Goal: Transaction & Acquisition: Purchase product/service

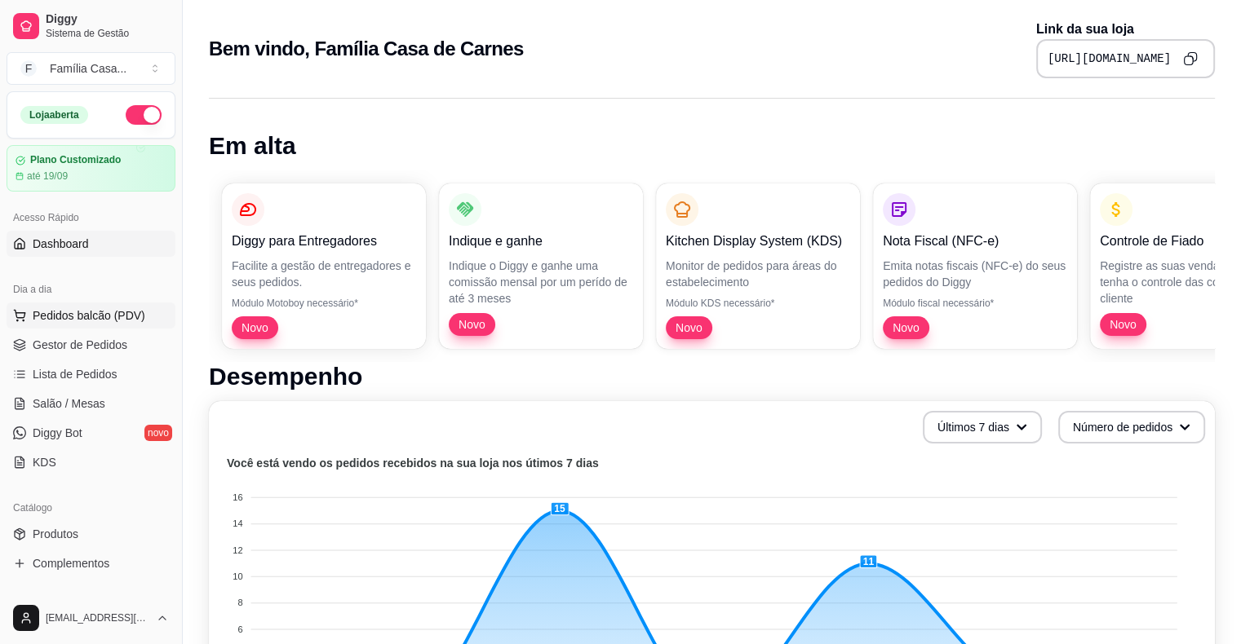
click at [85, 310] on span "Pedidos balcão (PDV)" at bounding box center [89, 316] width 113 height 16
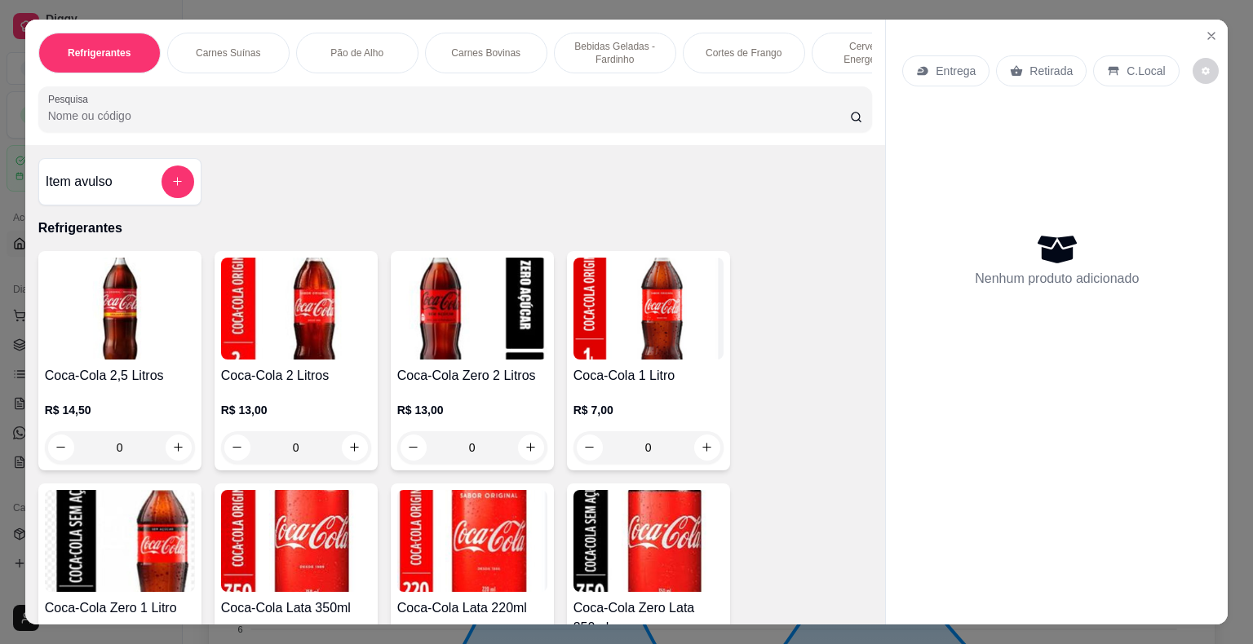
click at [494, 47] on p "Carnes Bovinas" at bounding box center [485, 53] width 69 height 13
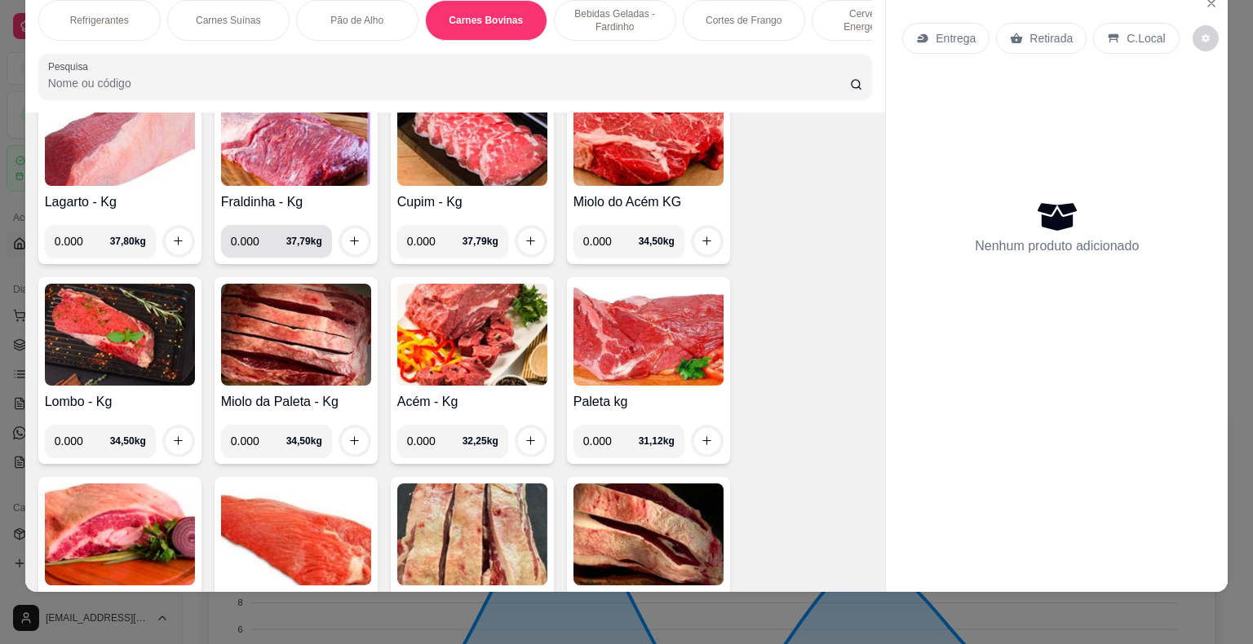
scroll to position [3012, 0]
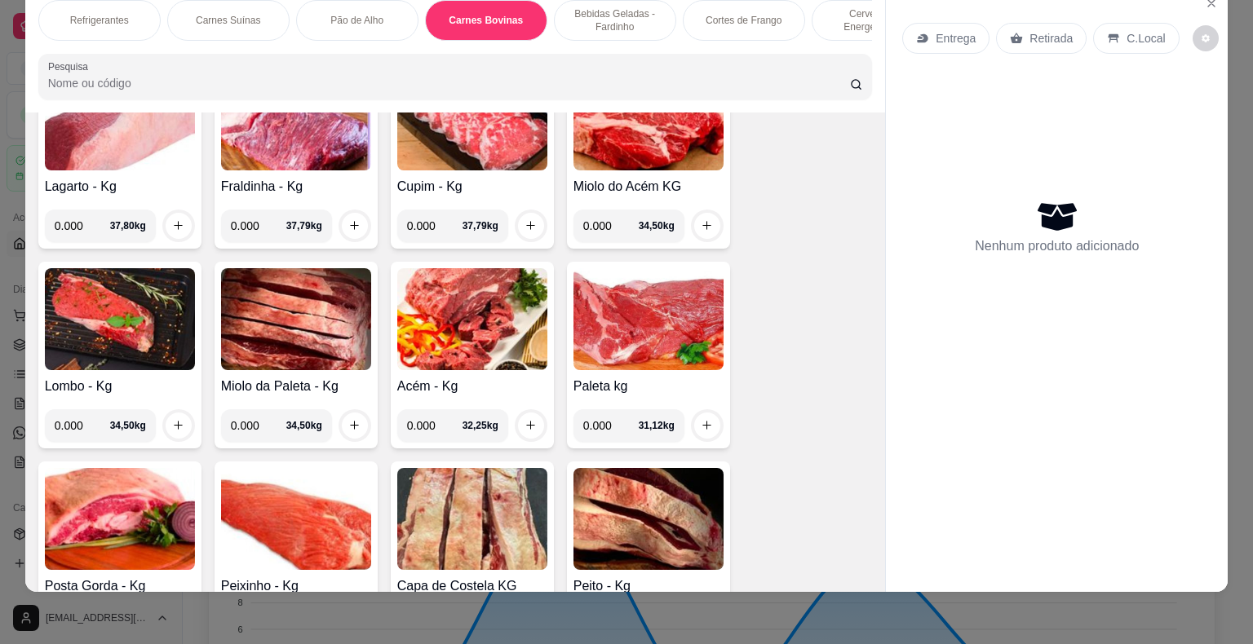
click at [439, 268] on img at bounding box center [472, 319] width 150 height 102
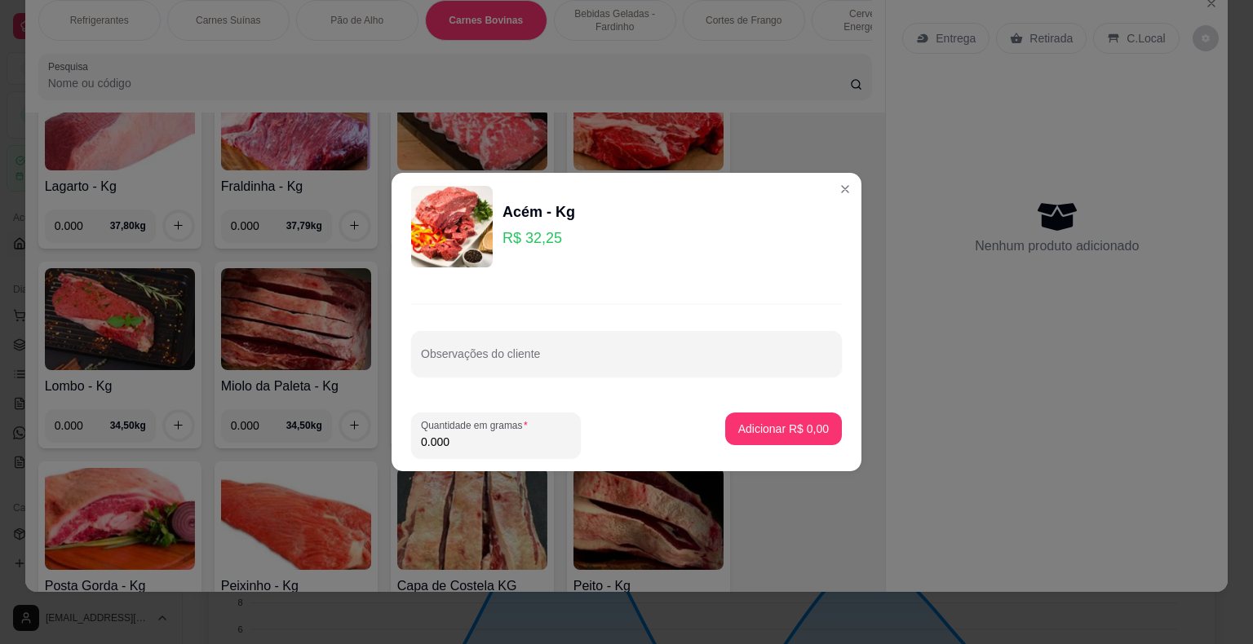
click at [450, 450] on input "0.000" at bounding box center [496, 442] width 150 height 16
type input "1.000"
click at [789, 442] on button "Adicionar R$ 32,25" at bounding box center [780, 429] width 123 height 33
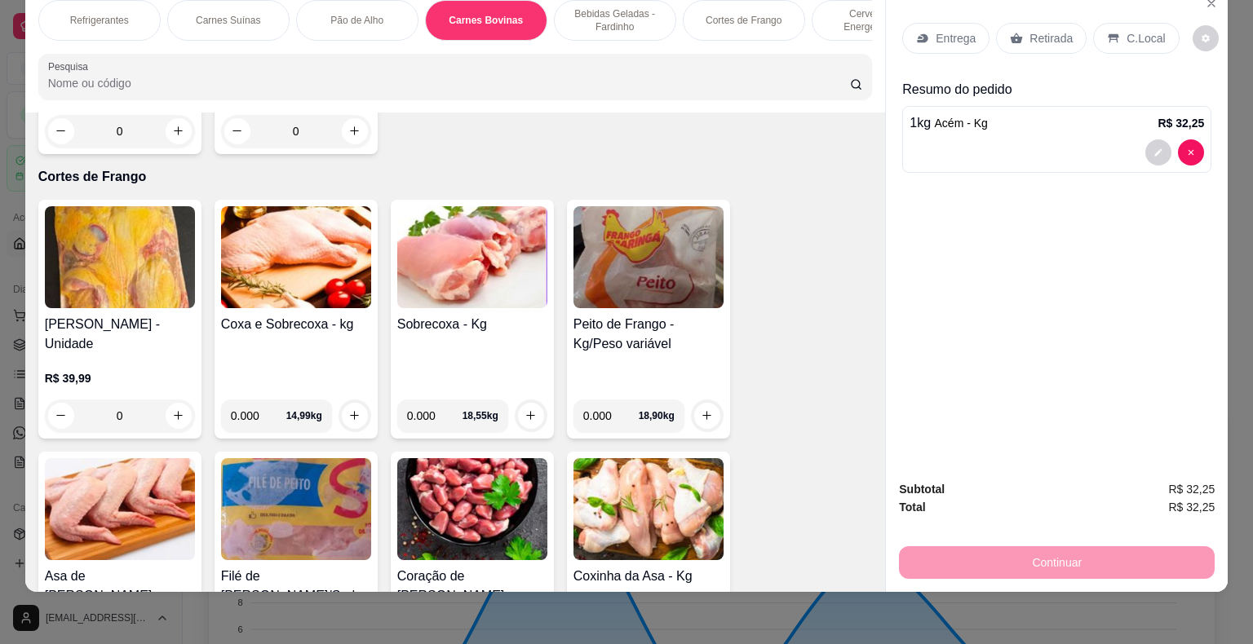
scroll to position [4644, 0]
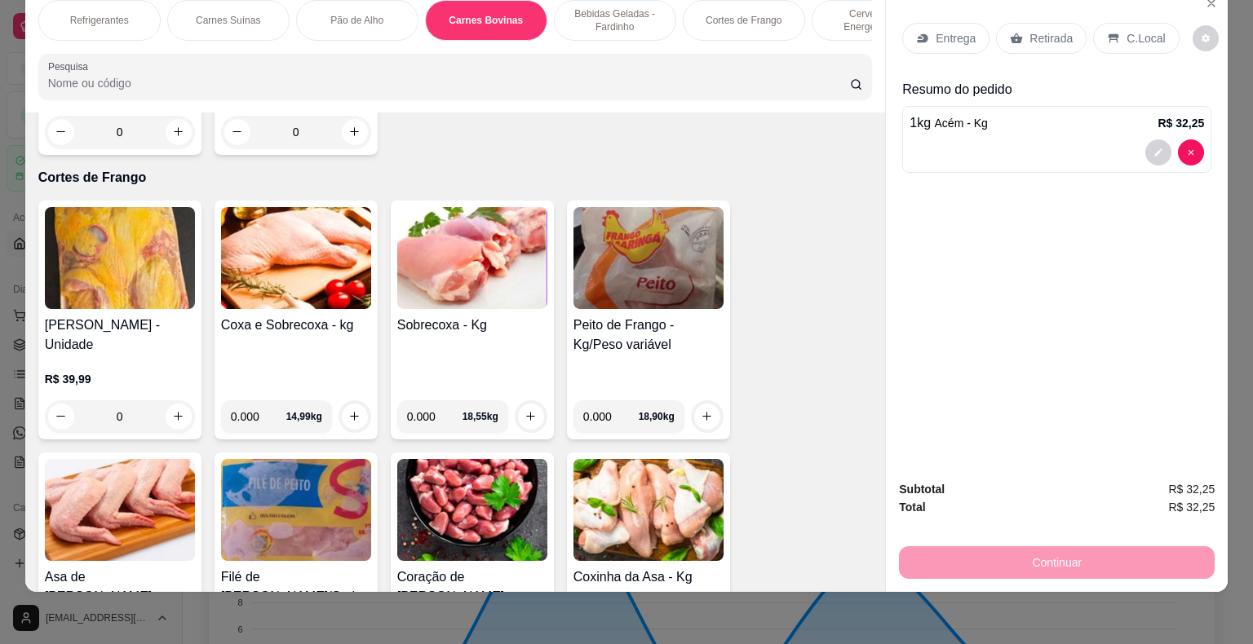
click at [326, 227] on img at bounding box center [296, 258] width 150 height 102
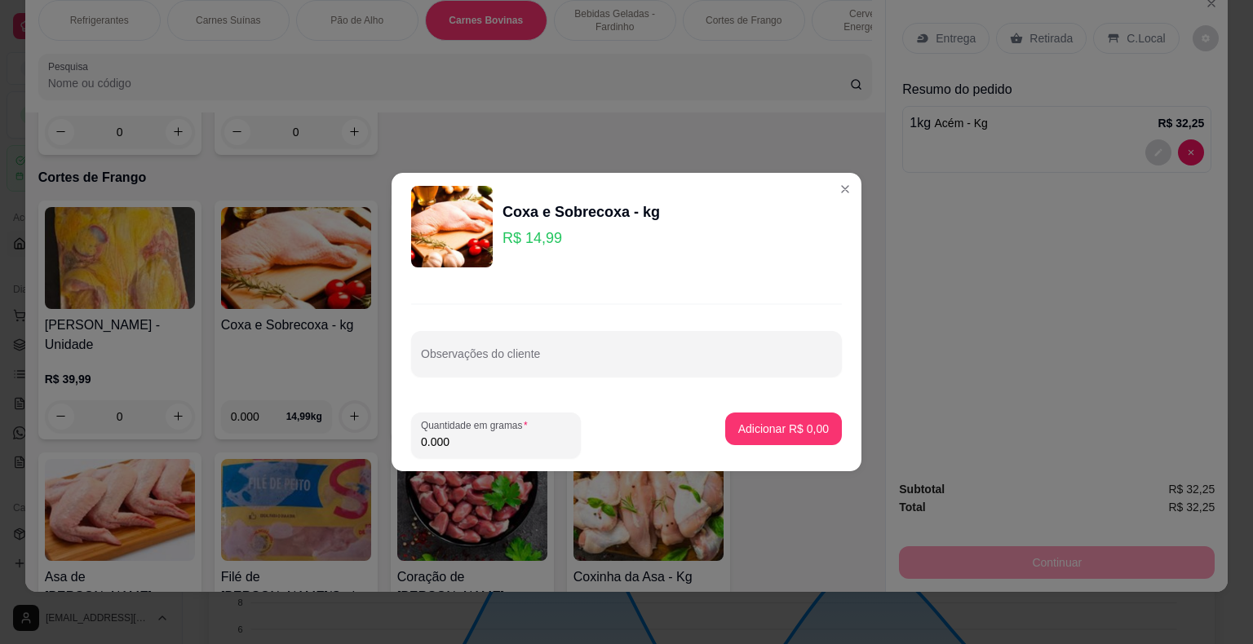
drag, startPoint x: 458, startPoint y: 442, endPoint x: 395, endPoint y: 463, distance: 66.3
click at [395, 463] on footer "Quantidade em gramas 0.000 Adicionar R$ 0,00" at bounding box center [627, 436] width 470 height 72
type input "2.000"
click at [732, 426] on p "Adicionar R$ 29,98" at bounding box center [780, 429] width 97 height 16
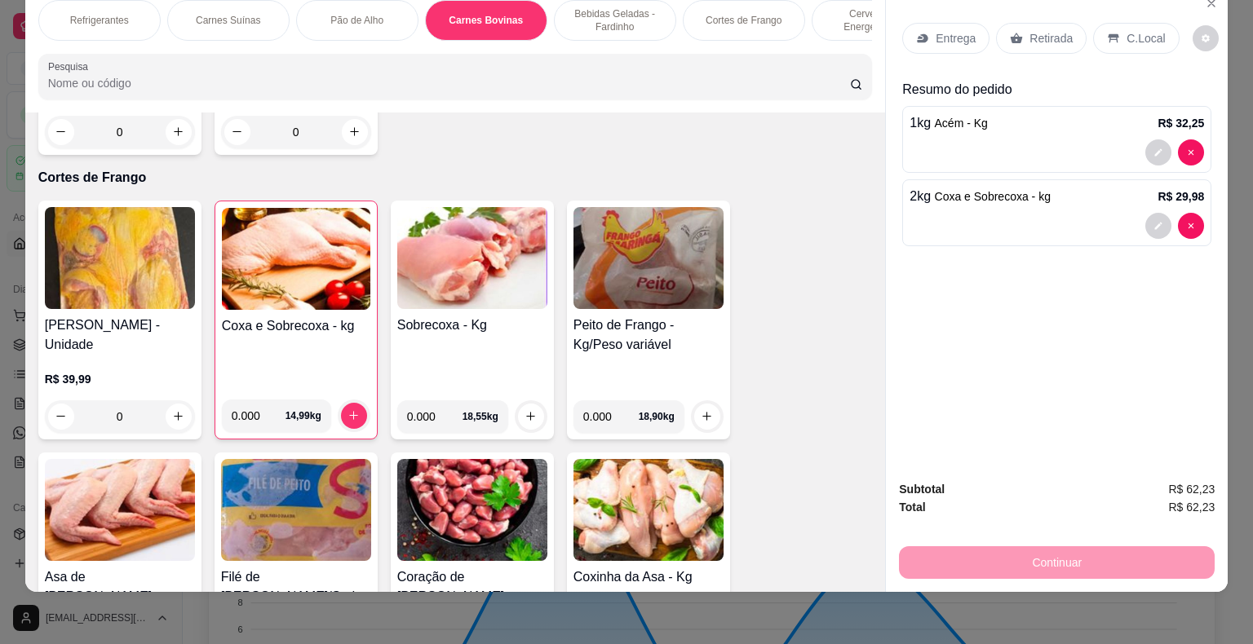
click at [1033, 30] on p "Retirada" at bounding box center [1051, 38] width 43 height 16
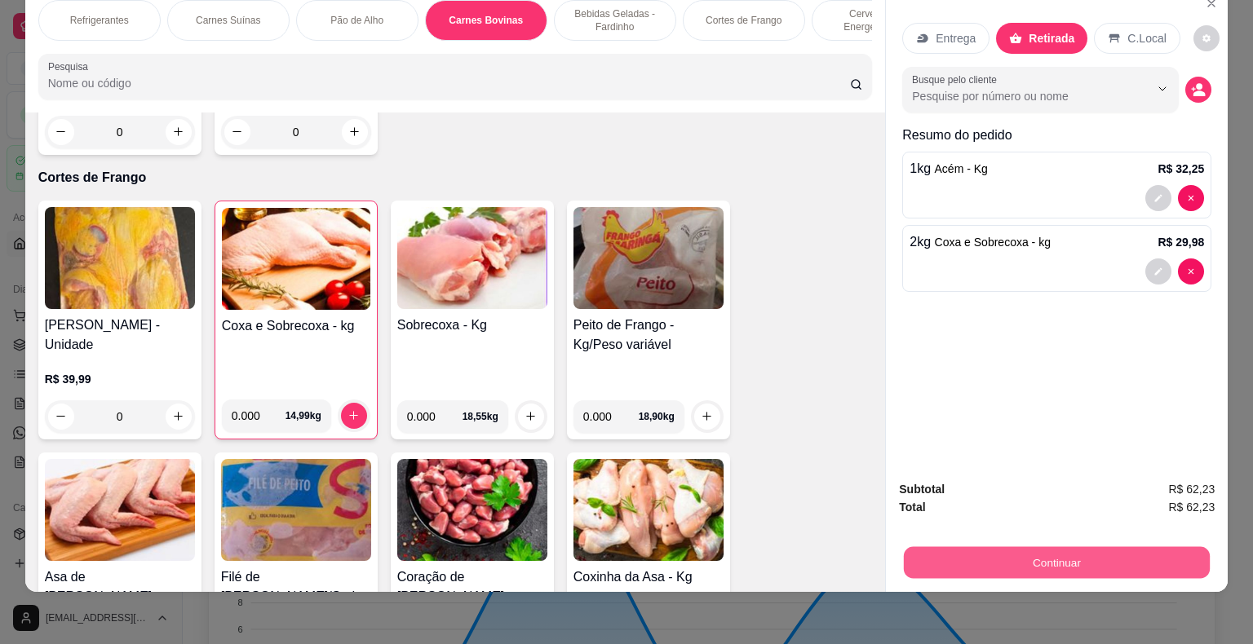
click at [1061, 553] on button "Continuar" at bounding box center [1057, 563] width 306 height 32
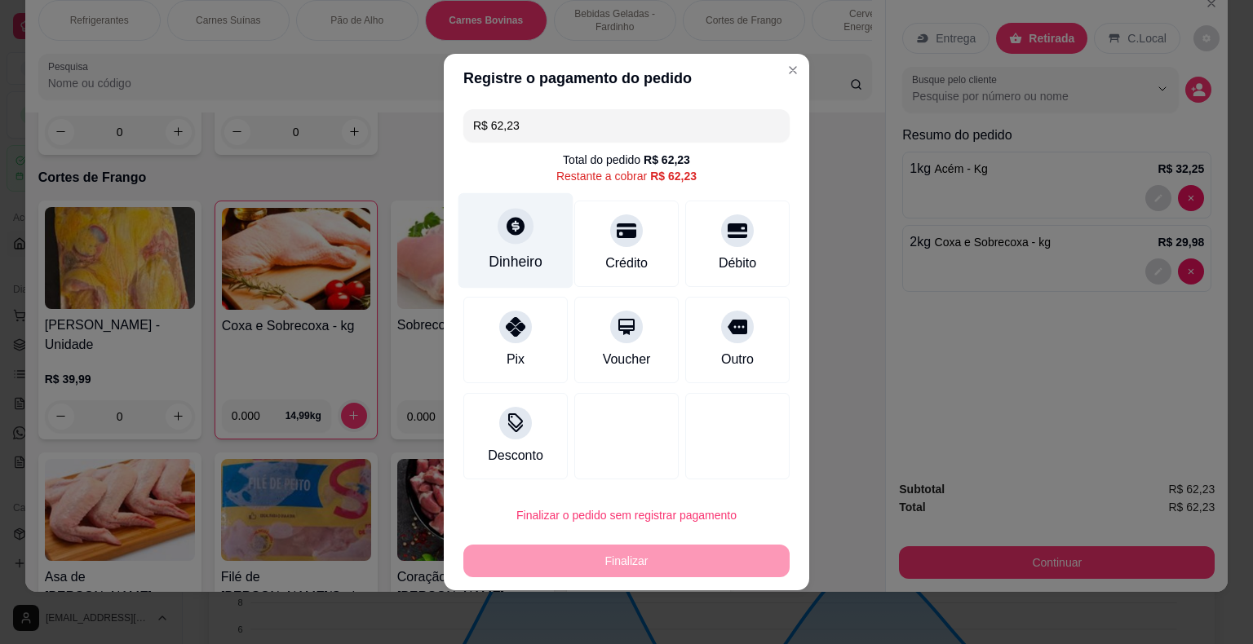
click at [507, 233] on icon at bounding box center [516, 226] width 18 height 18
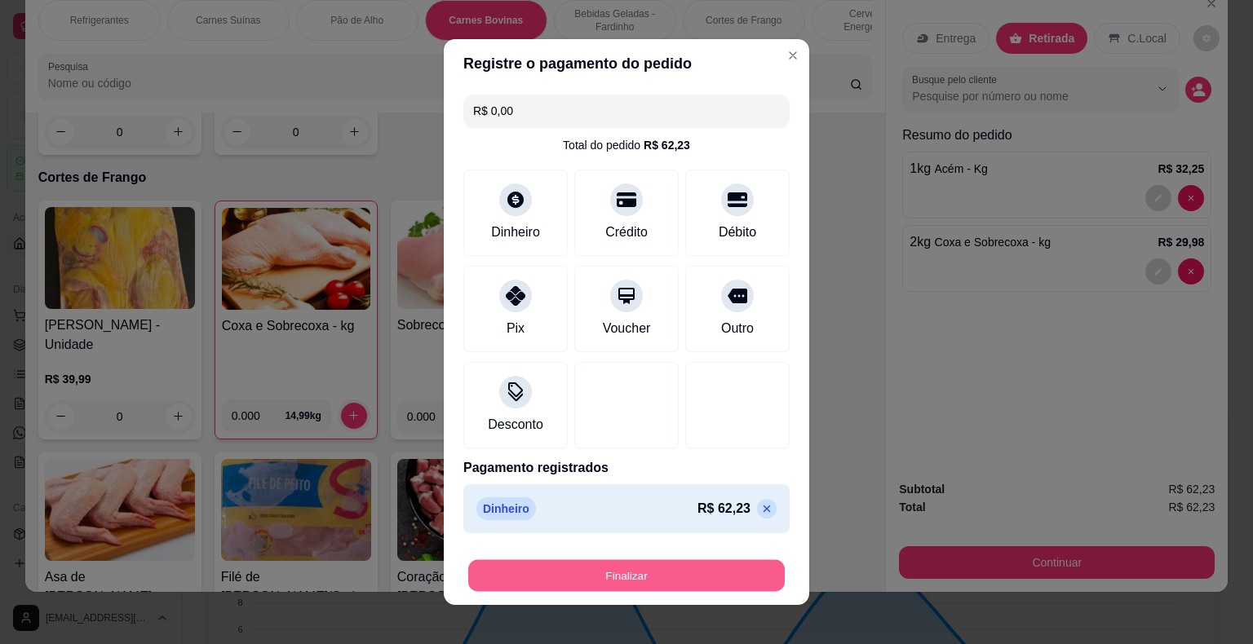
click at [603, 578] on button "Finalizar" at bounding box center [626, 576] width 317 height 32
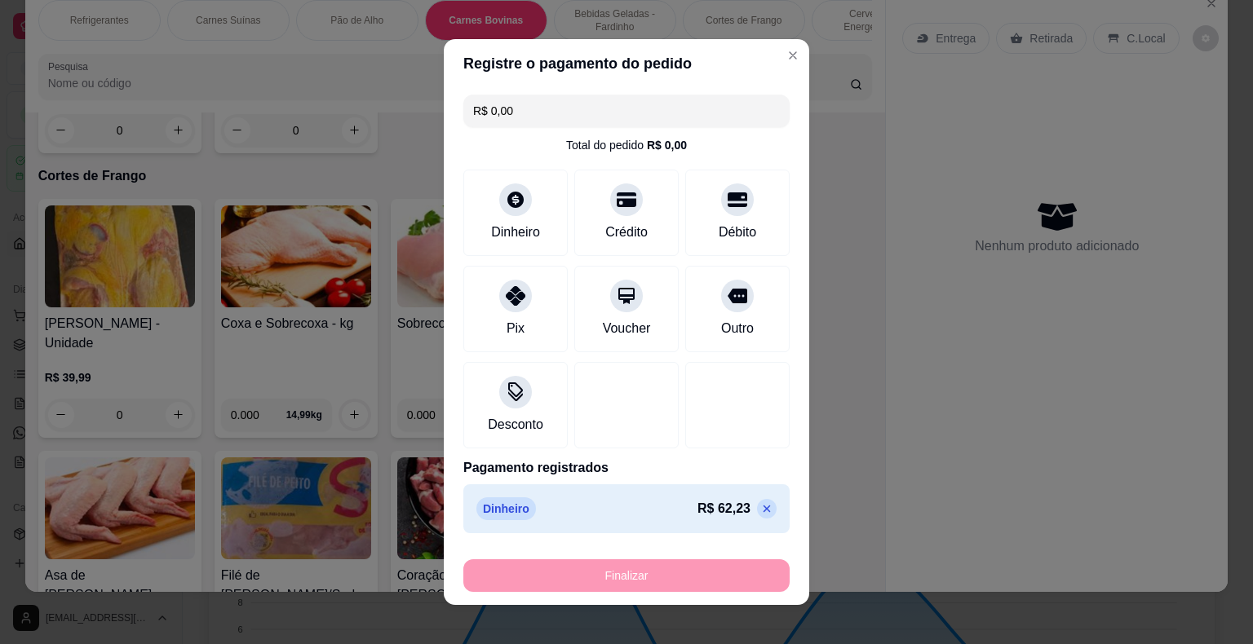
type input "-R$ 62,23"
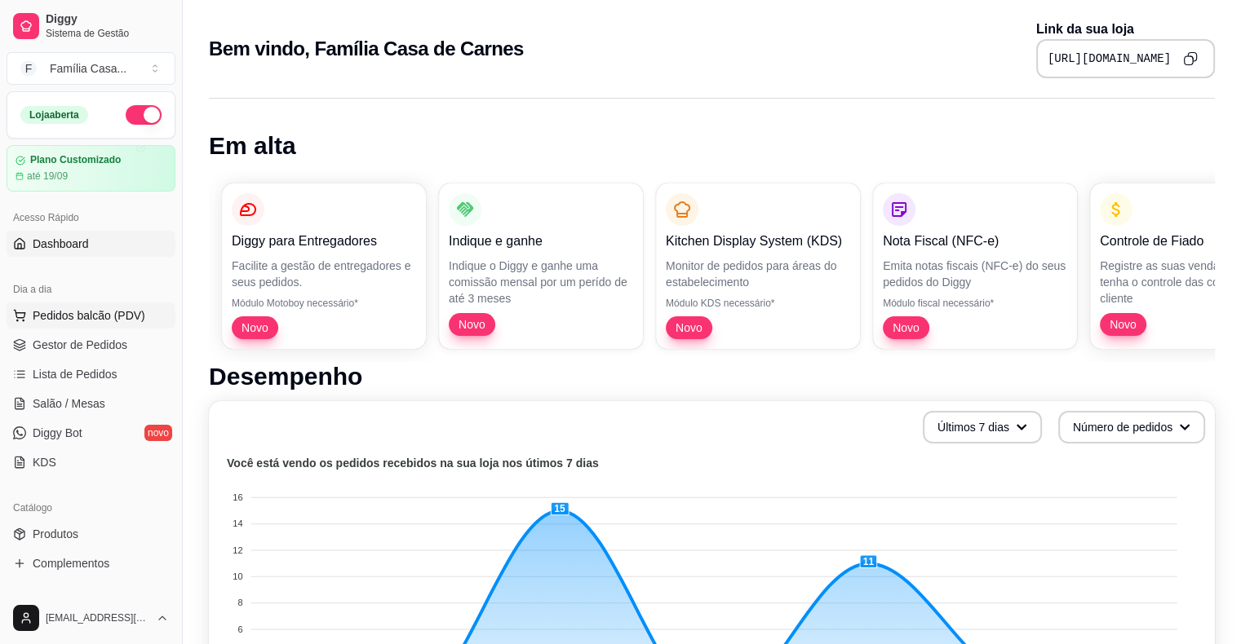
click at [62, 316] on span "Pedidos balcão (PDV)" at bounding box center [89, 316] width 113 height 16
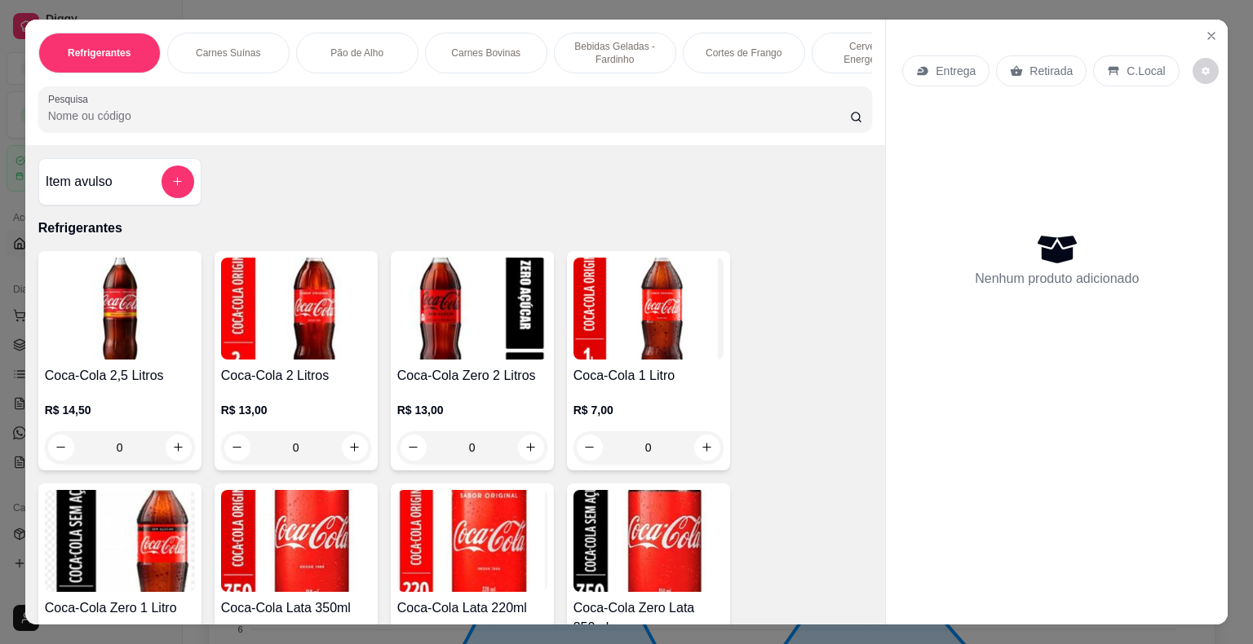
click at [472, 37] on div "Carnes Bovinas" at bounding box center [486, 53] width 122 height 41
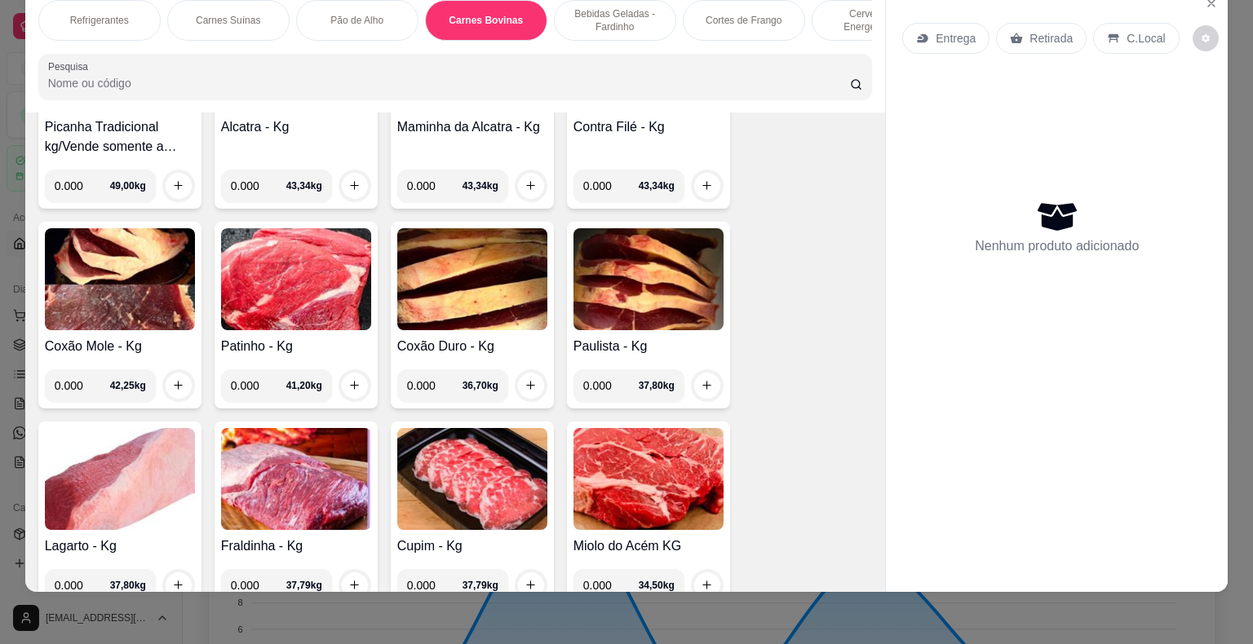
scroll to position [2653, 0]
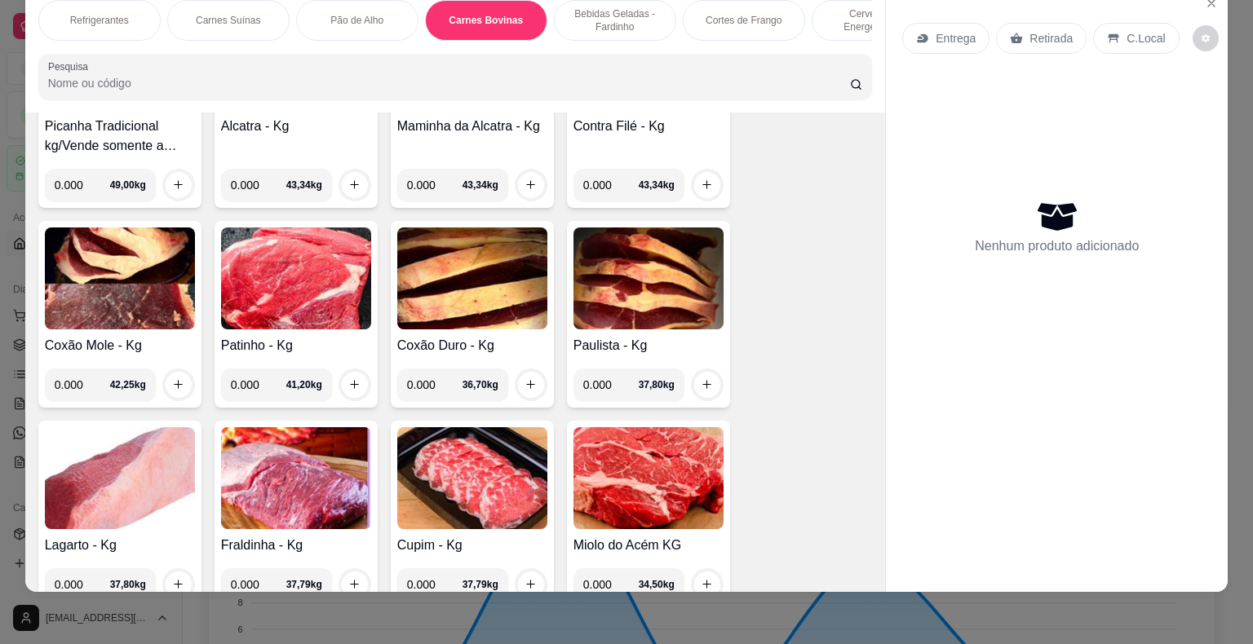
click at [117, 250] on img at bounding box center [120, 279] width 150 height 102
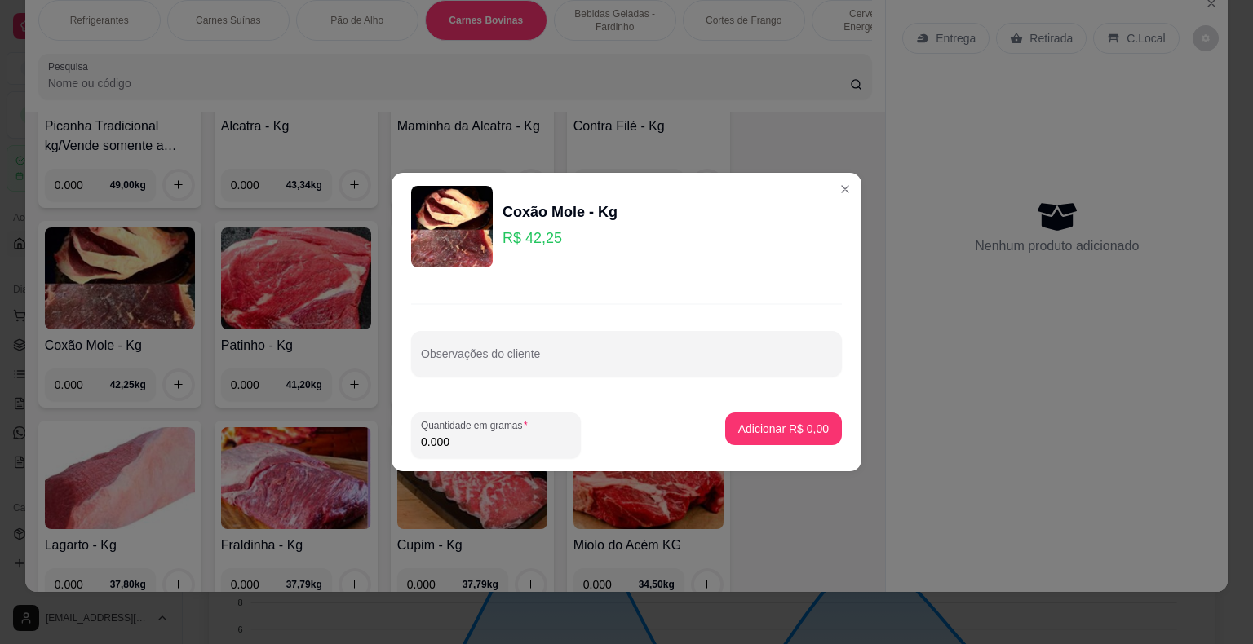
drag, startPoint x: 470, startPoint y: 444, endPoint x: 222, endPoint y: 449, distance: 248.1
click at [222, 449] on div "Coxão Mole - Kg R$ 42,25 Observações do cliente Quantidade em gramas 0.000 Adic…" at bounding box center [626, 322] width 1253 height 644
type input "3.000"
click at [740, 429] on p "Adicionar R$ 126,75" at bounding box center [777, 429] width 100 height 16
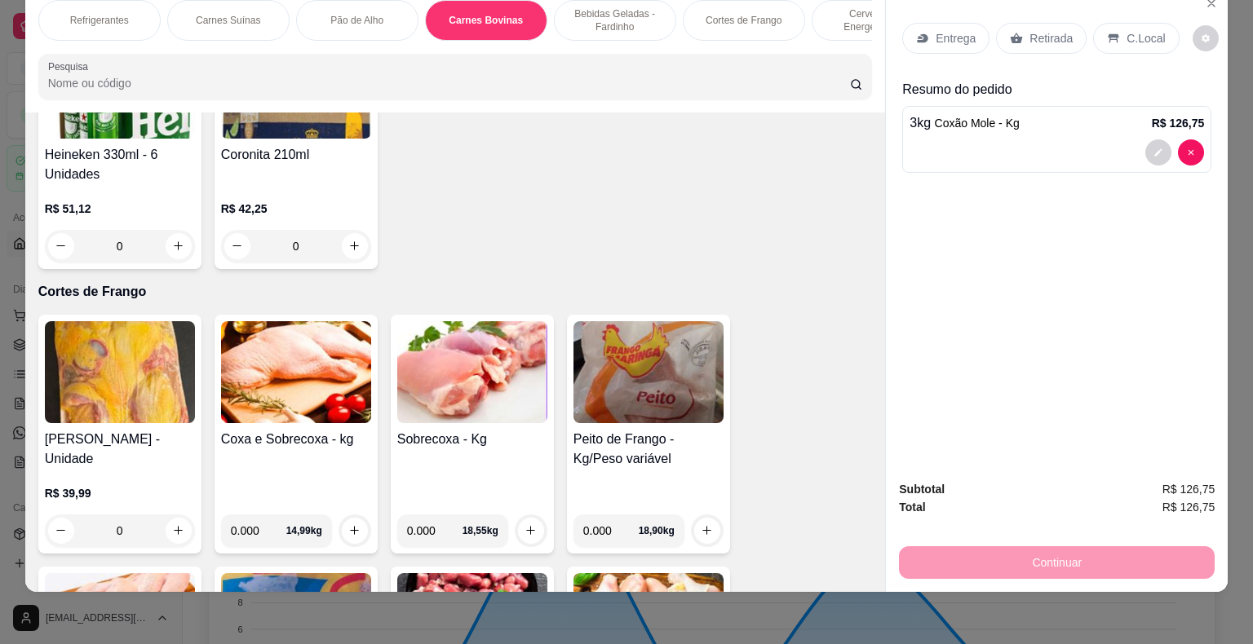
scroll to position [4856, 0]
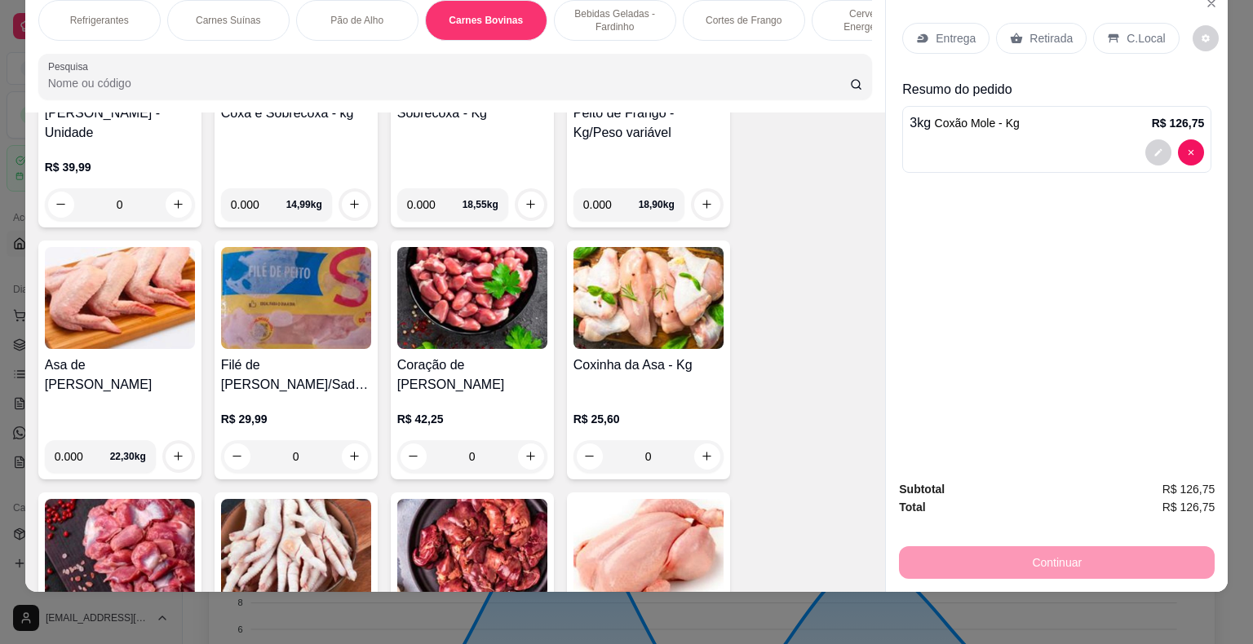
click at [665, 247] on img at bounding box center [649, 298] width 150 height 102
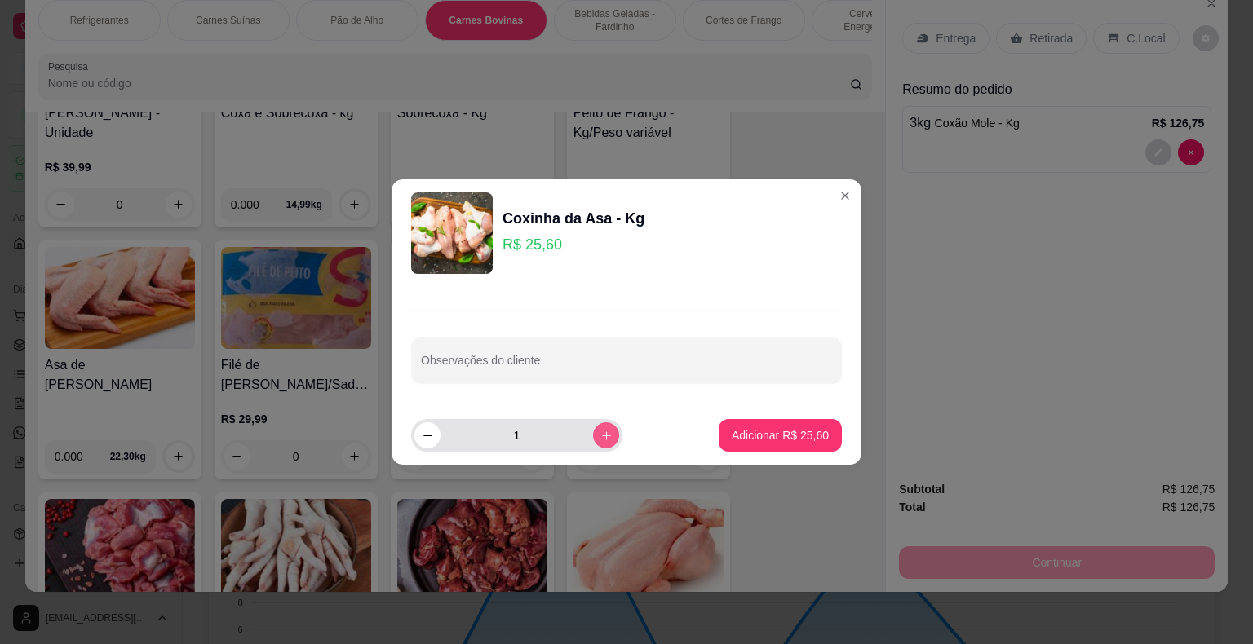
click at [600, 432] on icon "increase-product-quantity" at bounding box center [606, 436] width 12 height 12
type input "2"
click at [804, 436] on p "Adicionar R$ 51,20" at bounding box center [780, 435] width 97 height 16
type input "2"
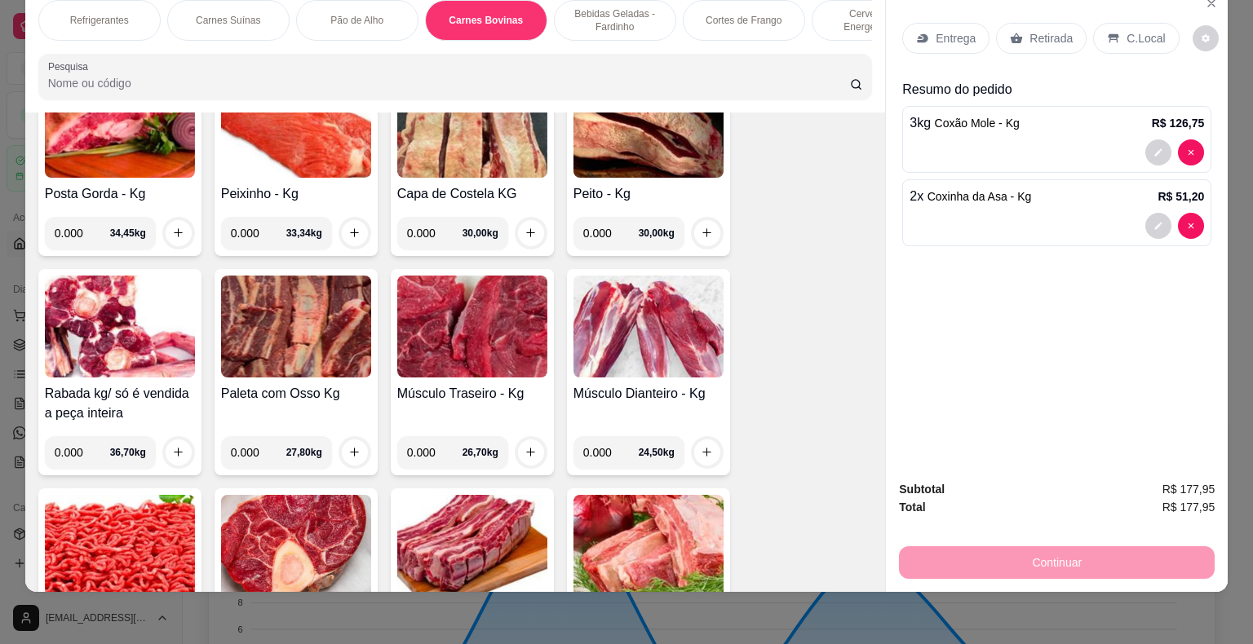
scroll to position [3387, 0]
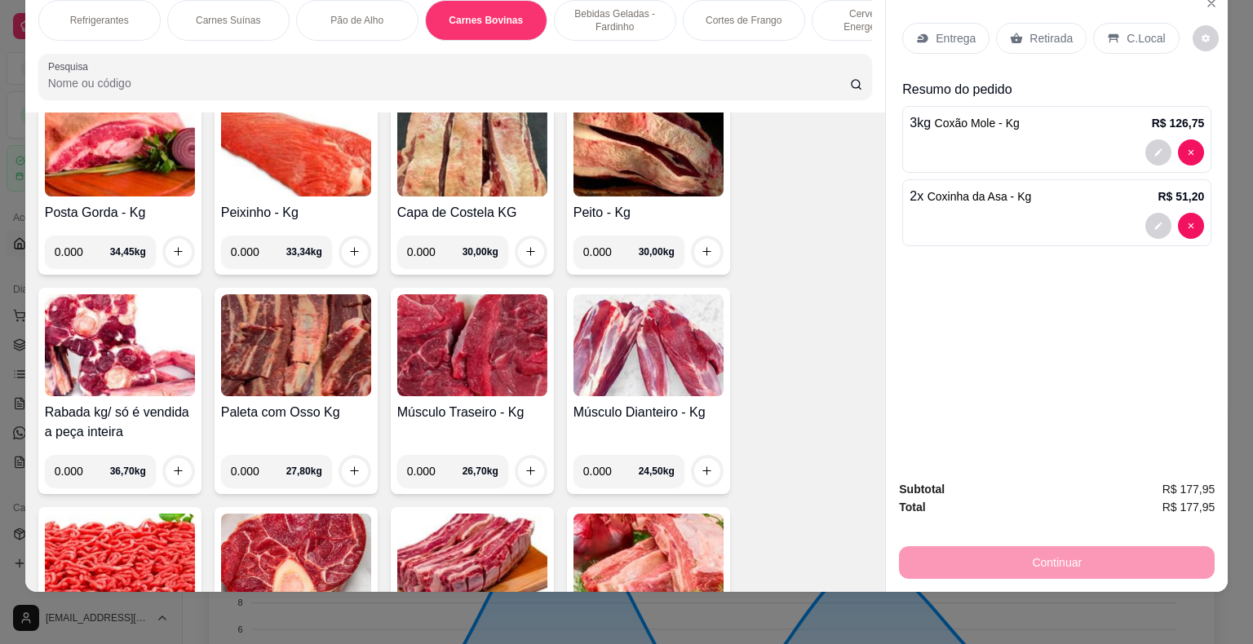
click at [454, 514] on img at bounding box center [472, 565] width 150 height 102
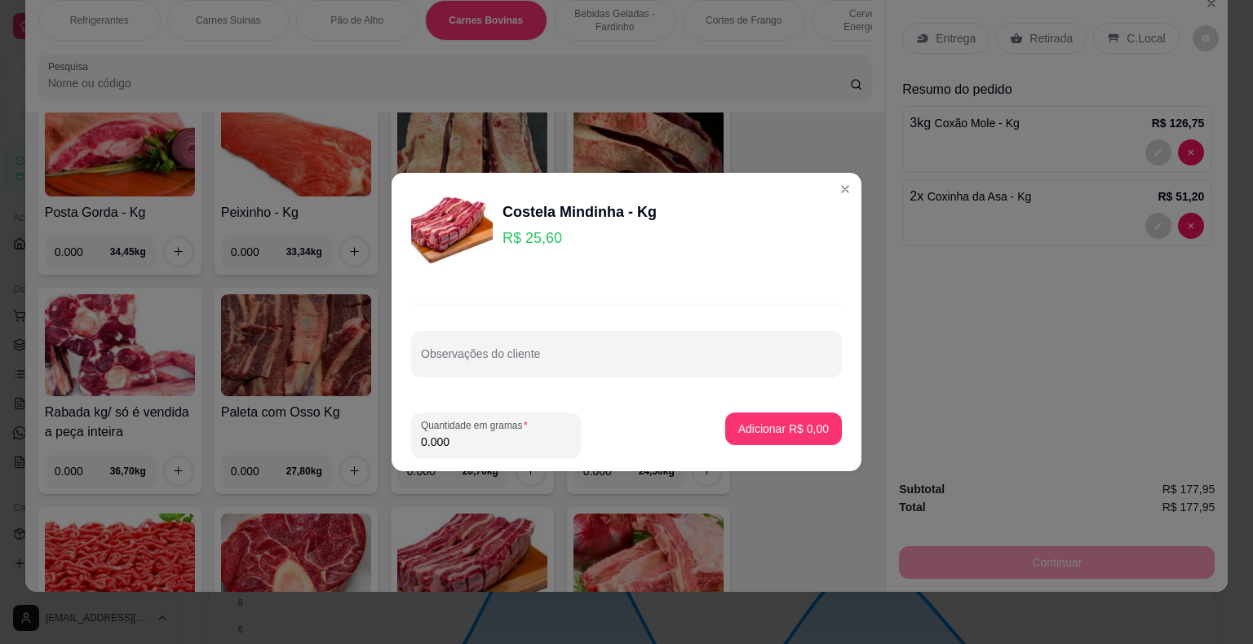
drag, startPoint x: 468, startPoint y: 434, endPoint x: 401, endPoint y: 454, distance: 69.9
click at [401, 454] on footer "Quantidade em gramas 0.000 Adicionar R$ 0,00" at bounding box center [627, 436] width 470 height 72
type input "1.500"
click at [764, 432] on p "Adicionar R$ 38,40" at bounding box center [780, 429] width 95 height 16
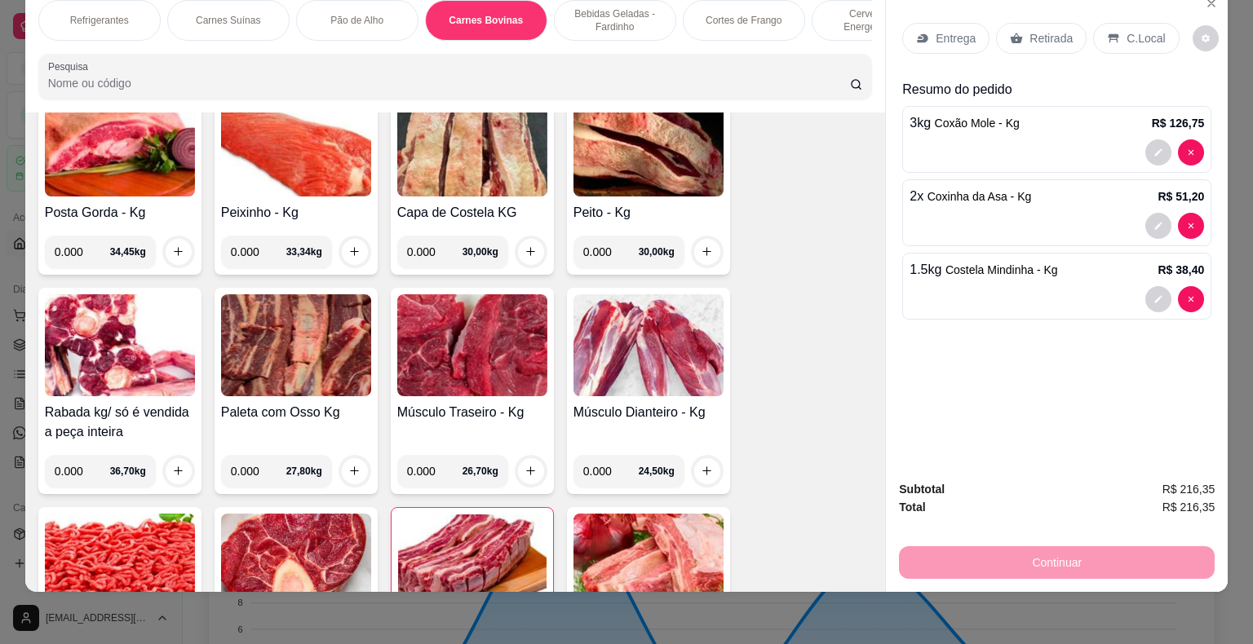
click at [1048, 30] on p "Retirada" at bounding box center [1051, 38] width 43 height 16
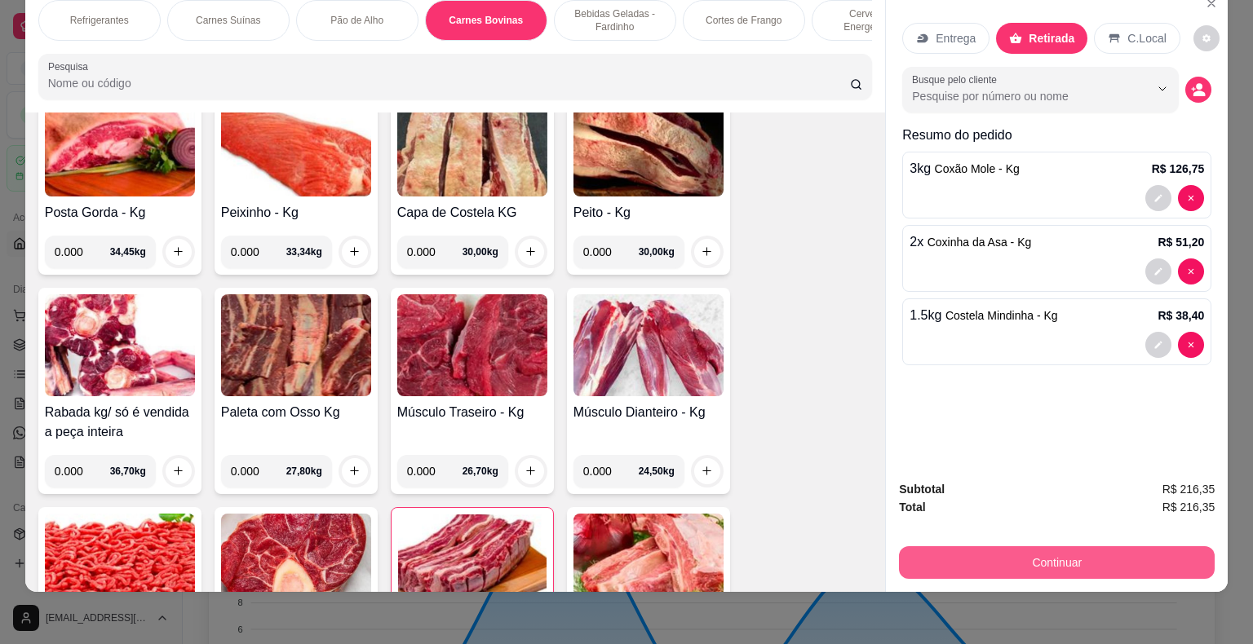
click at [1048, 548] on button "Continuar" at bounding box center [1057, 563] width 316 height 33
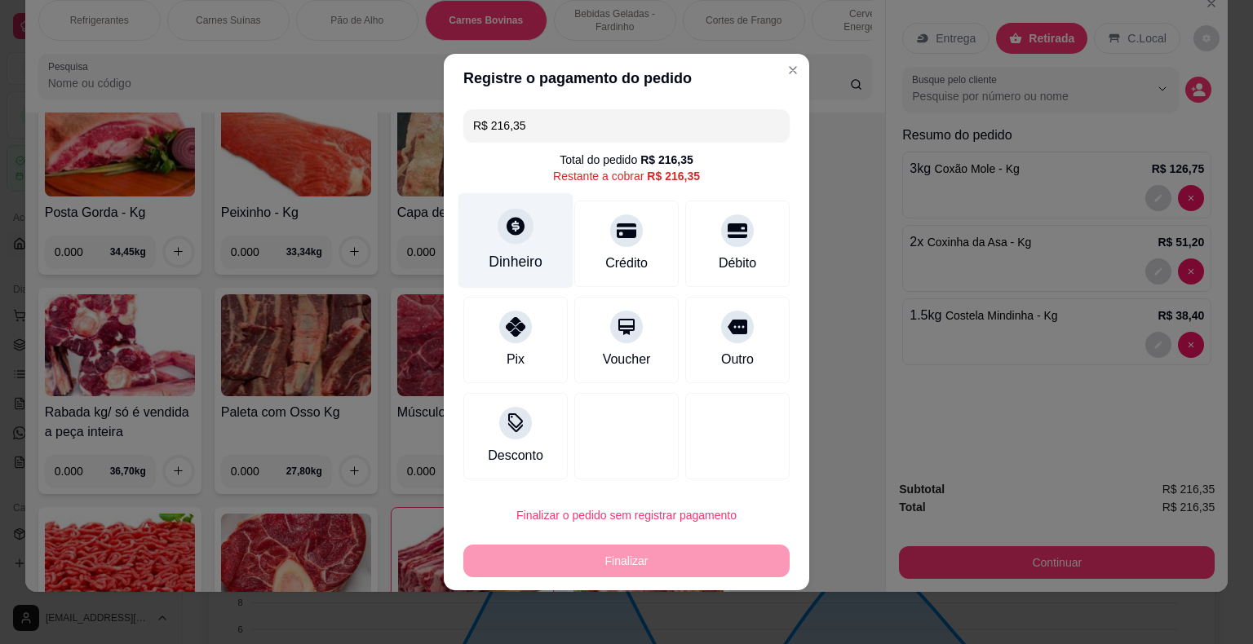
click at [512, 244] on div at bounding box center [516, 226] width 36 height 36
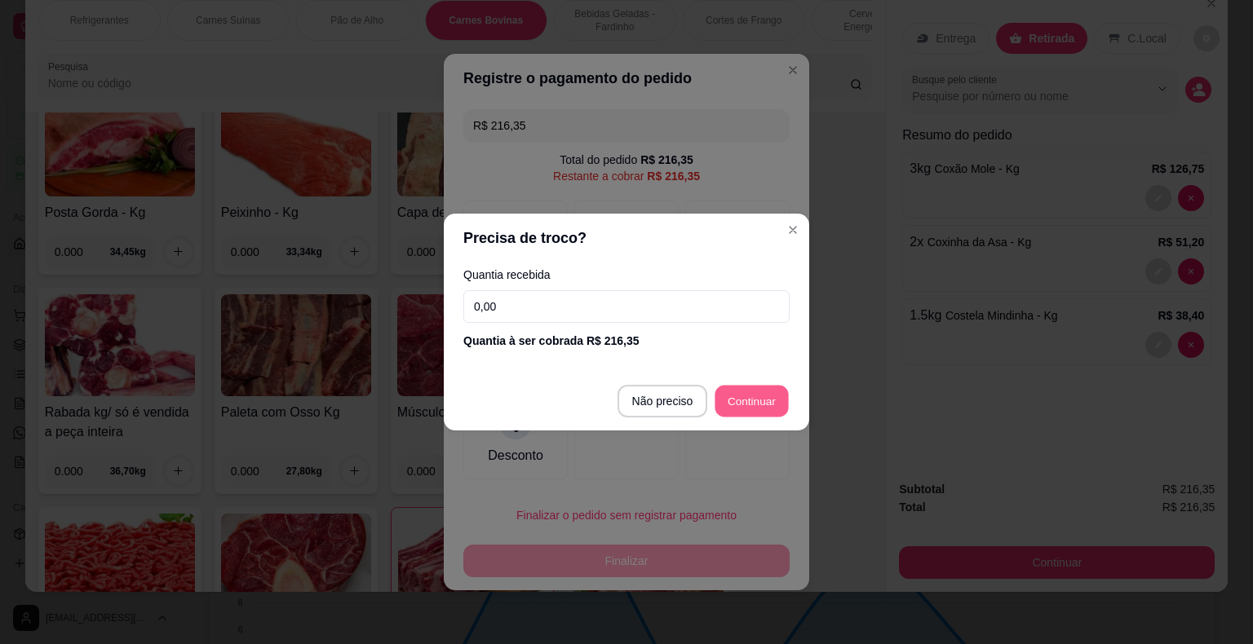
type input "R$ 0,00"
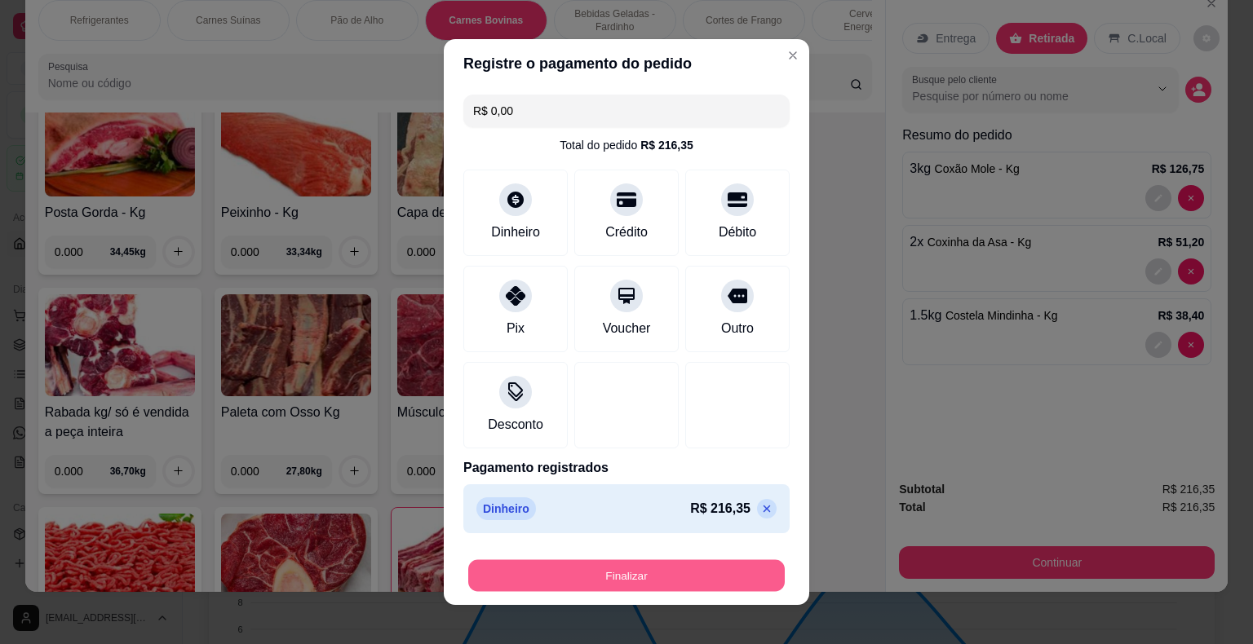
click at [646, 571] on button "Finalizar" at bounding box center [626, 576] width 317 height 32
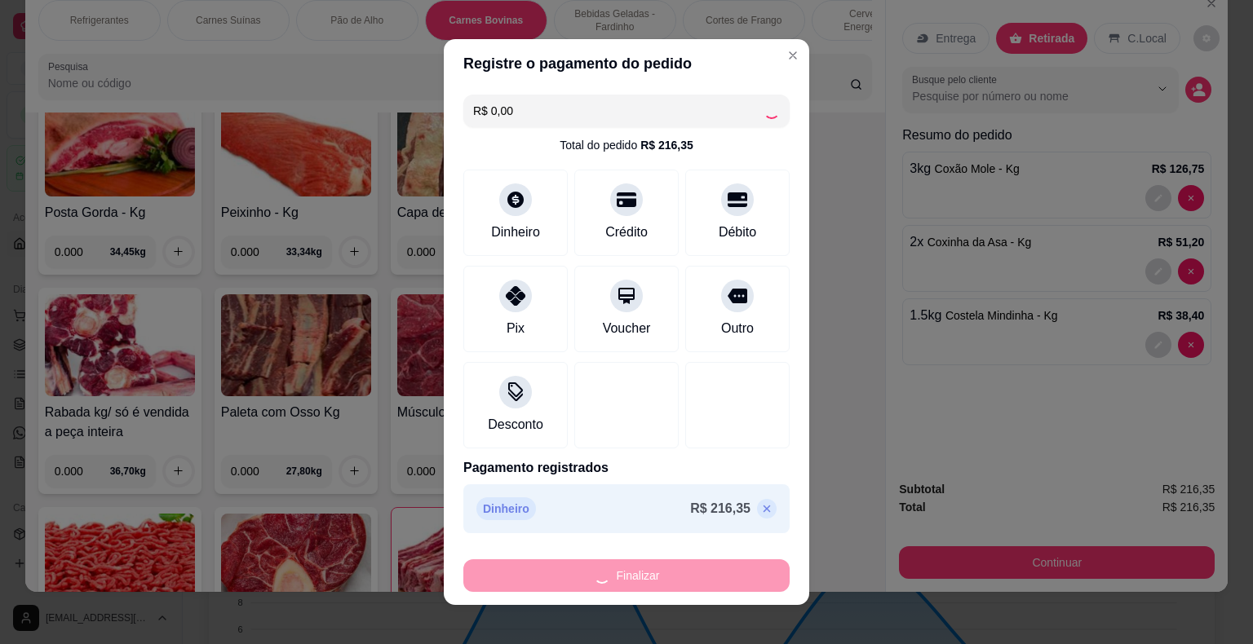
type input "0"
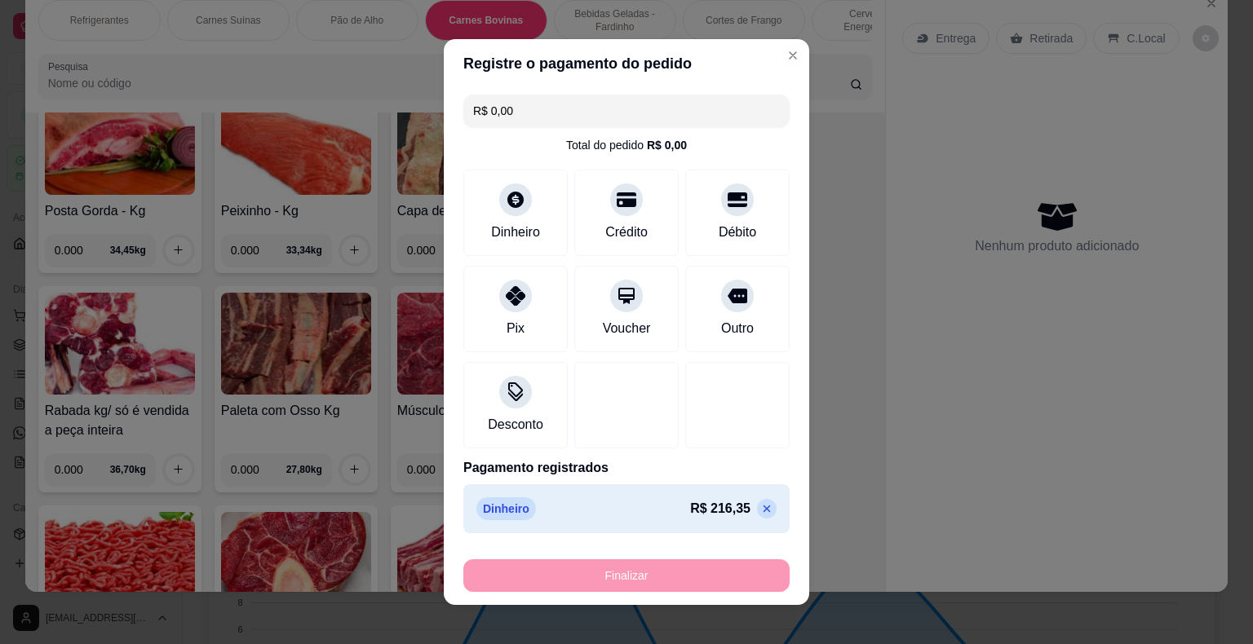
type input "-R$ 216,35"
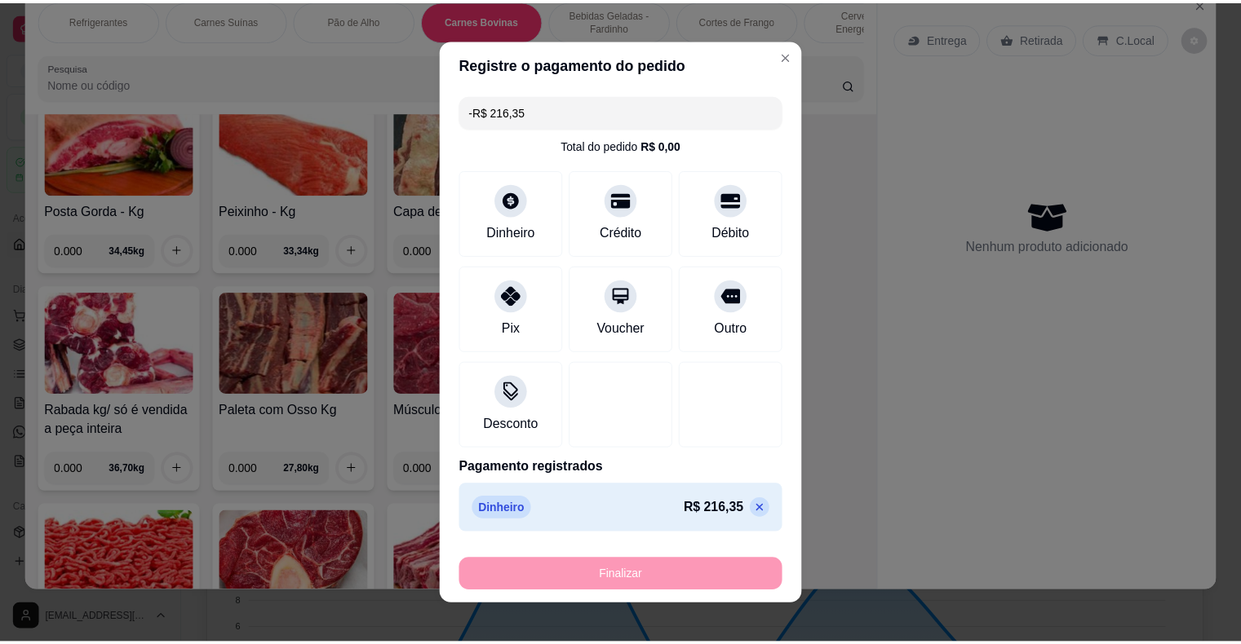
scroll to position [3386, 0]
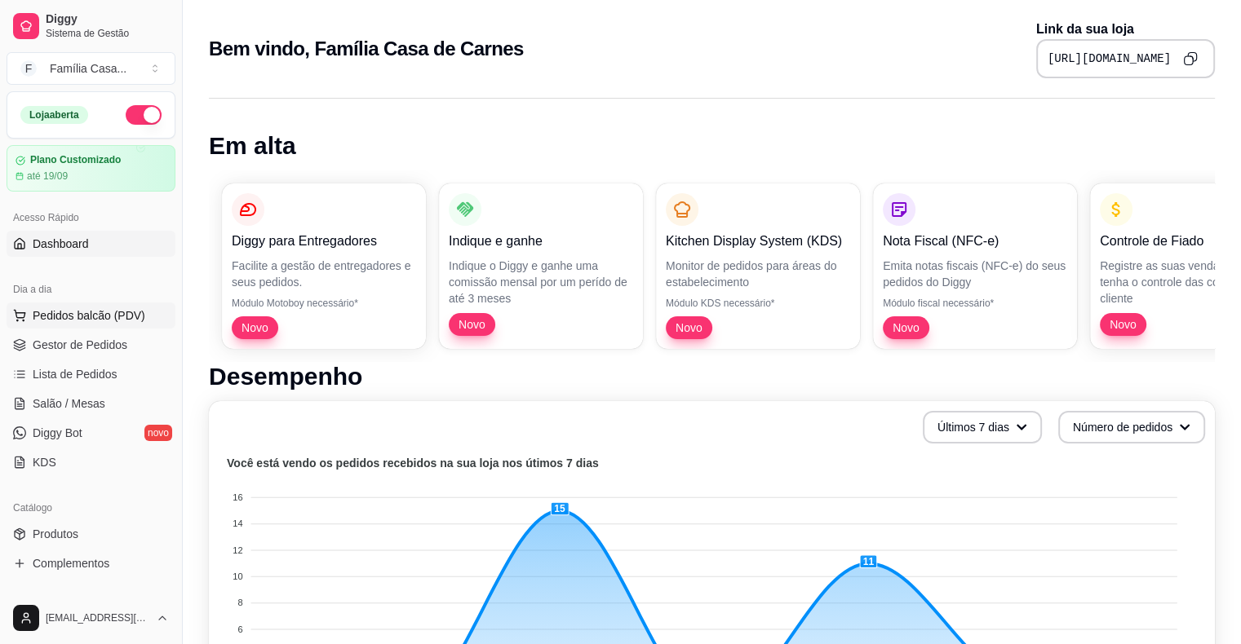
click at [75, 308] on span "Pedidos balcão (PDV)" at bounding box center [89, 316] width 113 height 16
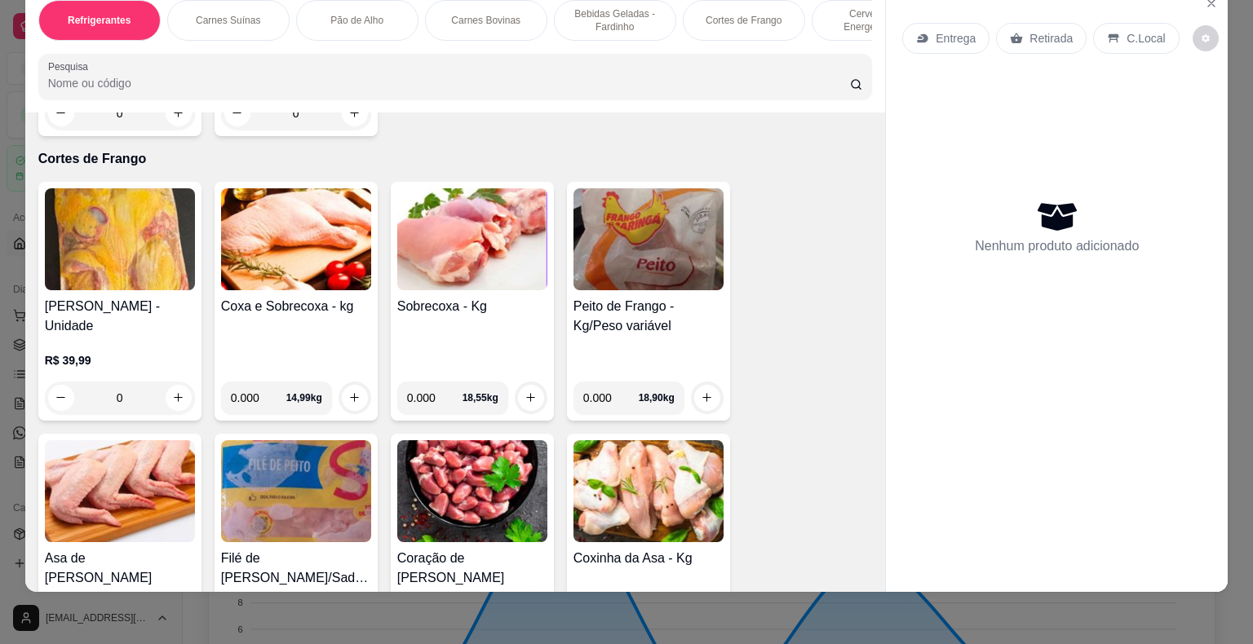
scroll to position [4601, 0]
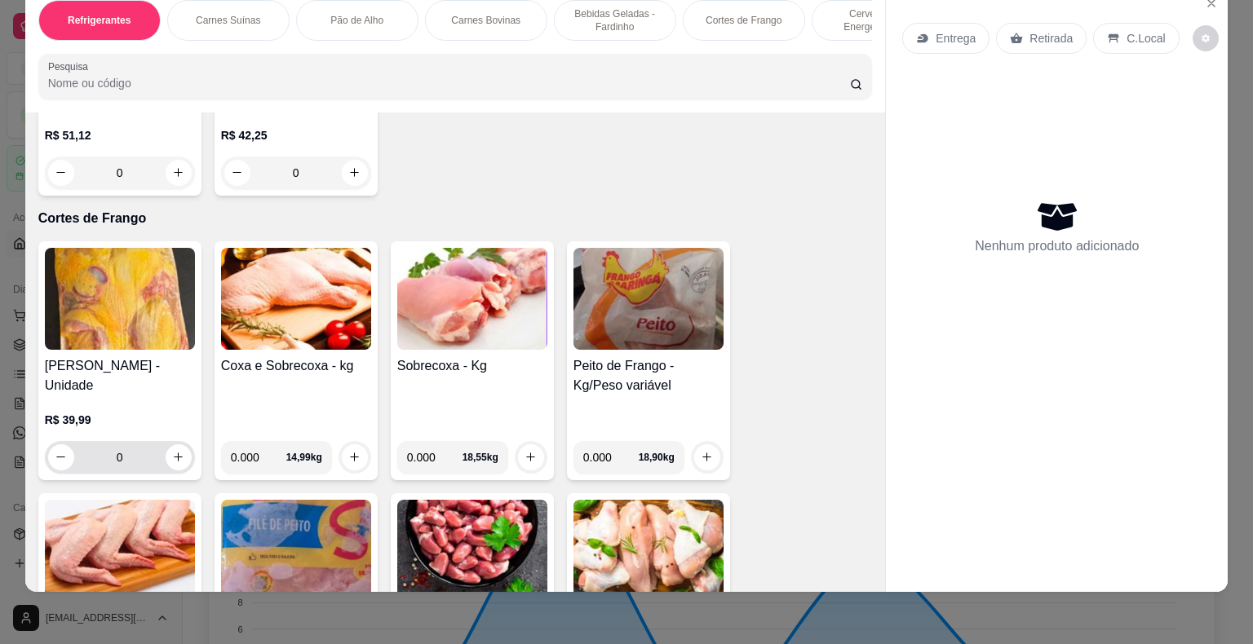
click at [159, 441] on div "0" at bounding box center [120, 457] width 144 height 33
click at [172, 451] on icon "increase-product-quantity" at bounding box center [178, 457] width 12 height 12
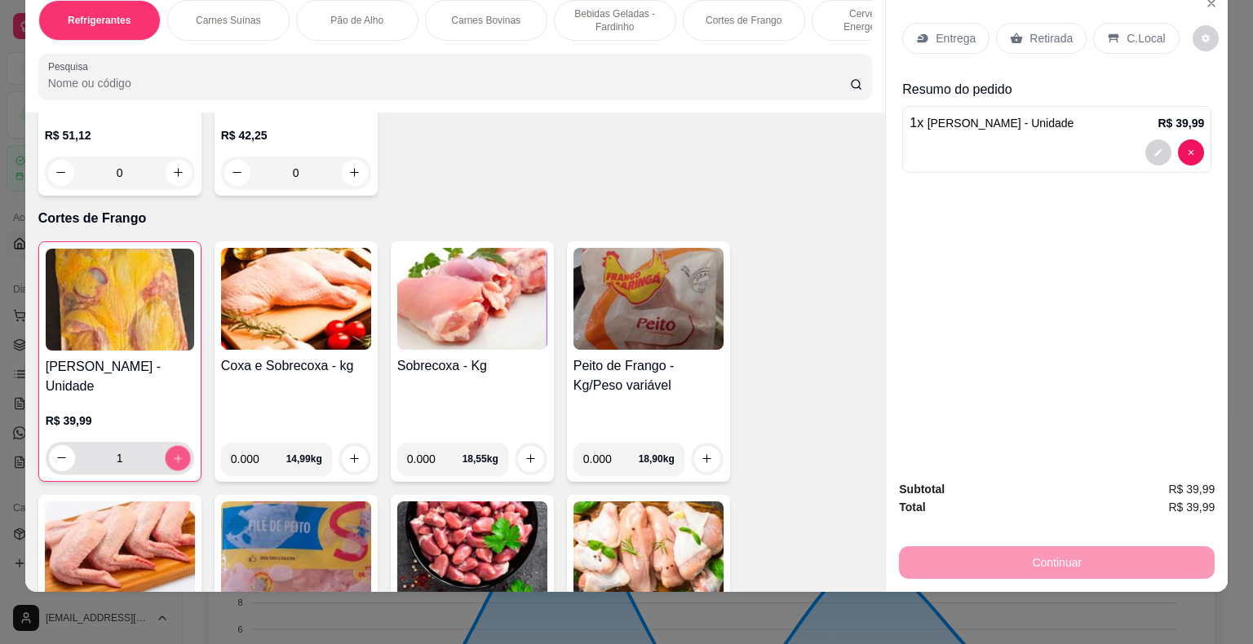
click at [171, 452] on icon "increase-product-quantity" at bounding box center [177, 458] width 12 height 12
type input "2"
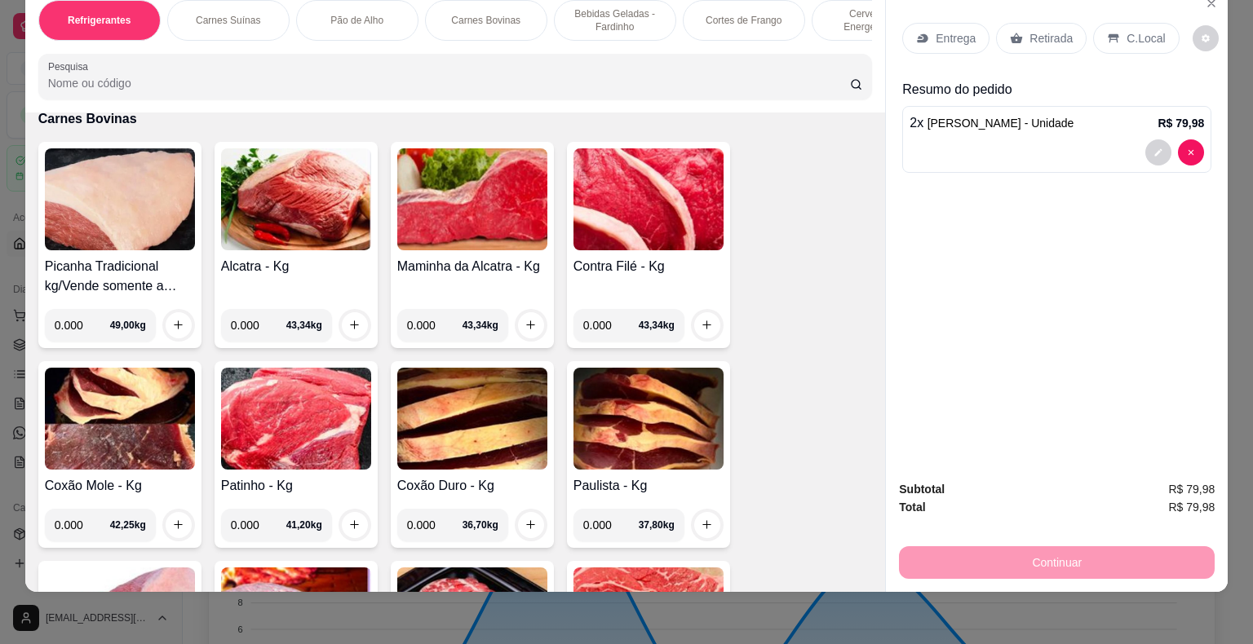
scroll to position [2480, 0]
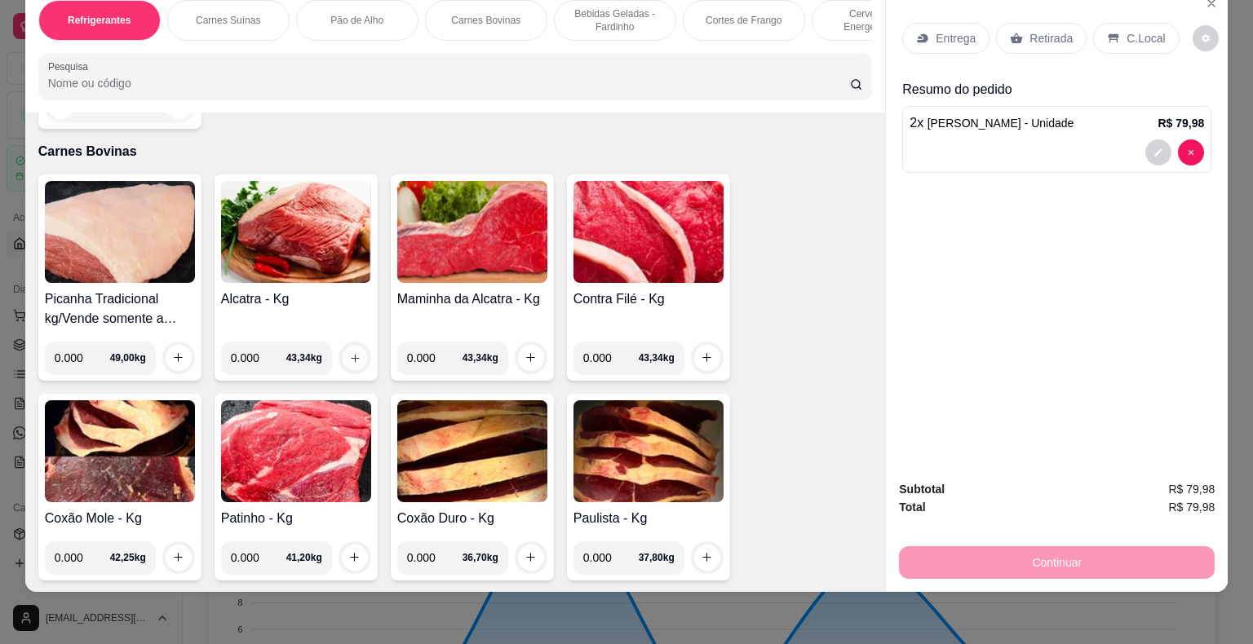
click at [351, 345] on button "increase-product-quantity" at bounding box center [354, 357] width 25 height 25
click at [273, 210] on img at bounding box center [296, 232] width 150 height 102
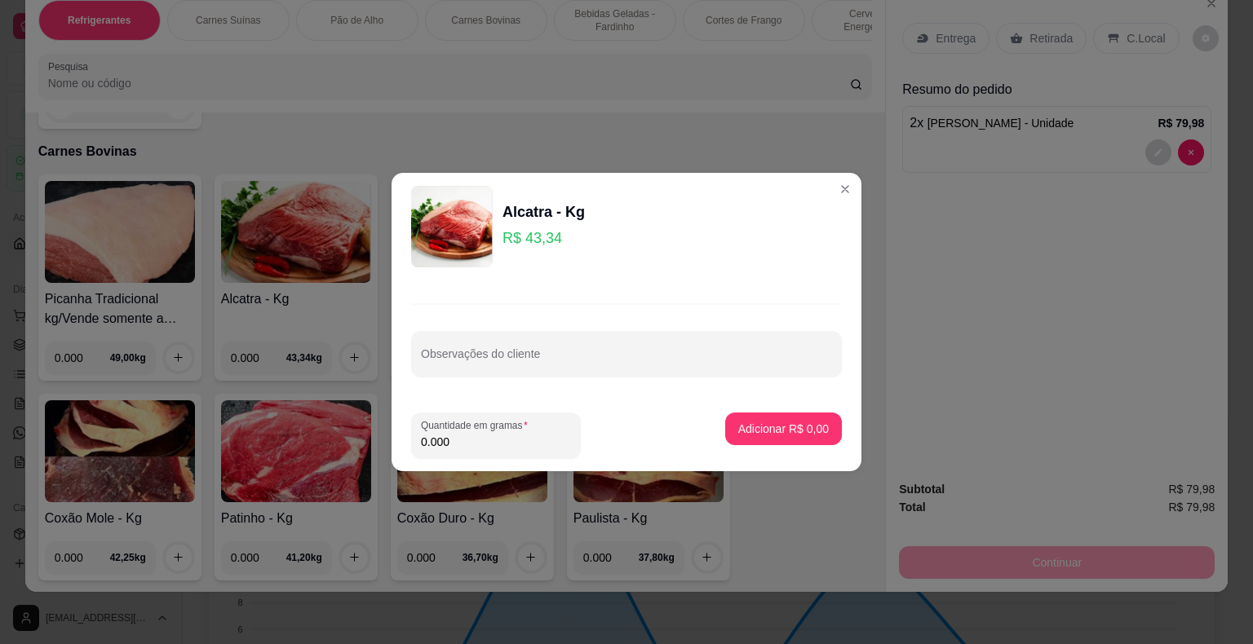
click at [461, 448] on input "0.000" at bounding box center [496, 442] width 150 height 16
type input "2.000"
click at [751, 422] on p "Adicionar R$ 86,68" at bounding box center [780, 429] width 95 height 16
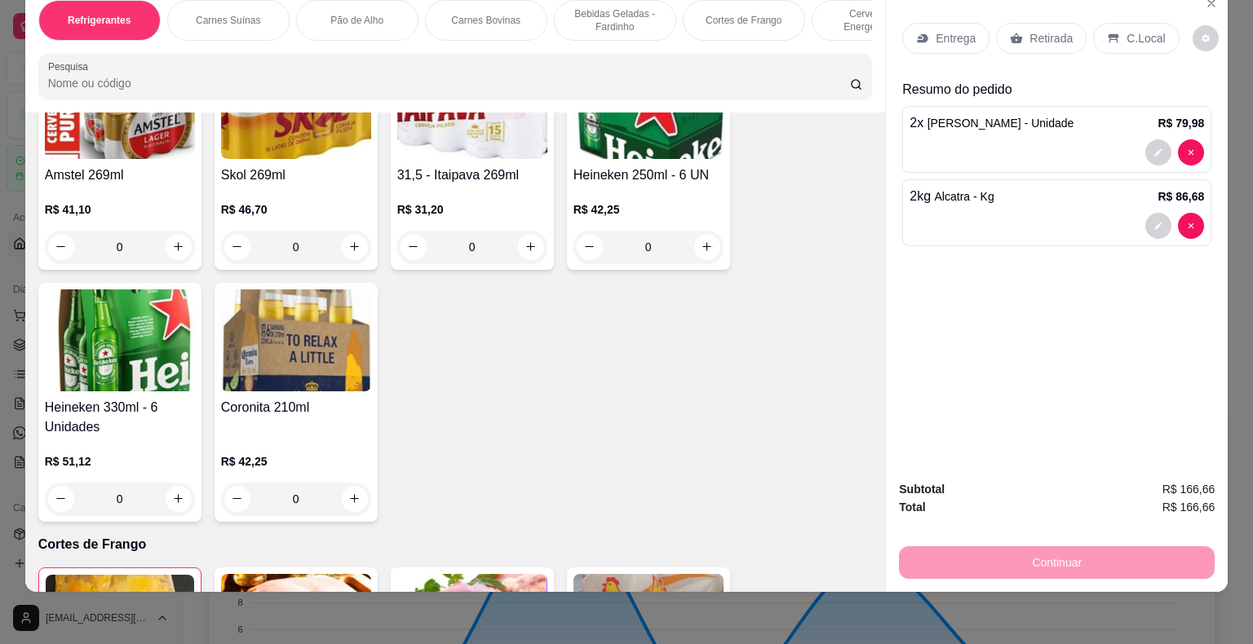
scroll to position [4928, 0]
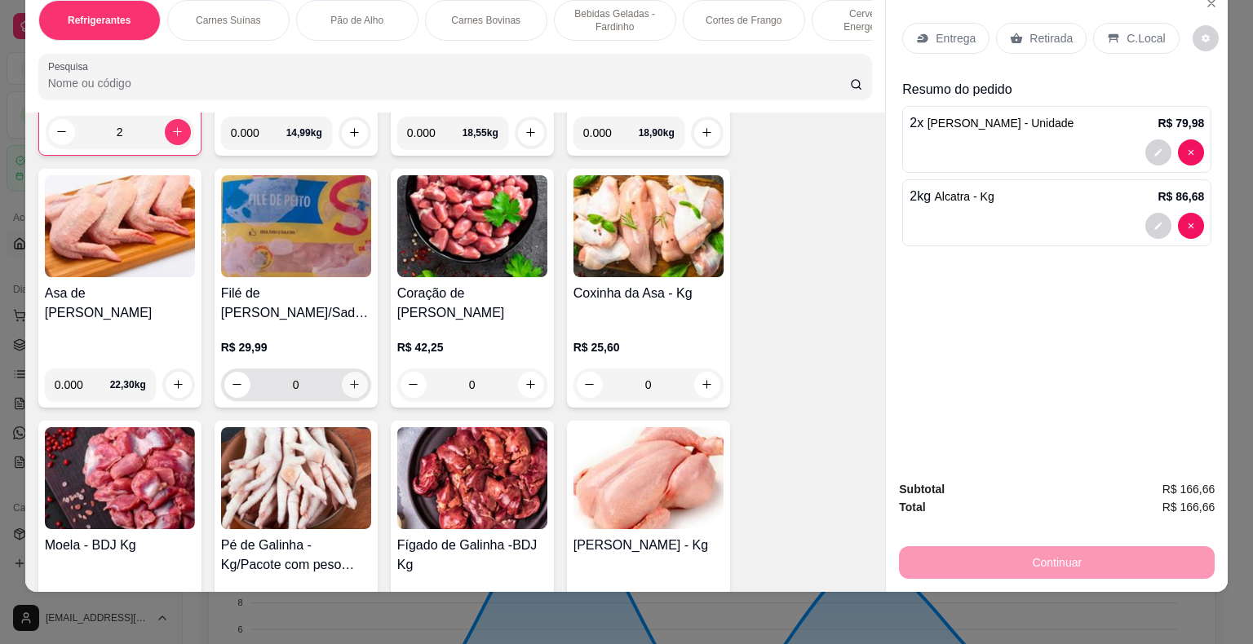
click at [348, 379] on icon "increase-product-quantity" at bounding box center [354, 385] width 12 height 12
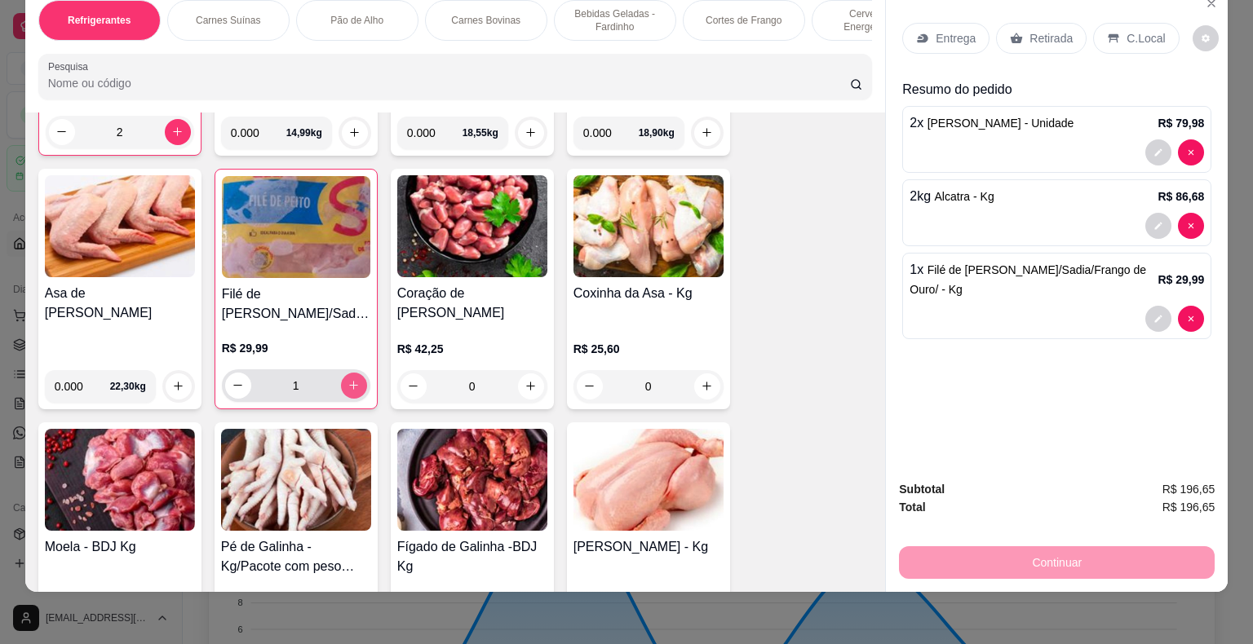
click at [348, 379] on icon "increase-product-quantity" at bounding box center [354, 385] width 12 height 12
type input "2"
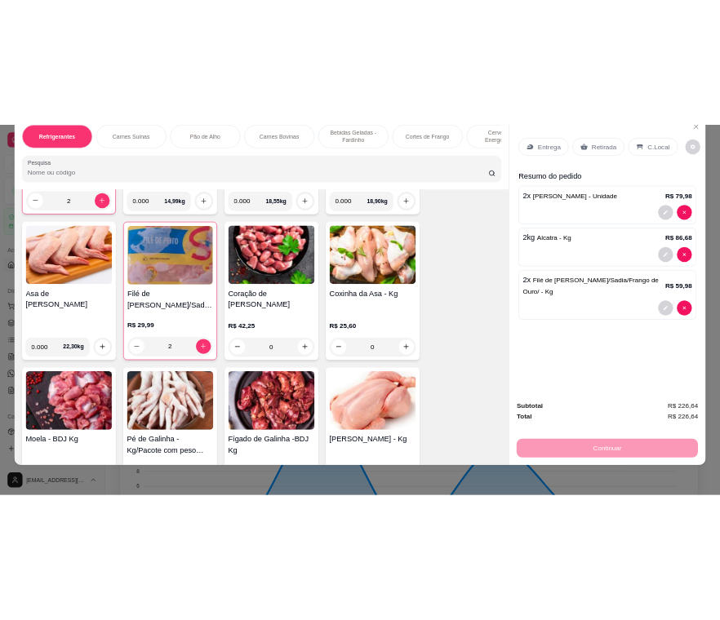
scroll to position [0, 0]
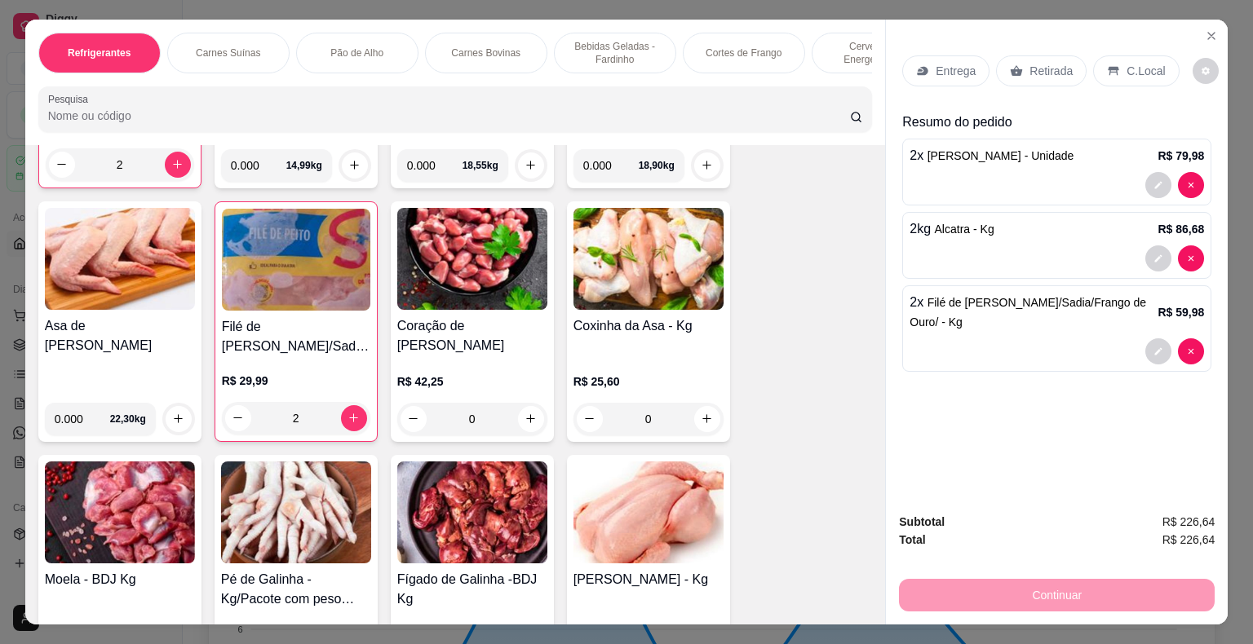
click at [1030, 64] on p "Retirada" at bounding box center [1051, 71] width 43 height 16
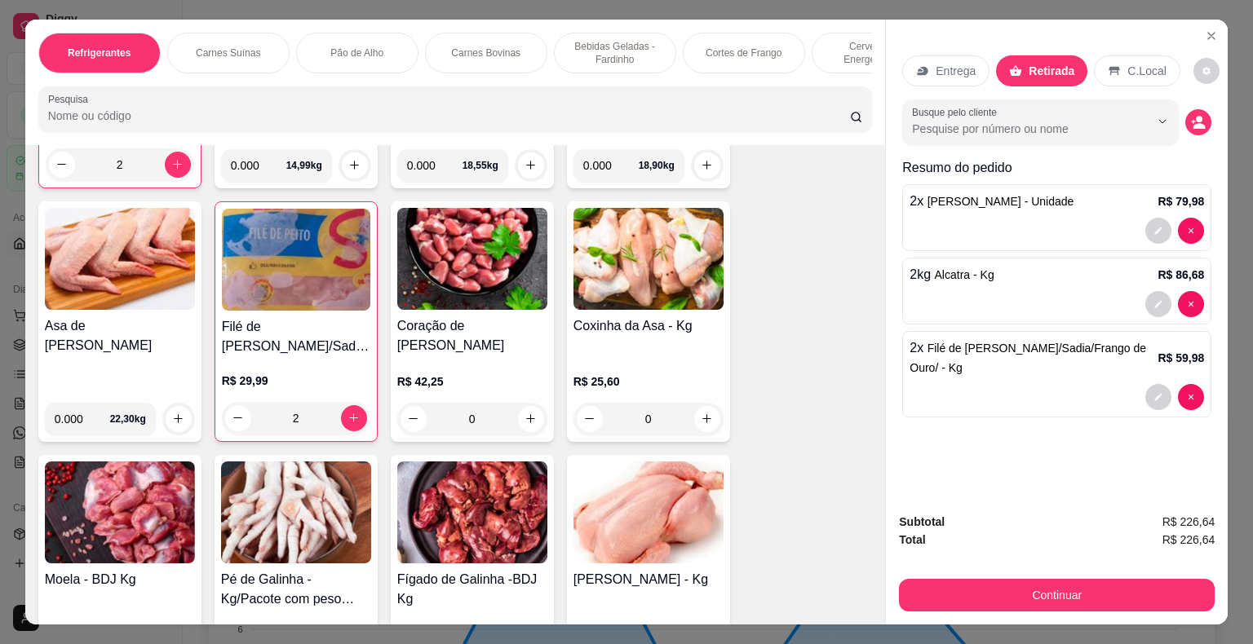
click at [936, 63] on p "Entrega" at bounding box center [956, 71] width 40 height 16
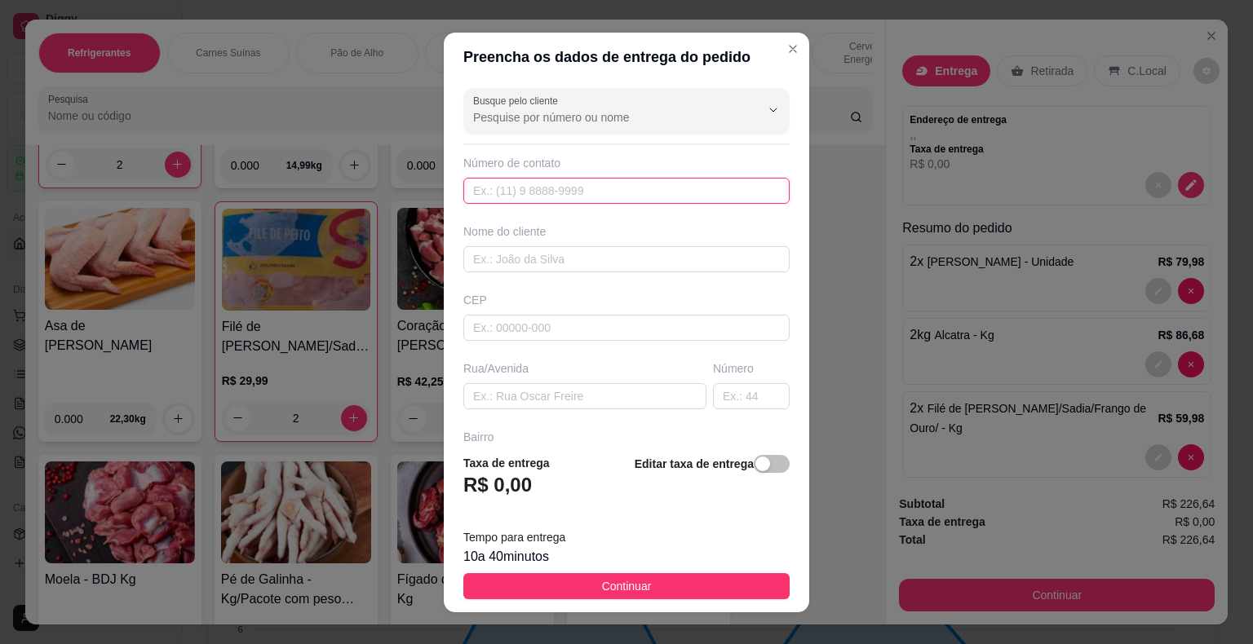
click at [538, 198] on input "text" at bounding box center [626, 191] width 326 height 26
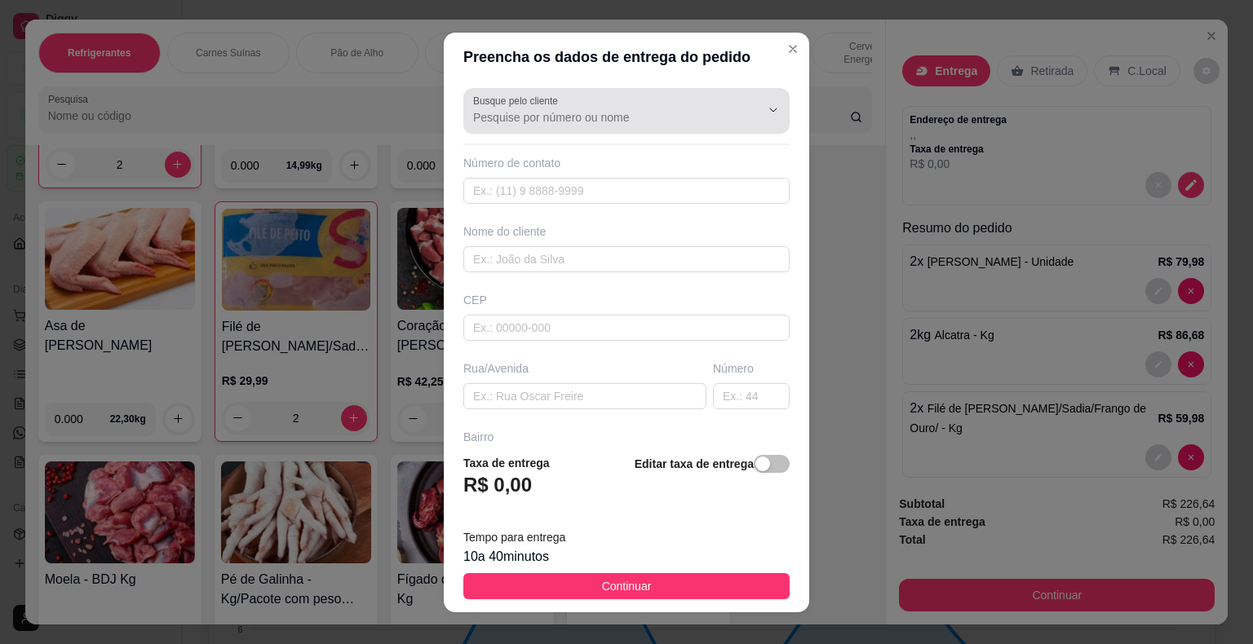
click at [630, 96] on div at bounding box center [626, 111] width 307 height 33
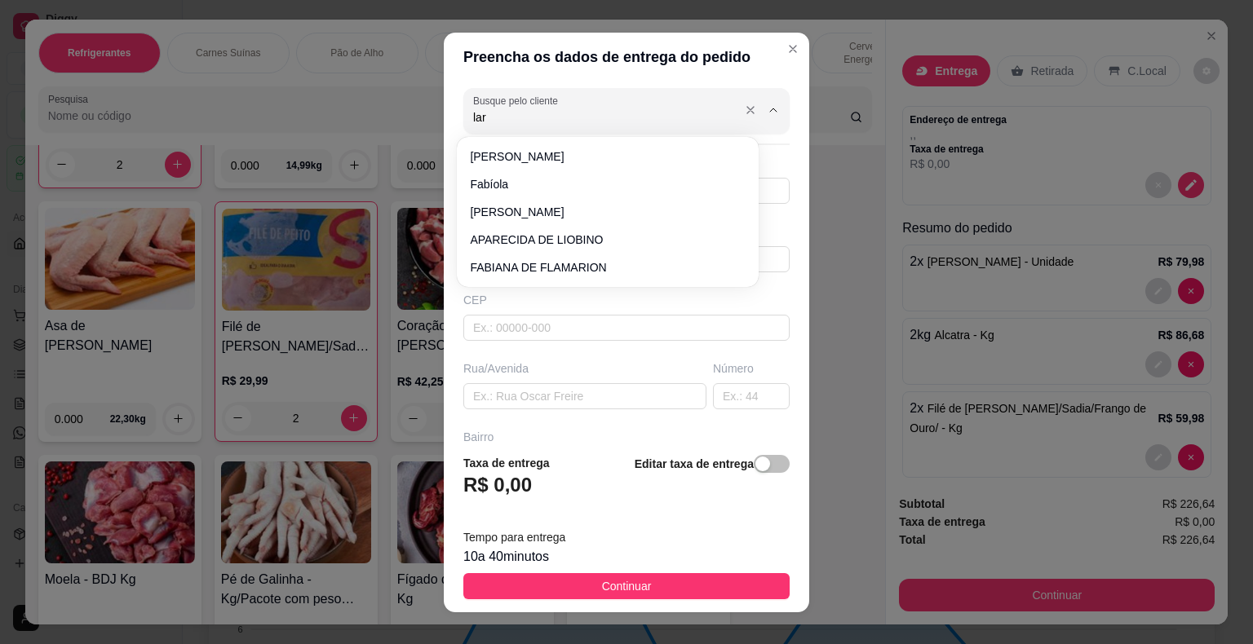
type input "lara"
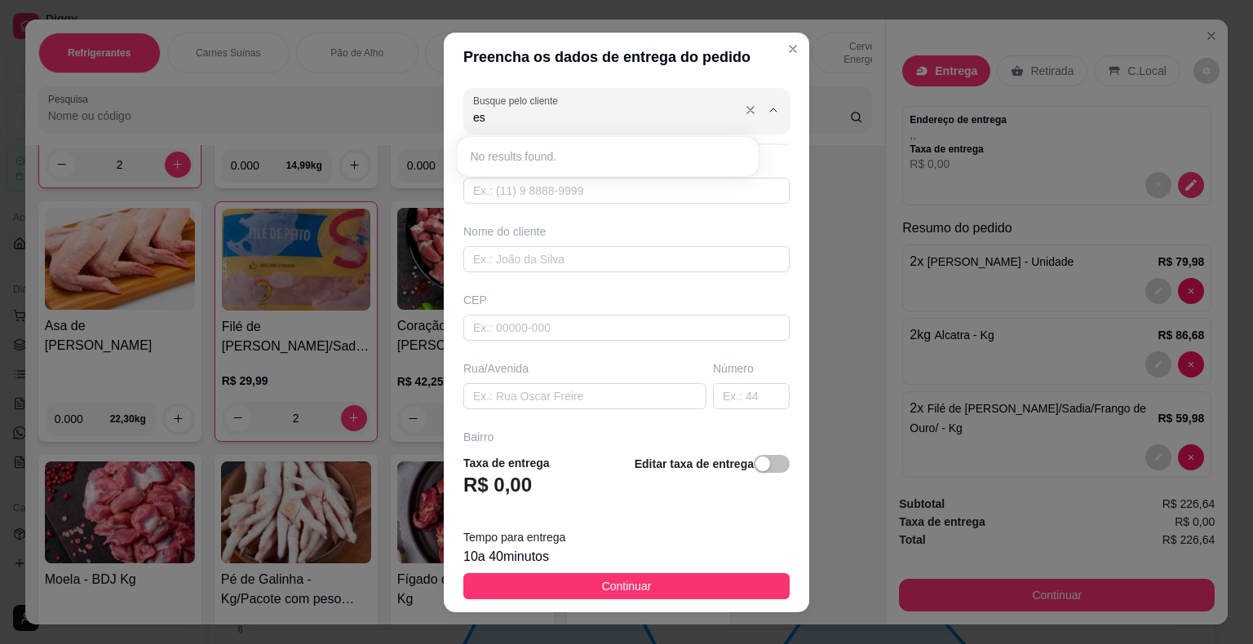
type input "e"
click at [555, 161] on span "LARA ROCHA" at bounding box center [599, 156] width 259 height 16
type input "LARA ROCHA"
type input "7197156622"
type input "LARA ROCHA"
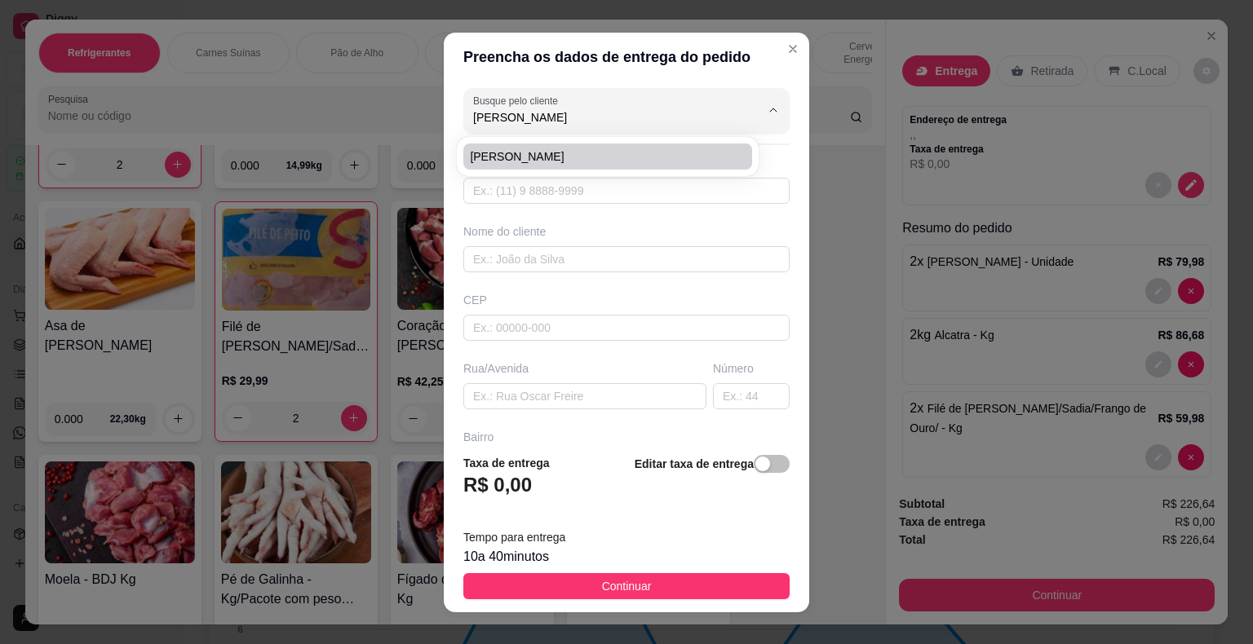
type input "44930000"
type input "ESPAÇO HR"
type input "Presidente [PERSON_NAME]"
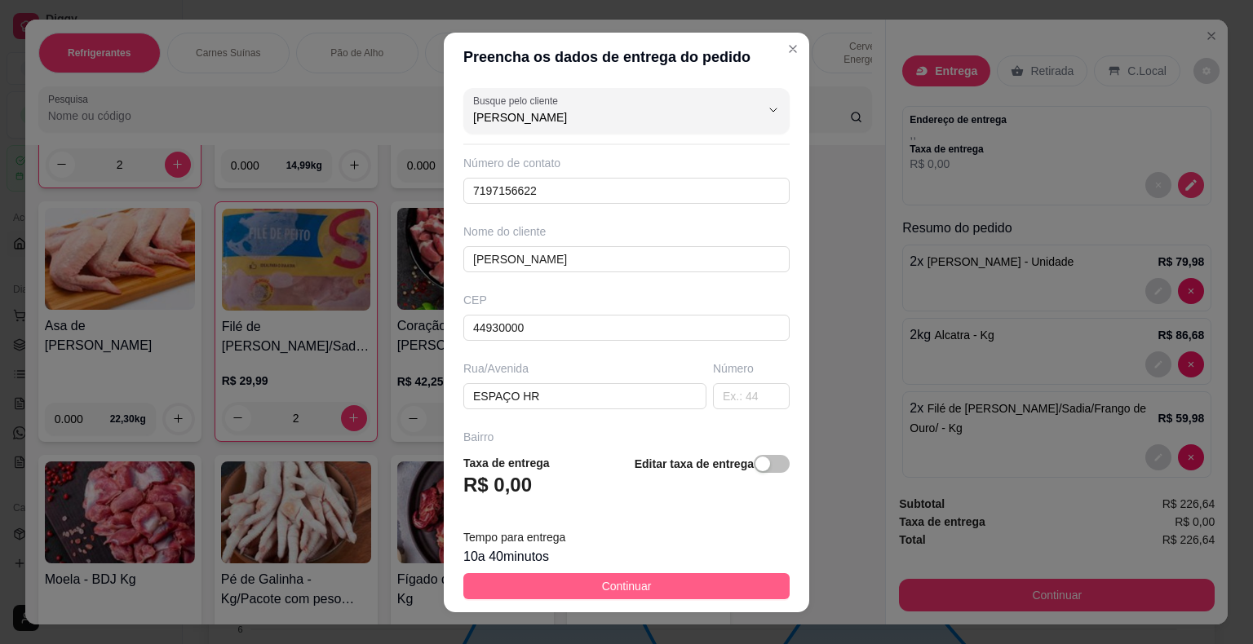
type input "LARA ROCHA"
click at [602, 580] on span "Continuar" at bounding box center [627, 587] width 50 height 18
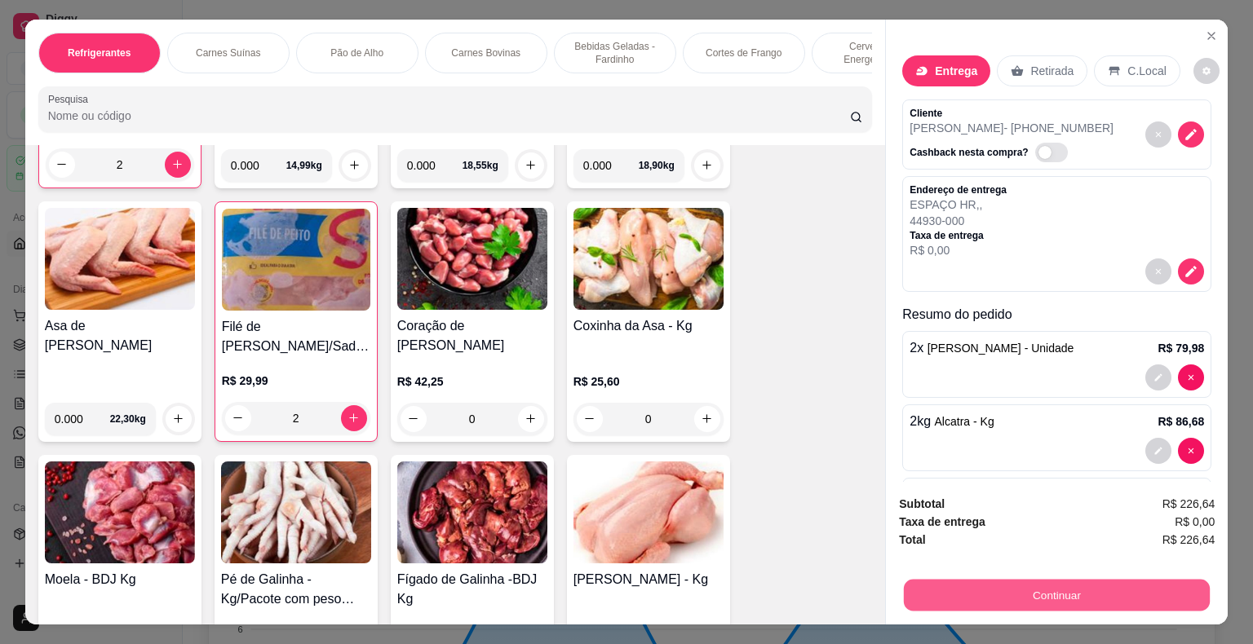
click at [1041, 599] on button "Continuar" at bounding box center [1057, 596] width 306 height 32
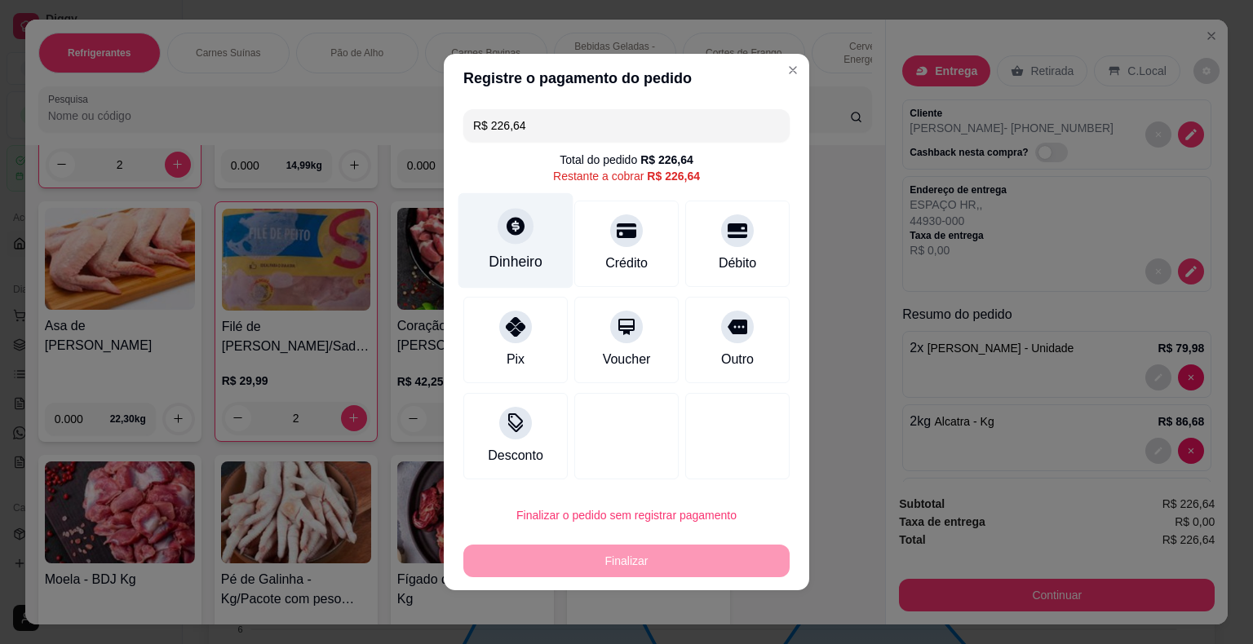
click at [499, 233] on div at bounding box center [516, 226] width 36 height 36
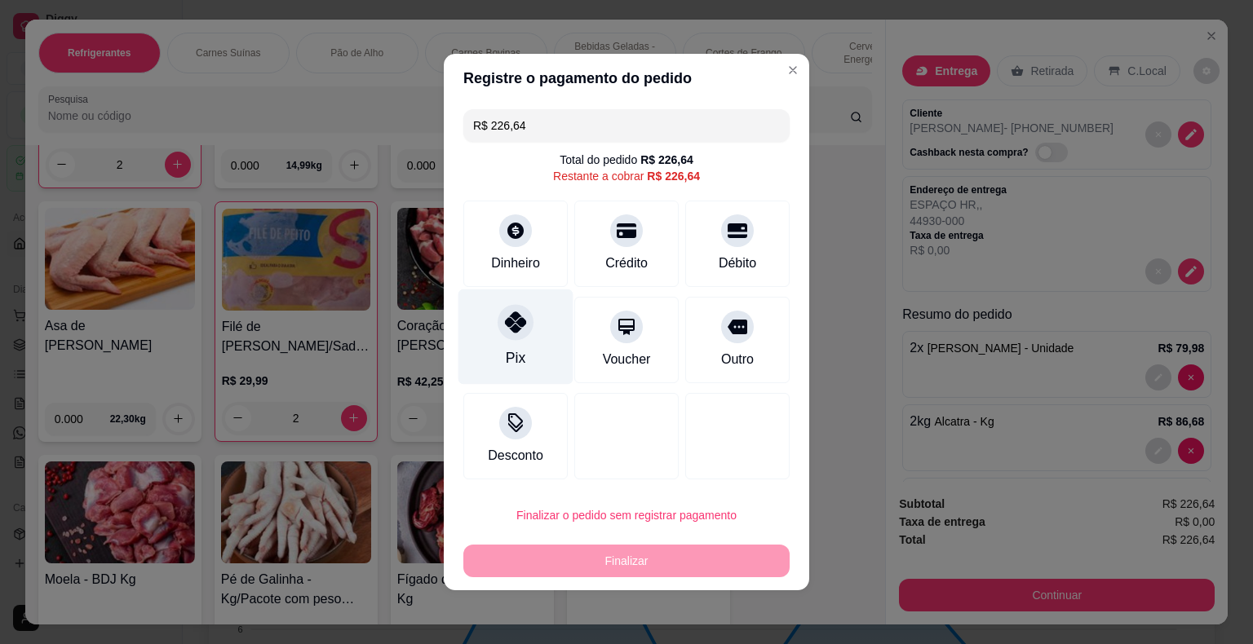
click at [507, 338] on div at bounding box center [516, 322] width 36 height 36
type input "R$ 0,00"
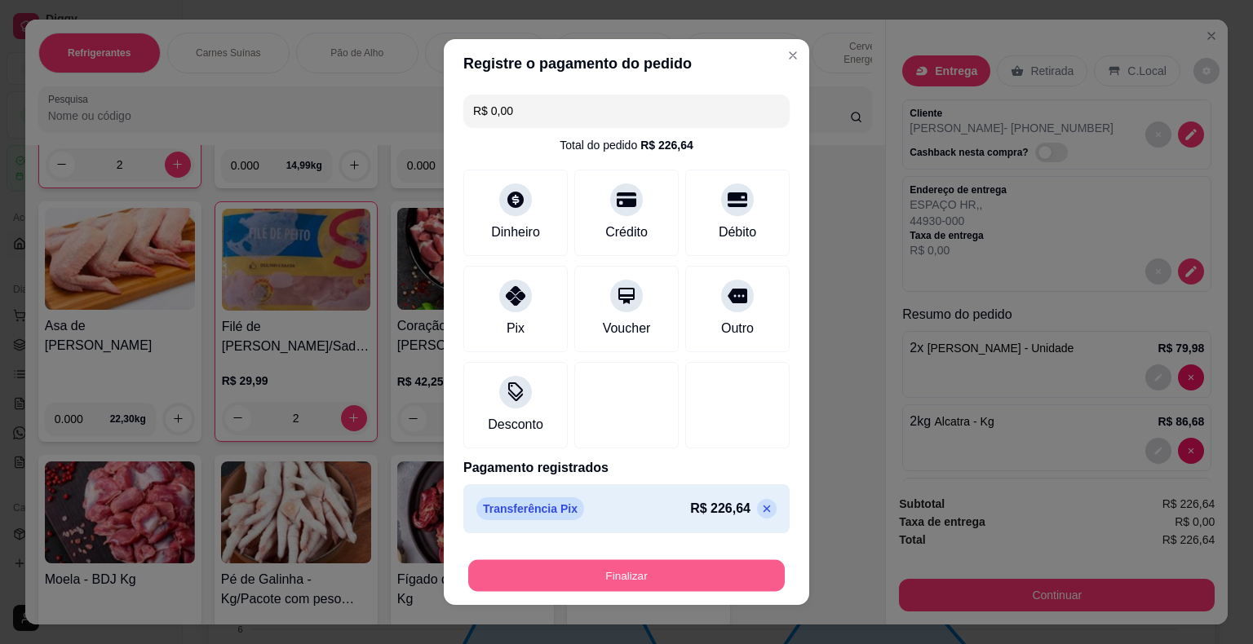
click at [644, 566] on button "Finalizar" at bounding box center [626, 576] width 317 height 32
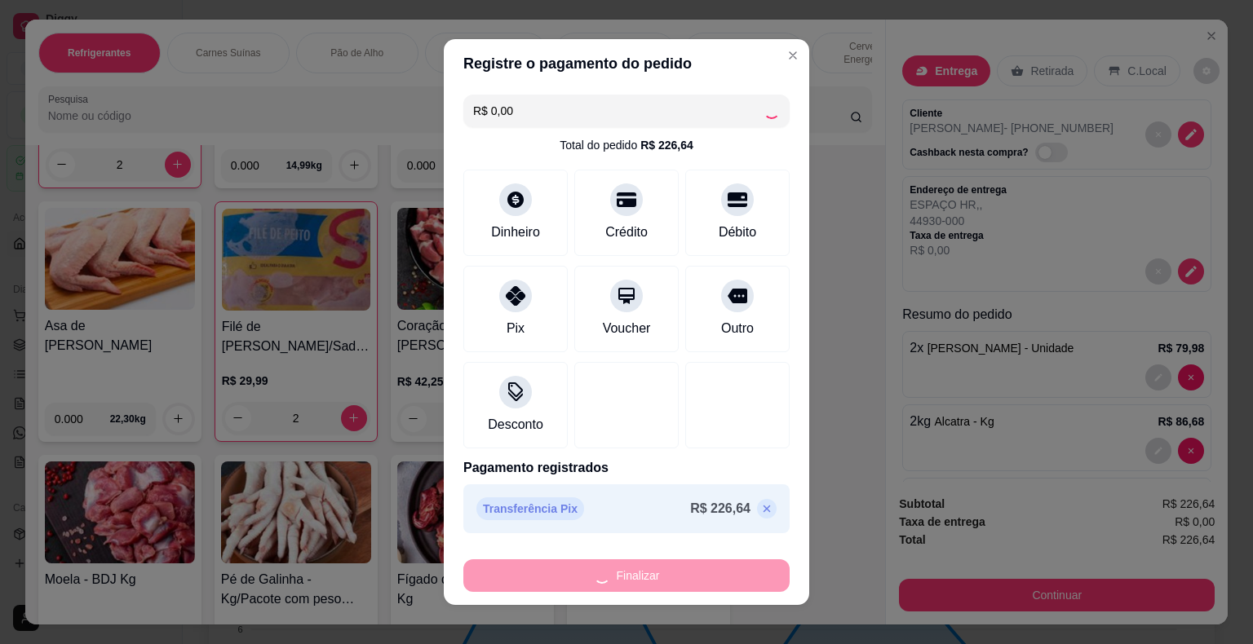
type input "0"
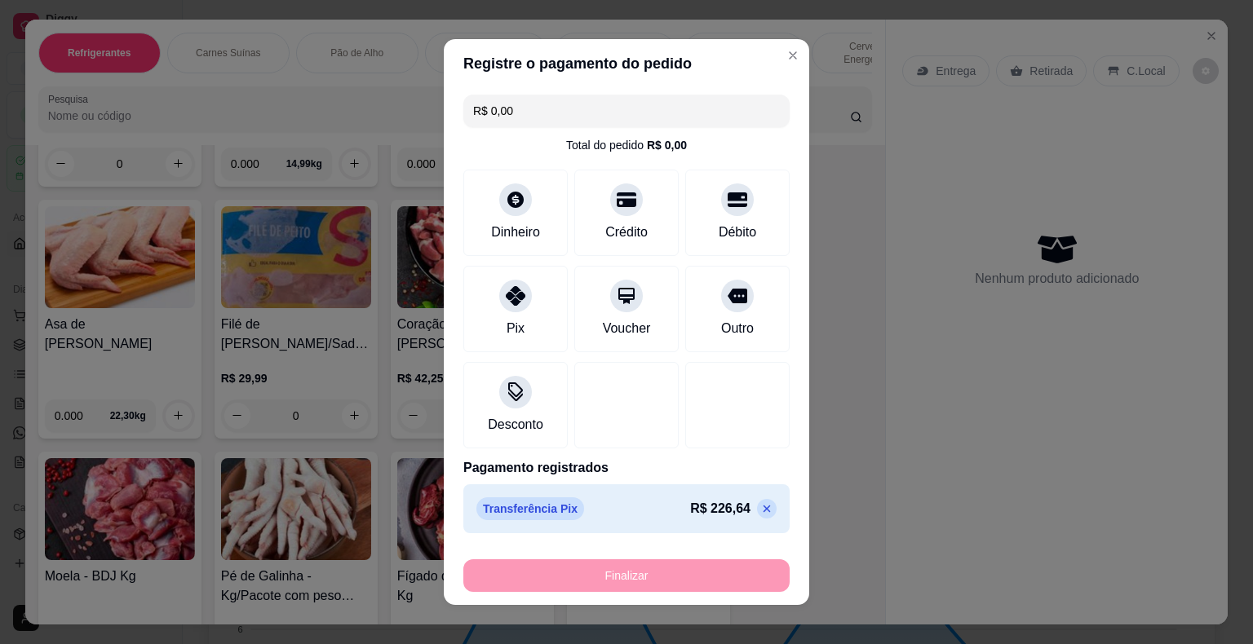
type input "-R$ 226,64"
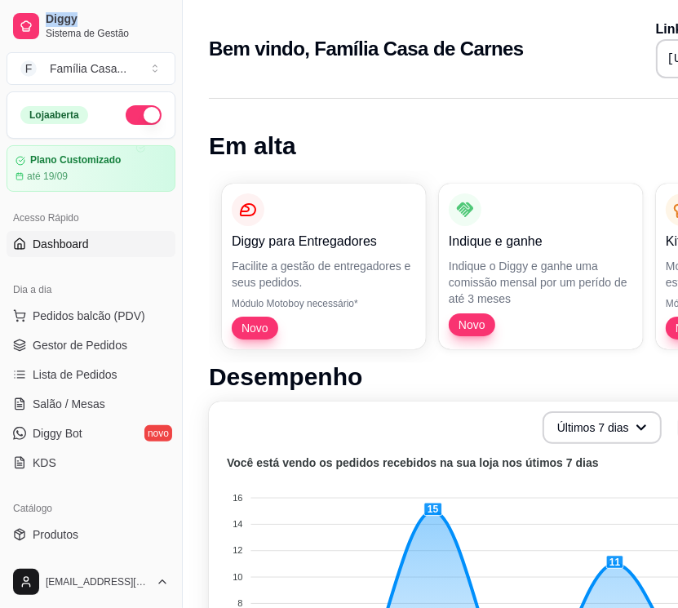
drag, startPoint x: 132, startPoint y: 2, endPoint x: 12, endPoint y: -49, distance: 130.5
click at [12, 0] on html "Diggy Sistema de Gestão F Família Casa ... Loja aberta Plano Customizado até 19…" at bounding box center [339, 304] width 678 height 608
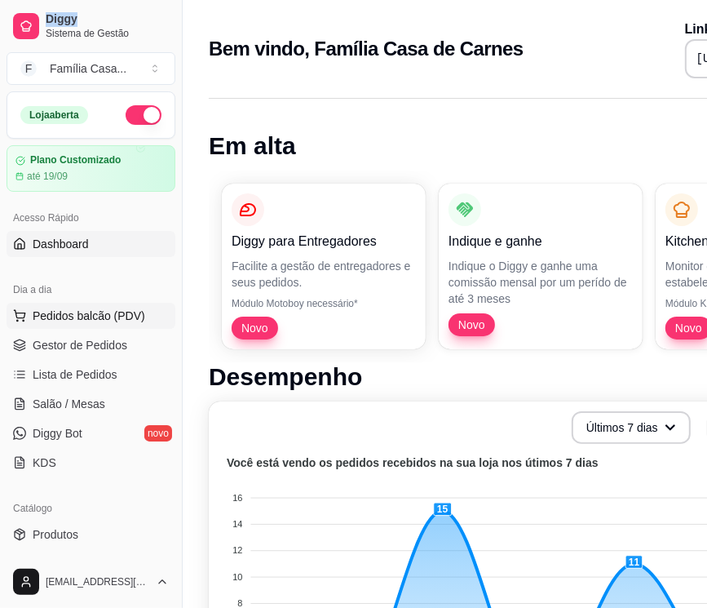
click at [57, 311] on span "Pedidos balcão (PDV)" at bounding box center [89, 316] width 113 height 16
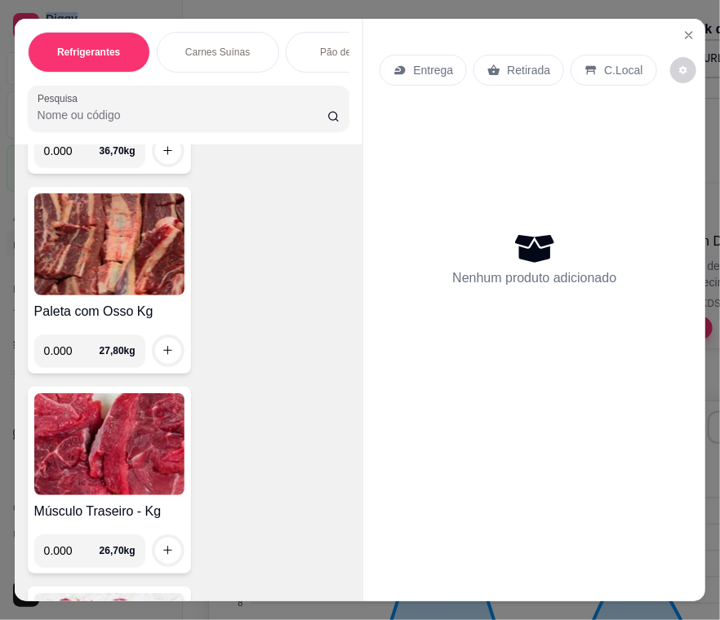
scroll to position [12400, 0]
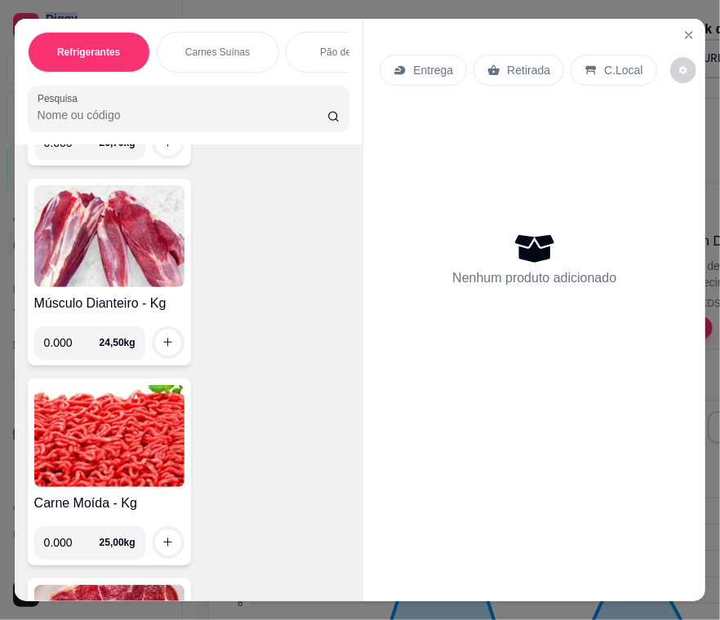
click at [112, 251] on img at bounding box center [109, 236] width 150 height 102
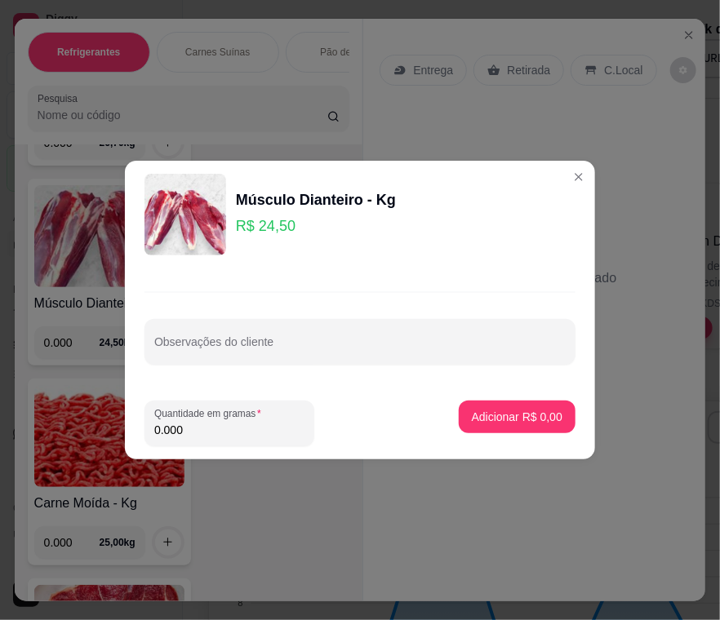
drag, startPoint x: 190, startPoint y: 430, endPoint x: 114, endPoint y: 402, distance: 80.8
click at [140, 429] on footer "Quantidade em gramas 0.000 Adicionar R$ 0,00" at bounding box center [360, 424] width 470 height 72
type input "1.000"
click at [530, 406] on button "Adicionar R$ 24,50" at bounding box center [513, 417] width 123 height 33
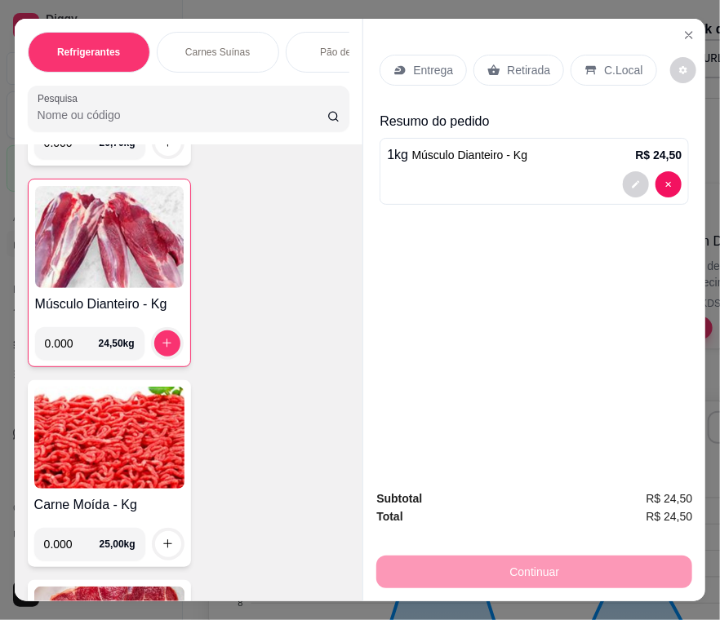
click at [425, 68] on p "Entrega" at bounding box center [433, 70] width 40 height 16
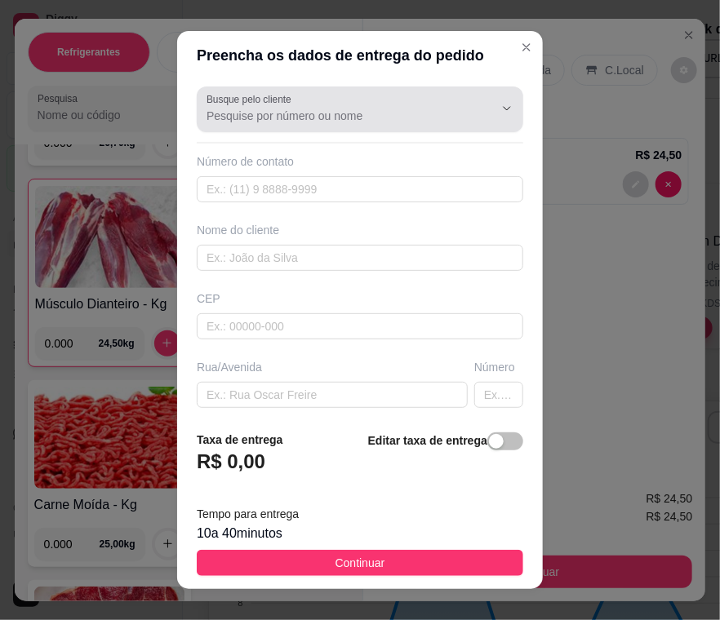
click at [348, 104] on div at bounding box center [359, 109] width 307 height 33
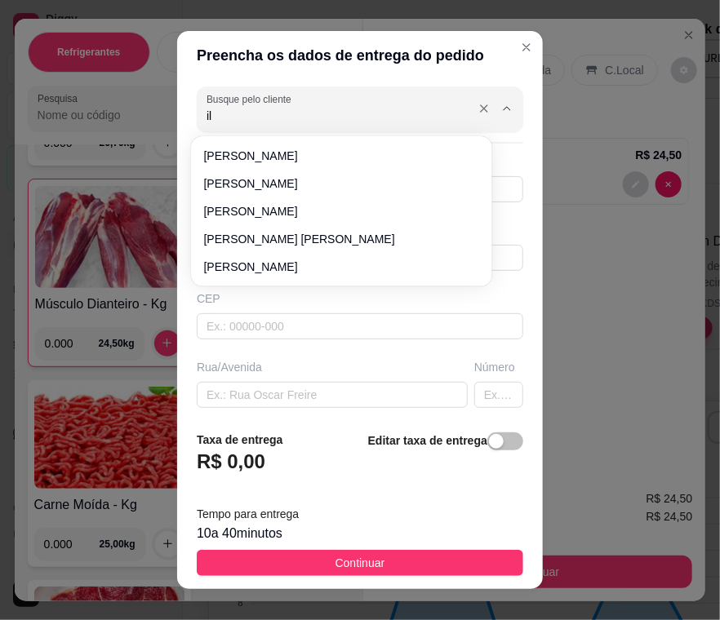
type input "ilv"
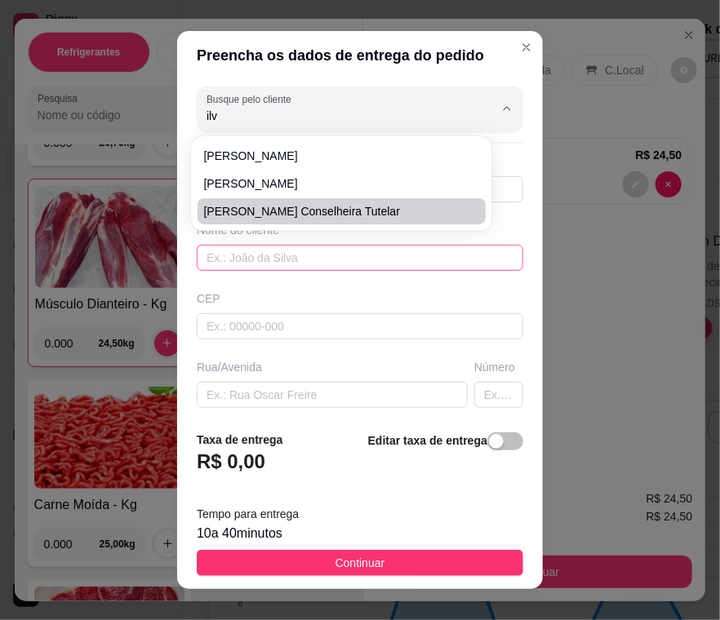
click at [347, 257] on input "text" at bounding box center [360, 258] width 326 height 26
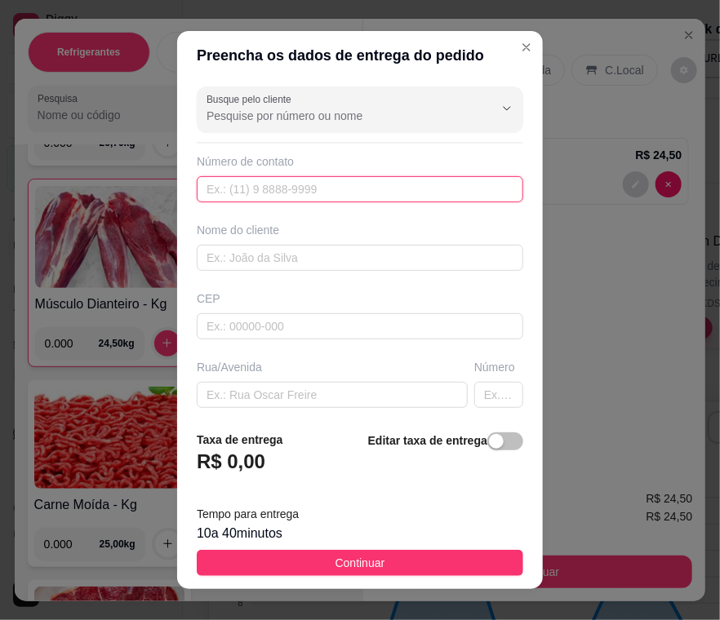
click at [284, 185] on input "text" at bounding box center [360, 189] width 326 height 26
type input "(74) 98130-5749"
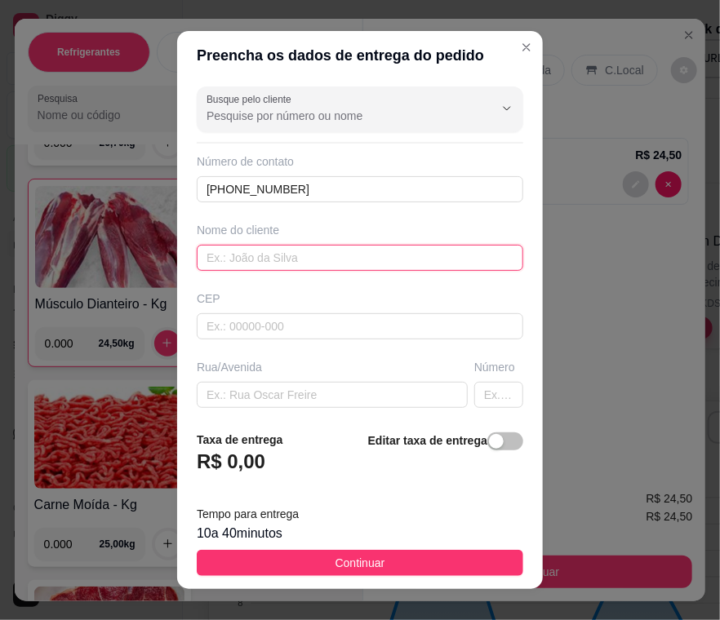
click at [276, 258] on input "text" at bounding box center [360, 258] width 326 height 26
type input "ilvanete de ferreirinha"
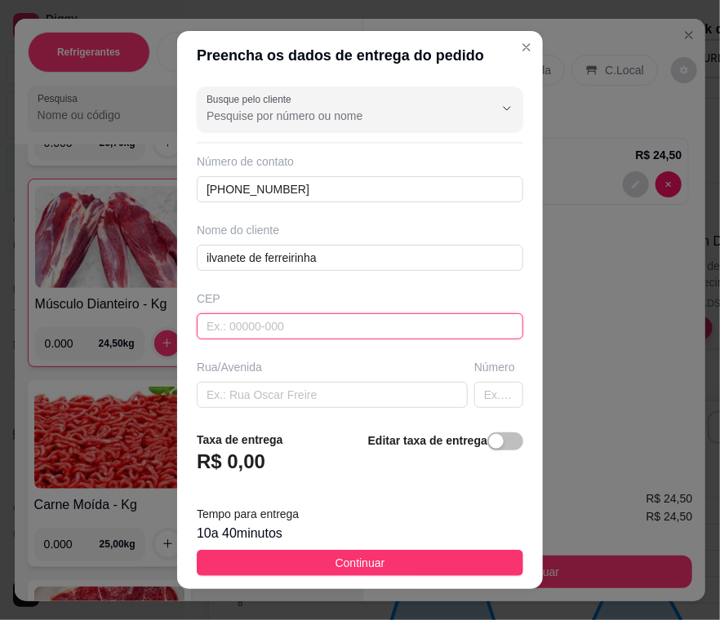
click at [233, 332] on input "text" at bounding box center [360, 326] width 326 height 26
type input "44930000"
type input "Presidente [PERSON_NAME]"
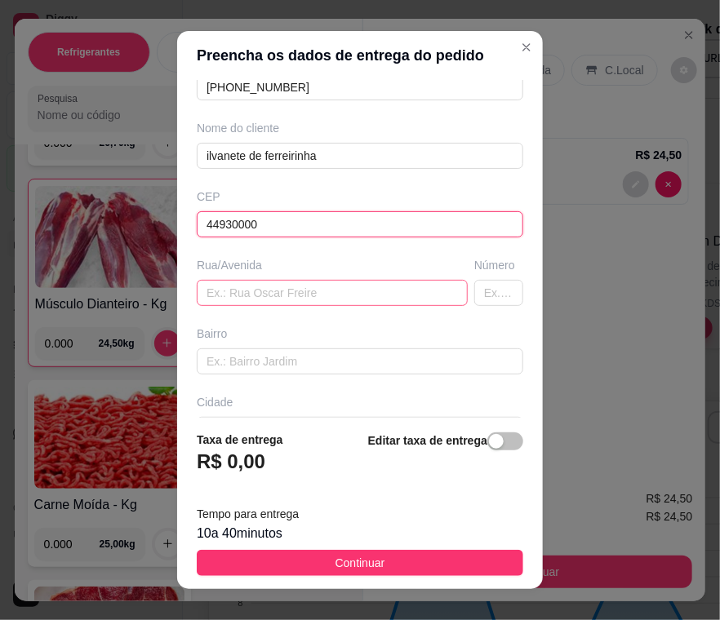
scroll to position [209, 0]
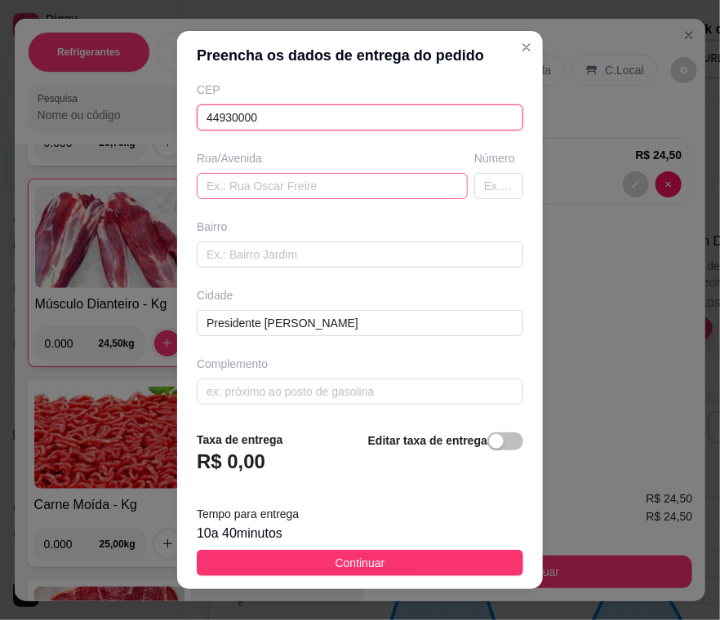
type input "44930000"
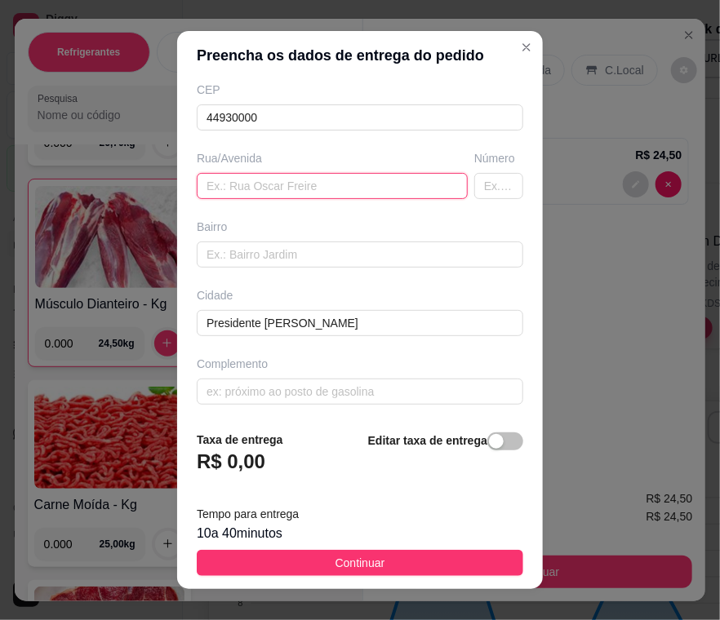
click at [242, 188] on input "text" at bounding box center [332, 186] width 271 height 26
type input "p"
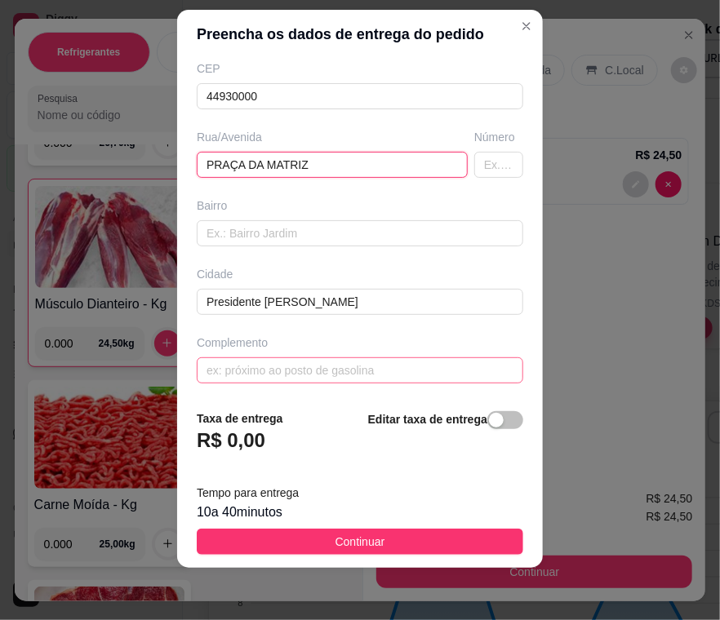
type input "PRAÇA DA MATRIZ"
click at [273, 375] on input "text" at bounding box center [360, 370] width 326 height 26
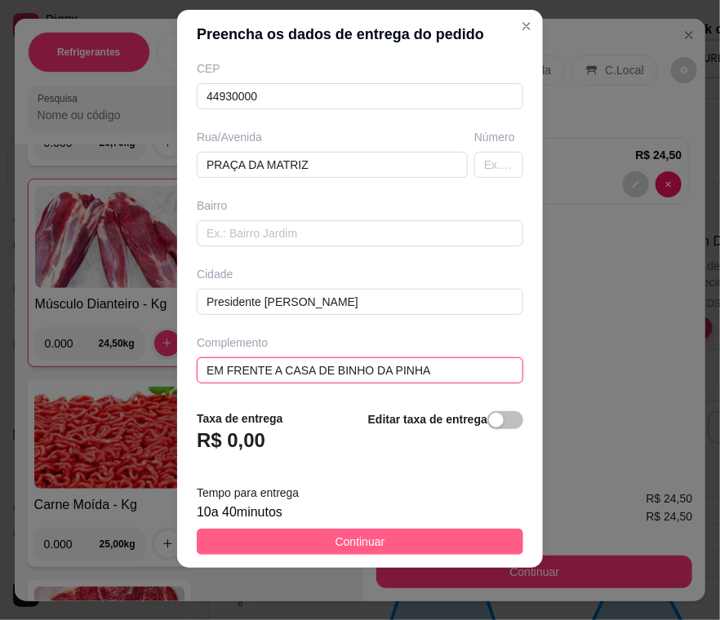
type input "EM FRENTE A CASA DE BINHO DA PINHA"
click at [359, 537] on span "Continuar" at bounding box center [360, 542] width 50 height 18
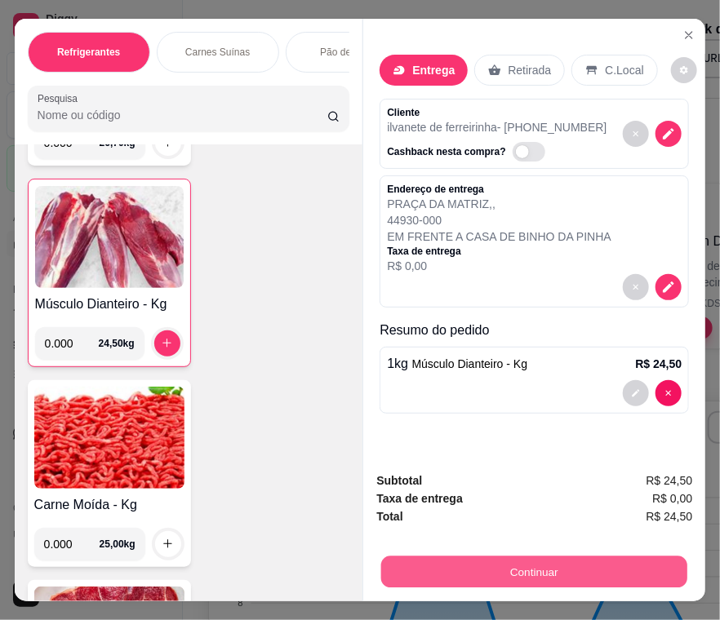
click at [494, 564] on button "Continuar" at bounding box center [534, 572] width 306 height 32
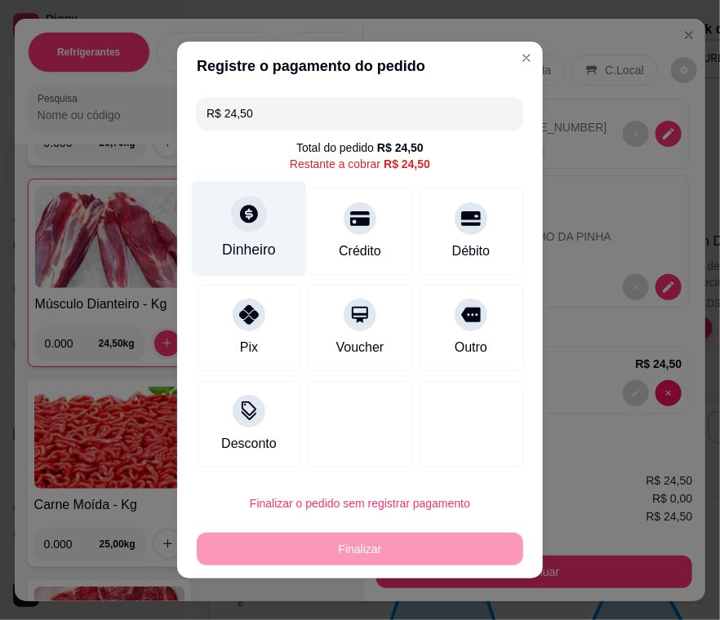
click at [234, 244] on div "Dinheiro" at bounding box center [249, 249] width 54 height 21
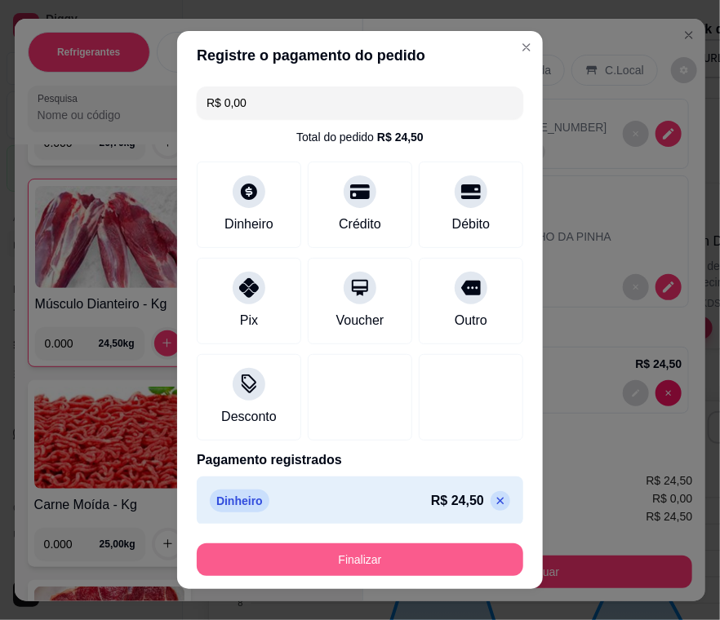
click at [308, 565] on button "Finalizar" at bounding box center [360, 559] width 326 height 33
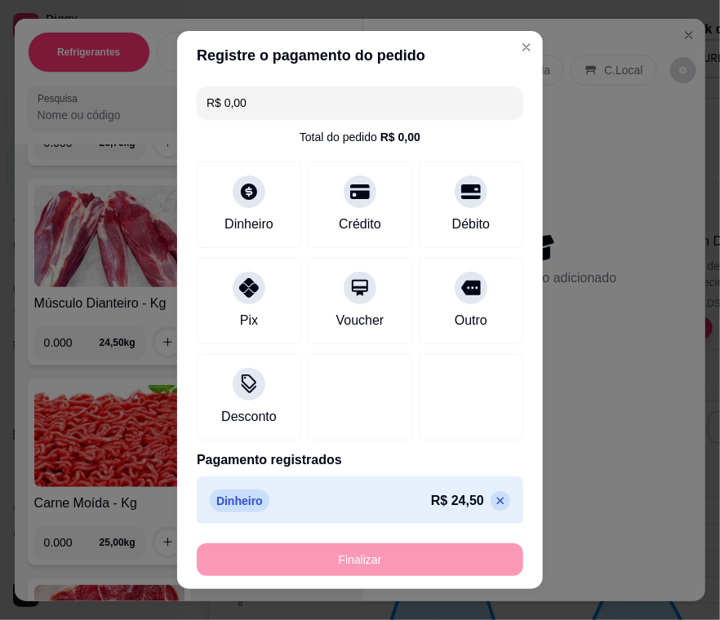
type input "-R$ 24,50"
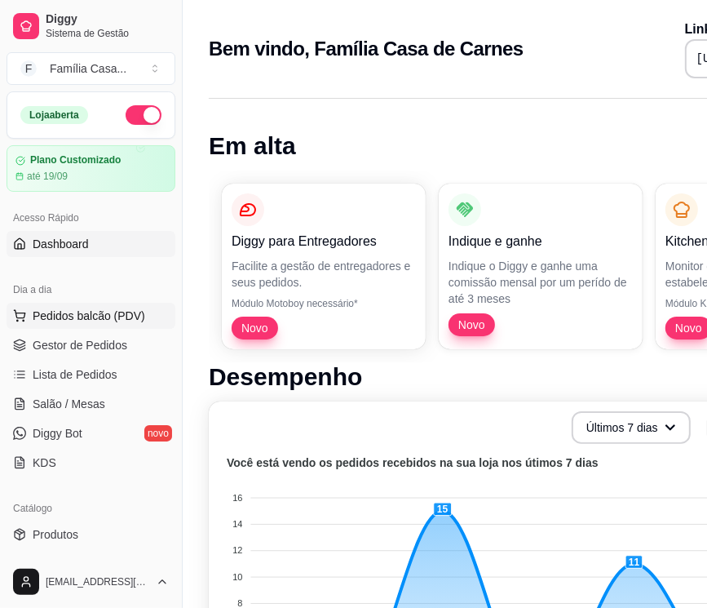
click at [75, 317] on span "Pedidos balcão (PDV)" at bounding box center [89, 316] width 113 height 16
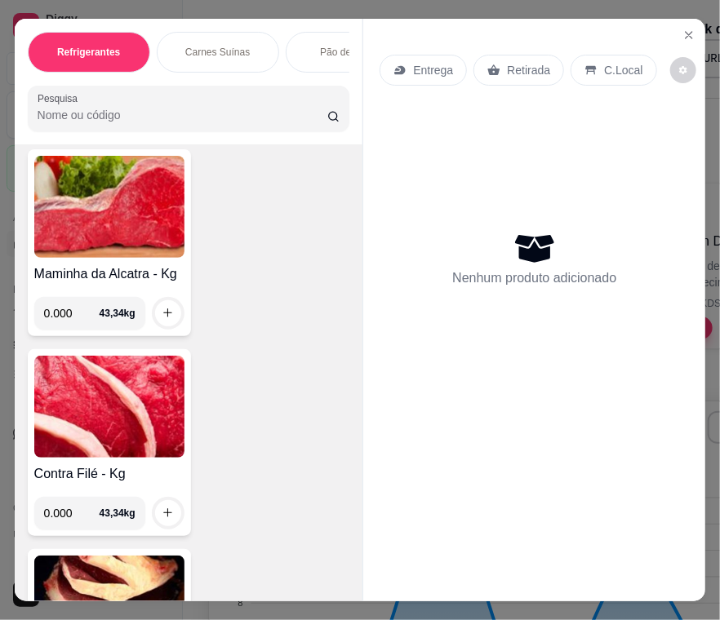
scroll to position [8240, 0]
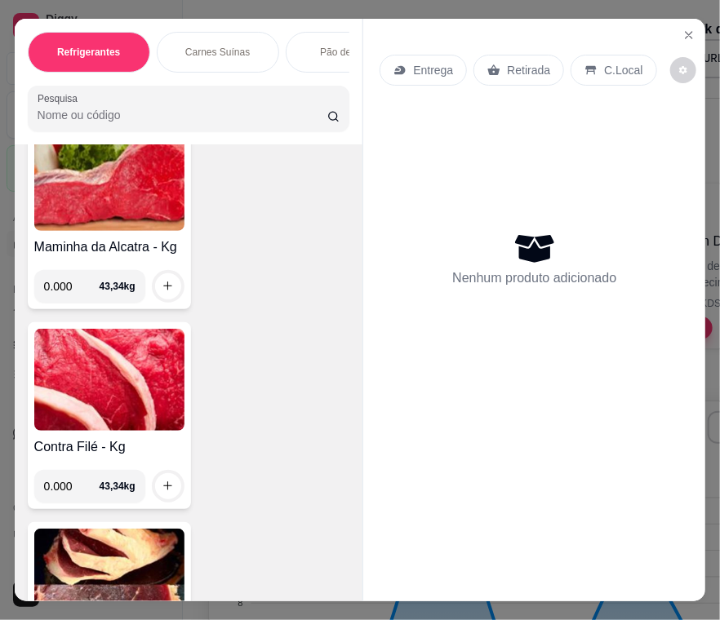
click at [104, 343] on img at bounding box center [109, 380] width 150 height 102
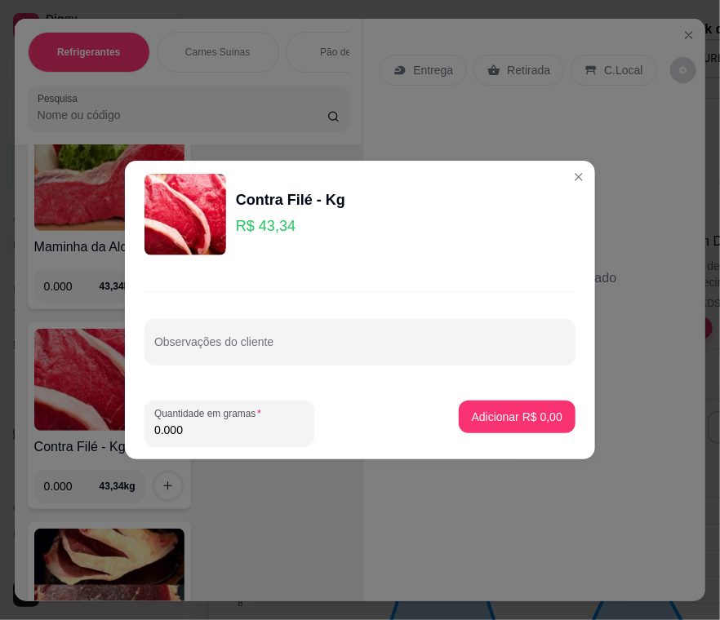
drag, startPoint x: 186, startPoint y: 423, endPoint x: 121, endPoint y: 427, distance: 65.4
click at [121, 427] on div "Contra Filé - Kg R$ 43,34 Observações do cliente Quantidade em gramas 0.000 Adi…" at bounding box center [360, 310] width 720 height 620
type input "3.000"
click at [517, 415] on p "Adicionar R$ 130,02" at bounding box center [510, 417] width 104 height 16
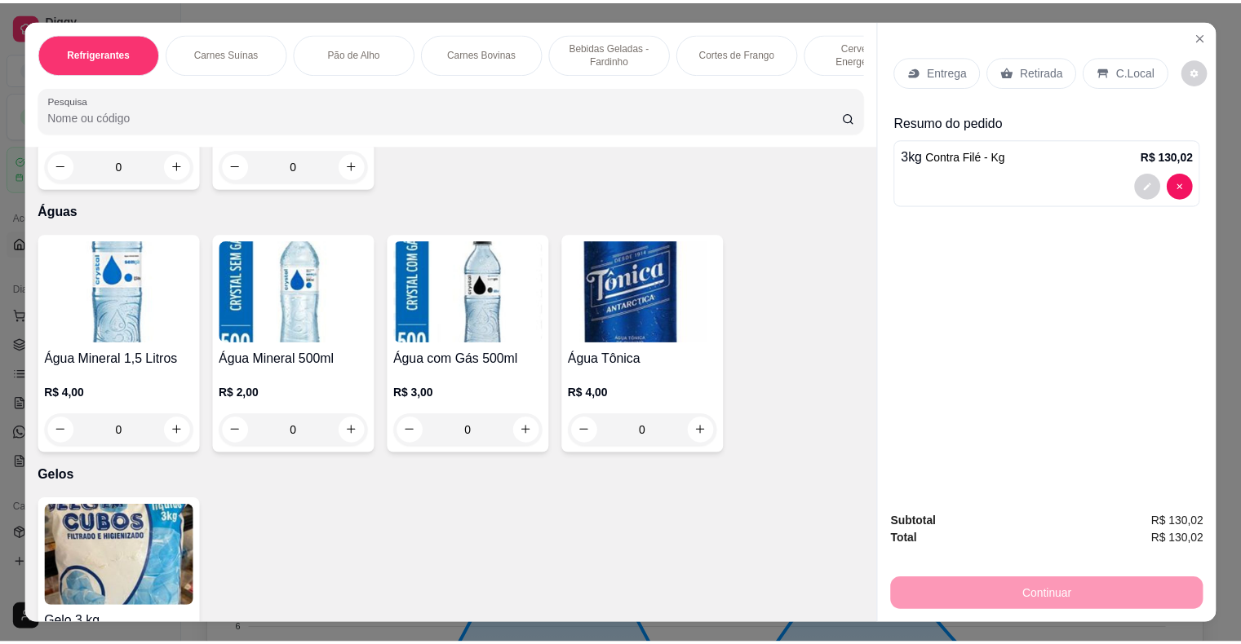
scroll to position [6053, 0]
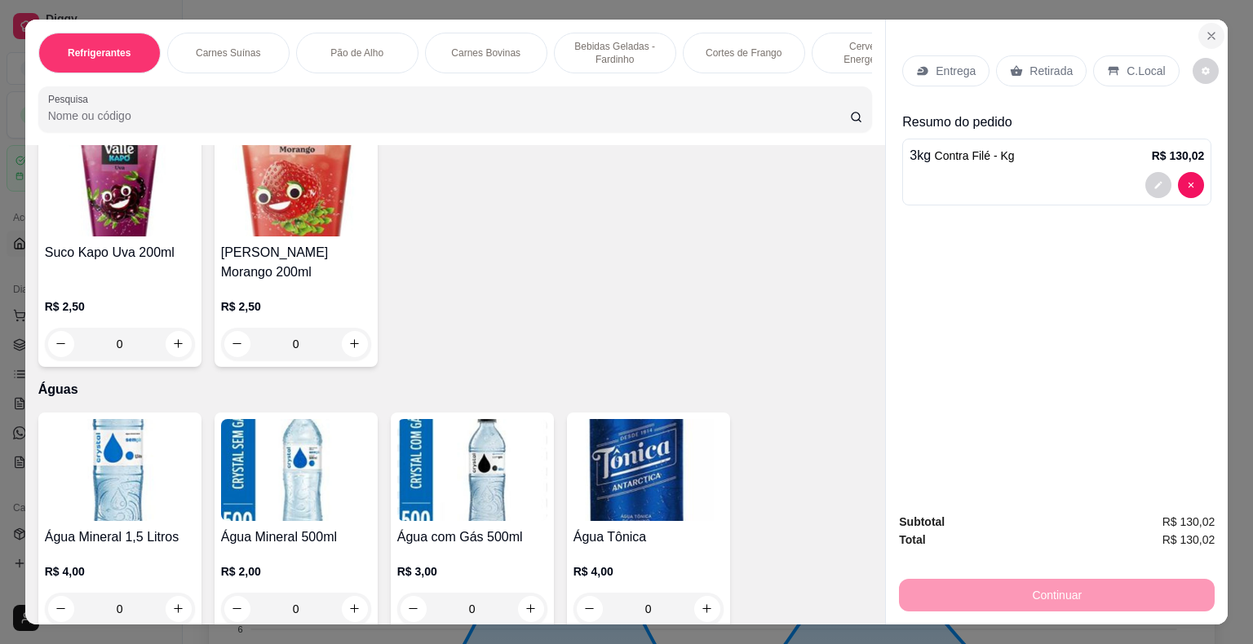
click at [1205, 29] on icon "Close" at bounding box center [1211, 35] width 13 height 13
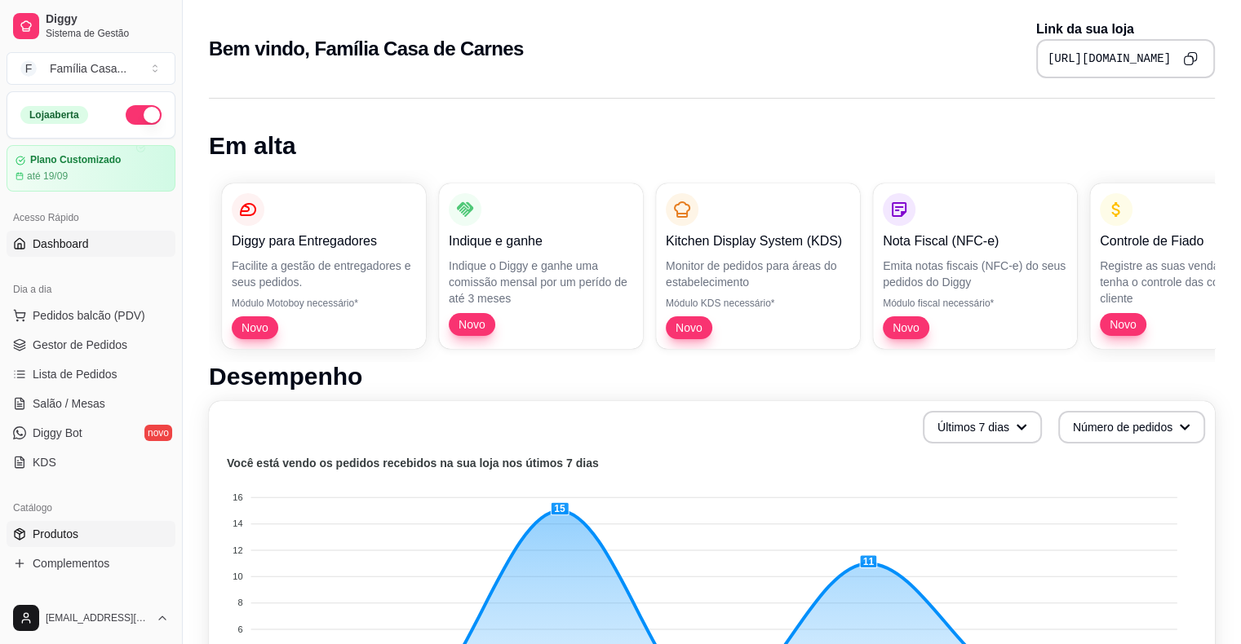
click at [52, 532] on span "Produtos" at bounding box center [56, 534] width 46 height 16
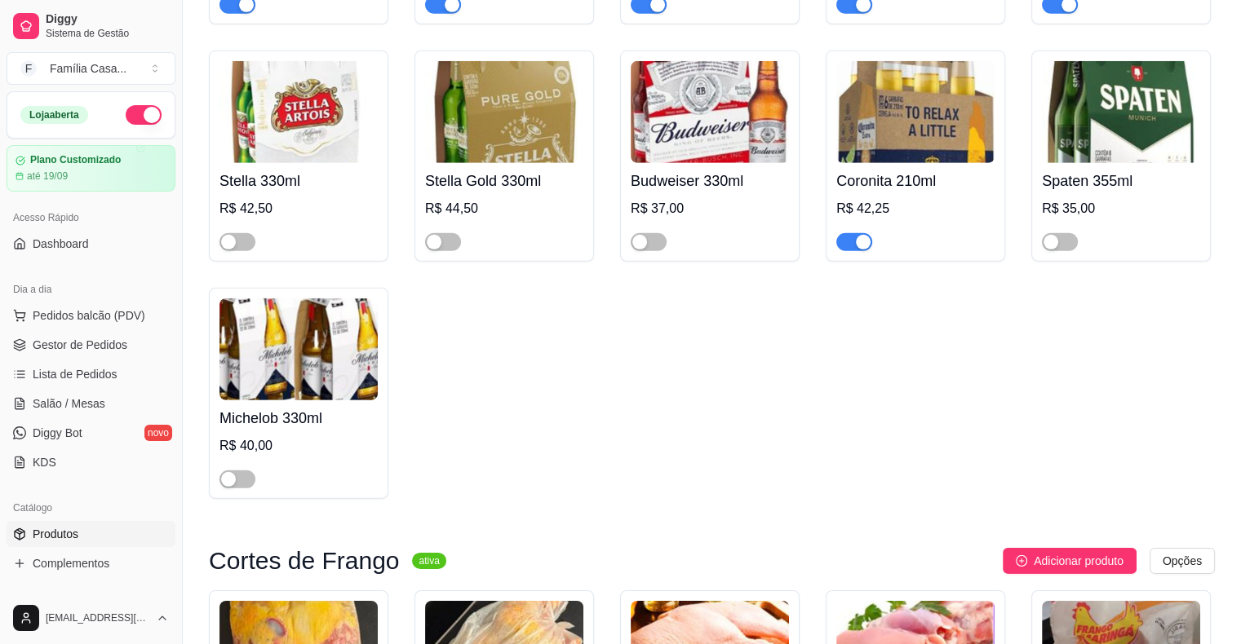
scroll to position [5466, 0]
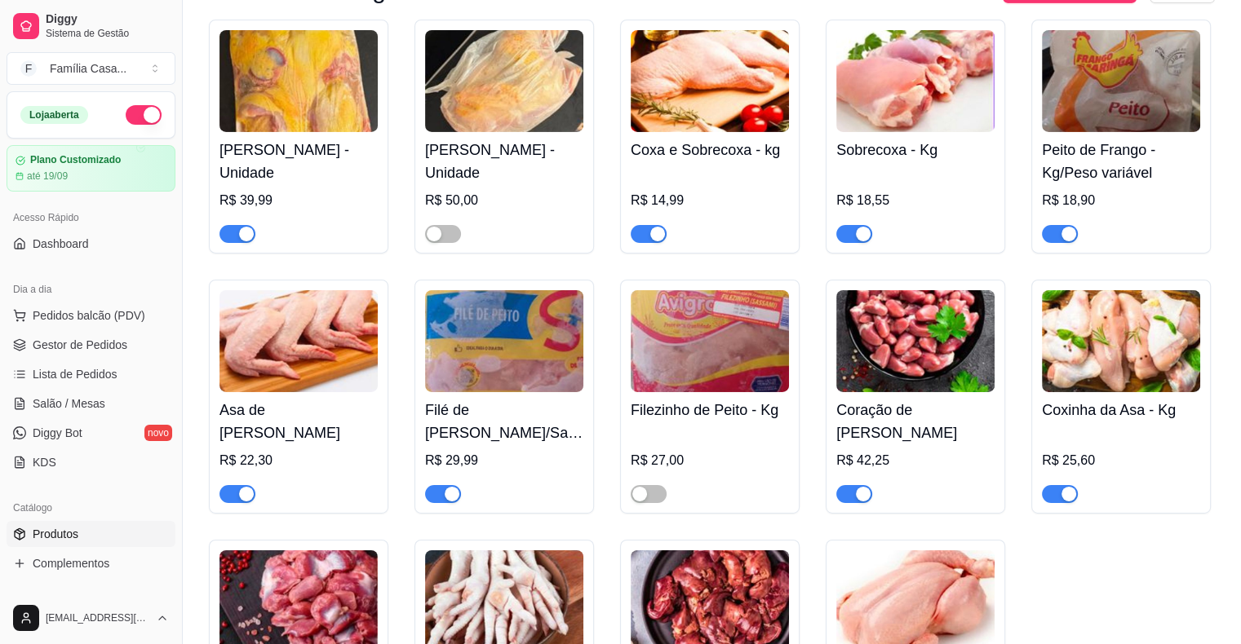
click at [1092, 392] on img at bounding box center [1121, 341] width 158 height 102
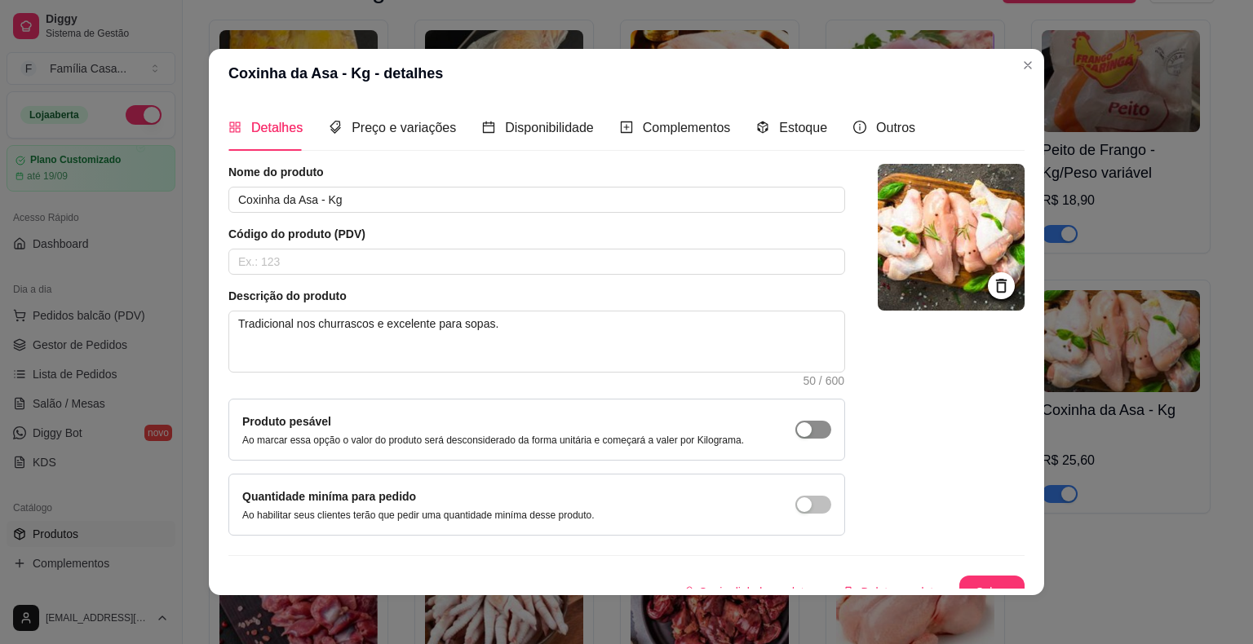
click at [795, 436] on span "button" at bounding box center [813, 430] width 36 height 18
click at [963, 586] on button "Salvar" at bounding box center [992, 593] width 64 height 32
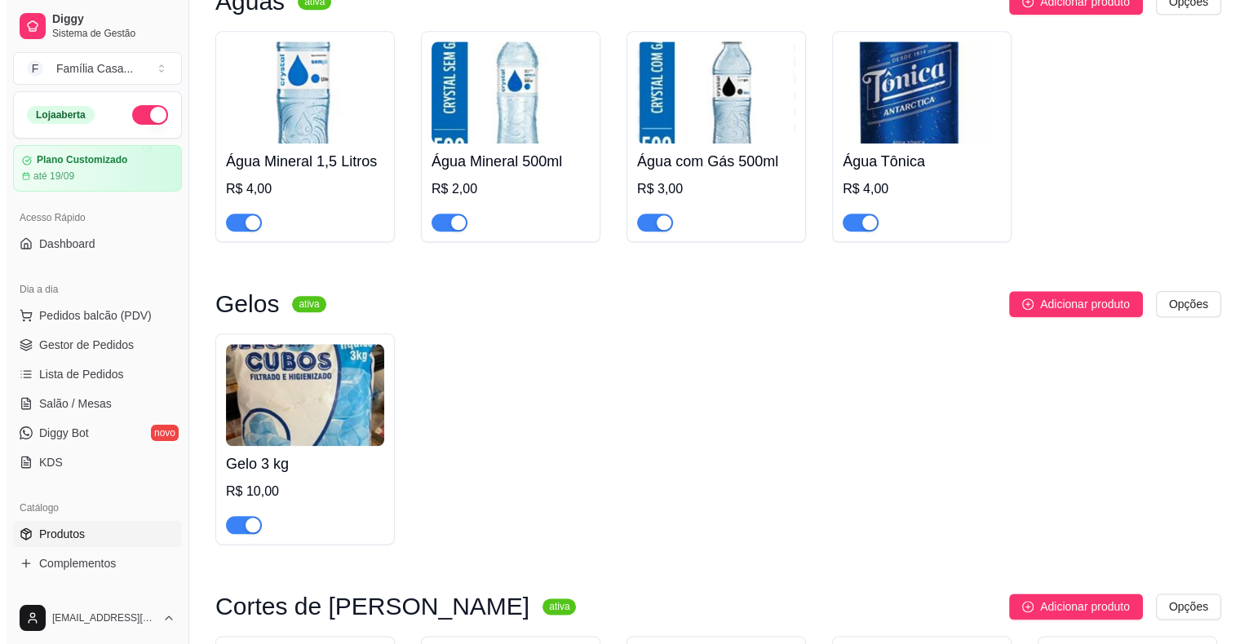
scroll to position [7938, 0]
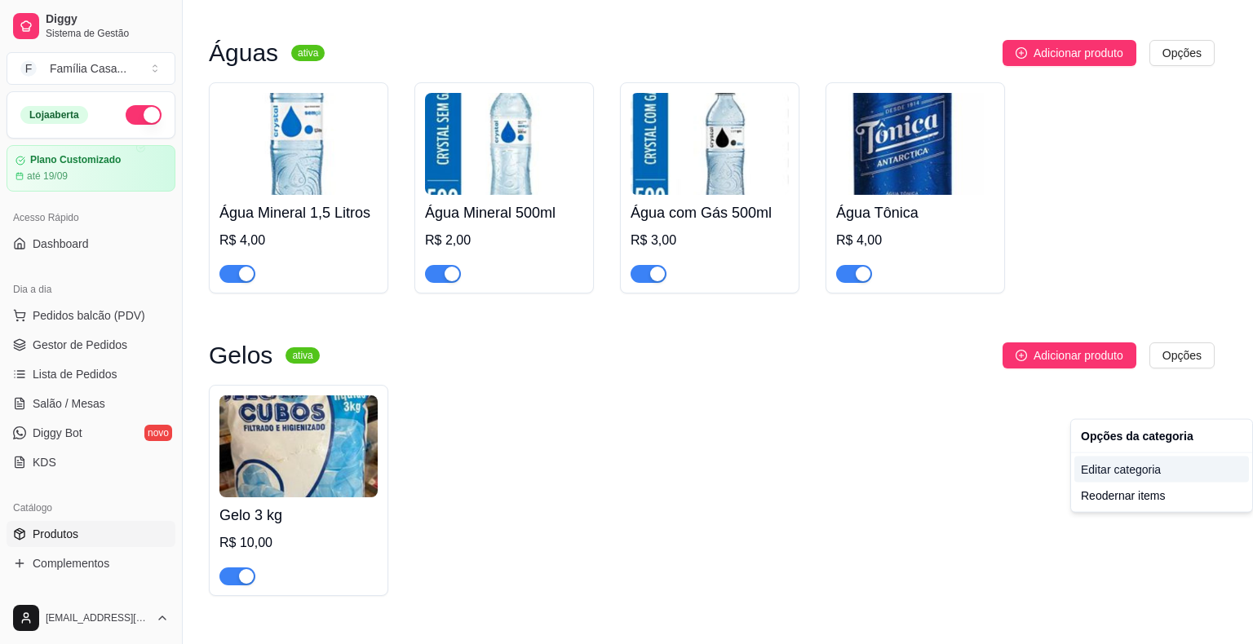
click at [1162, 468] on div "Editar categoria" at bounding box center [1161, 470] width 175 height 26
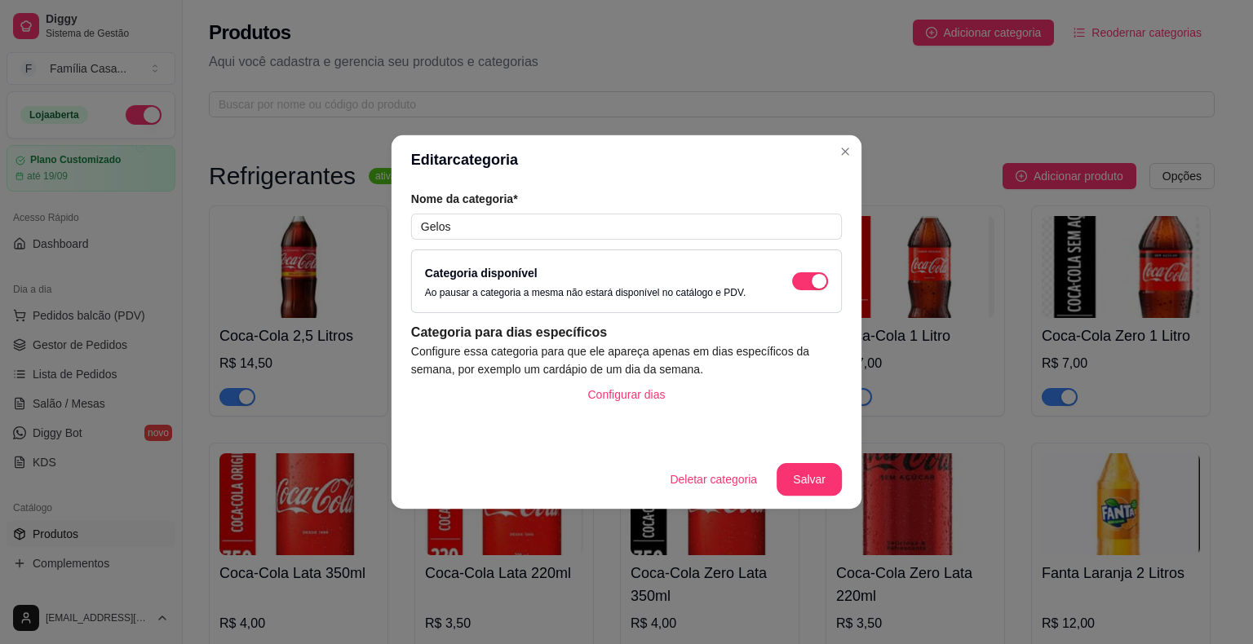
scroll to position [8018, 0]
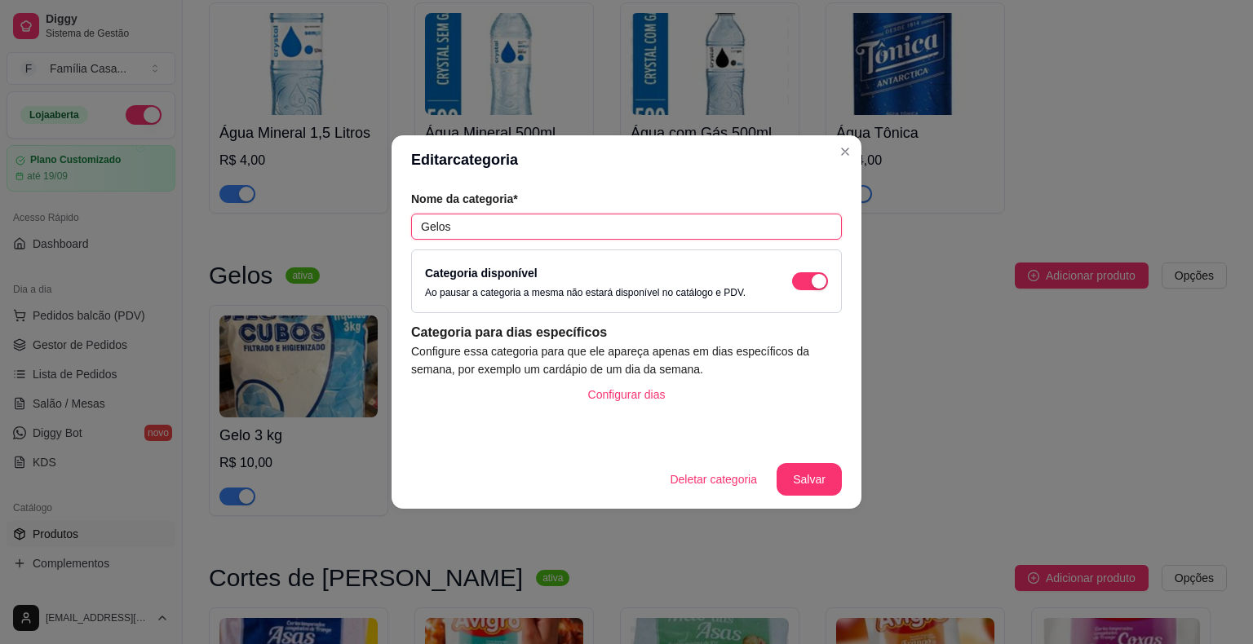
click at [481, 219] on input "Gelos" at bounding box center [626, 227] width 431 height 26
type input "Gelos E Carvões"
click at [812, 471] on button "Salvar" at bounding box center [809, 480] width 64 height 32
click at [805, 494] on button "Salvar" at bounding box center [809, 479] width 65 height 33
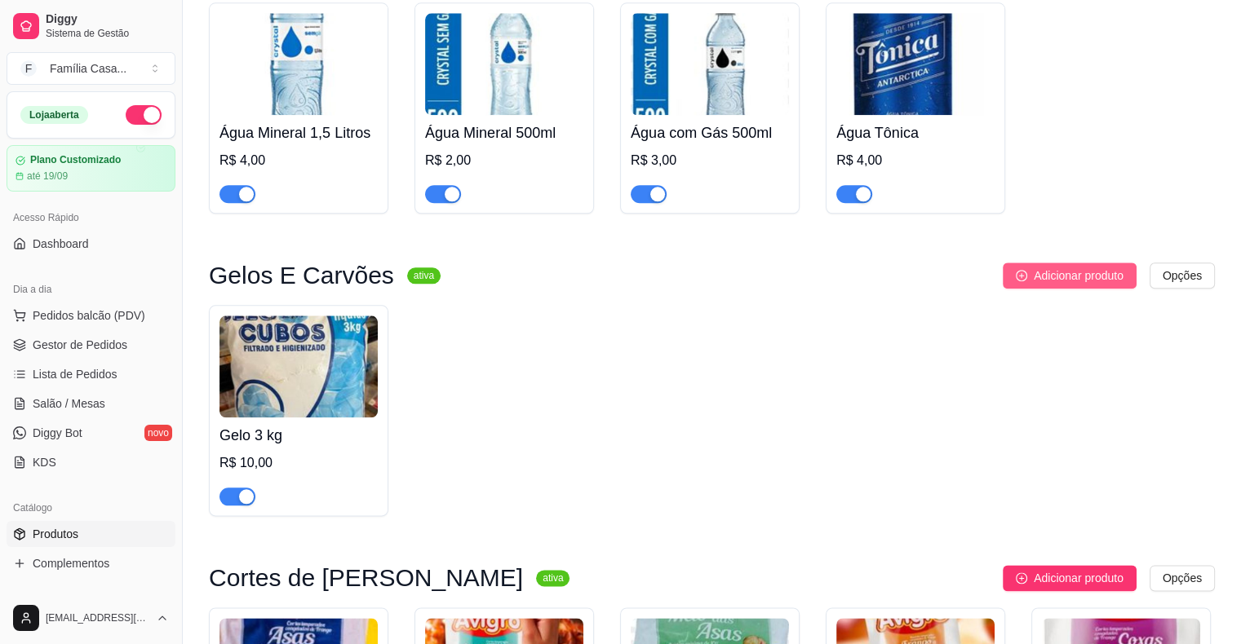
click at [1090, 285] on span "Adicionar produto" at bounding box center [1079, 276] width 90 height 18
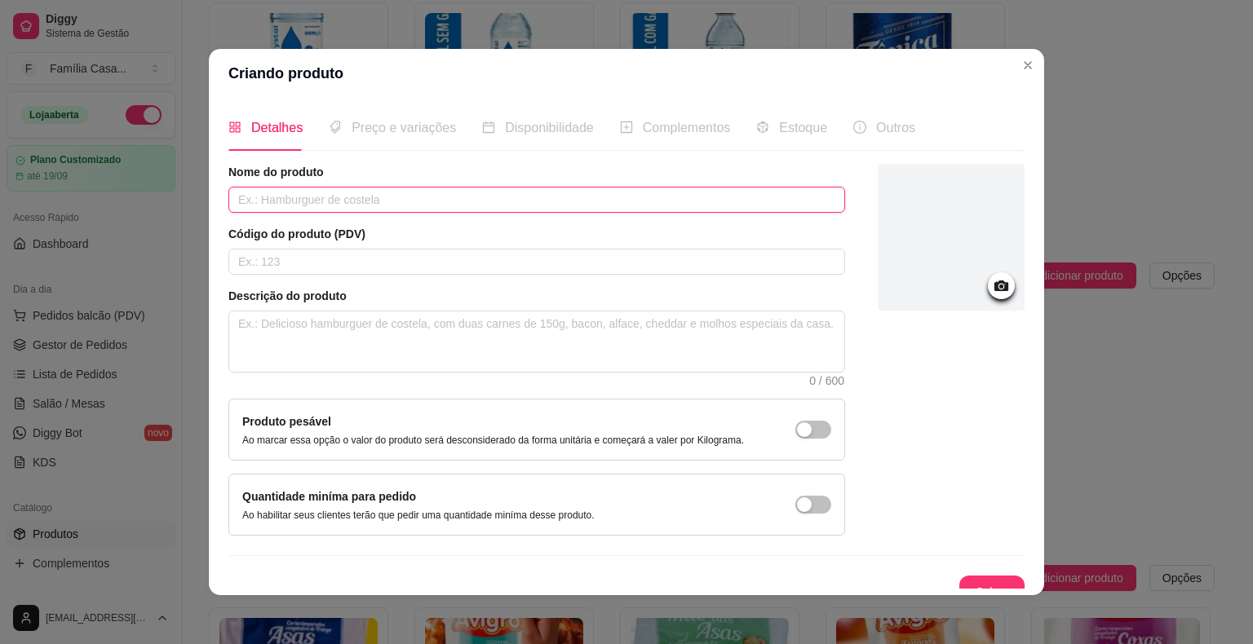
click at [359, 198] on input "text" at bounding box center [536, 200] width 617 height 26
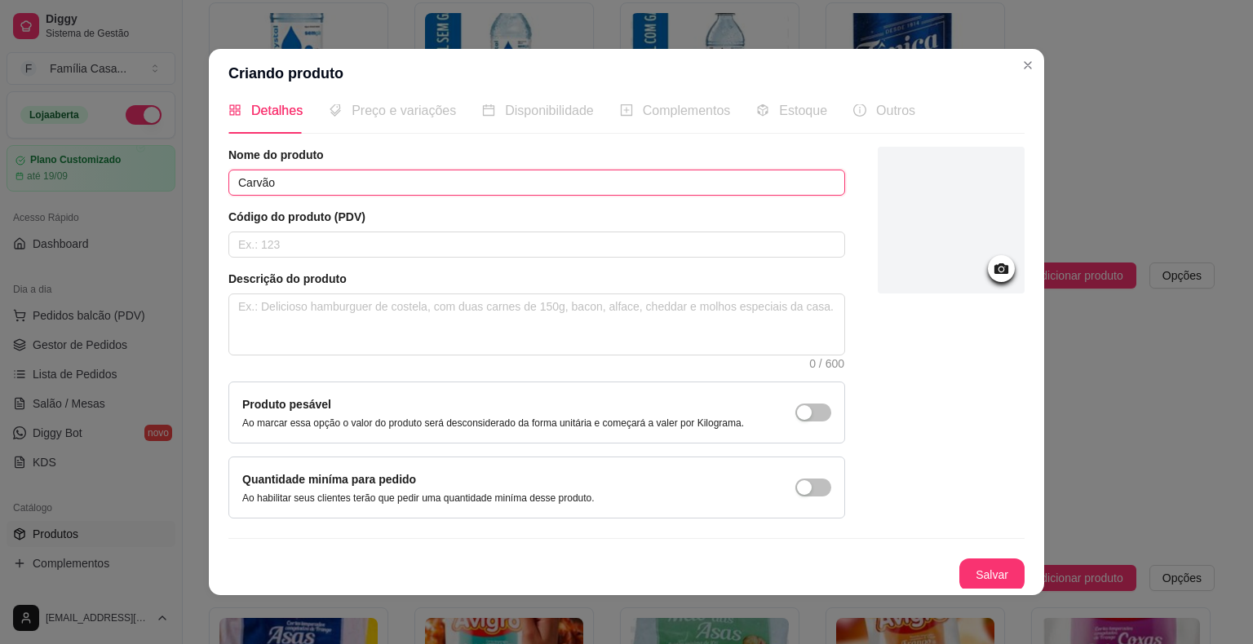
scroll to position [3, 0]
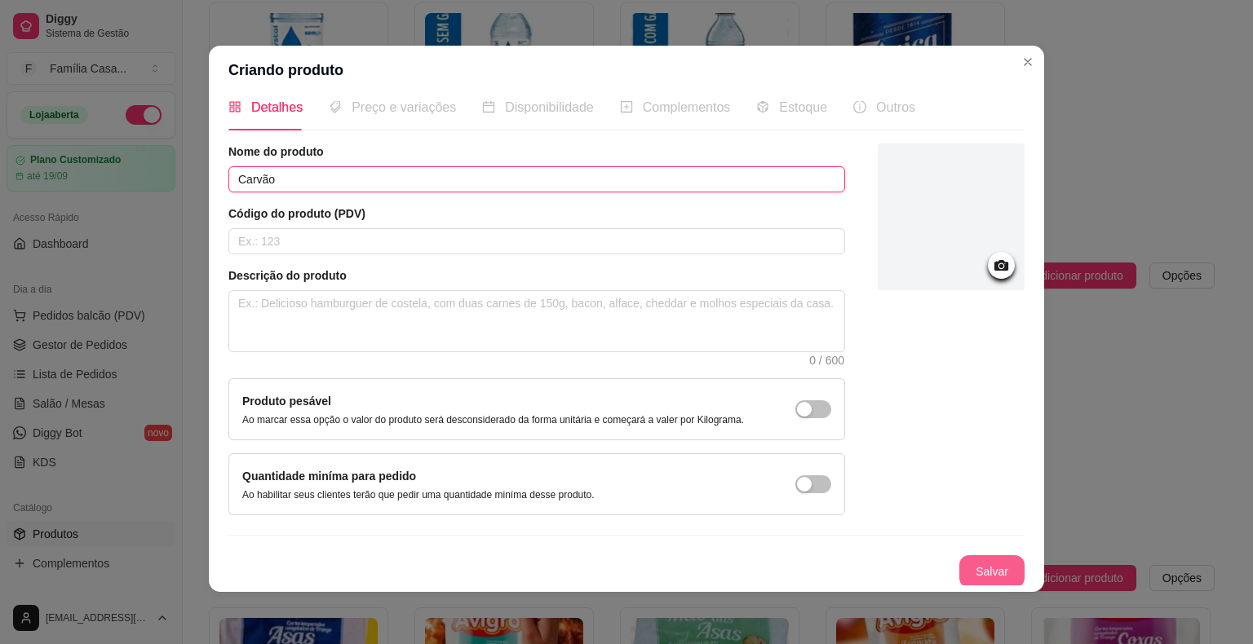
type input "Carvão"
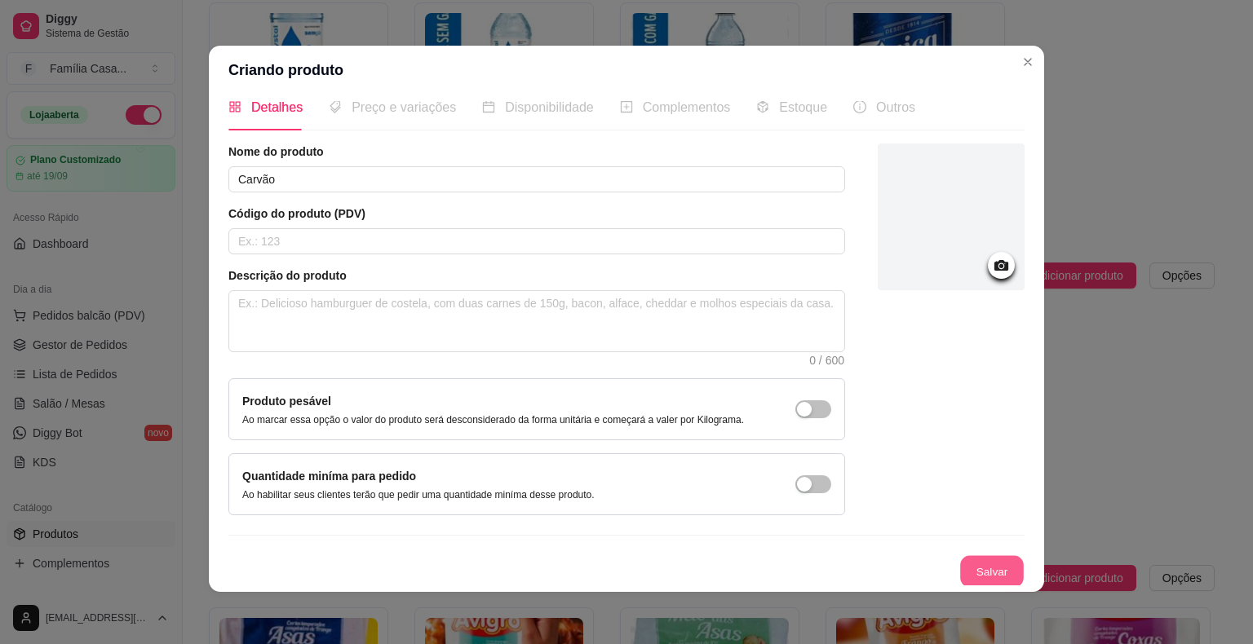
click at [972, 572] on button "Salvar" at bounding box center [992, 572] width 64 height 32
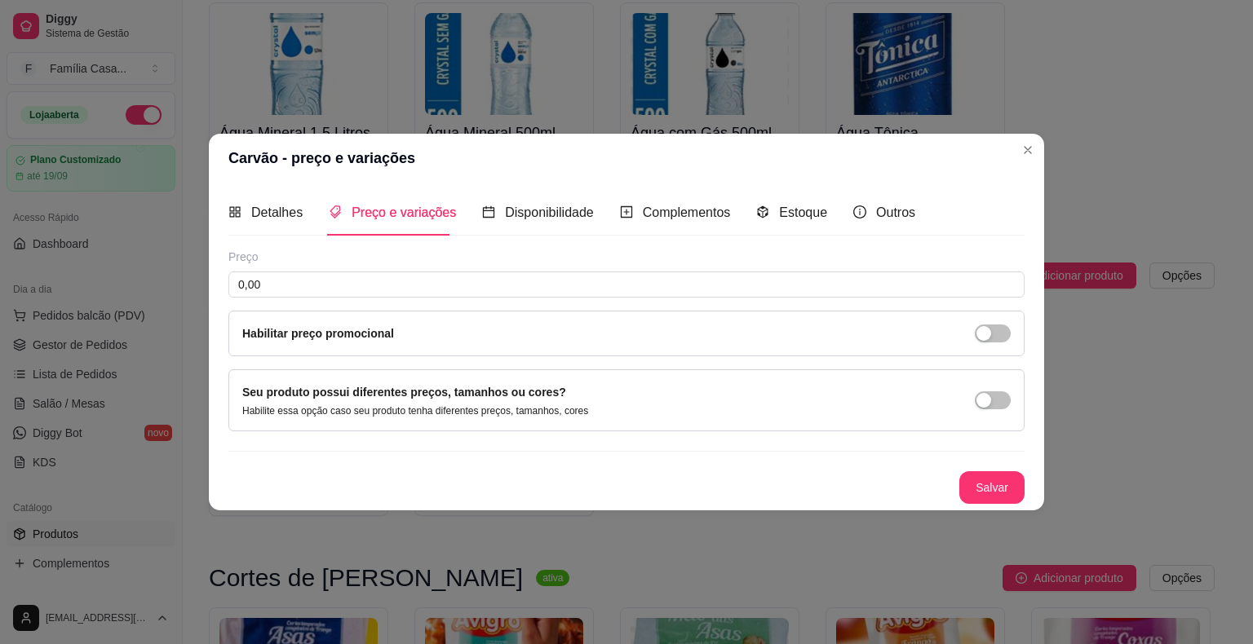
scroll to position [0, 0]
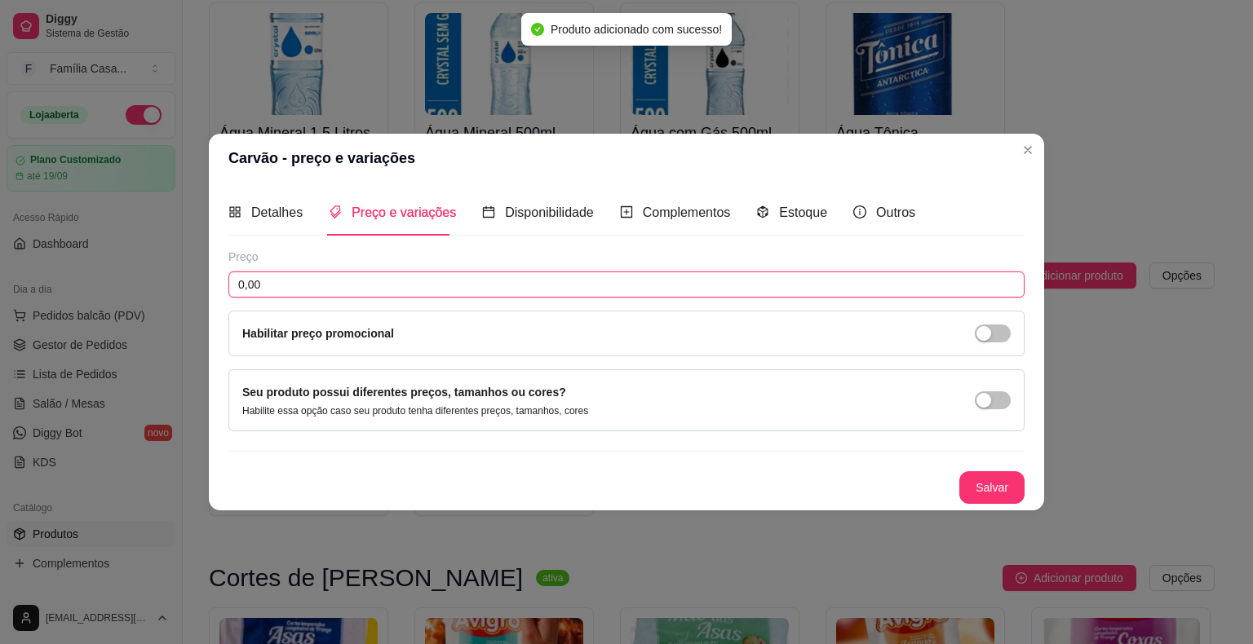
click at [385, 295] on input "0,00" at bounding box center [626, 285] width 796 height 26
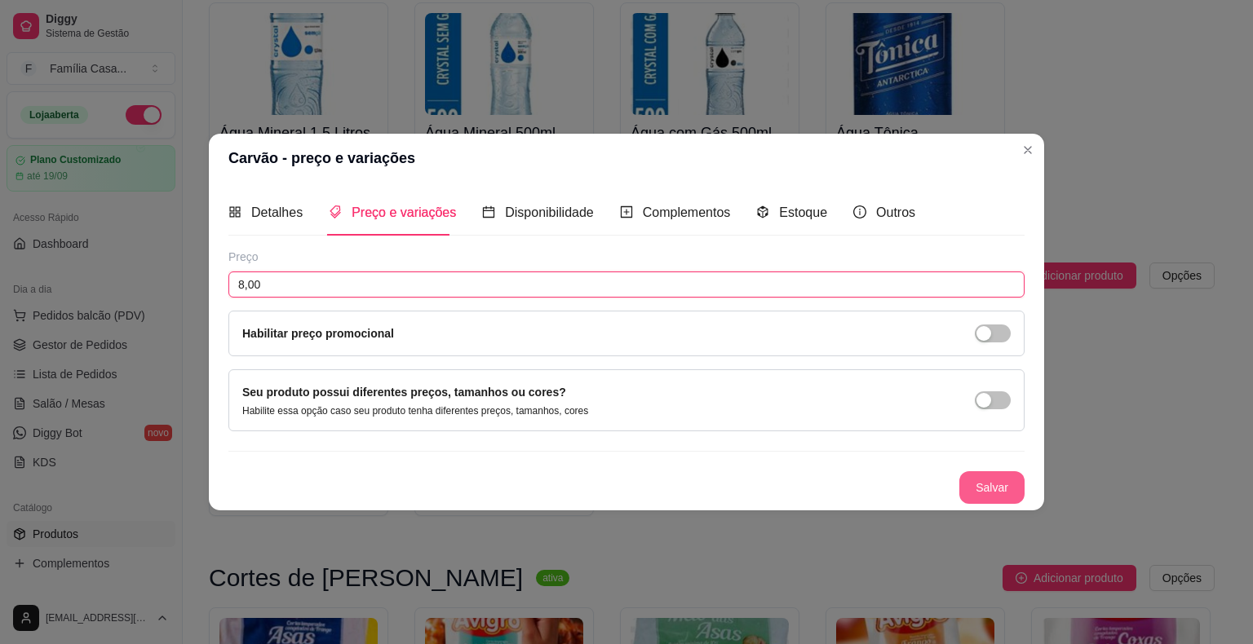
type input "8,00"
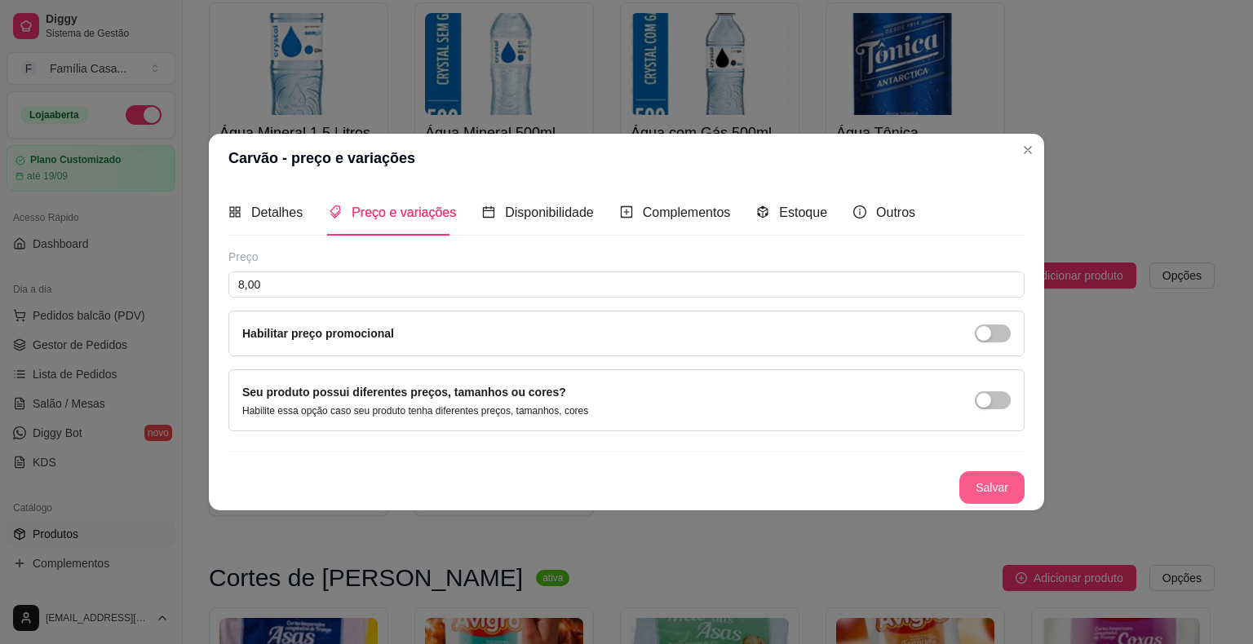
click at [1023, 486] on button "Salvar" at bounding box center [991, 488] width 65 height 33
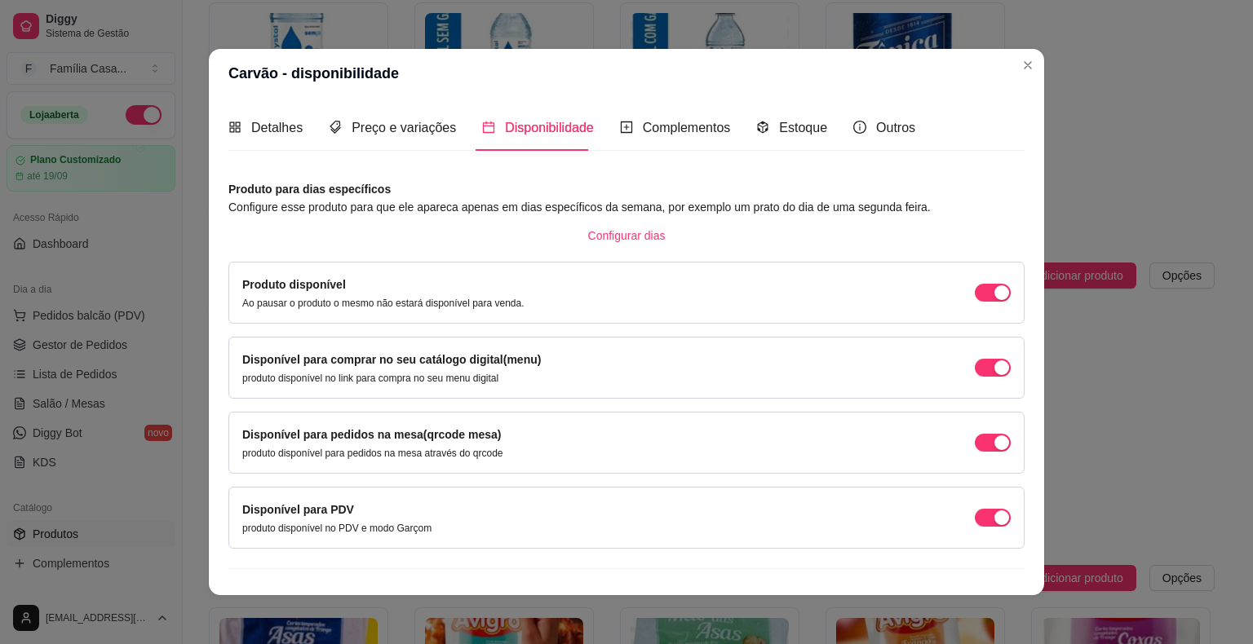
scroll to position [24, 0]
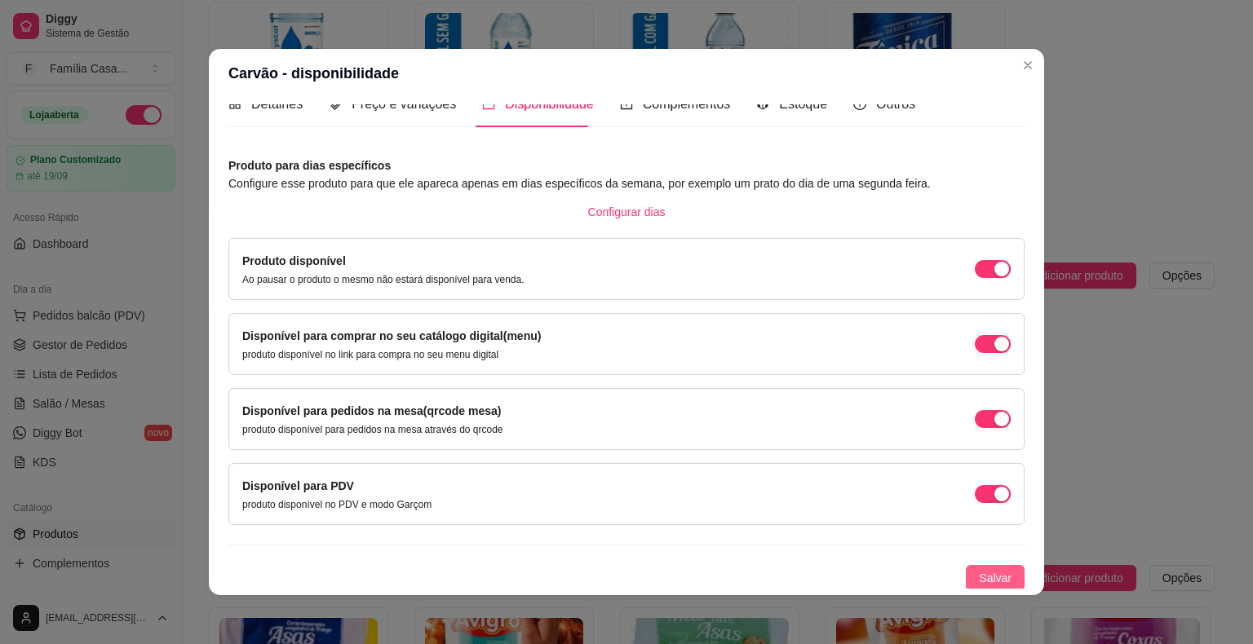
click at [979, 578] on span "Salvar" at bounding box center [995, 578] width 33 height 18
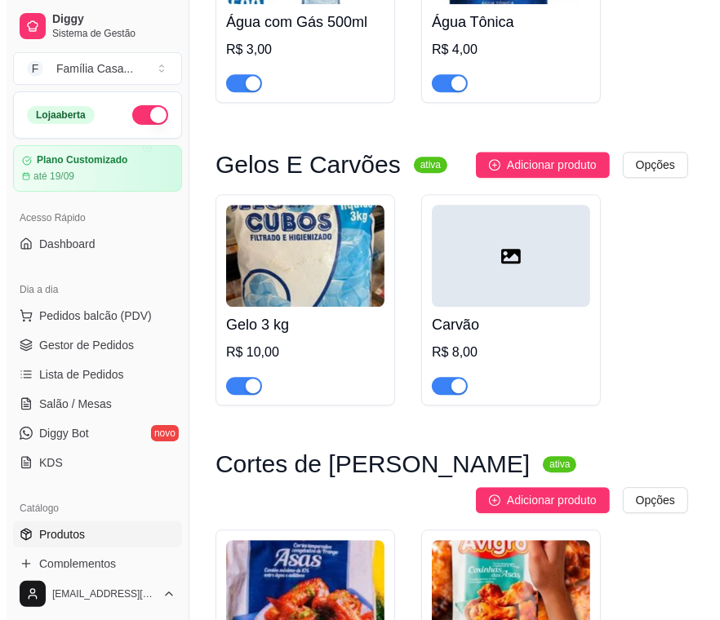
scroll to position [16747, 0]
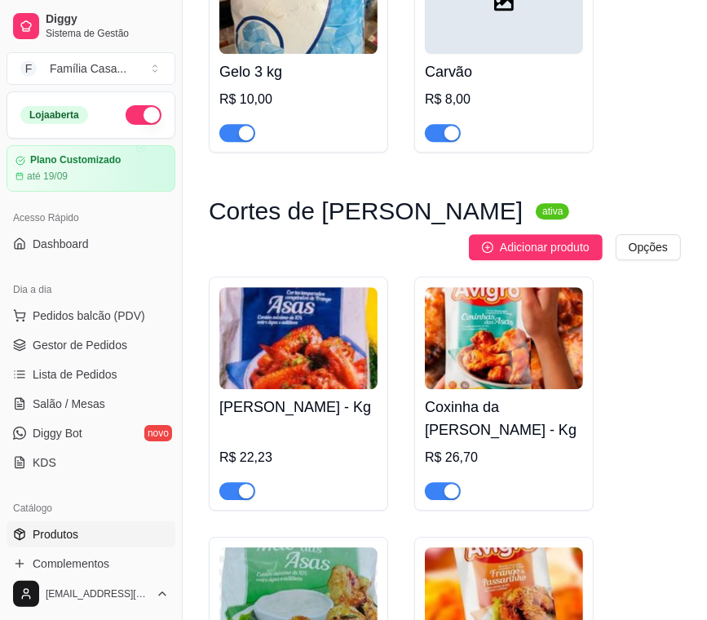
click at [531, 9] on div at bounding box center [504, 3] width 158 height 102
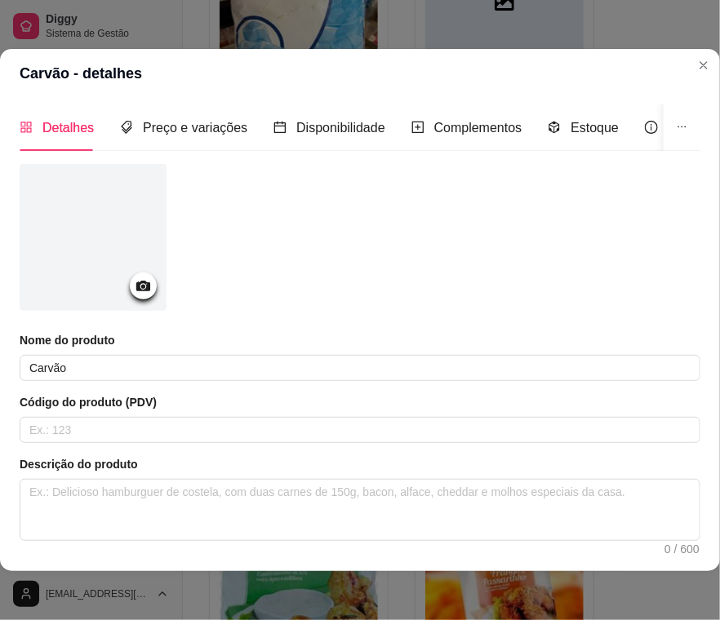
click at [141, 277] on icon at bounding box center [143, 286] width 19 height 19
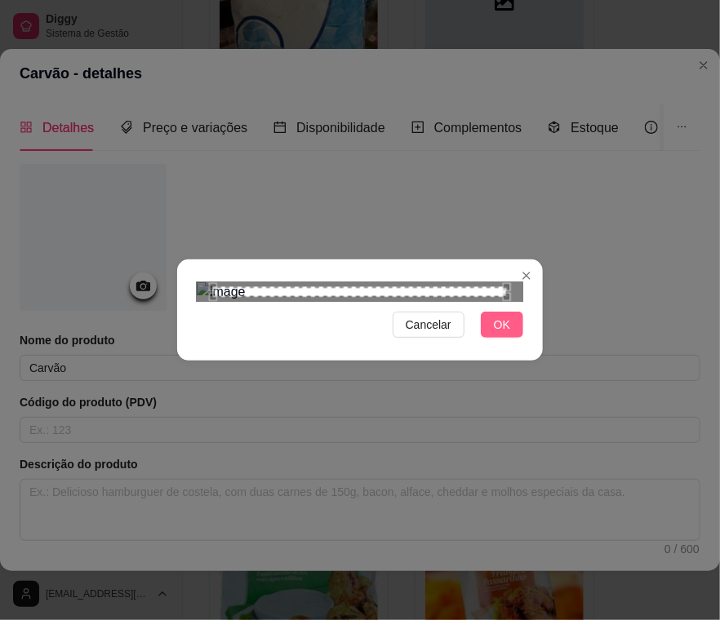
click at [494, 334] on span "OK" at bounding box center [502, 325] width 16 height 18
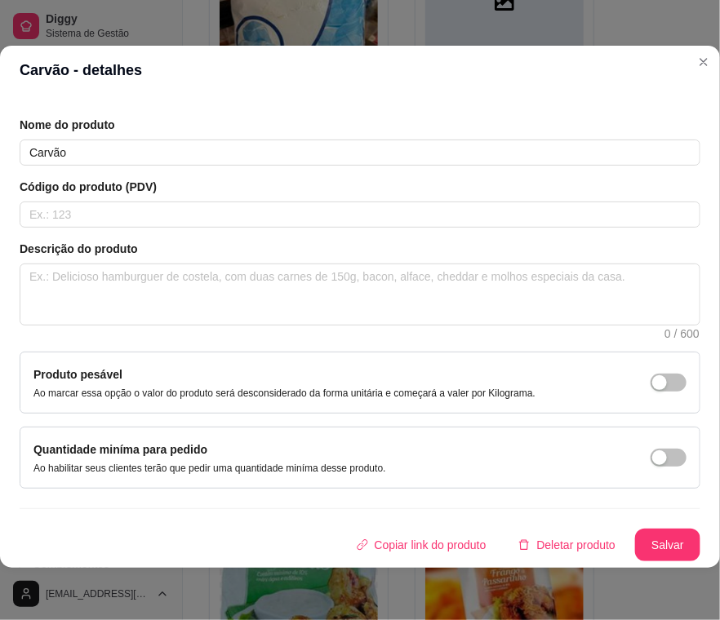
scroll to position [222, 0]
click at [644, 529] on button "Salvar" at bounding box center [668, 545] width 64 height 32
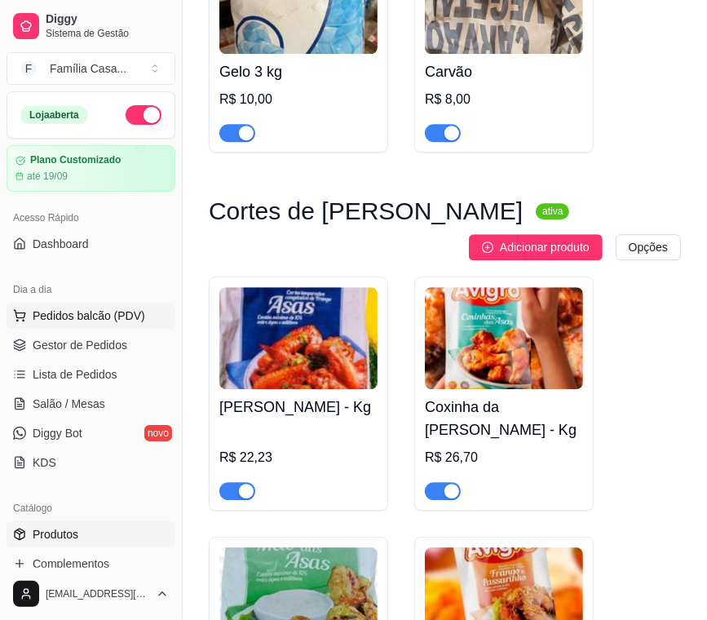
click at [71, 320] on span "Pedidos balcão (PDV)" at bounding box center [89, 316] width 113 height 16
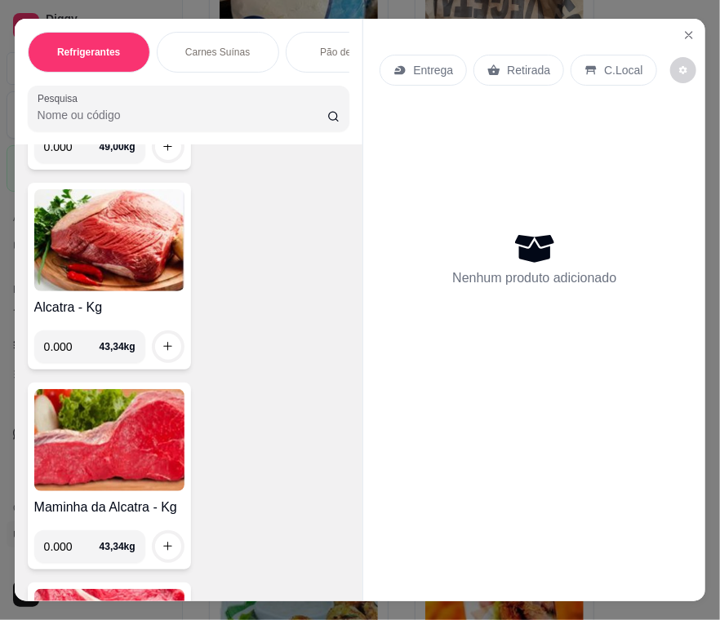
scroll to position [7995, 0]
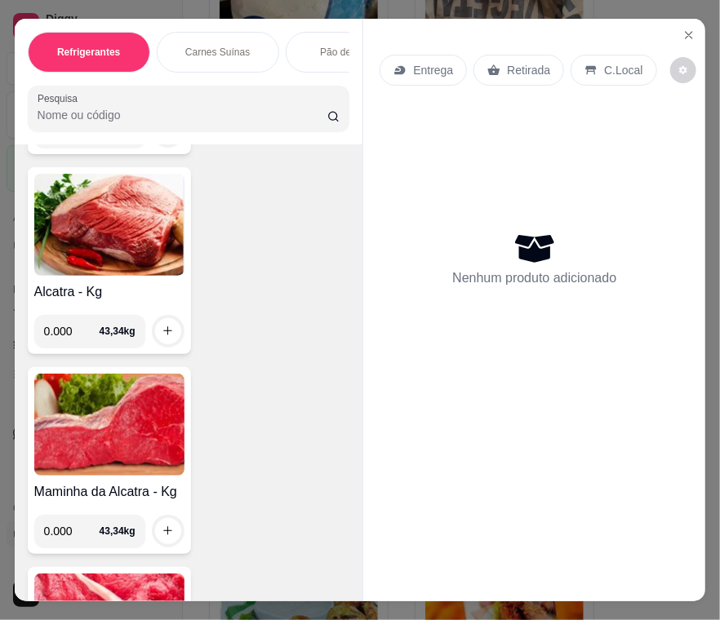
click at [118, 174] on img at bounding box center [109, 225] width 150 height 102
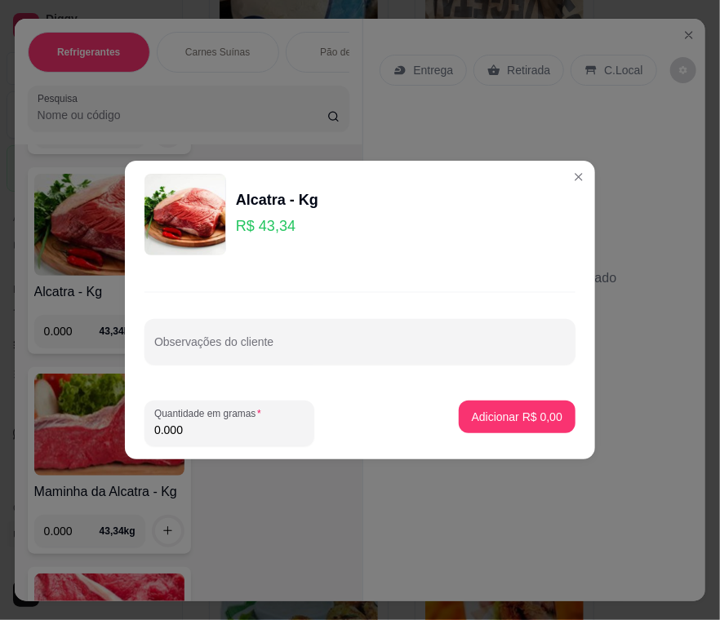
drag, startPoint x: 191, startPoint y: 427, endPoint x: 101, endPoint y: 447, distance: 91.9
click at [101, 447] on div "Alcatra - Kg R$ 43,34 Observações do cliente Quantidade em gramas 0.000 Adicion…" at bounding box center [360, 310] width 720 height 620
type input "3.000"
click at [487, 415] on p "Adicionar R$ 130,02" at bounding box center [510, 417] width 100 height 16
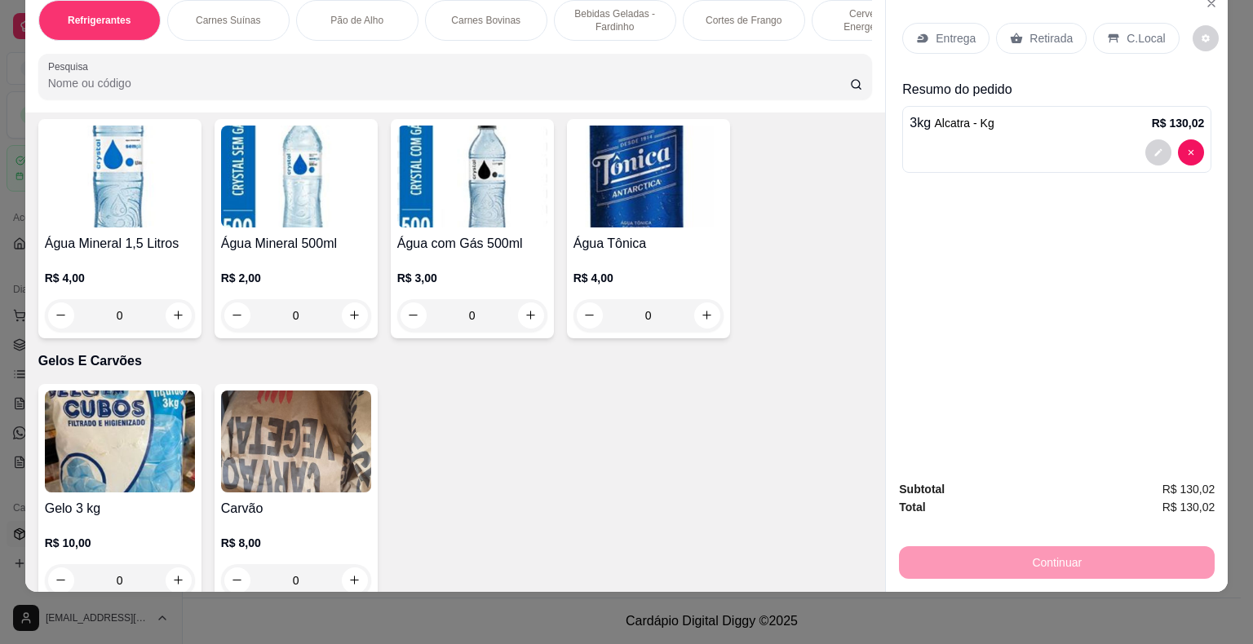
scroll to position [6310, 0]
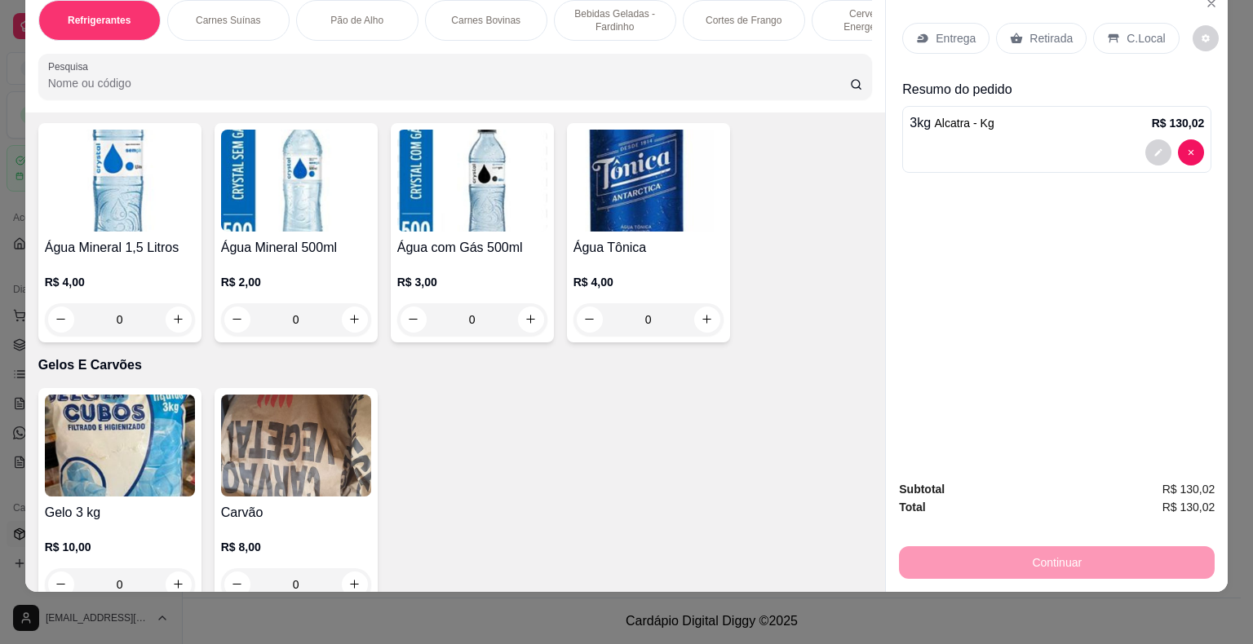
click at [274, 395] on img at bounding box center [296, 446] width 150 height 102
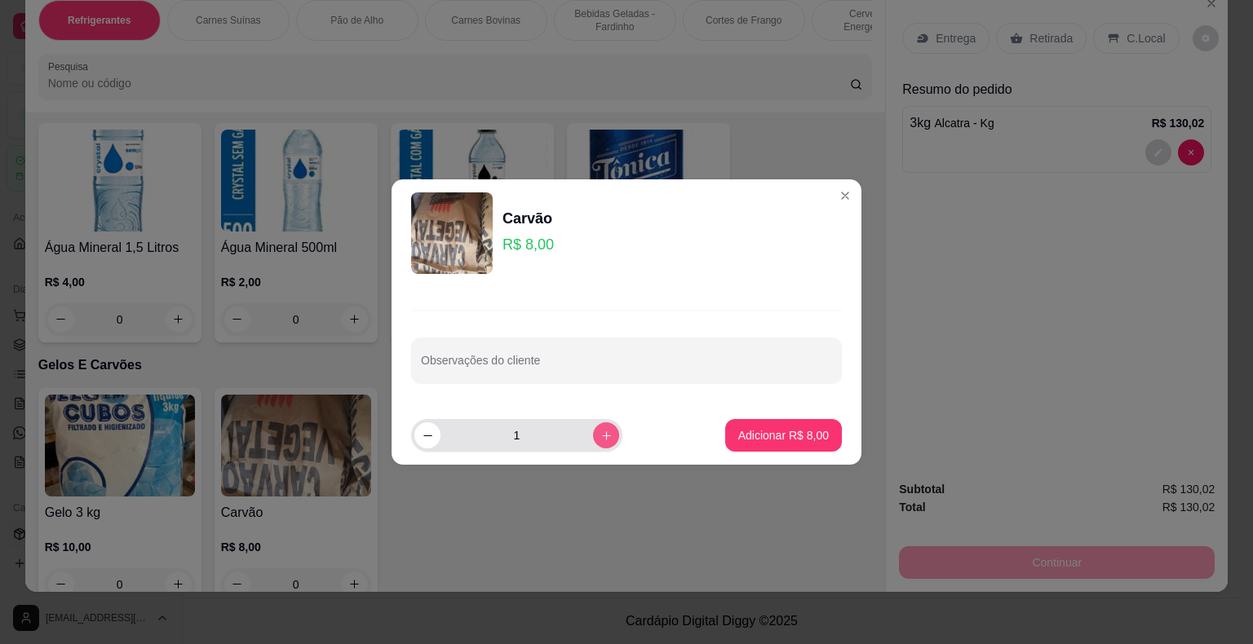
click at [600, 429] on button "increase-product-quantity" at bounding box center [606, 436] width 26 height 26
click at [602, 429] on button "increase-product-quantity" at bounding box center [606, 436] width 26 height 26
type input "3"
click at [747, 438] on p "Adicionar R$ 24,00" at bounding box center [780, 435] width 97 height 16
type input "3"
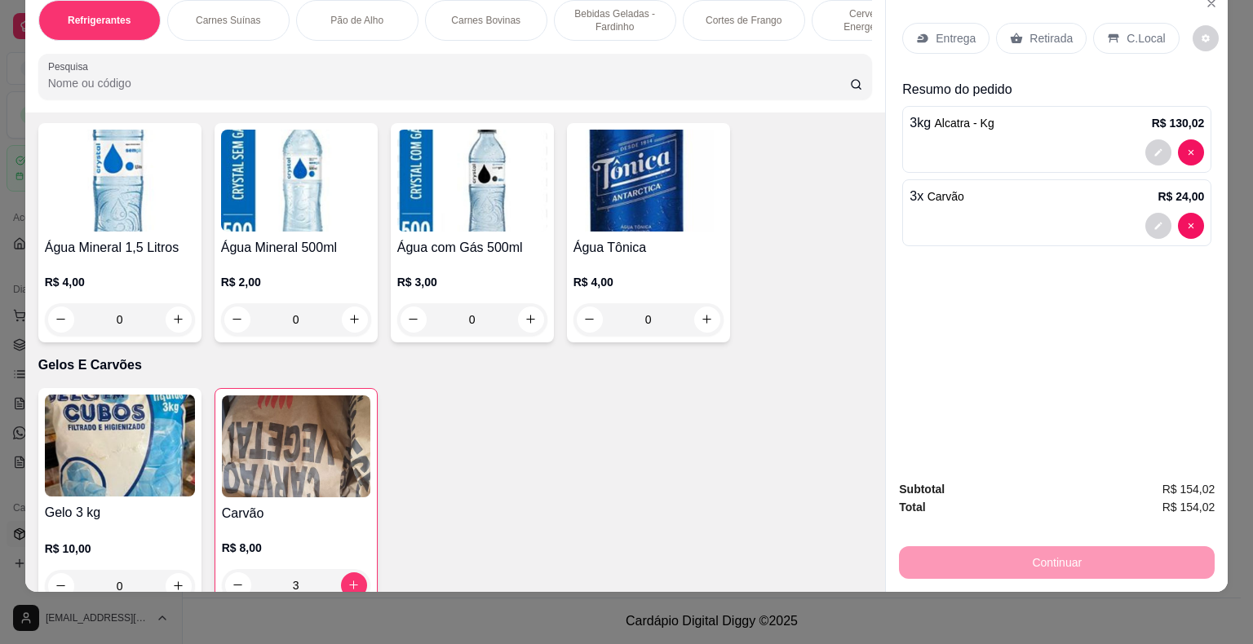
click at [956, 30] on p "Entrega" at bounding box center [956, 38] width 40 height 16
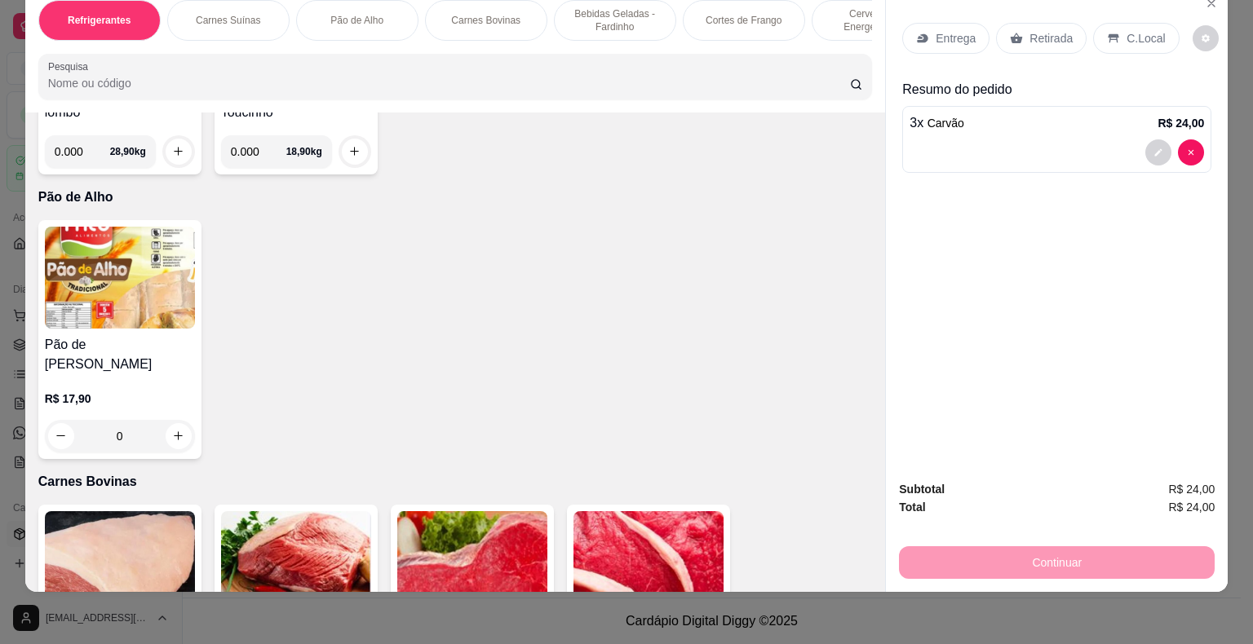
scroll to position [2558, 0]
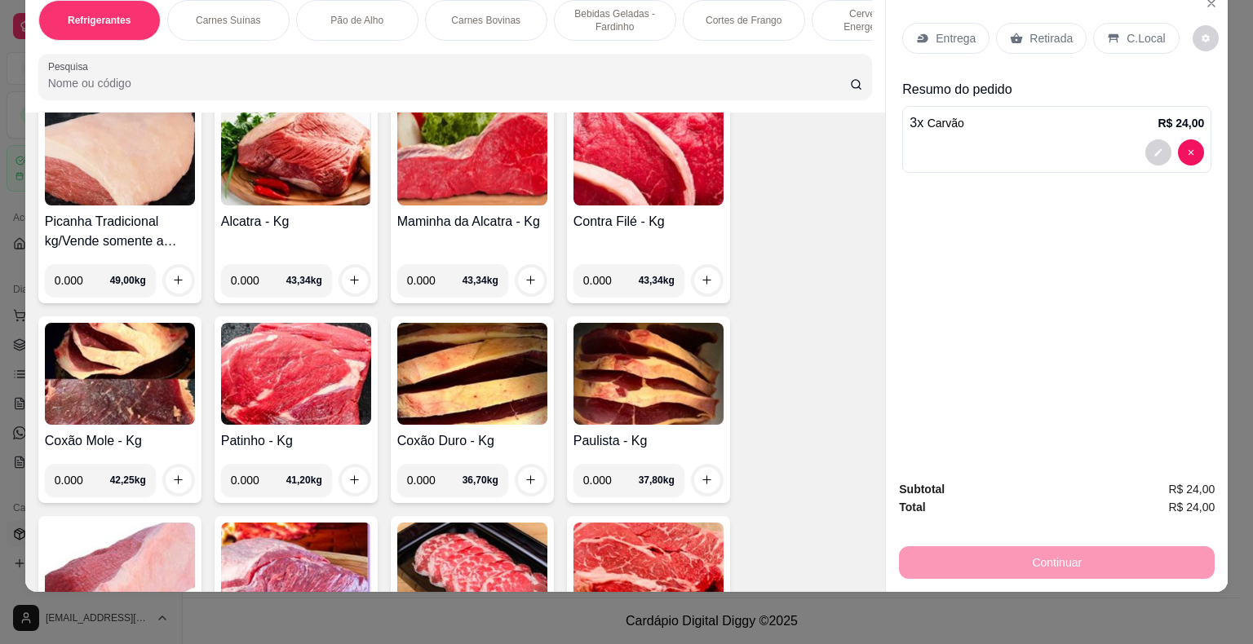
click at [640, 152] on img at bounding box center [649, 155] width 150 height 102
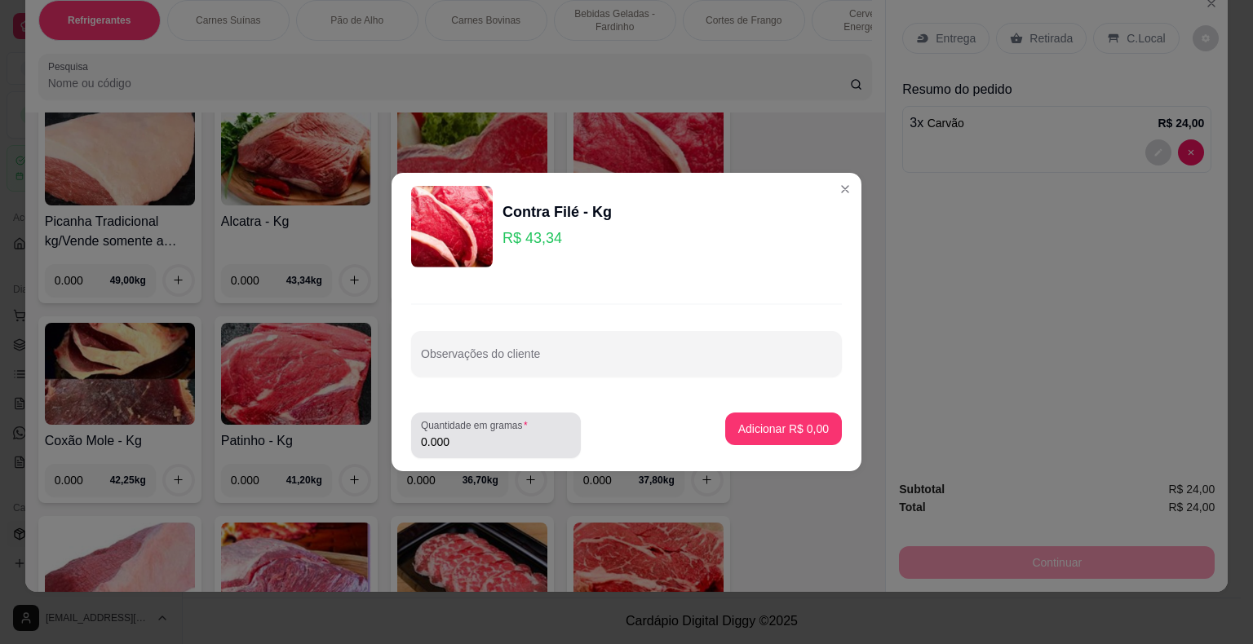
click at [478, 447] on input "0.000" at bounding box center [496, 442] width 150 height 16
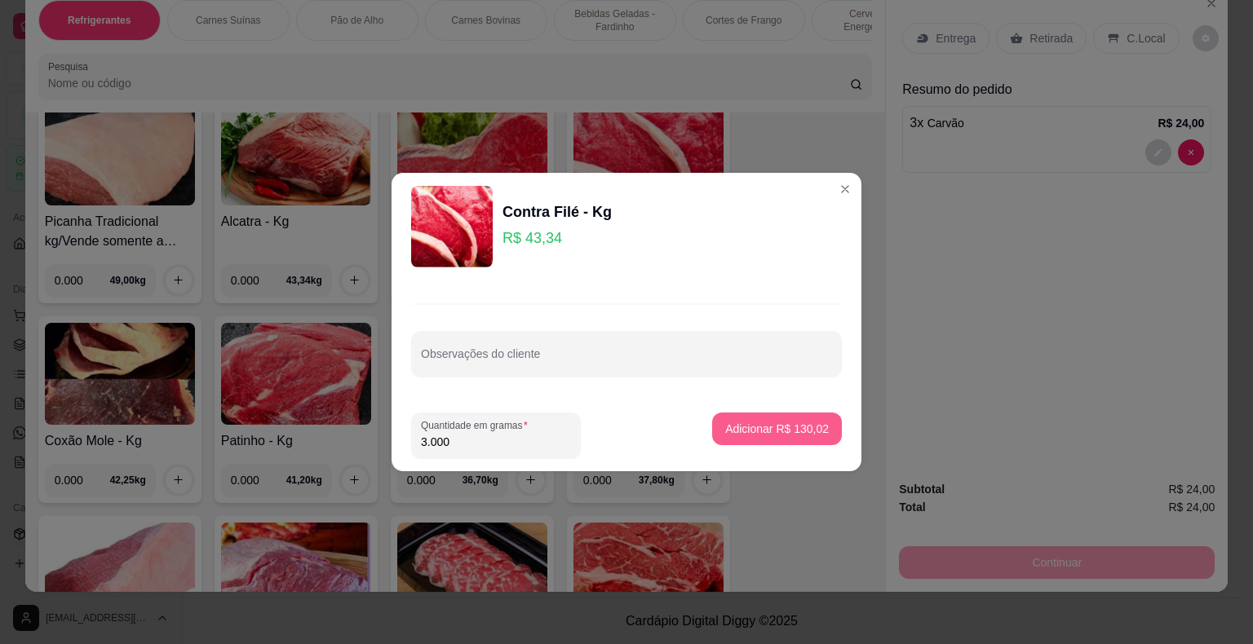
type input "3.000"
click at [733, 417] on button "Adicionar R$ 130,02" at bounding box center [777, 429] width 130 height 33
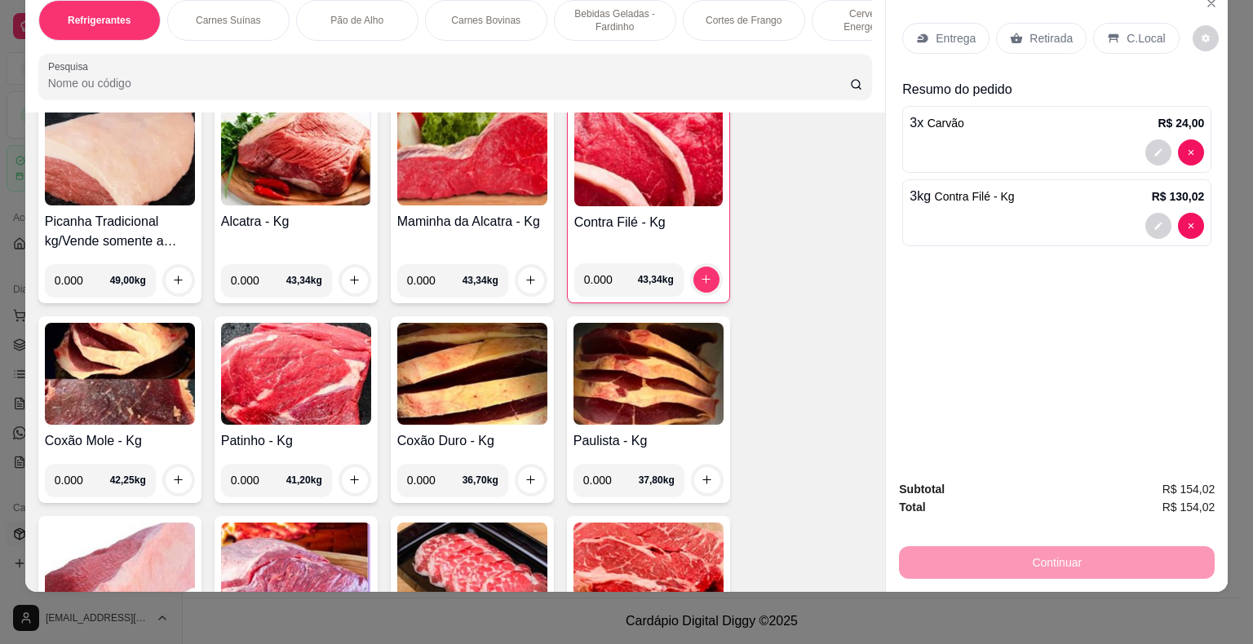
click at [936, 30] on p "Entrega" at bounding box center [956, 38] width 40 height 16
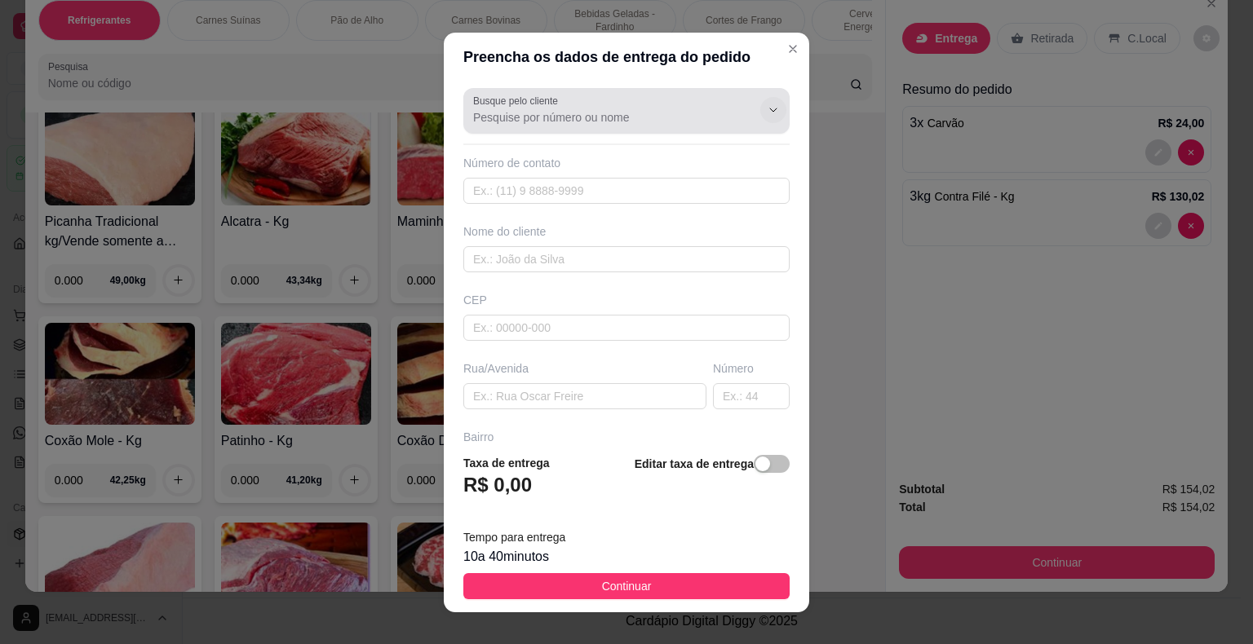
click at [767, 114] on icon "Show suggestions" at bounding box center [773, 110] width 13 height 13
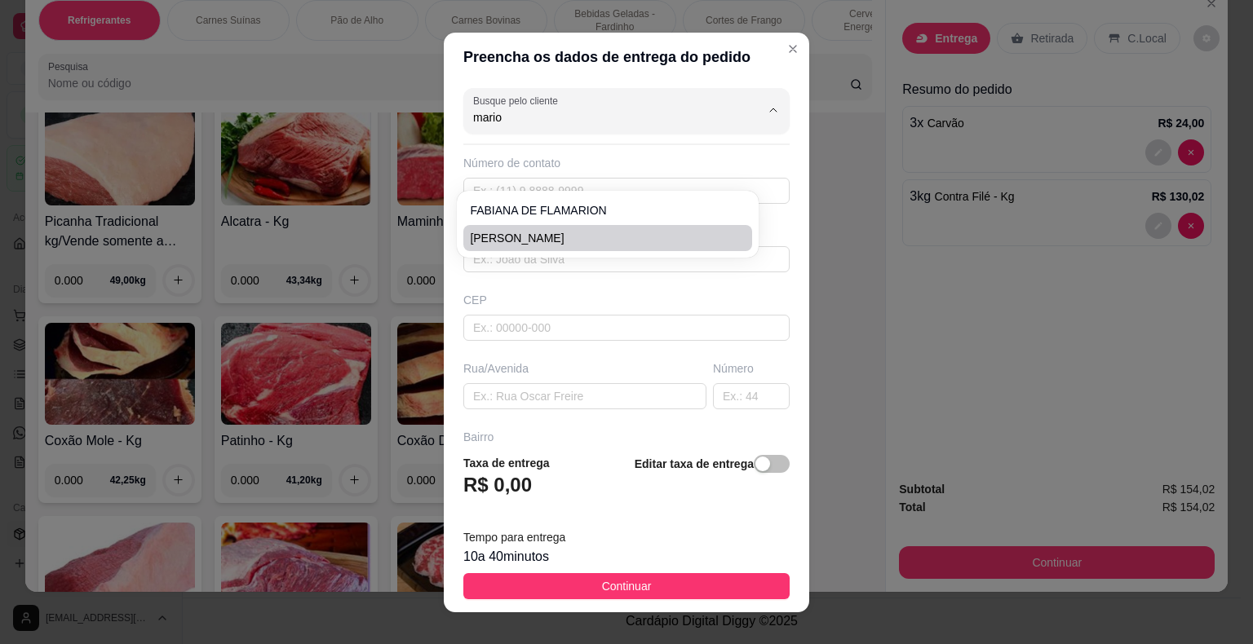
click at [600, 230] on span "MARIO LUIS MATOS" at bounding box center [599, 238] width 259 height 16
type input "MARIO LUIS MATOS"
type input "74981146444"
type input "MARIO LUIS MATOS"
type input "44930000"
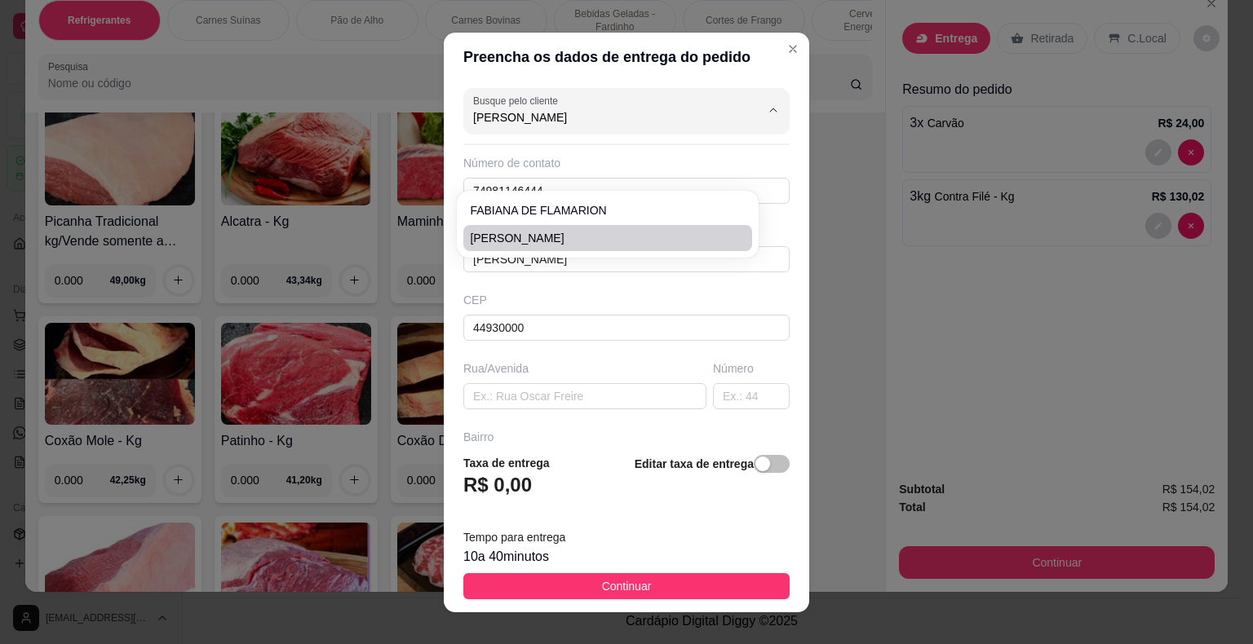
type input "4 TRAVESSA VELAME"
type input "Presidente [PERSON_NAME]"
type input "RESTAURANTE MAX SABOR"
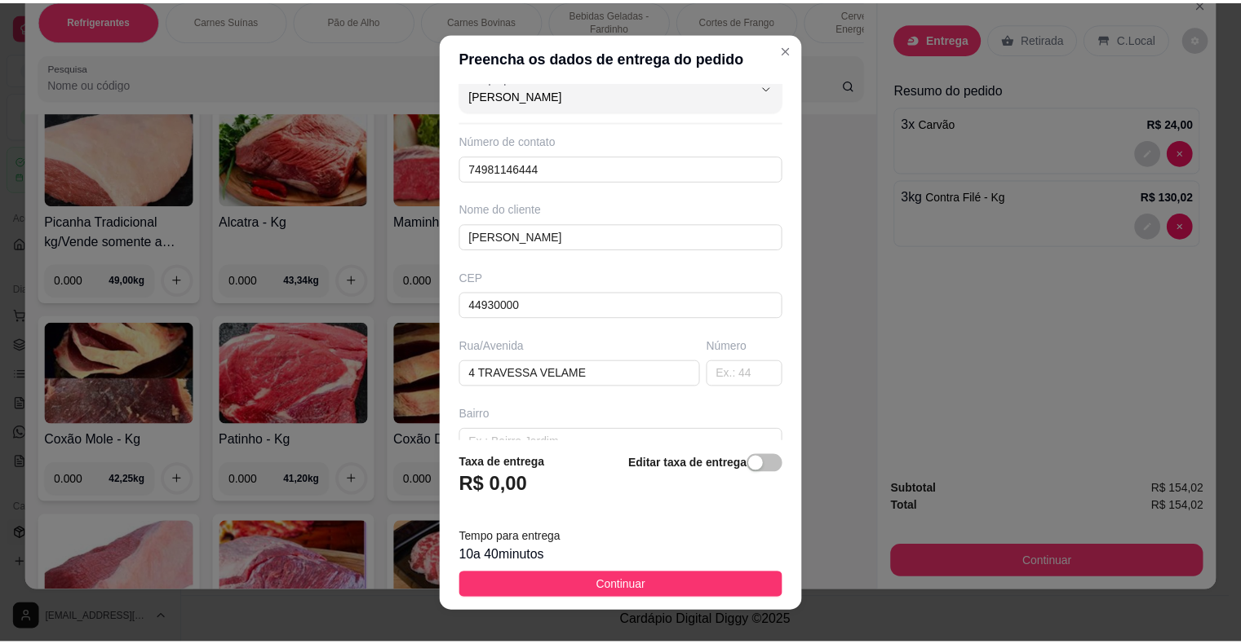
scroll to position [82, 0]
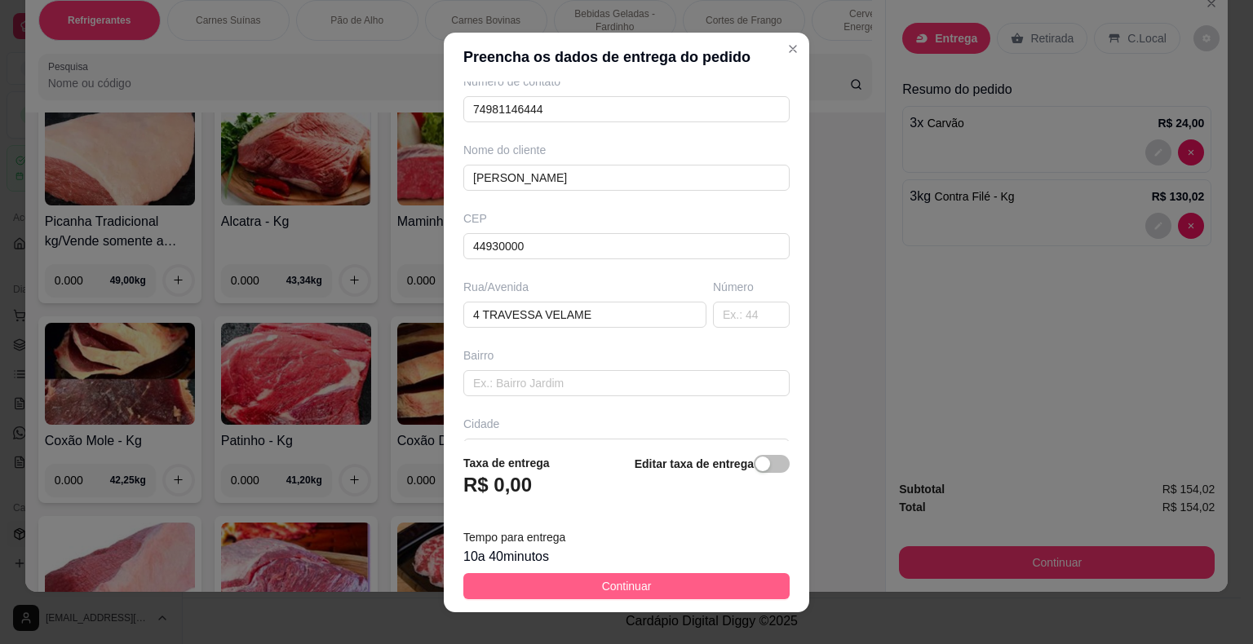
type input "MARIO LUIS MATOS"
click at [604, 591] on span "Continuar" at bounding box center [627, 587] width 50 height 18
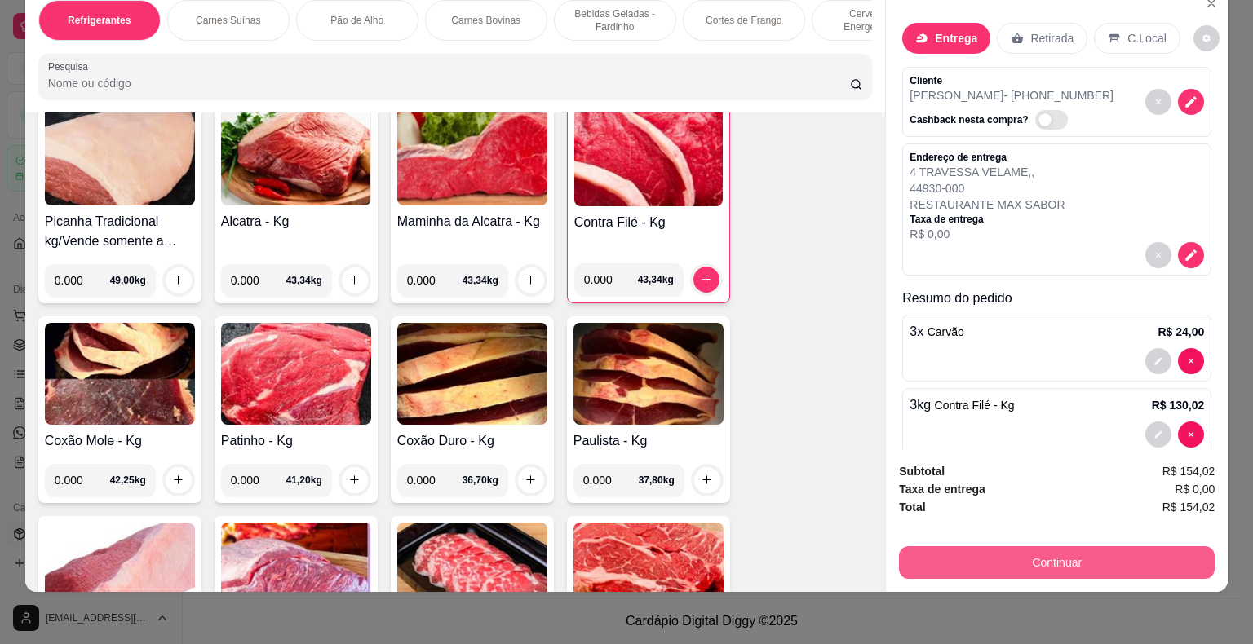
click at [1031, 556] on button "Continuar" at bounding box center [1057, 563] width 316 height 33
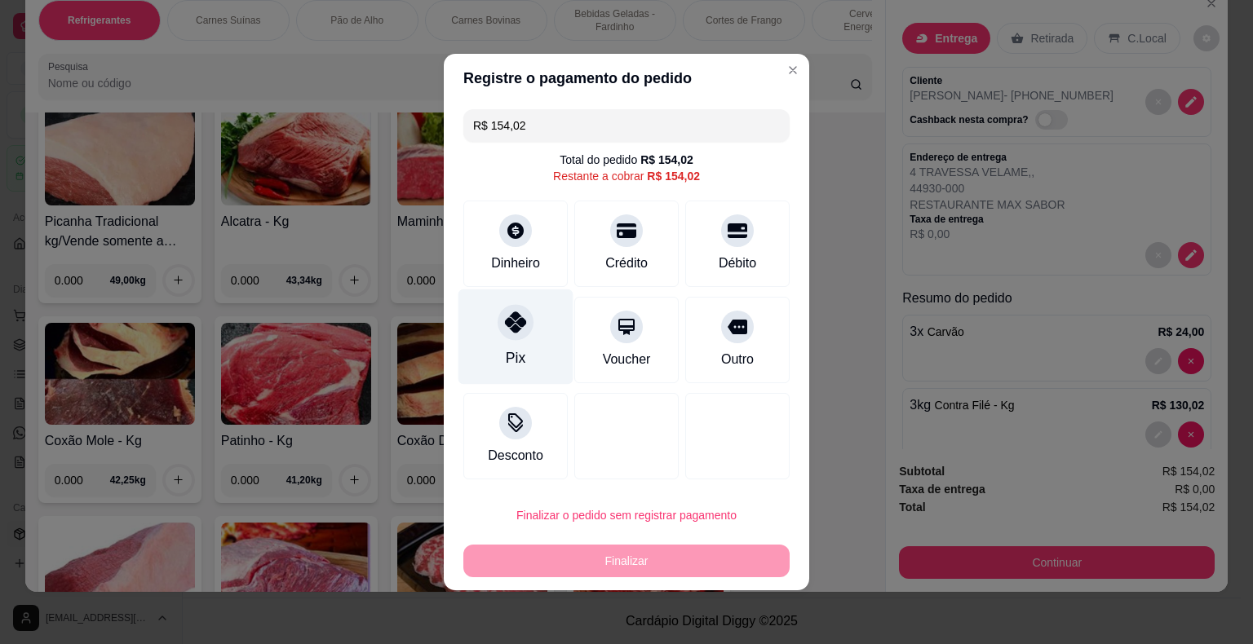
click at [516, 324] on icon at bounding box center [515, 322] width 21 height 21
type input "R$ 0,00"
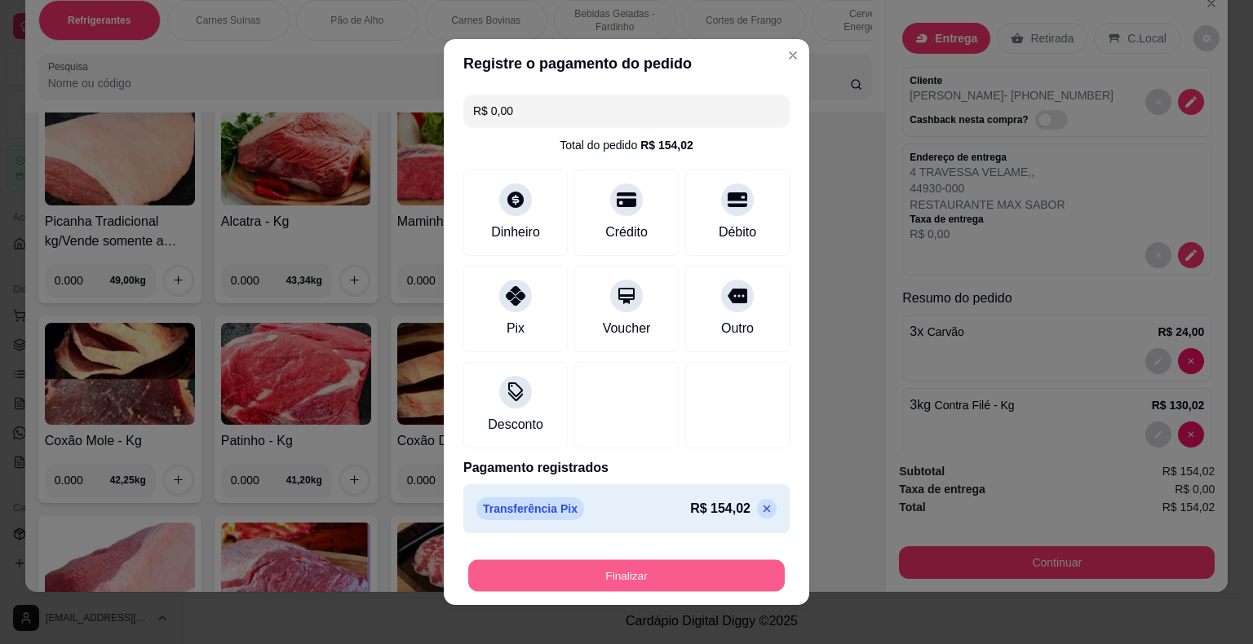
click at [560, 574] on button "Finalizar" at bounding box center [626, 576] width 317 height 32
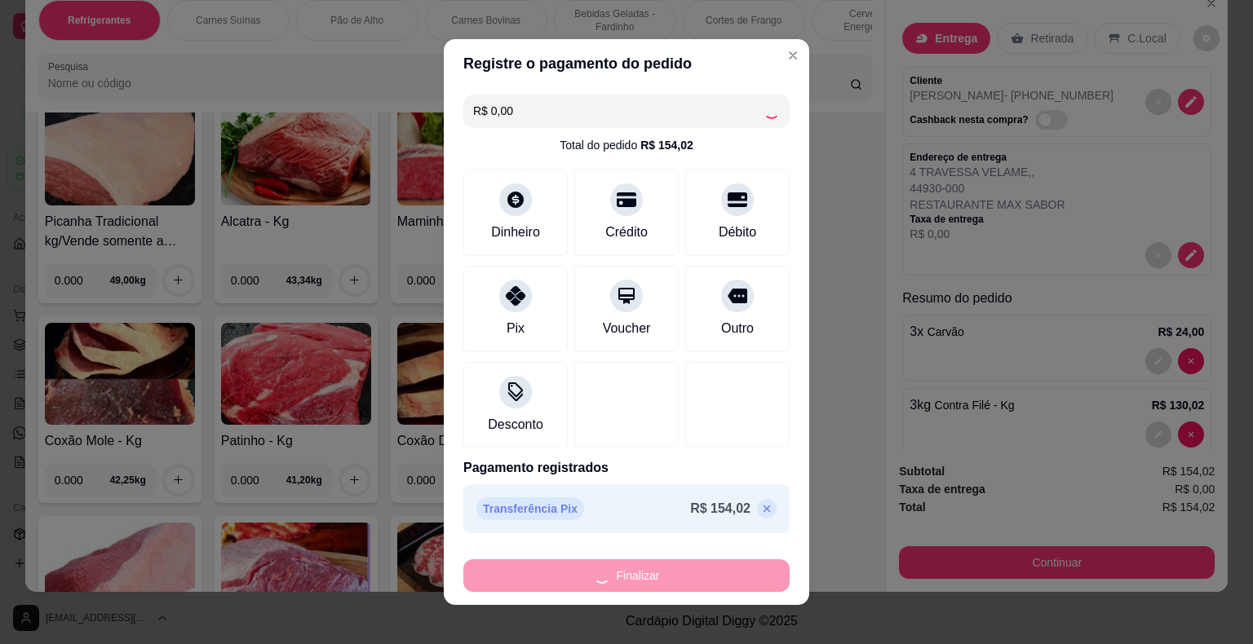
type input "0"
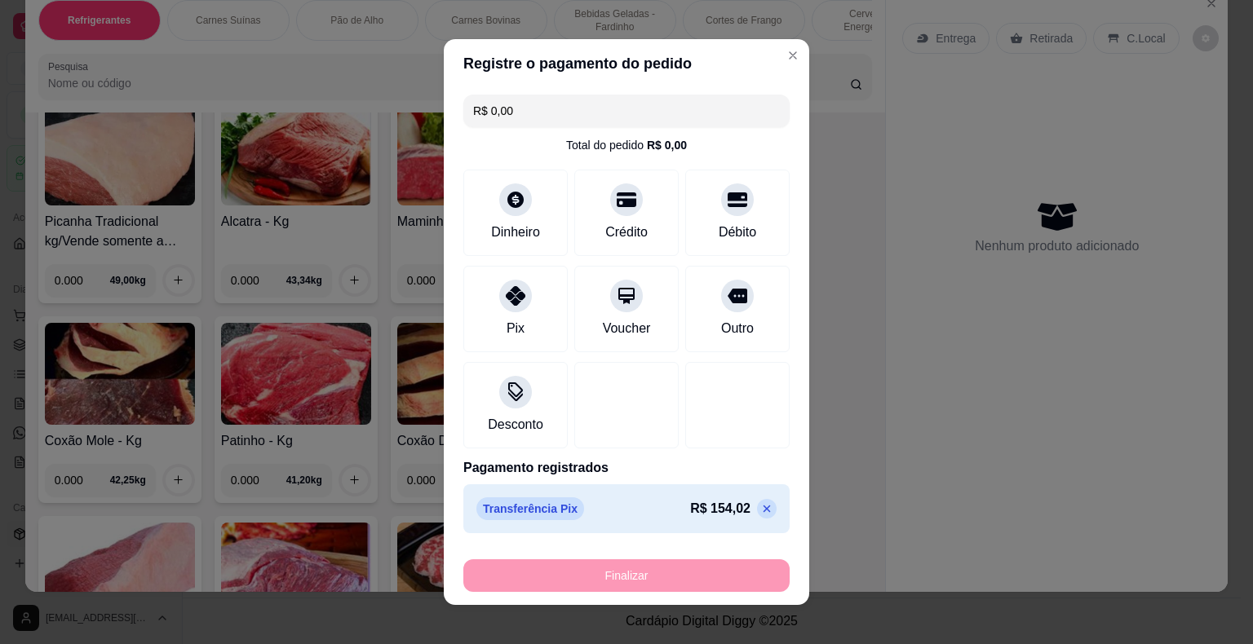
type input "-R$ 154,02"
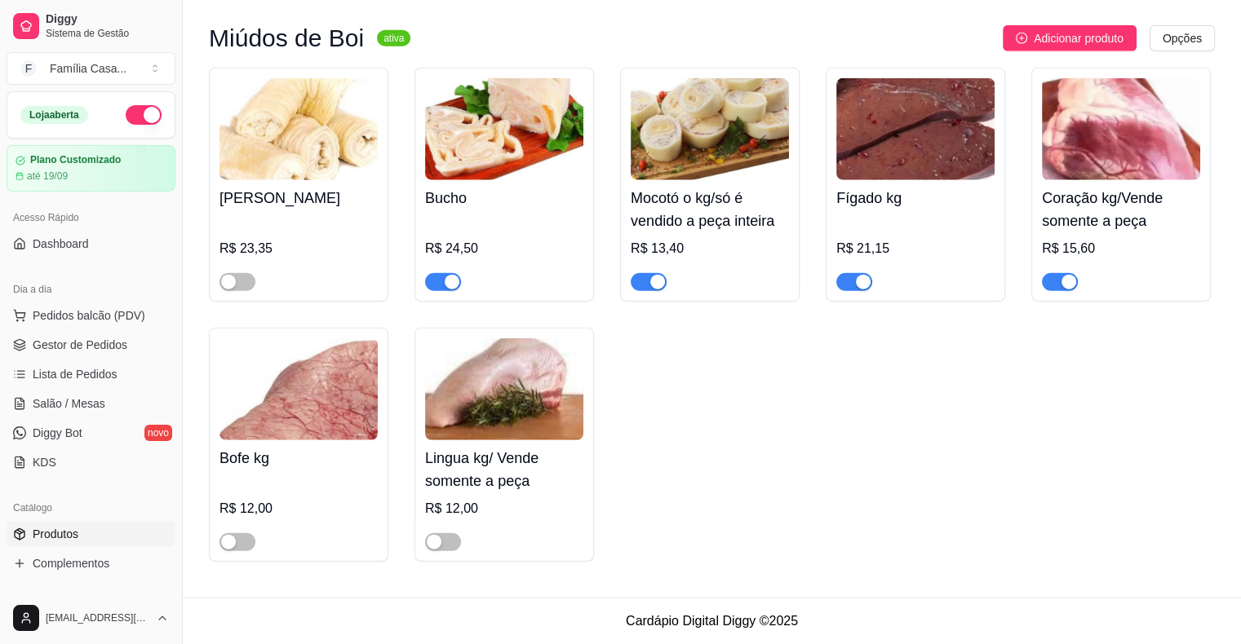
click at [995, 555] on div "Tripa bovina R$ 23,35 Bucho R$ 24,50 Mocotó o kg/só é vendido a peça inteira R$…" at bounding box center [712, 315] width 1006 height 494
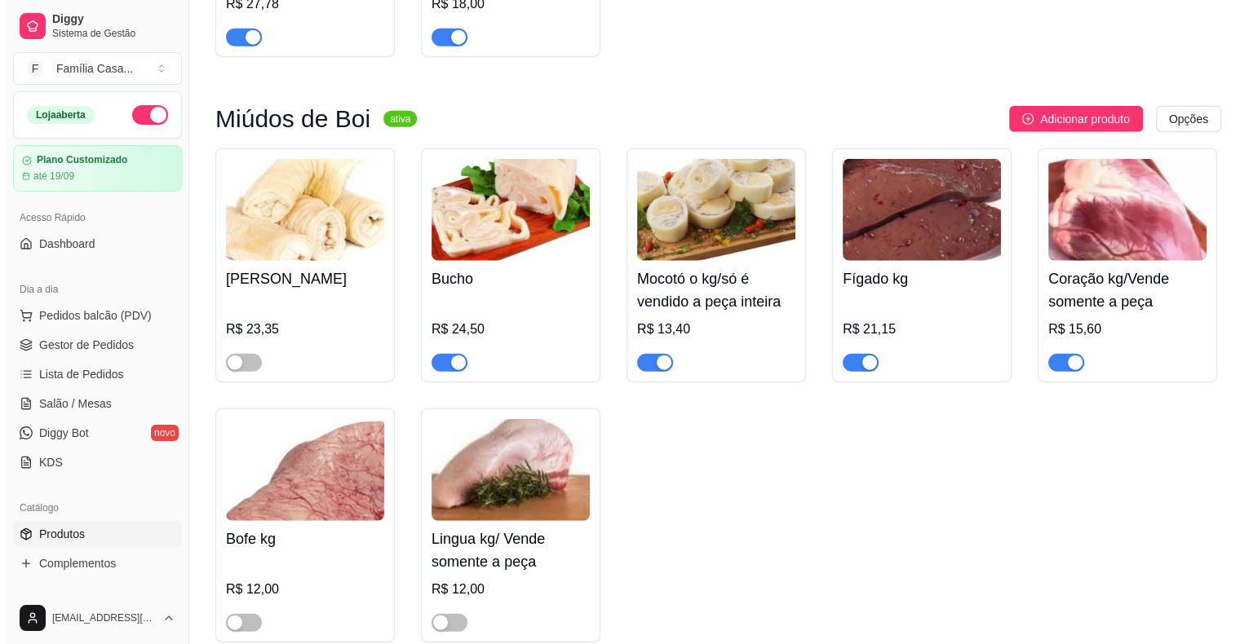
scroll to position [9896, 0]
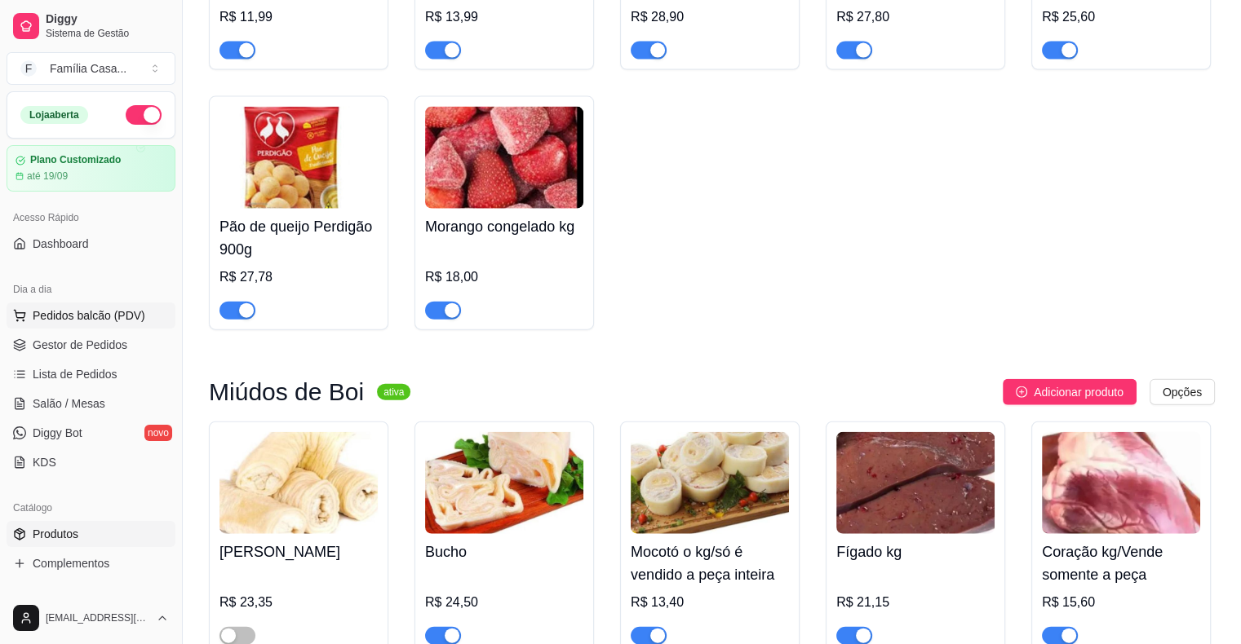
click at [78, 313] on span "Pedidos balcão (PDV)" at bounding box center [89, 316] width 113 height 16
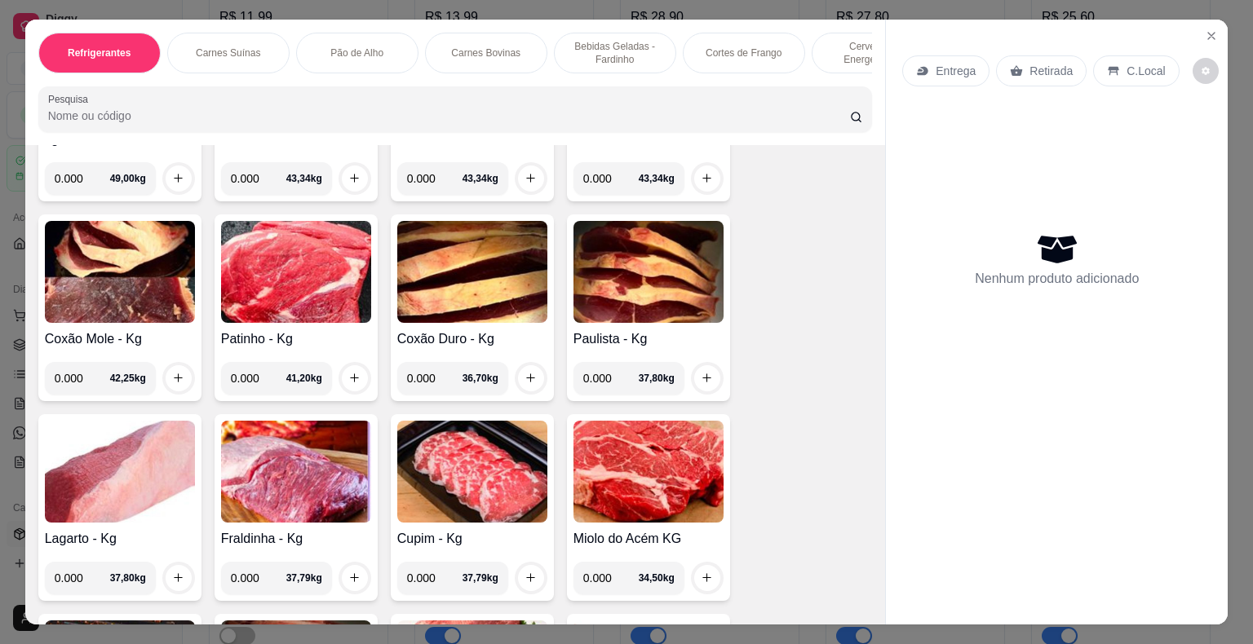
scroll to position [3100, 0]
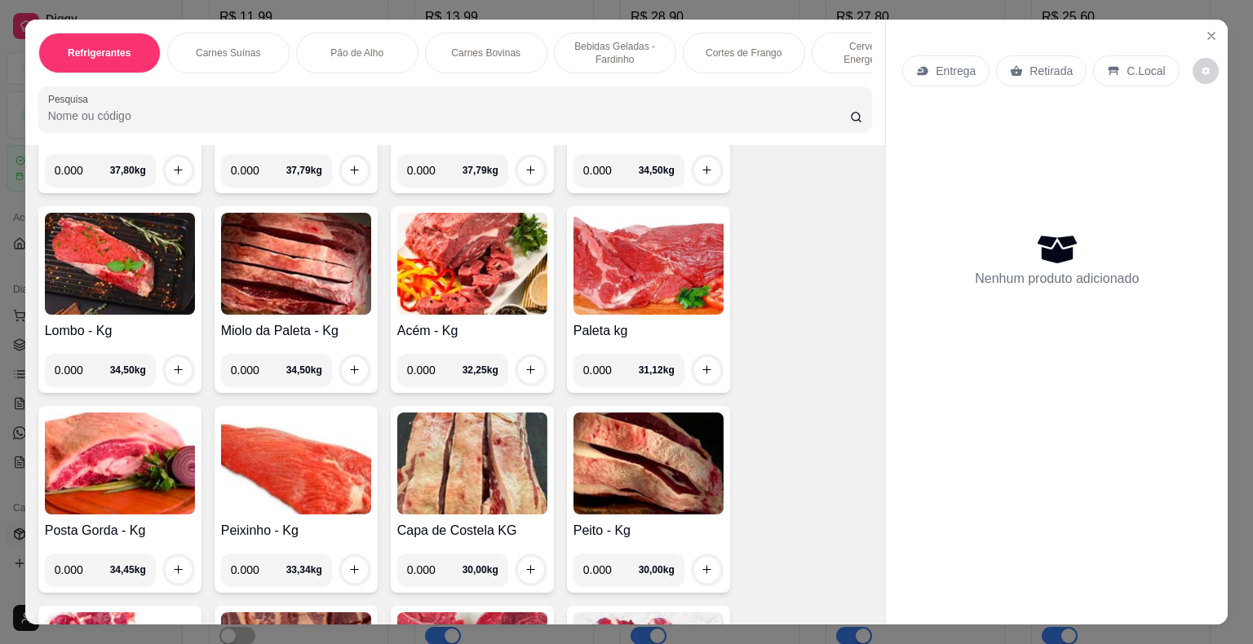
click at [487, 434] on img at bounding box center [472, 464] width 150 height 102
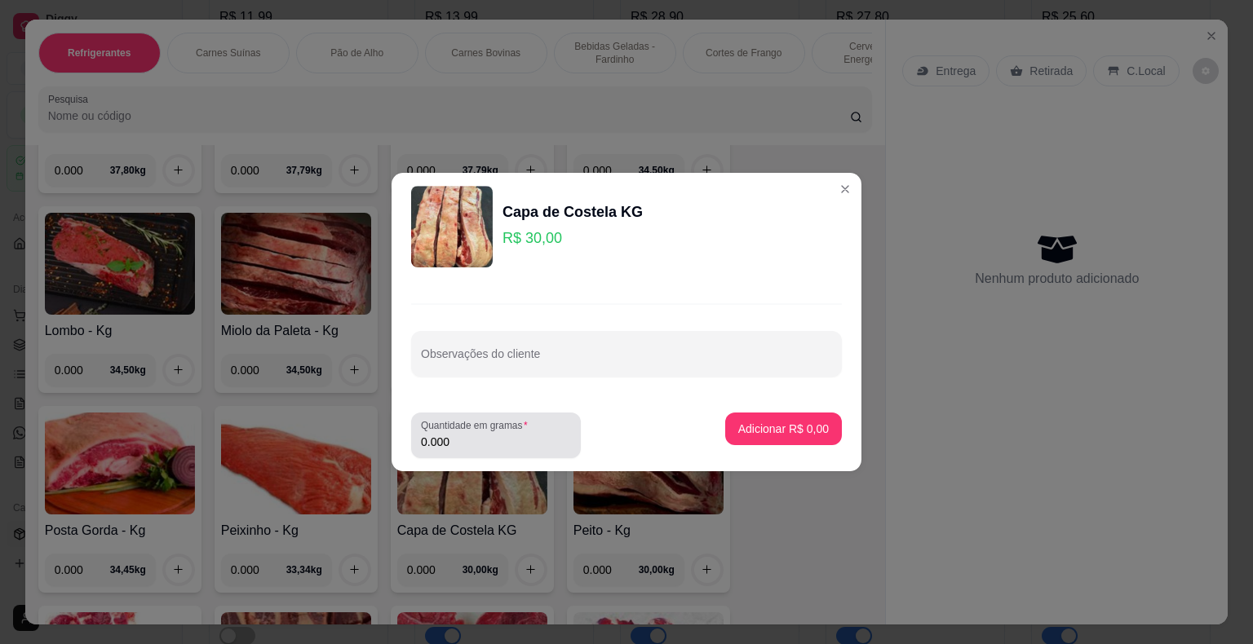
click at [462, 445] on input "0.000" at bounding box center [496, 442] width 150 height 16
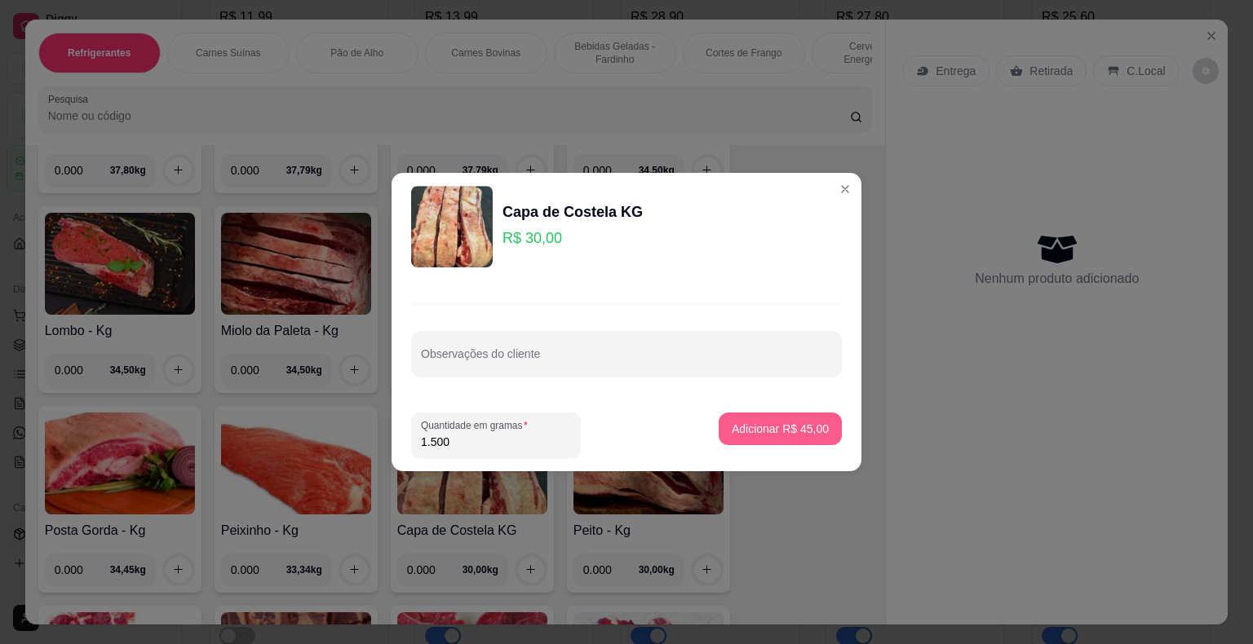
type input "1.500"
click at [792, 426] on p "Adicionar R$ 45,00" at bounding box center [780, 429] width 95 height 16
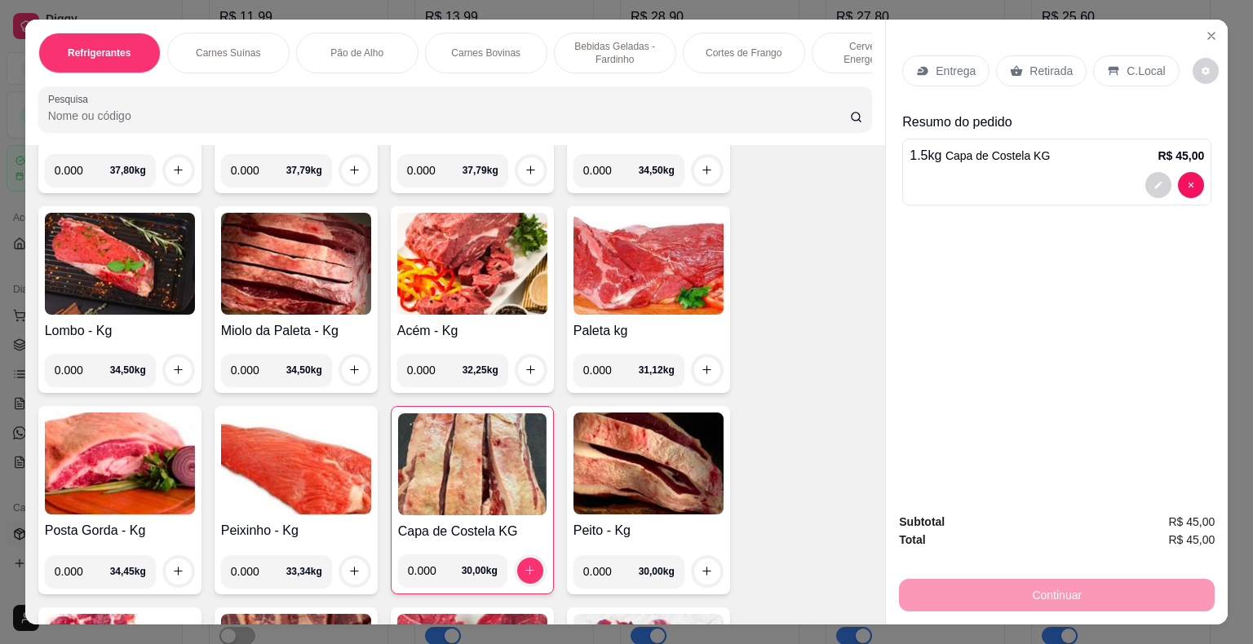
click at [939, 63] on p "Entrega" at bounding box center [956, 71] width 40 height 16
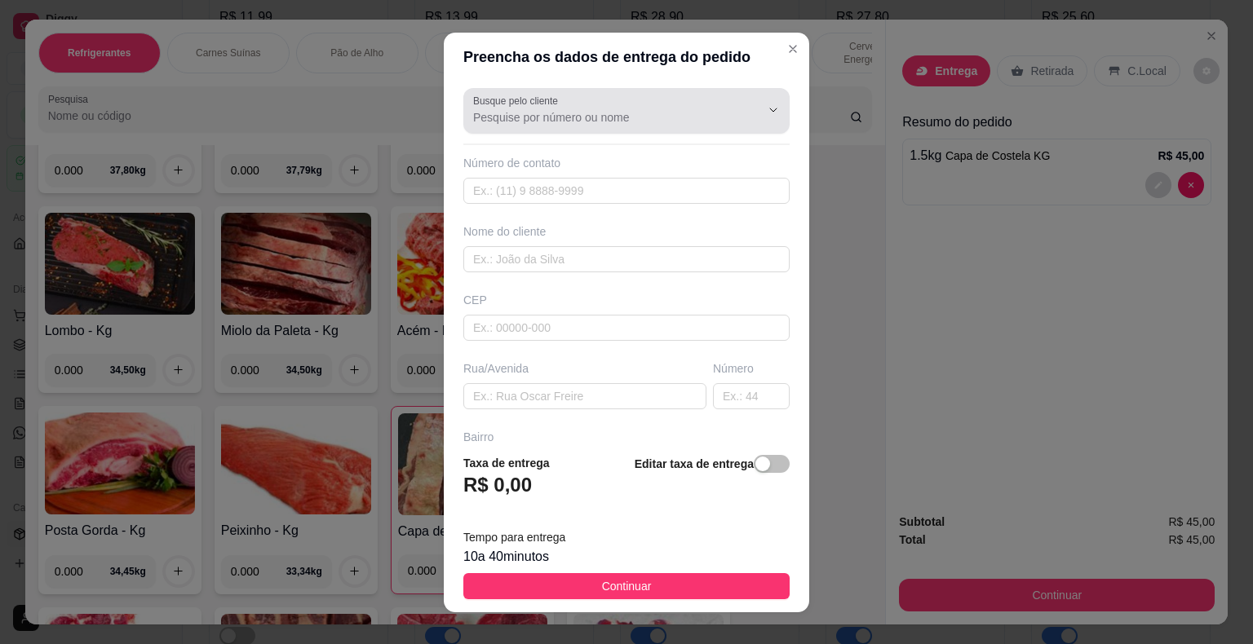
click at [518, 113] on input "Busque pelo cliente" at bounding box center [603, 117] width 261 height 16
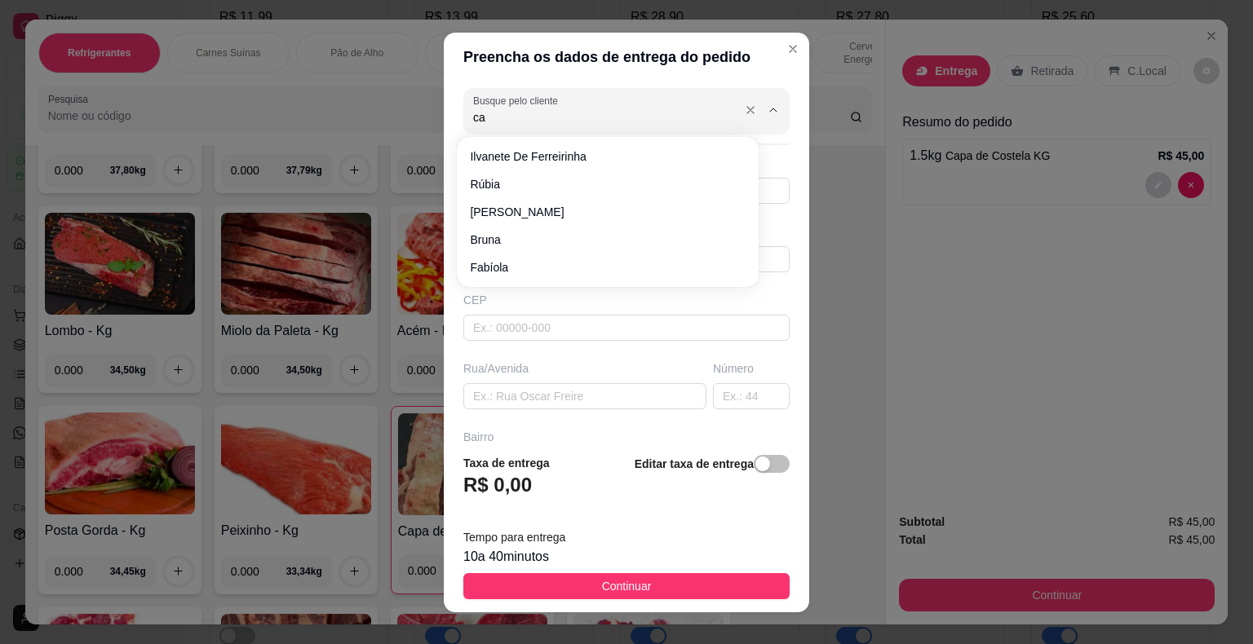
type input "cam"
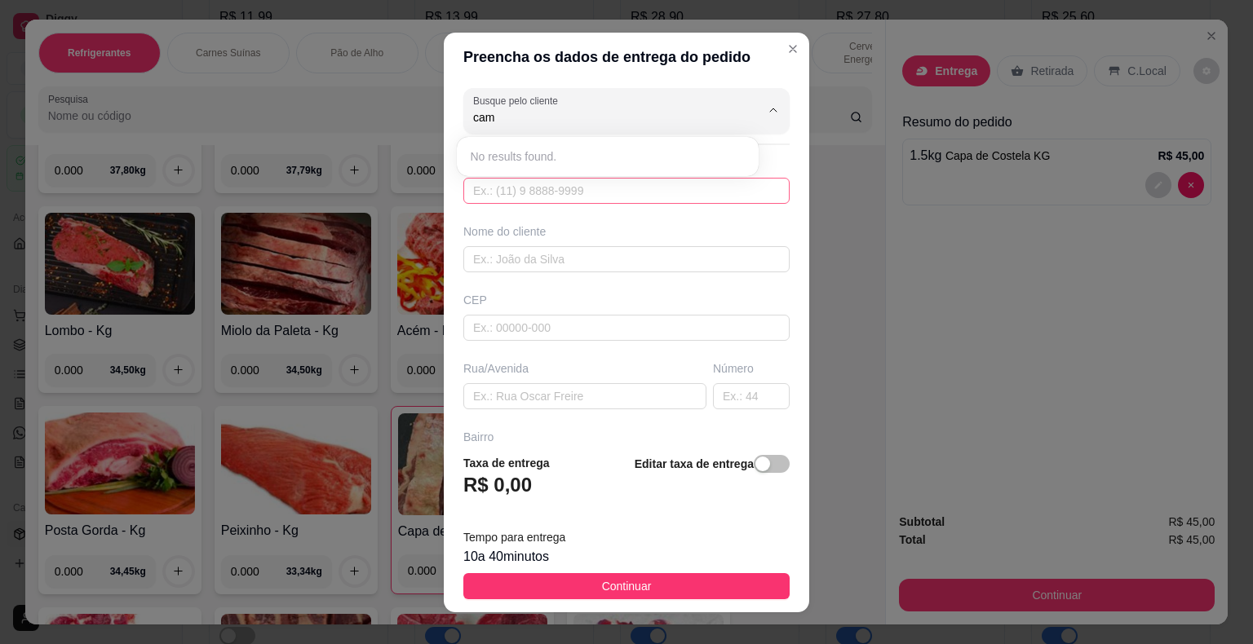
click at [512, 202] on input "text" at bounding box center [626, 191] width 326 height 26
click at [510, 194] on input "text" at bounding box center [626, 191] width 326 height 26
type input "(74) 9712-0323"
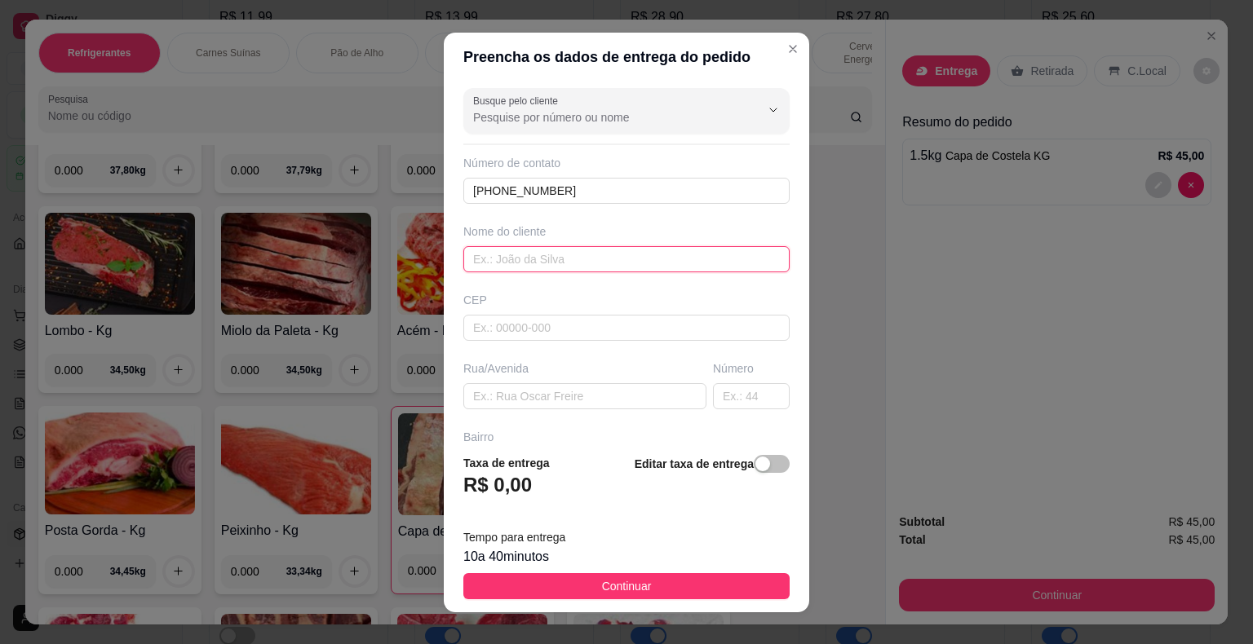
click at [522, 260] on input "text" at bounding box center [626, 259] width 326 height 26
type input "CAMILA FILHA DE [PERSON_NAME]"
click at [524, 325] on input "text" at bounding box center [626, 328] width 326 height 26
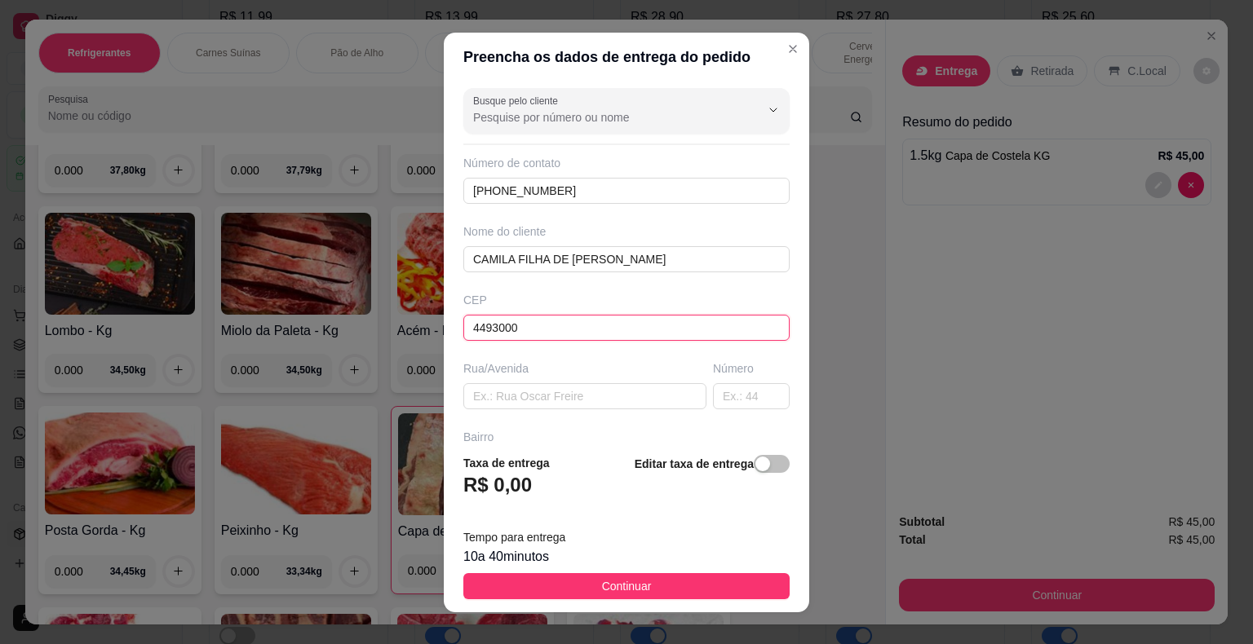
type input "44930000"
type input "Presidente [PERSON_NAME]"
type input "44930000"
click at [502, 400] on input "text" at bounding box center [584, 396] width 243 height 26
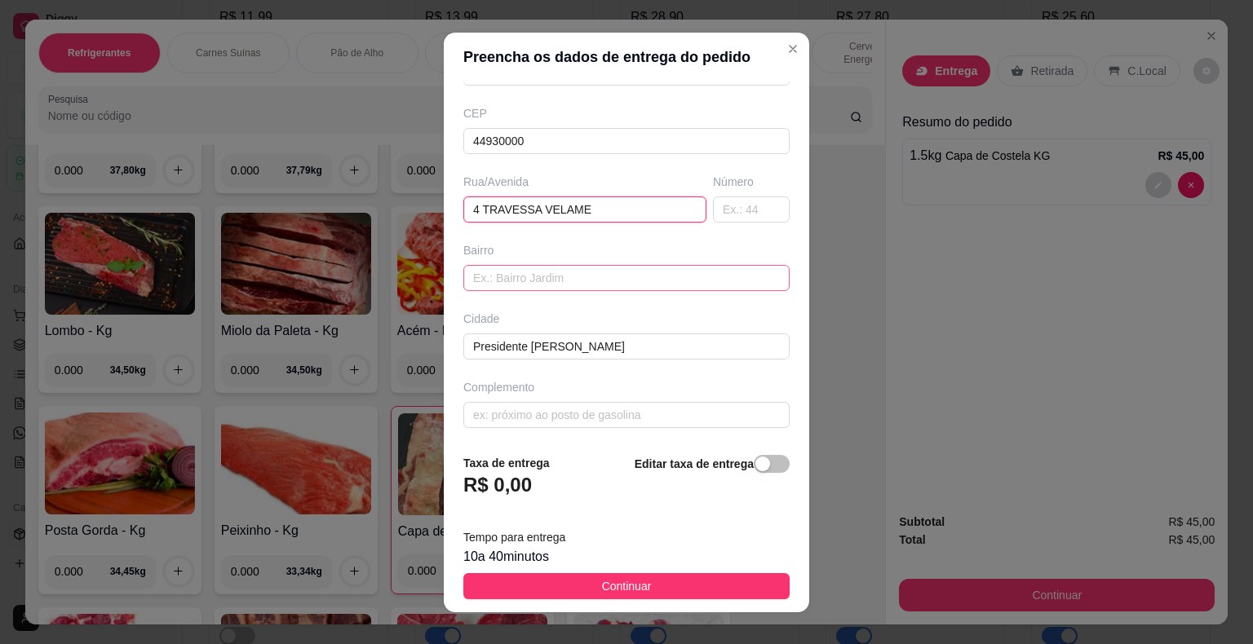
type input "4 TRAVESSA VELAME"
click at [511, 277] on input "text" at bounding box center [626, 278] width 326 height 26
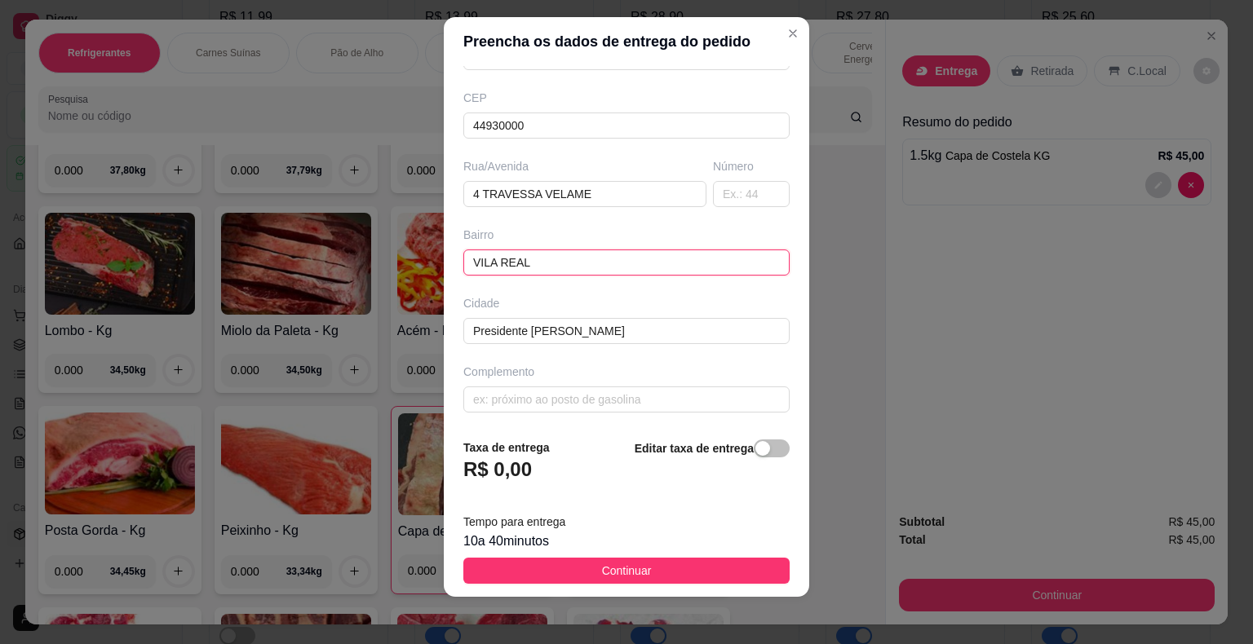
scroll to position [20, 0]
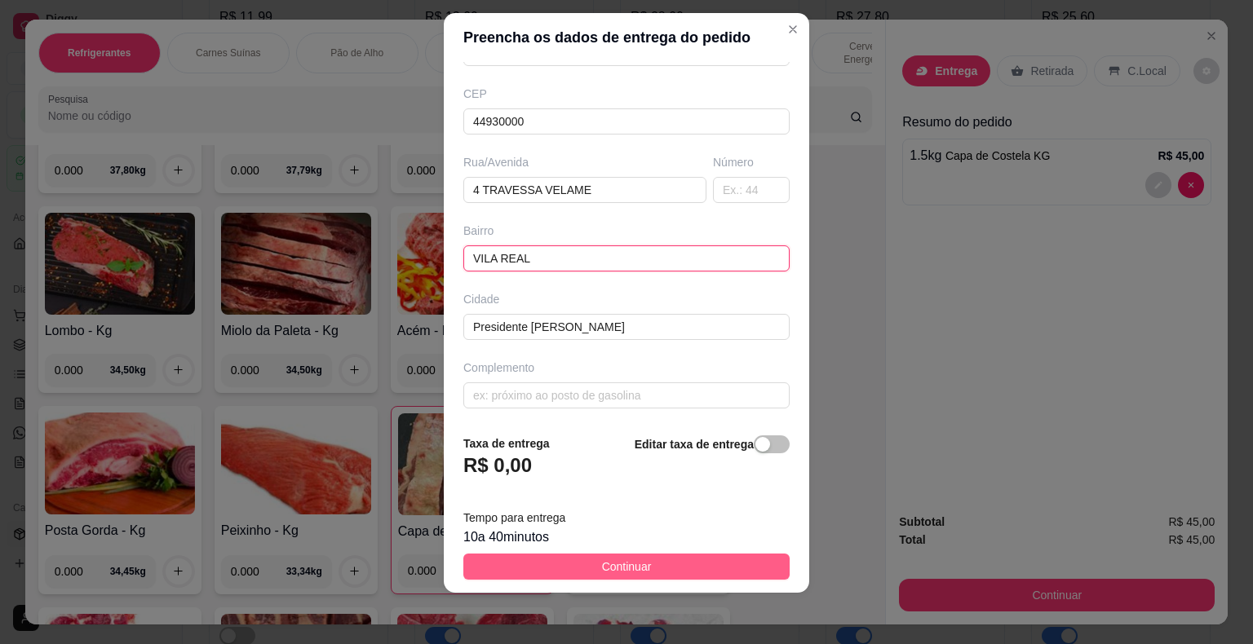
type input "VILA REAL"
click at [564, 561] on button "Continuar" at bounding box center [626, 567] width 326 height 26
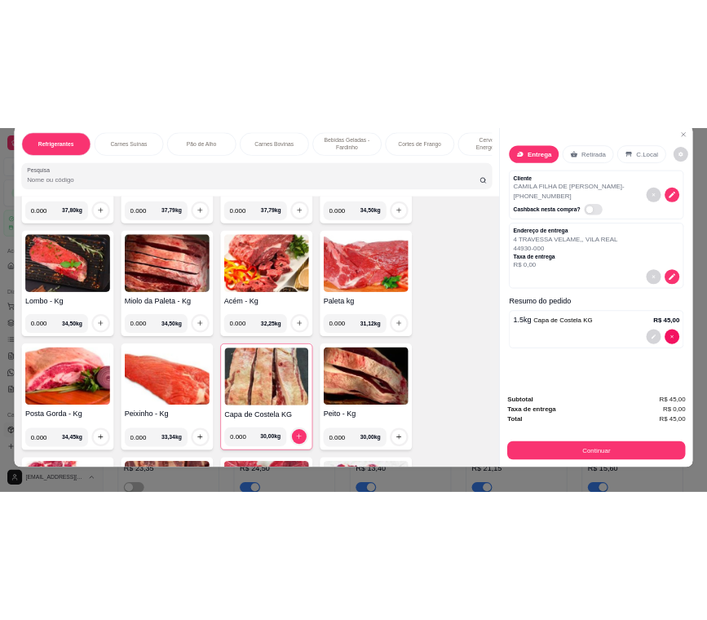
scroll to position [39, 0]
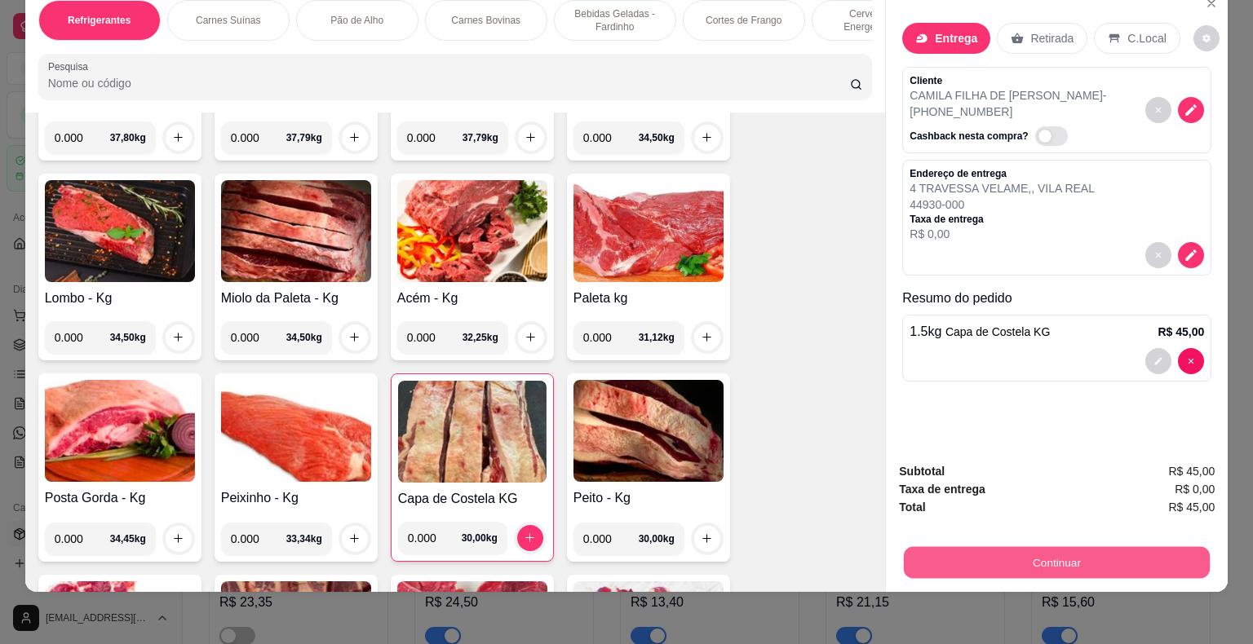
click at [1057, 559] on button "Continuar" at bounding box center [1057, 563] width 306 height 32
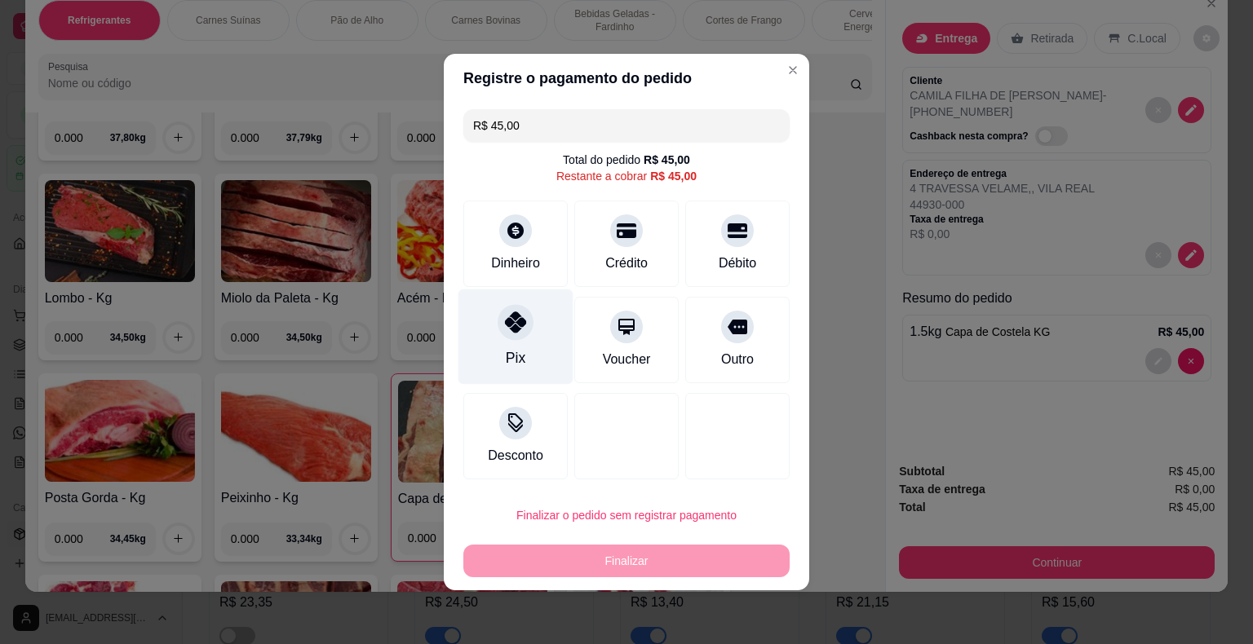
click at [507, 325] on icon at bounding box center [515, 322] width 21 height 21
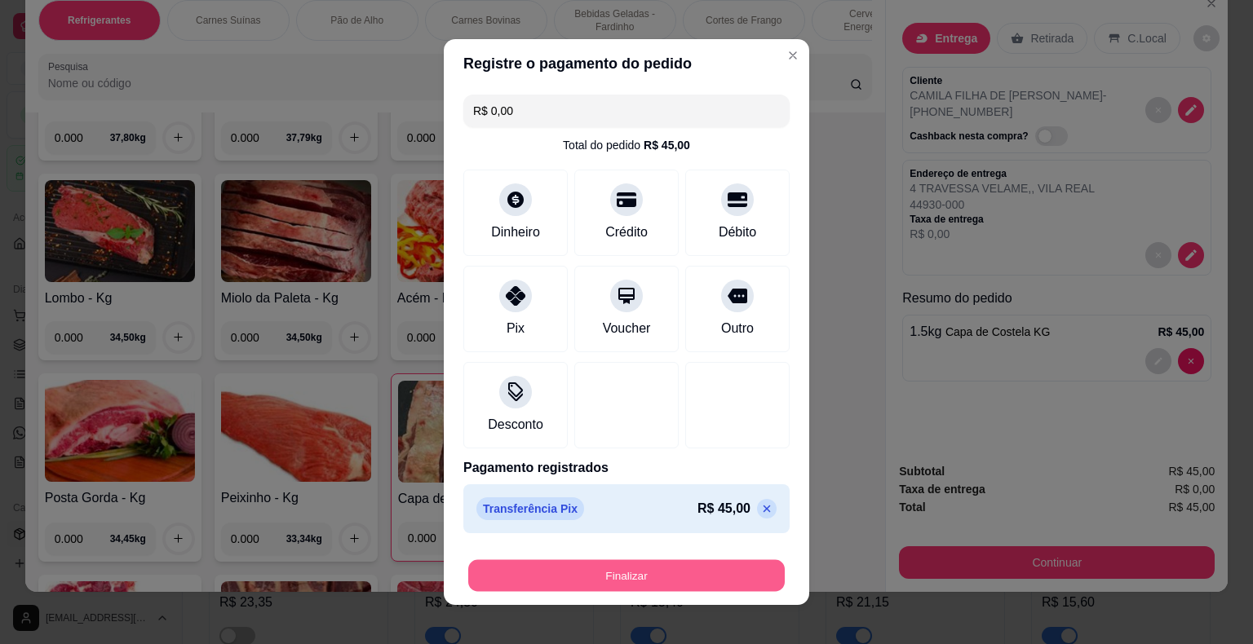
click at [637, 577] on button "Finalizar" at bounding box center [626, 576] width 317 height 32
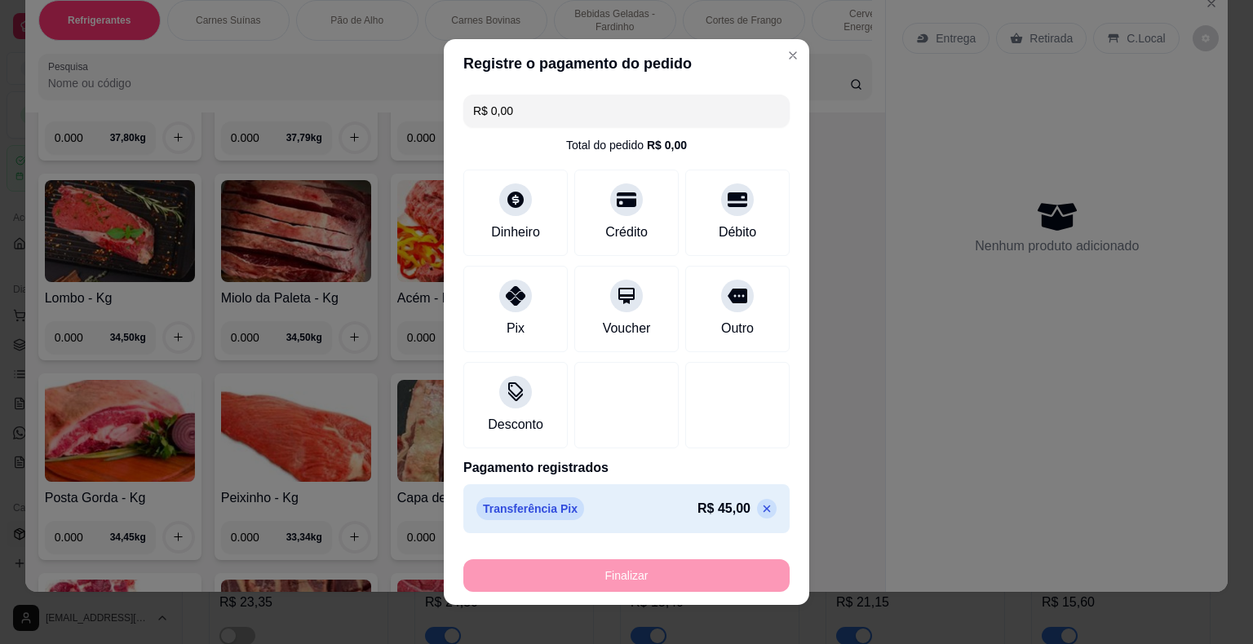
type input "-R$ 45,00"
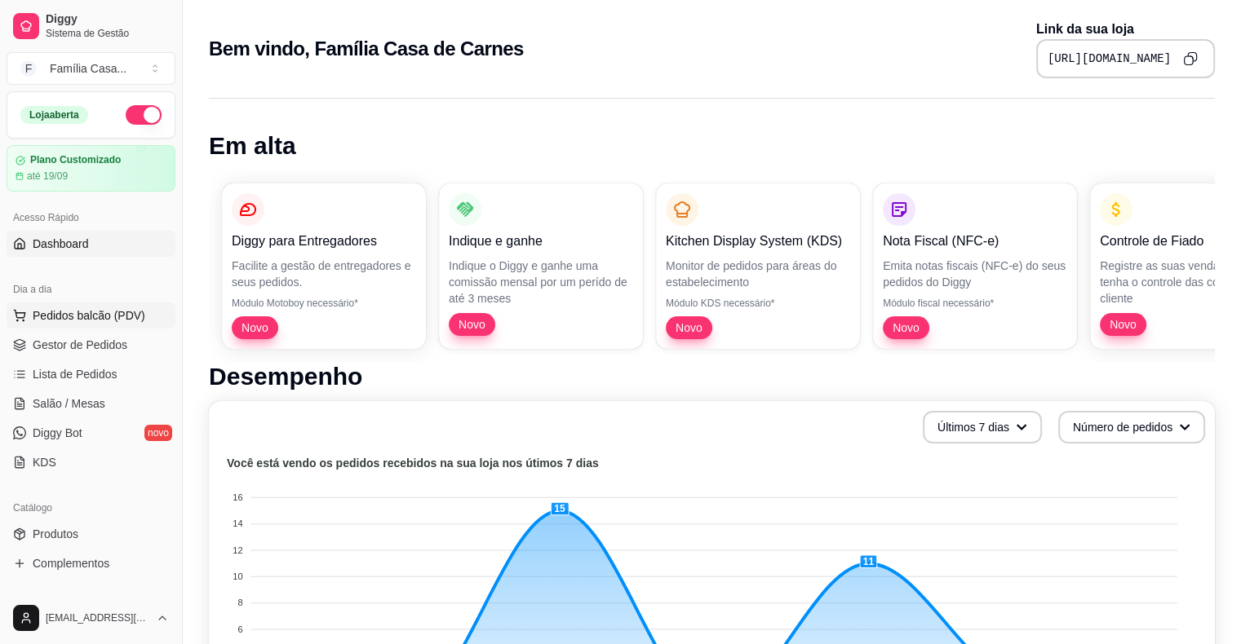
click at [65, 312] on span "Pedidos balcão (PDV)" at bounding box center [89, 316] width 113 height 16
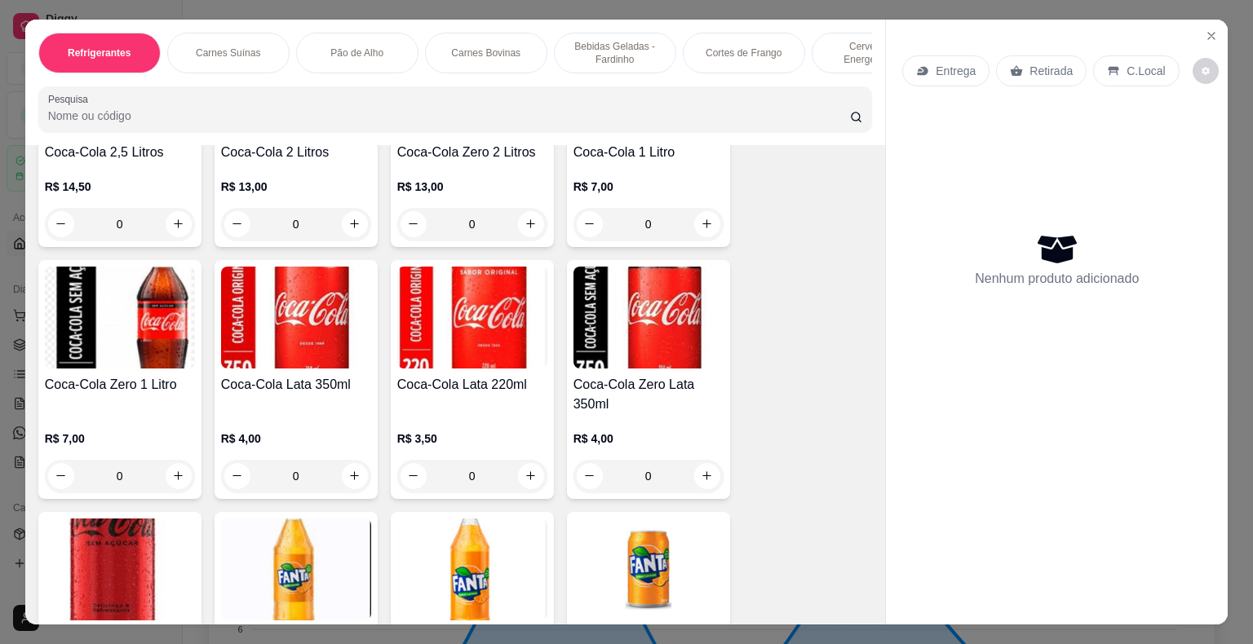
scroll to position [294, 0]
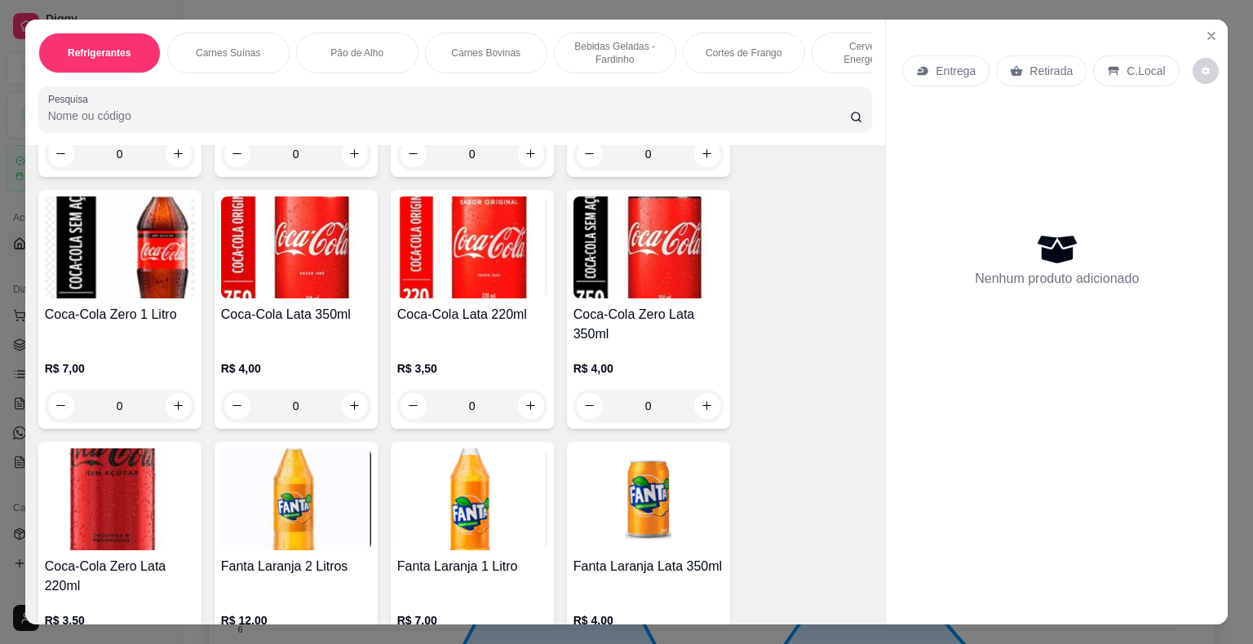
click at [720, 621] on html "Diggy Sistema de Gestão F Família Casa ... Loja aberta Plano Customizado até 19…" at bounding box center [626, 322] width 1253 height 644
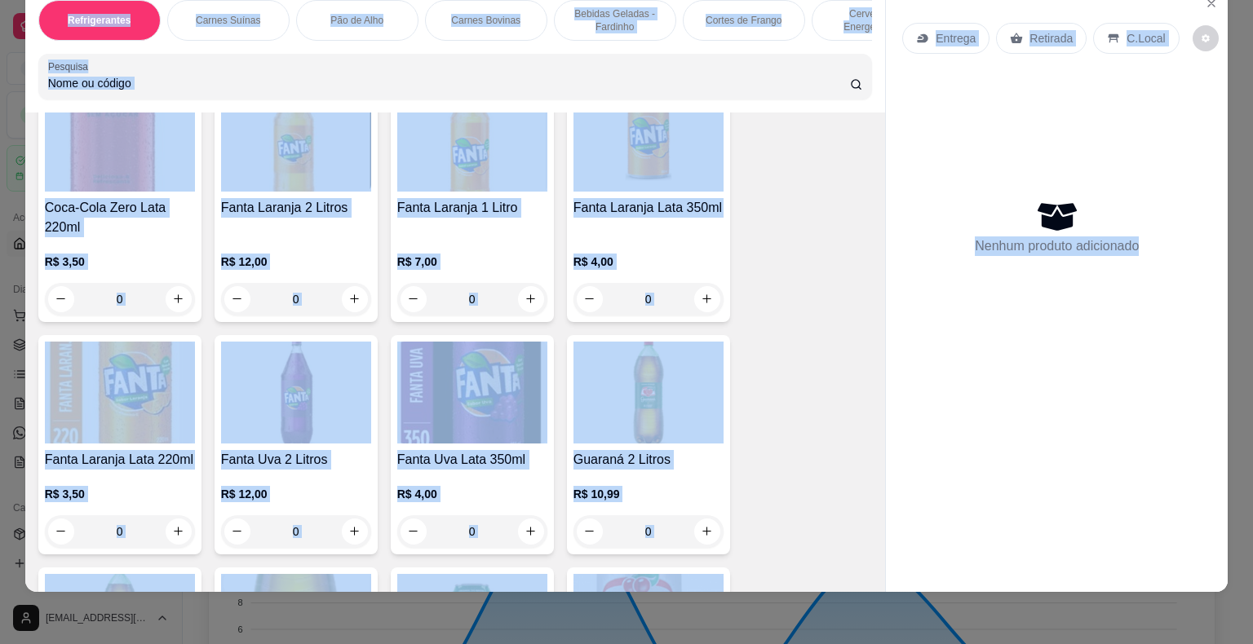
scroll to position [1110, 0]
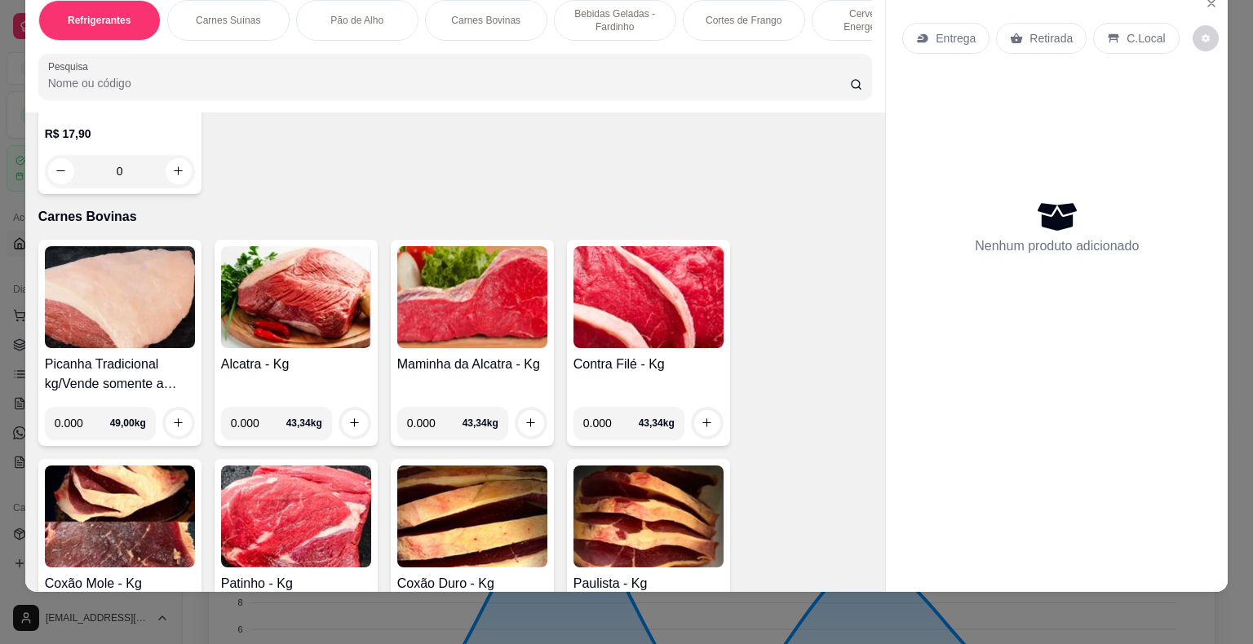
scroll to position [2660, 0]
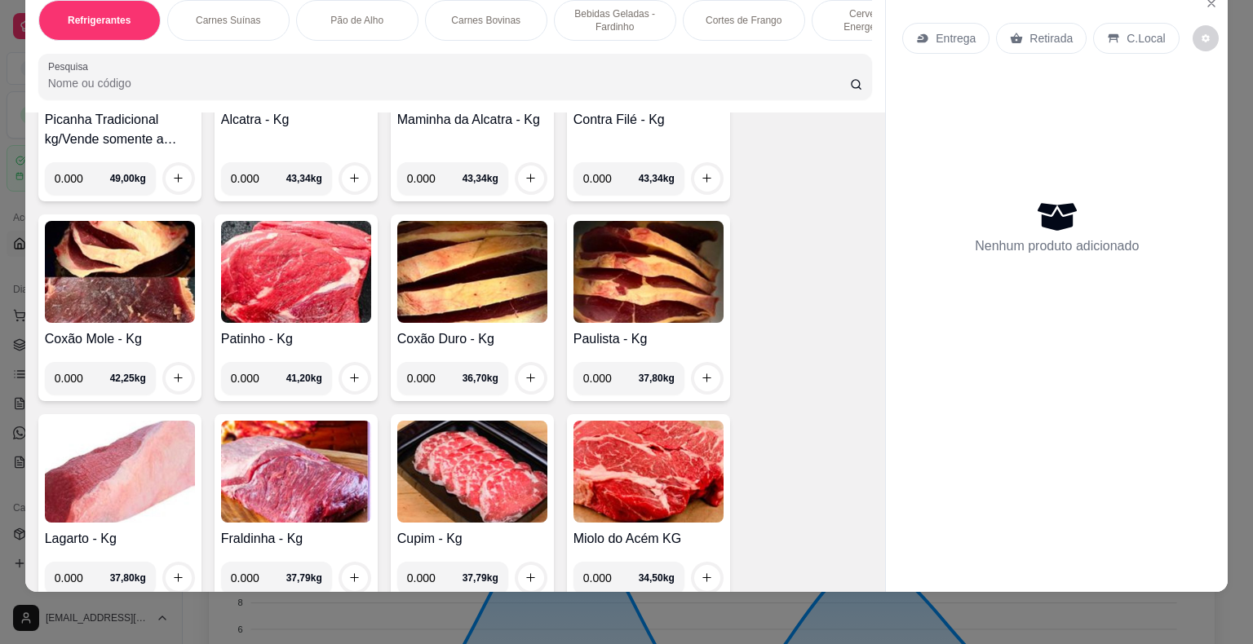
click at [143, 241] on img at bounding box center [120, 272] width 150 height 102
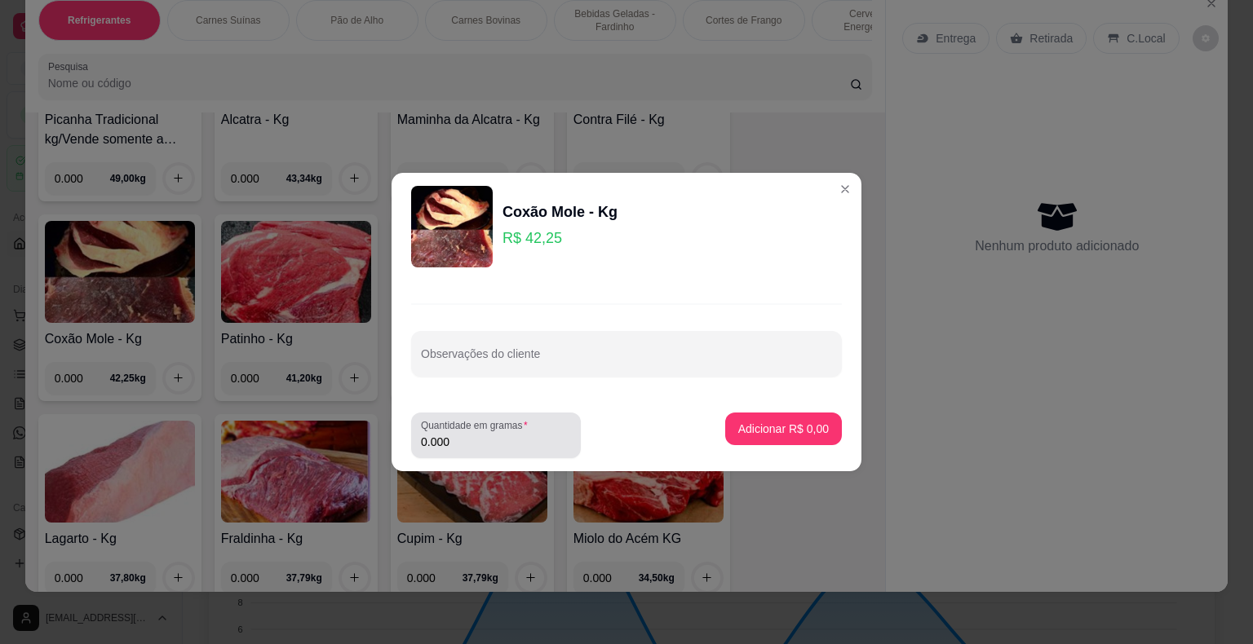
click at [488, 443] on input "0.000" at bounding box center [496, 442] width 150 height 16
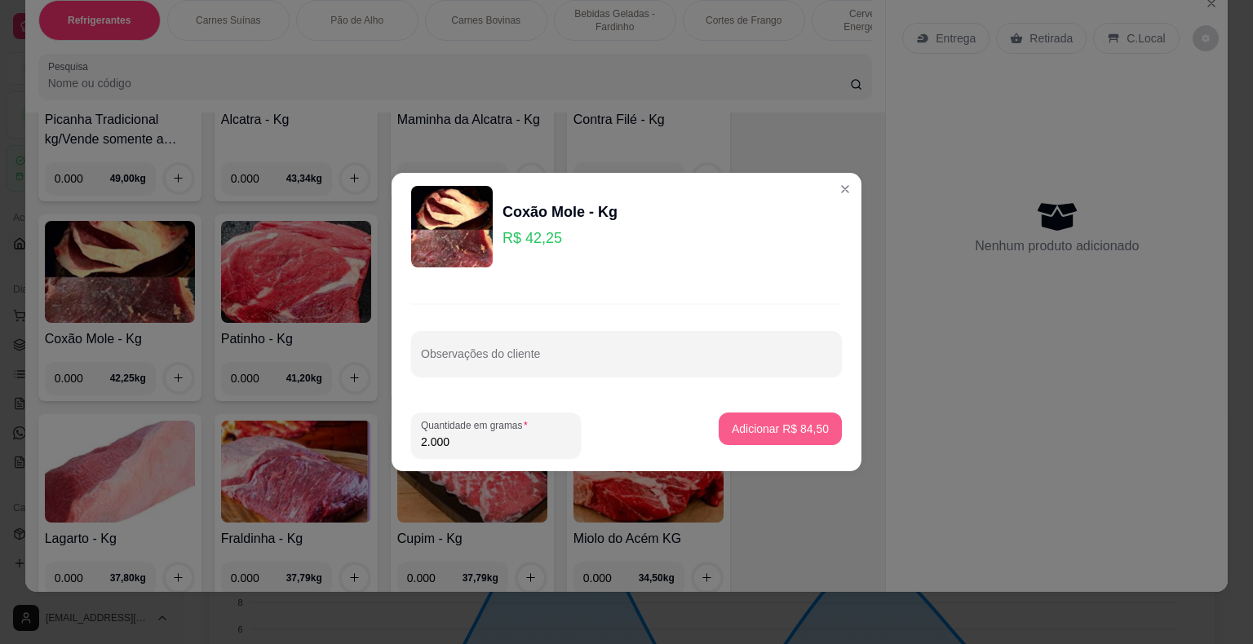
type input "2.000"
click at [720, 432] on p "Adicionar R$ 84,50" at bounding box center [780, 429] width 97 height 16
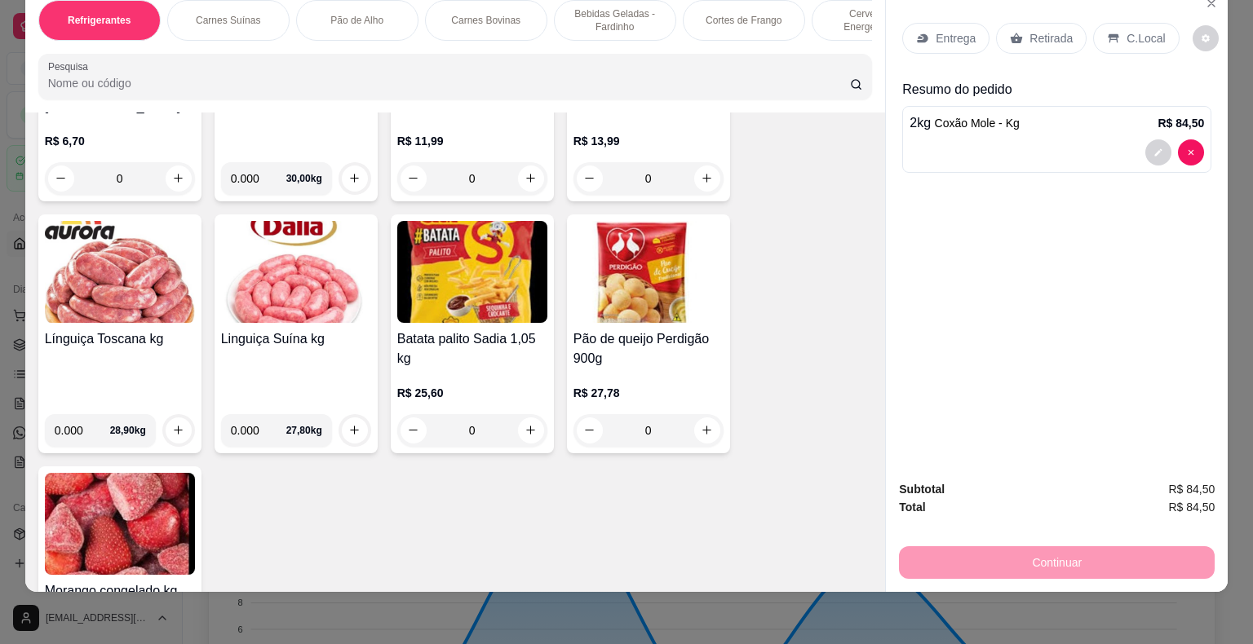
scroll to position [8334, 0]
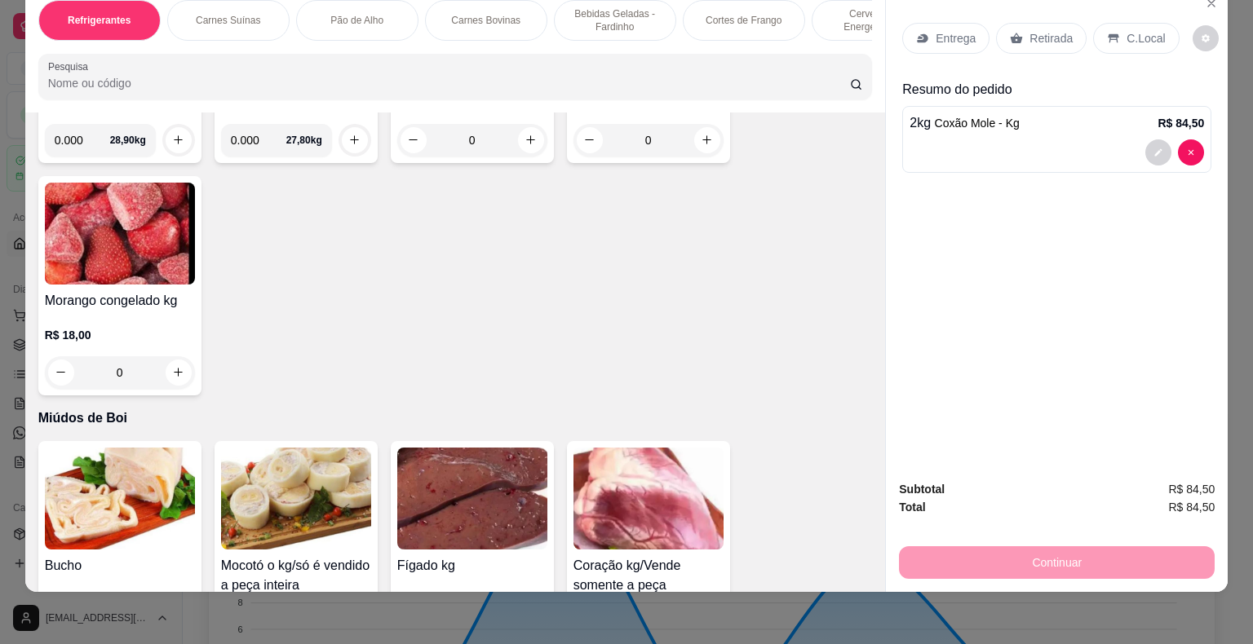
click at [90, 448] on img at bounding box center [120, 499] width 150 height 102
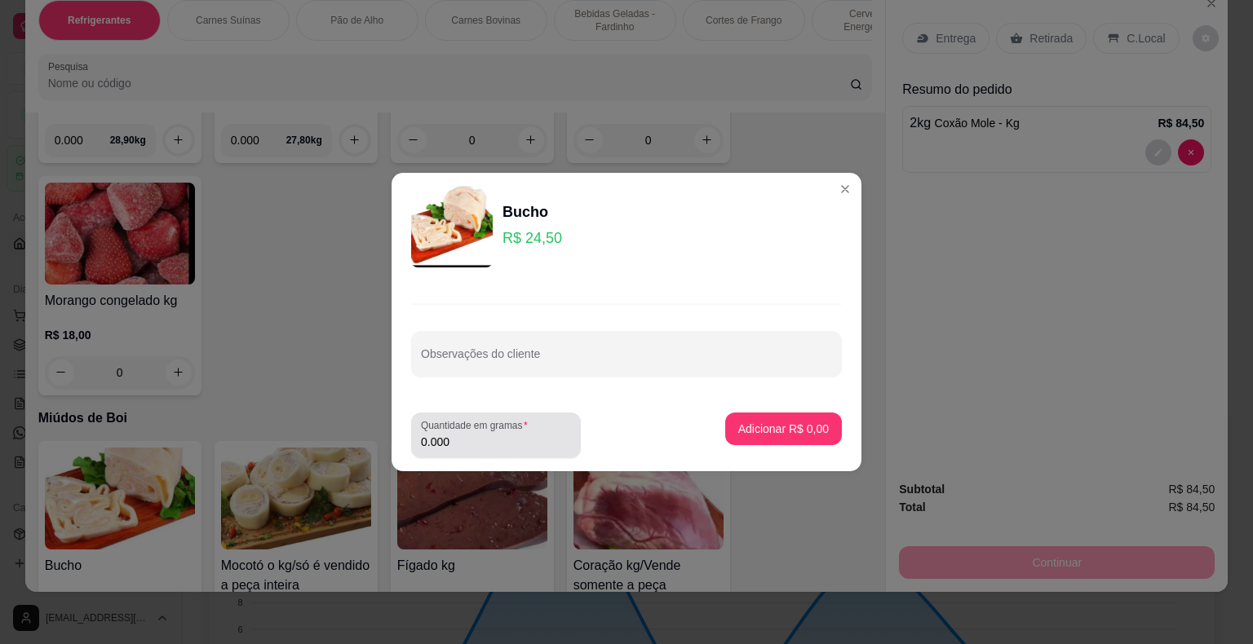
click at [507, 450] on div "0.000" at bounding box center [496, 435] width 150 height 33
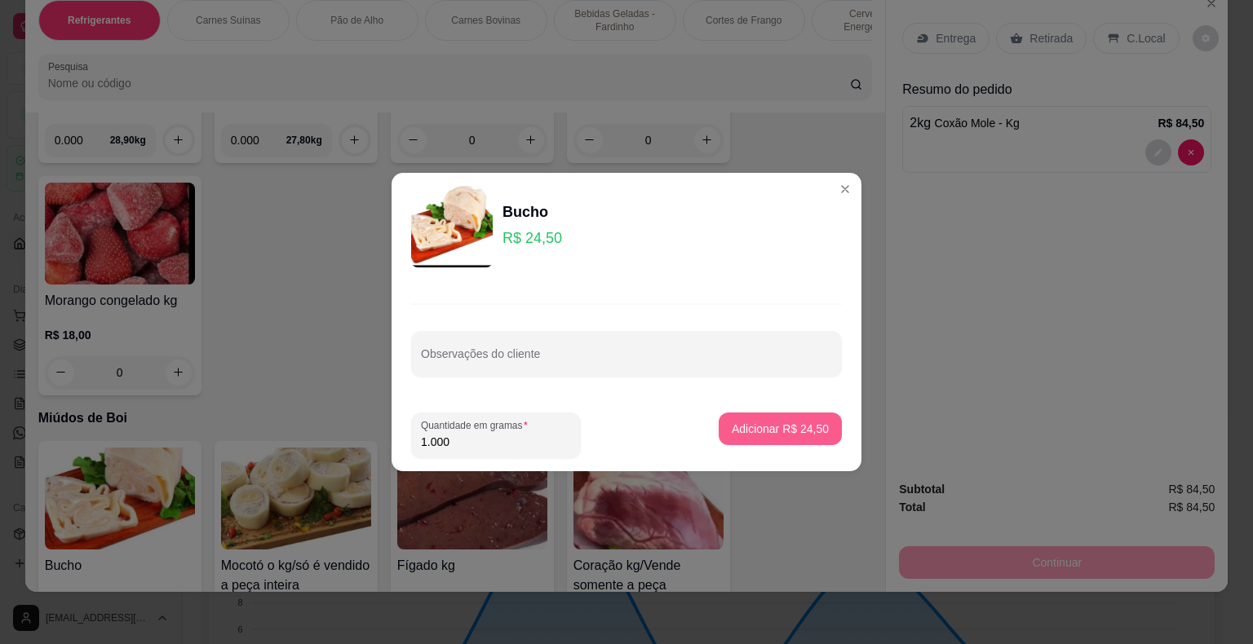
type input "1.000"
click at [720, 416] on button "Adicionar R$ 24,50" at bounding box center [780, 430] width 120 height 32
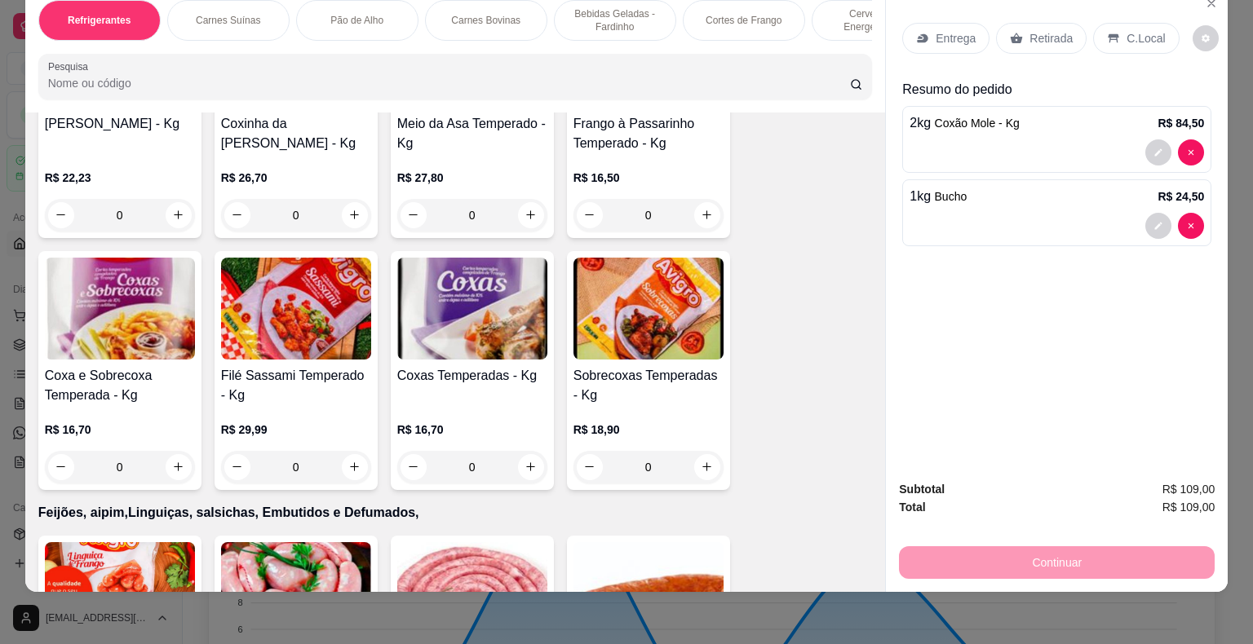
scroll to position [7029, 0]
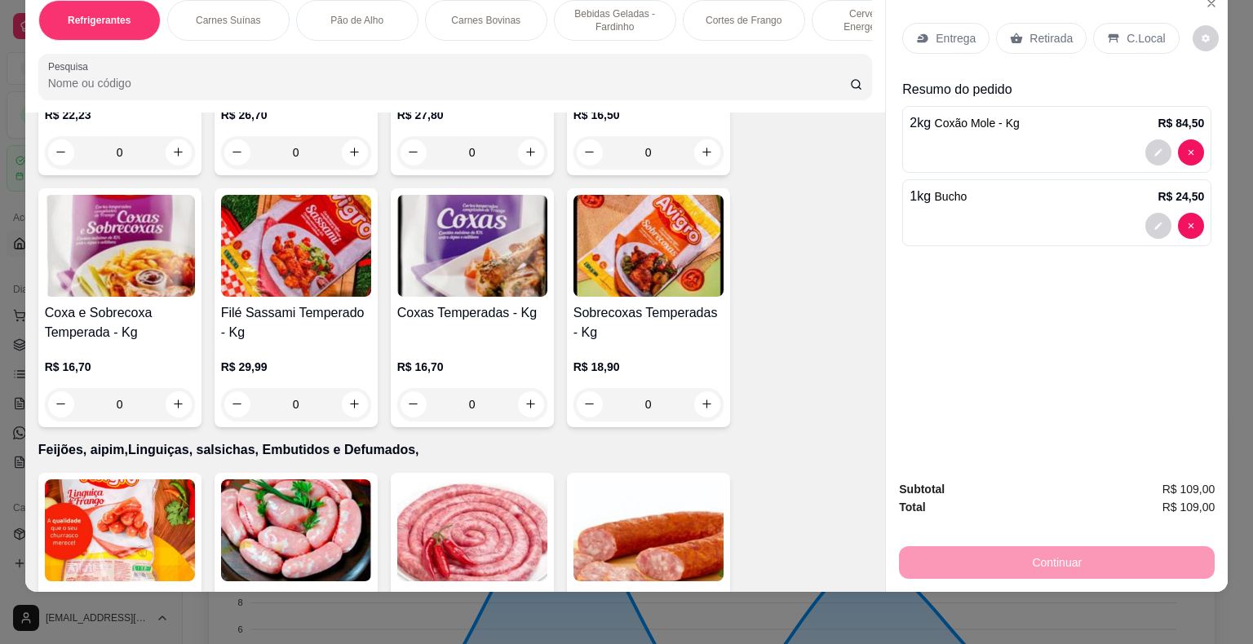
click at [94, 480] on img at bounding box center [120, 531] width 150 height 102
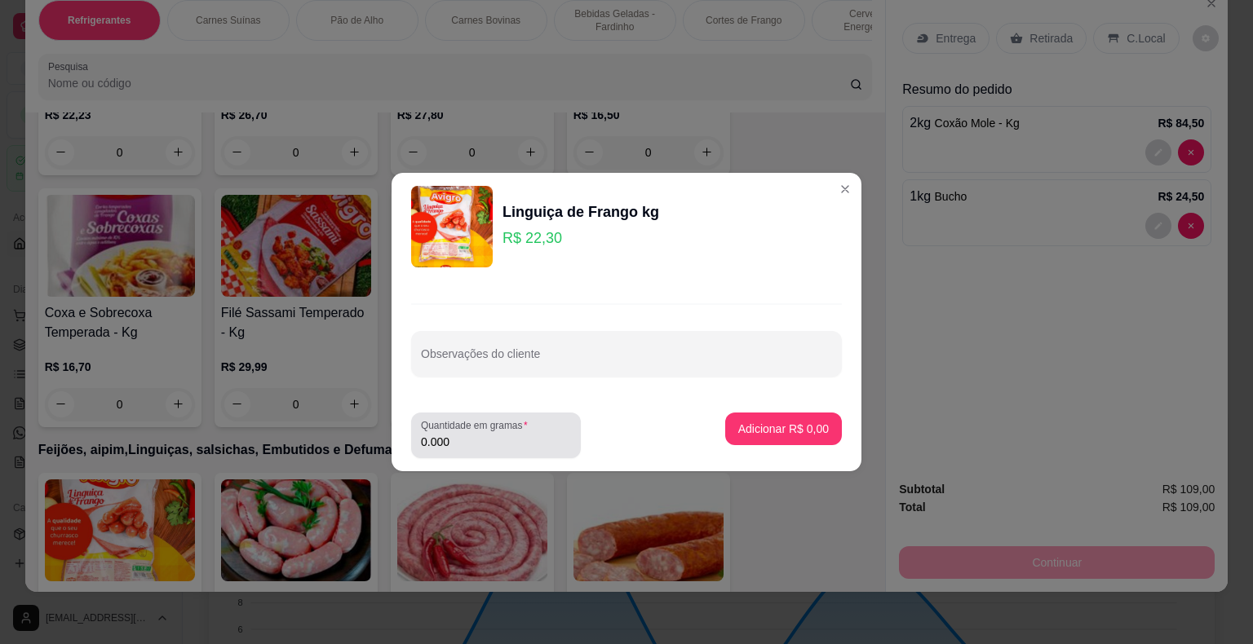
click at [480, 444] on input "0.000" at bounding box center [496, 442] width 150 height 16
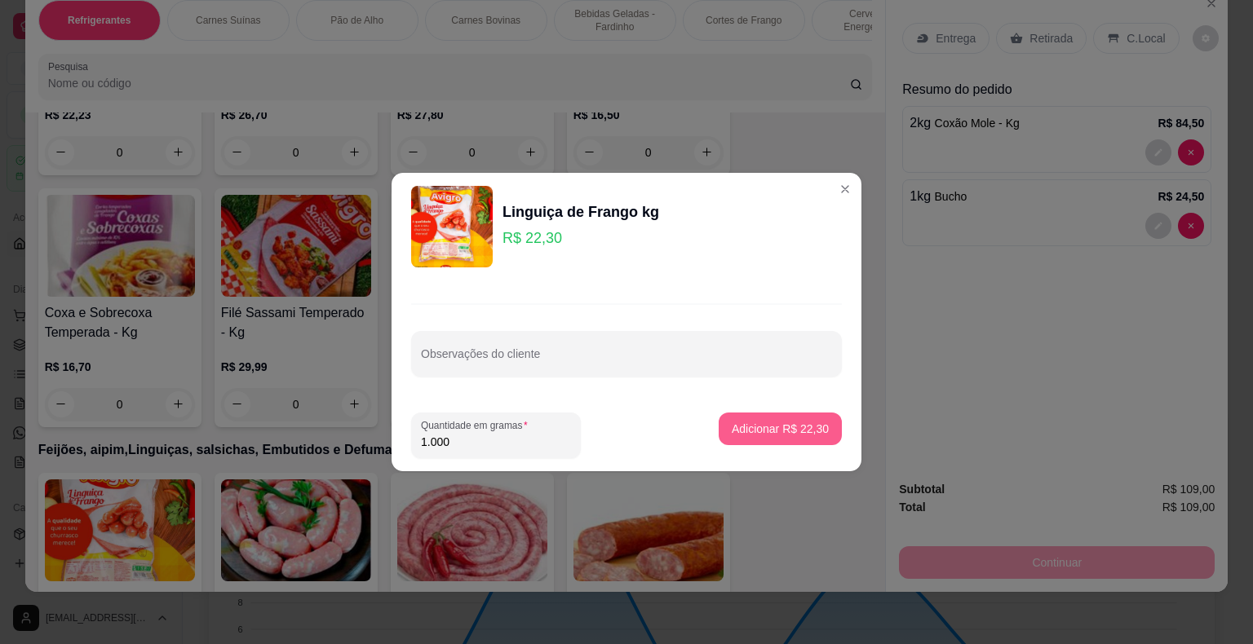
type input "1.000"
click at [720, 430] on p "Adicionar R$ 22,30" at bounding box center [780, 429] width 97 height 16
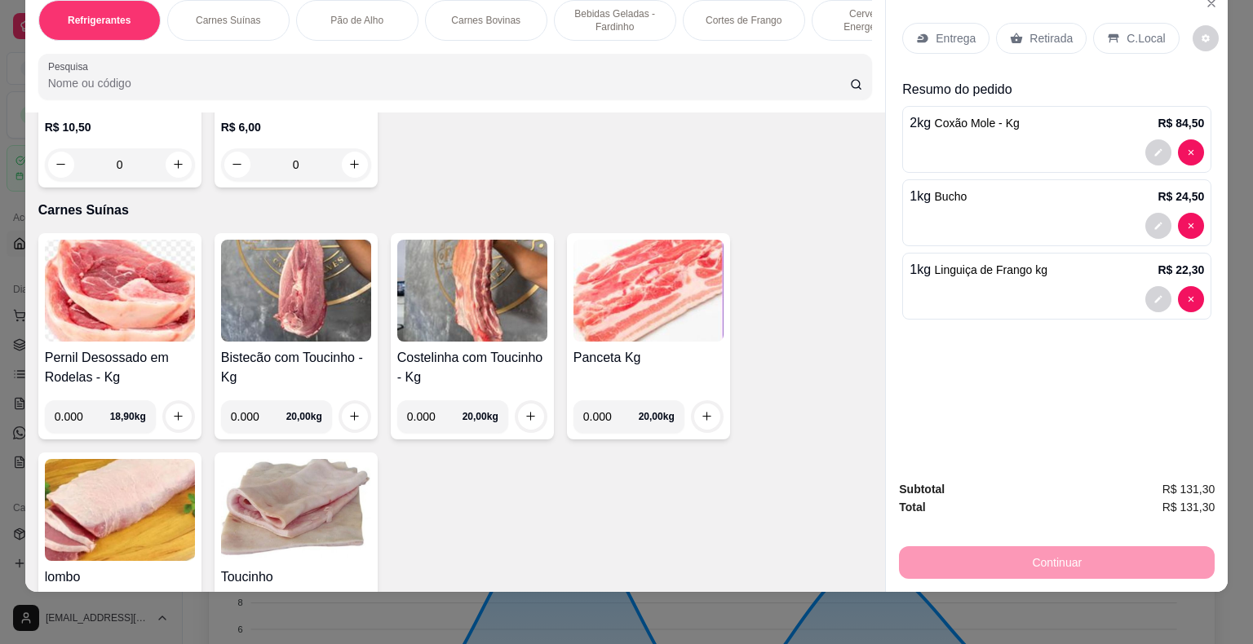
scroll to position [1645, 0]
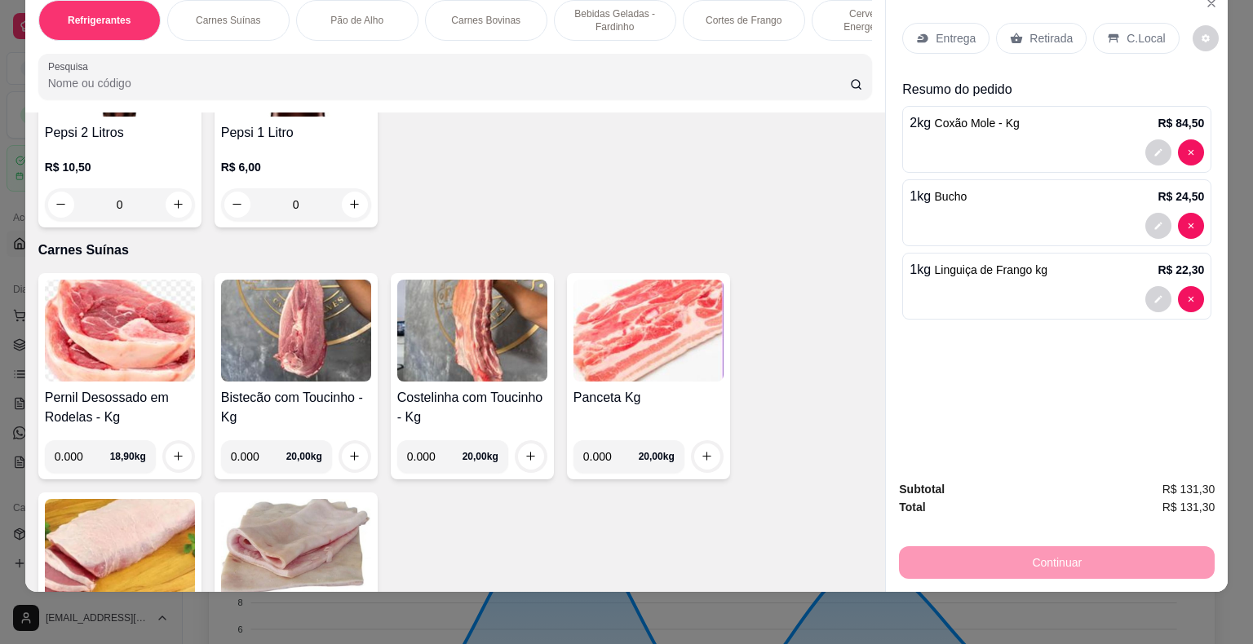
click at [303, 361] on img at bounding box center [296, 331] width 150 height 102
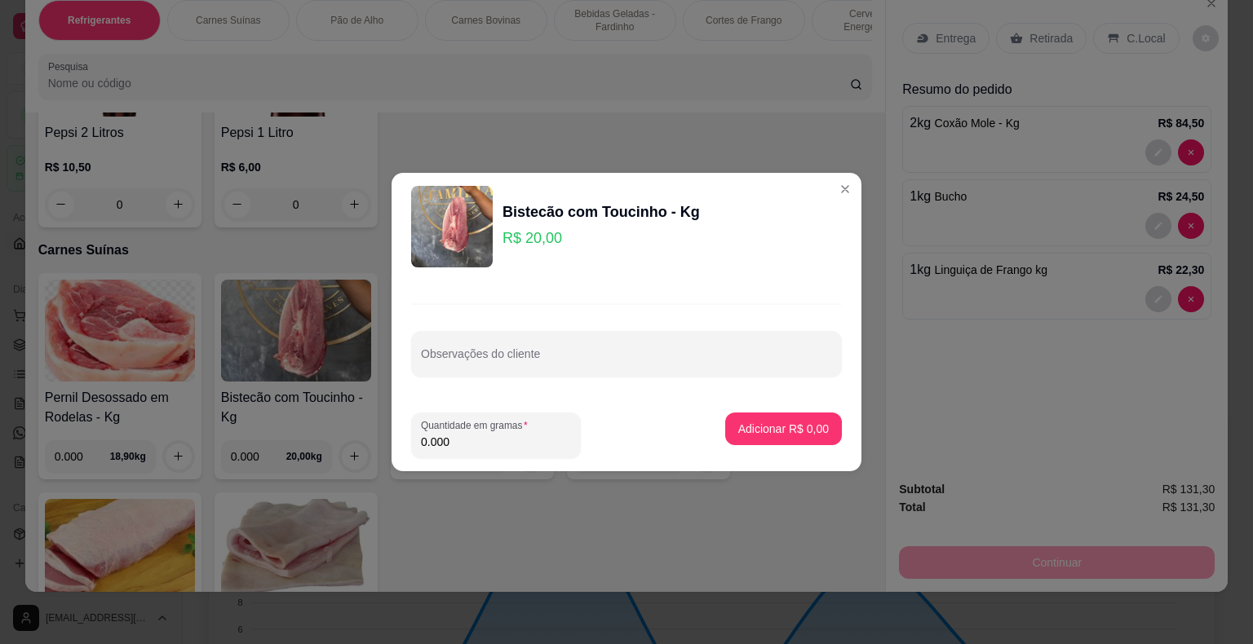
click at [447, 441] on input "0.000" at bounding box center [496, 442] width 150 height 16
type input "1.000"
click at [720, 436] on p "Adicionar R$ 20,00" at bounding box center [780, 429] width 97 height 16
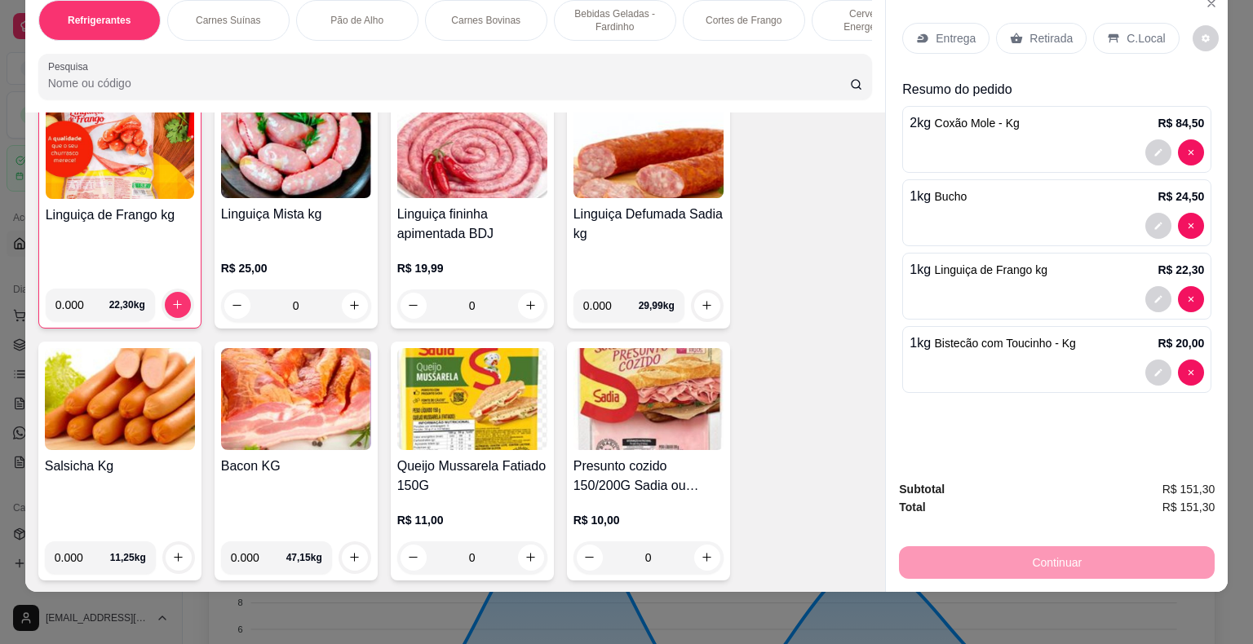
scroll to position [7342, 0]
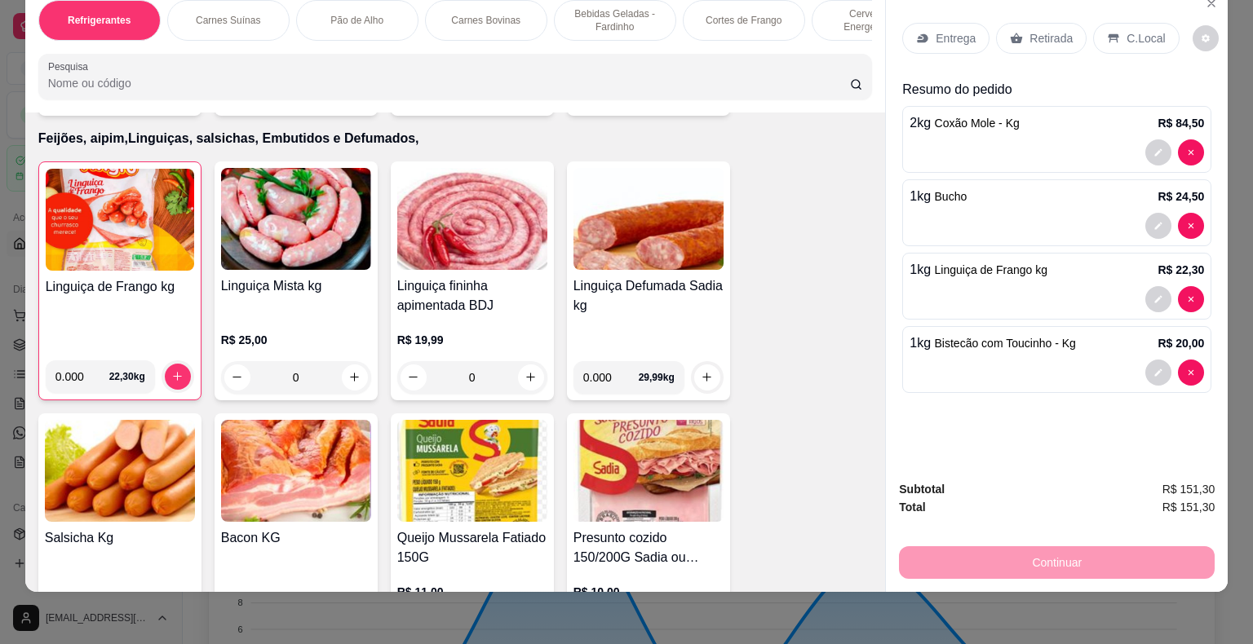
click at [639, 168] on img at bounding box center [649, 219] width 150 height 102
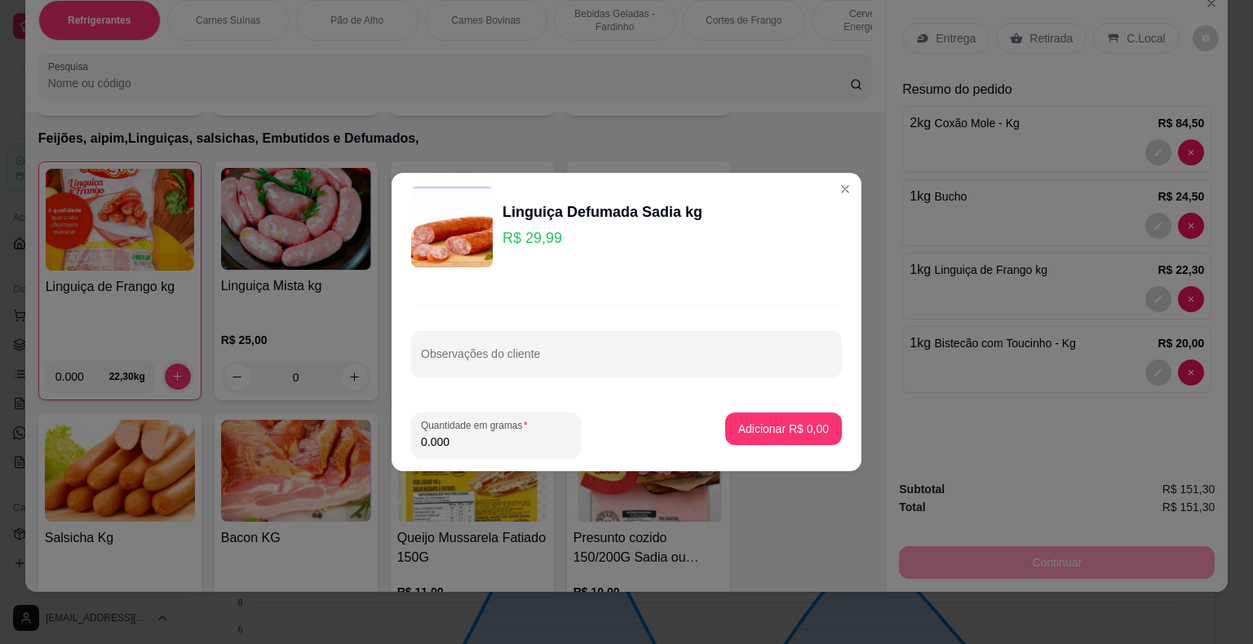
click at [456, 450] on input "0.000" at bounding box center [496, 442] width 150 height 16
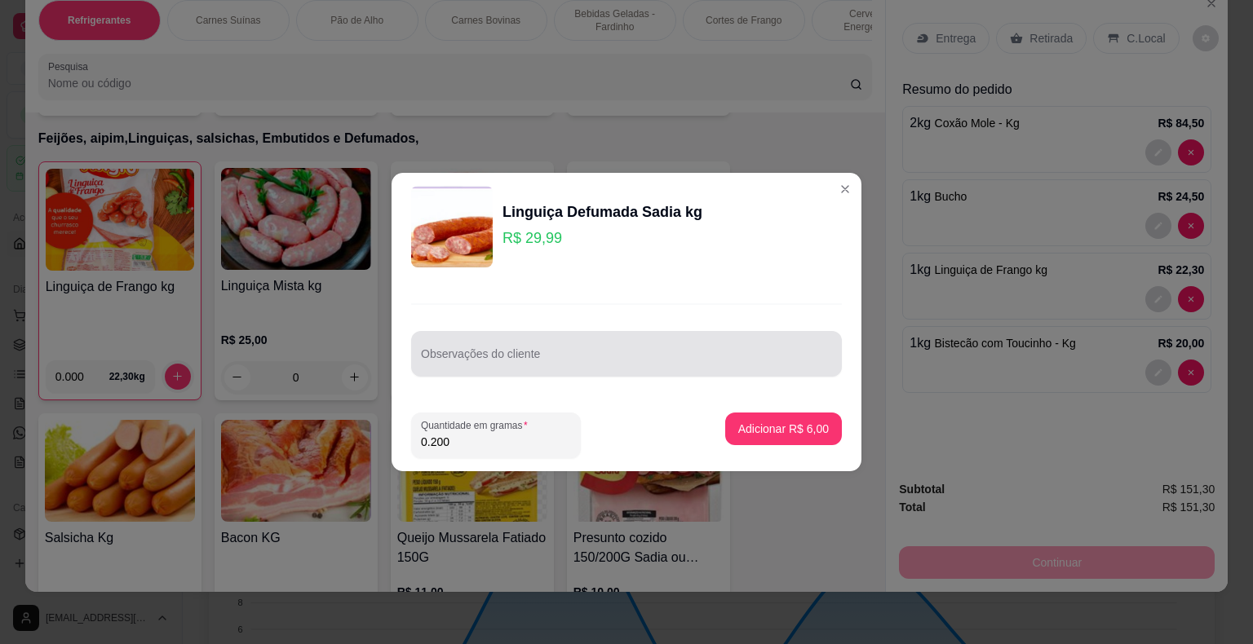
type input "0.200"
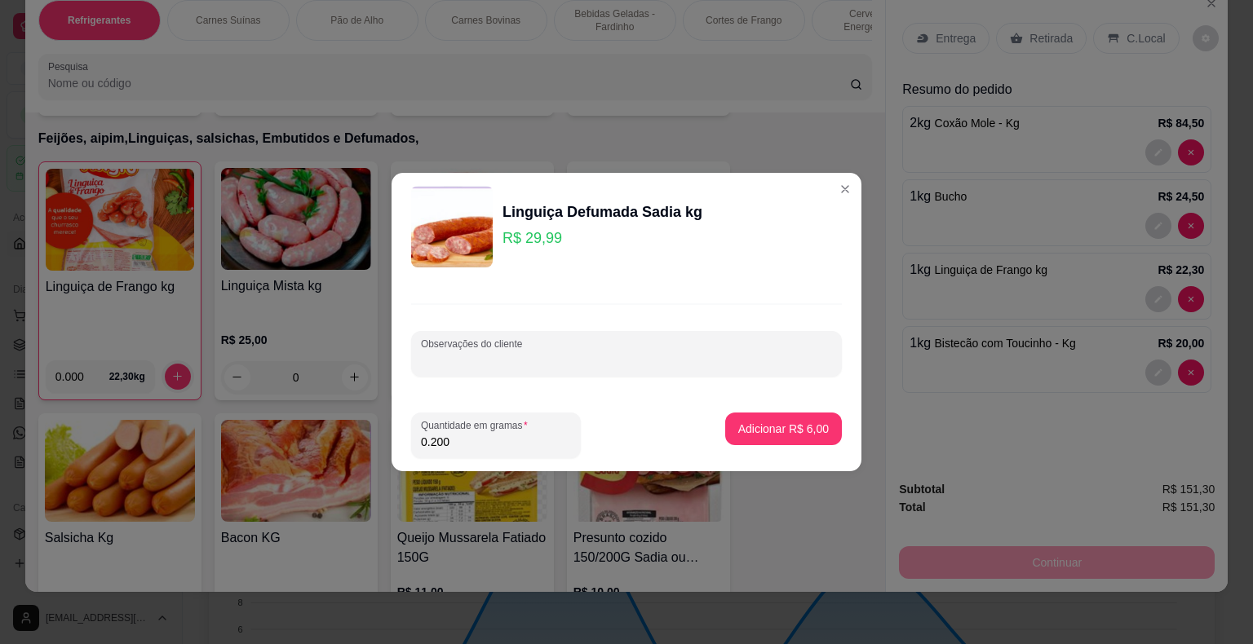
click at [533, 361] on input "Observações do cliente" at bounding box center [626, 360] width 411 height 16
type input "2 LINGUIÇAS"
click at [720, 422] on p "Adicionar R$ 6,00" at bounding box center [783, 429] width 91 height 16
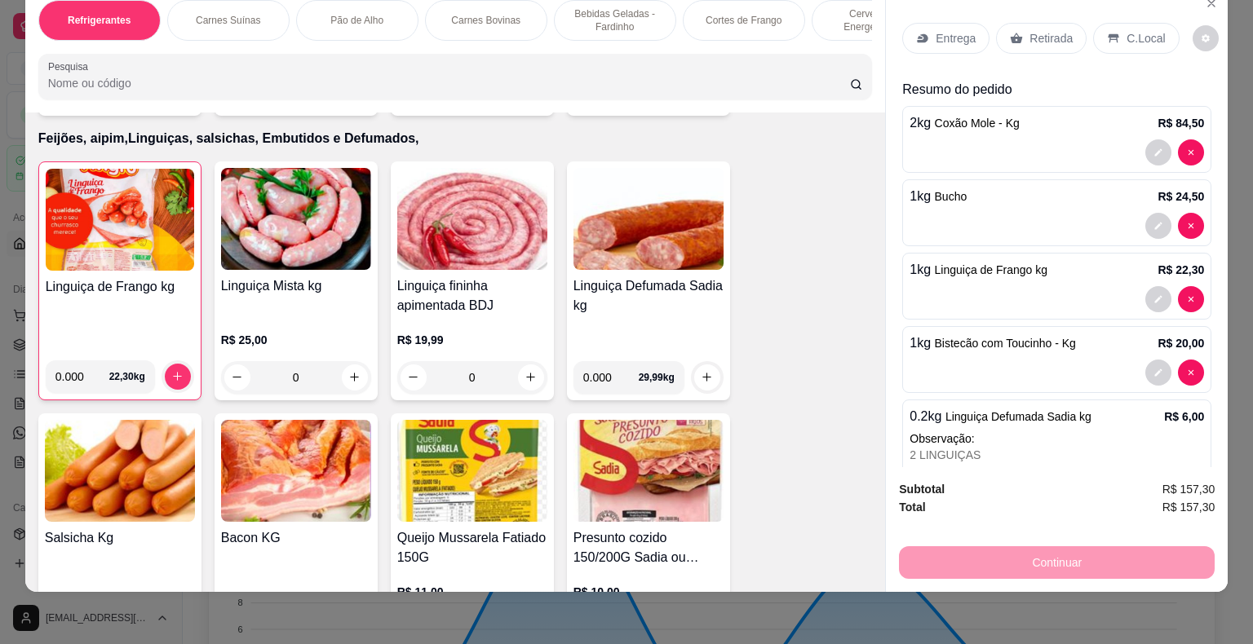
scroll to position [0, 0]
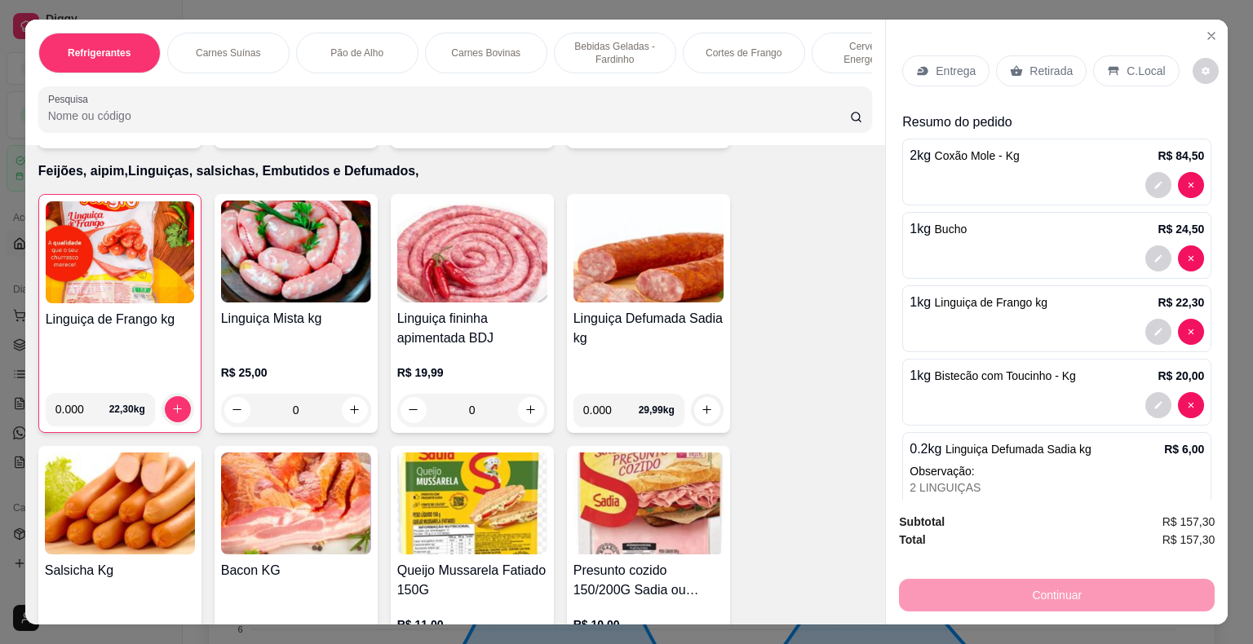
click at [720, 58] on div "Retirada" at bounding box center [1041, 70] width 91 height 31
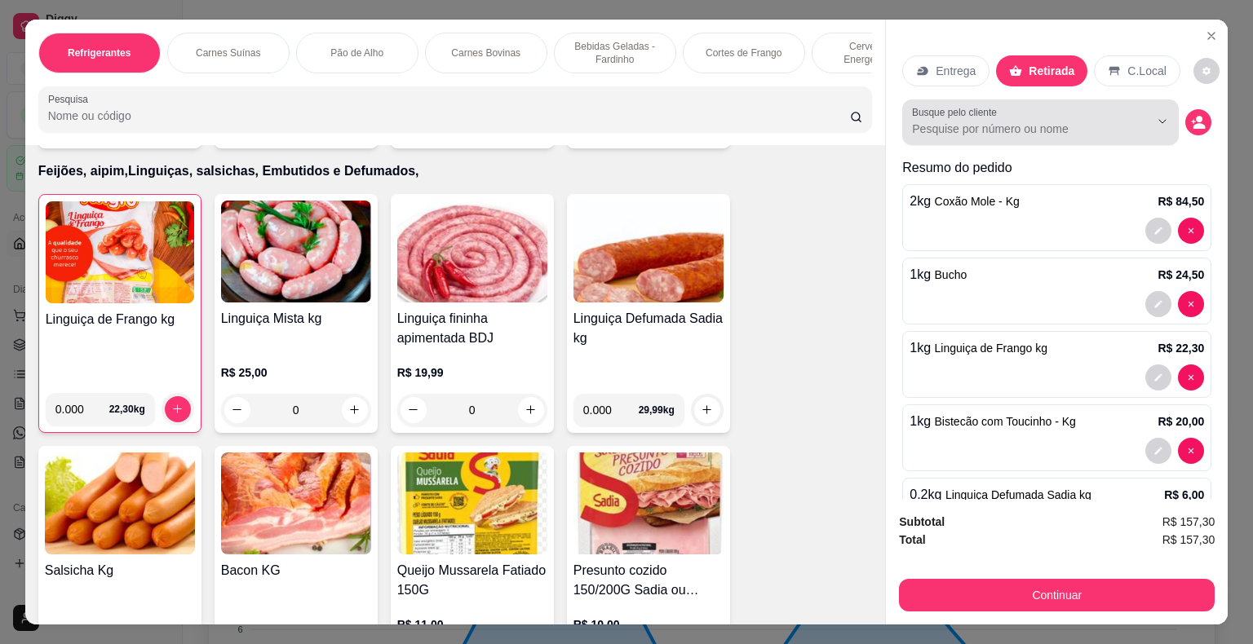
click at [720, 121] on input "Busque pelo cliente" at bounding box center [1017, 129] width 211 height 16
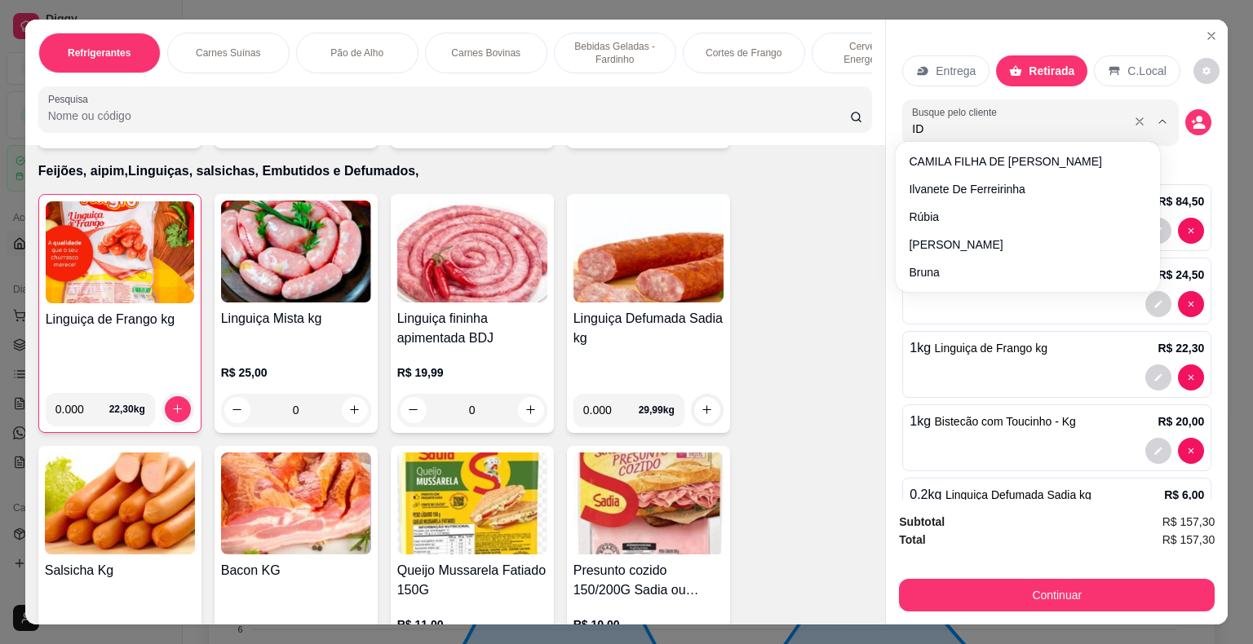
type input "IDA"
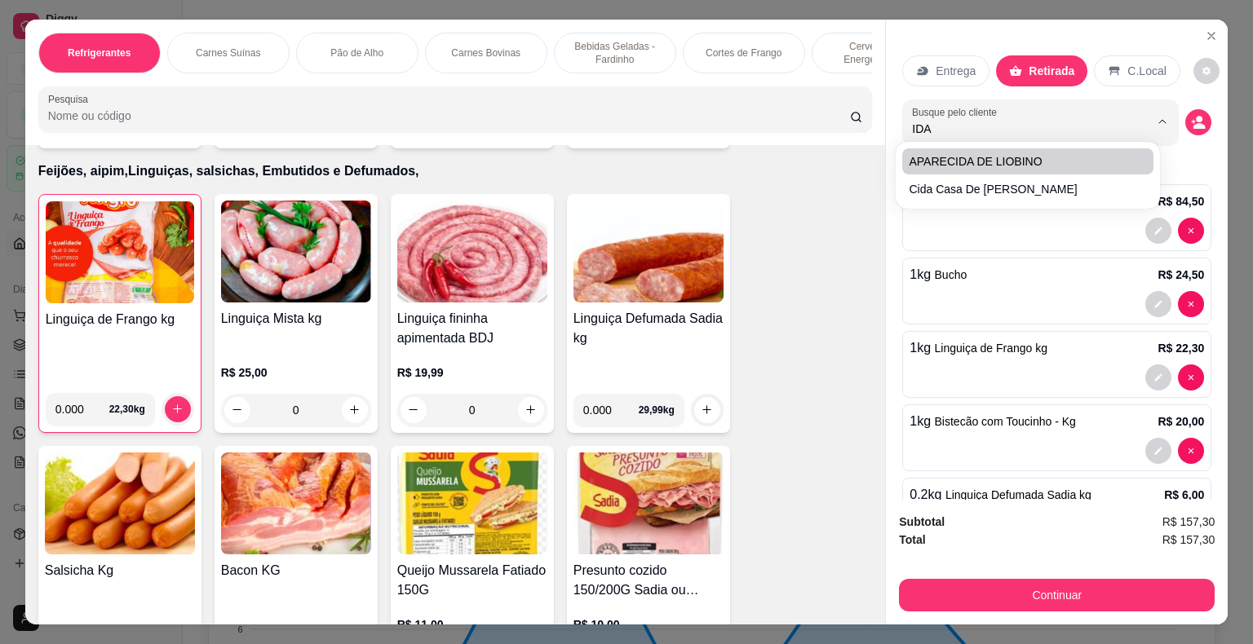
click at [720, 64] on div "Entrega" at bounding box center [945, 70] width 87 height 31
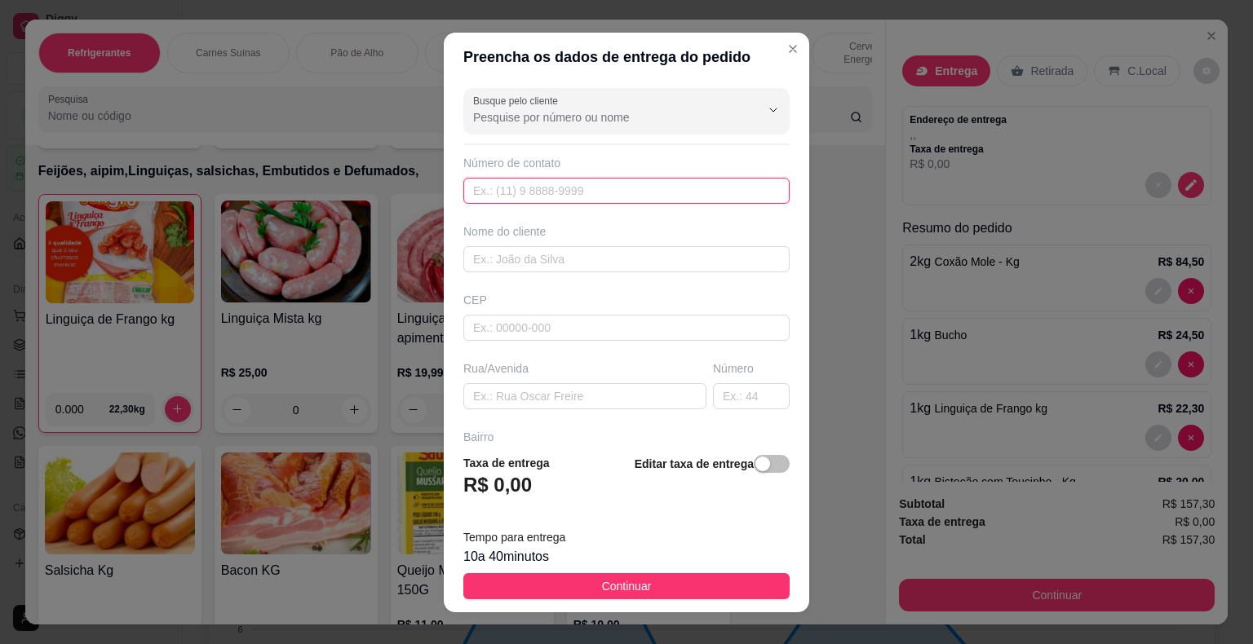
click at [631, 188] on input "text" at bounding box center [626, 191] width 326 height 26
type input "[PHONE_NUMBER]"
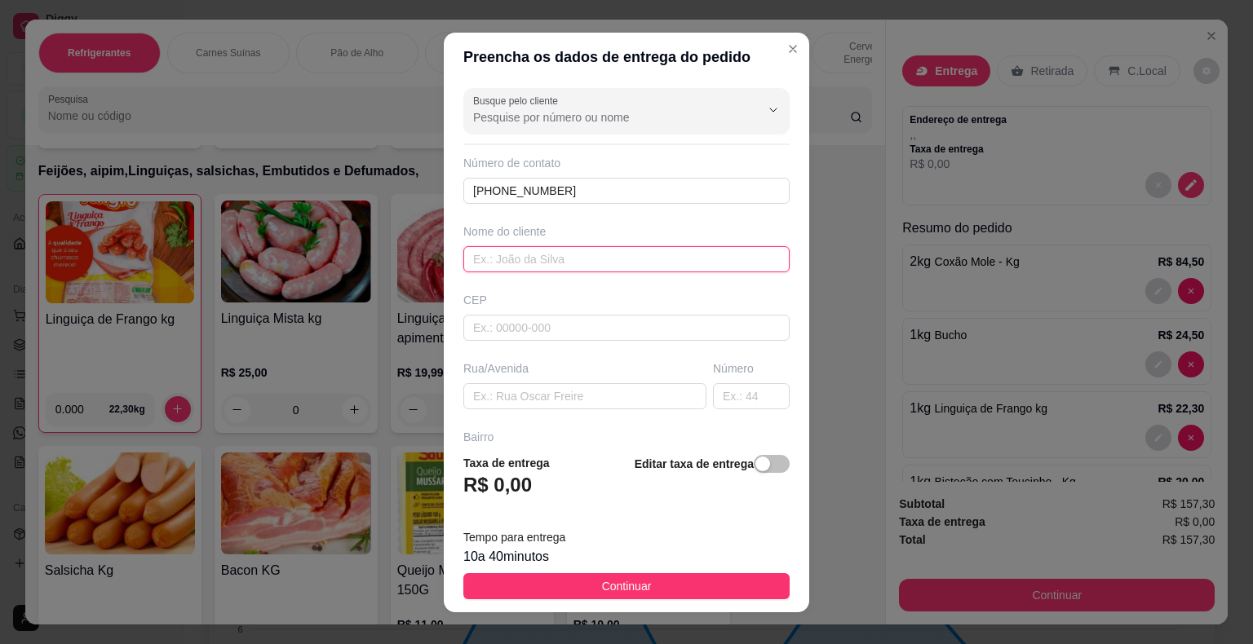
click at [521, 265] on input "text" at bounding box center [626, 259] width 326 height 26
type input "IDALICE NOVAES"
click at [551, 334] on input "text" at bounding box center [626, 328] width 326 height 26
type input "44930000"
type input "Presidente [PERSON_NAME]"
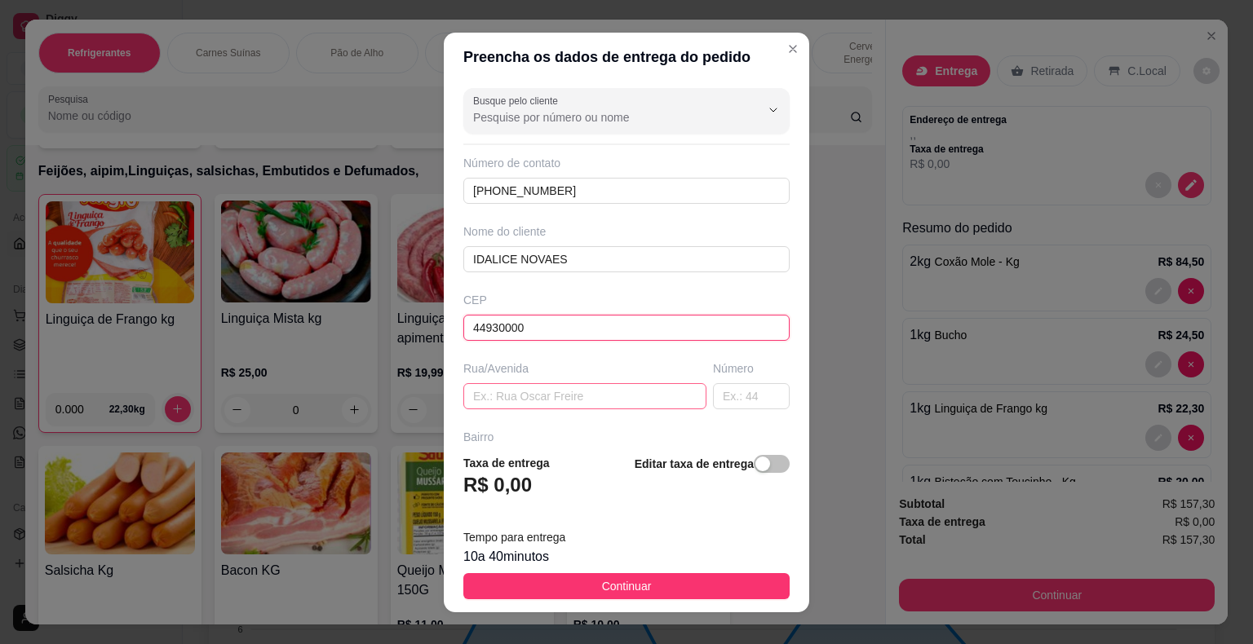
type input "44930000"
click at [525, 390] on input "text" at bounding box center [584, 396] width 243 height 26
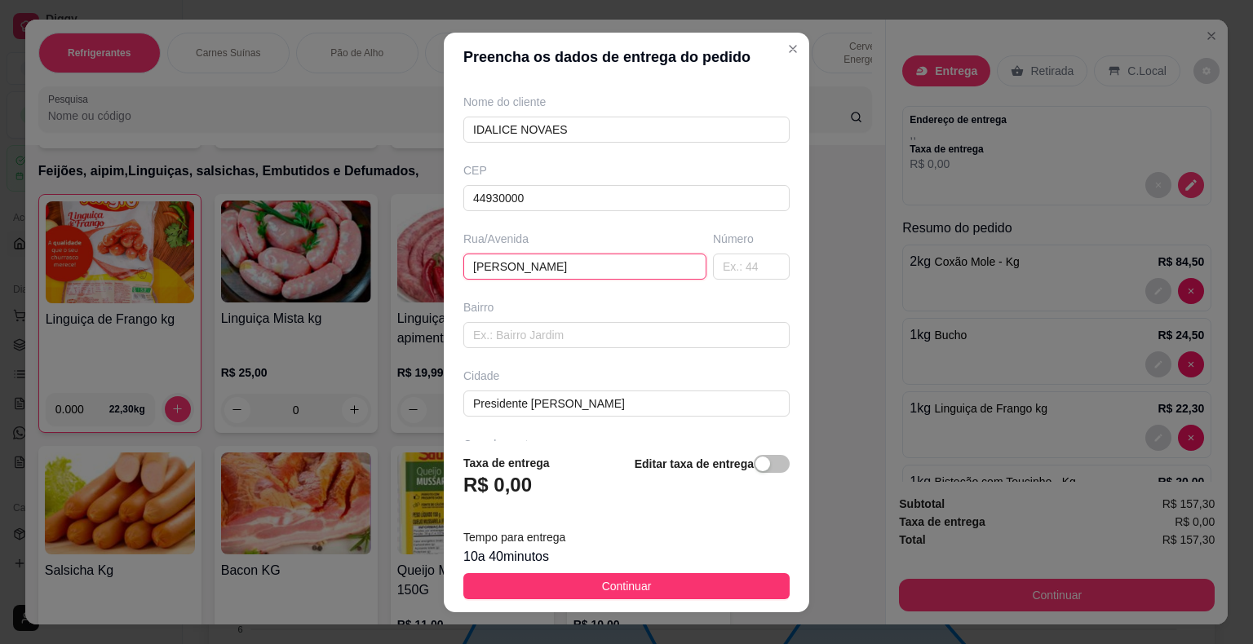
scroll to position [187, 0]
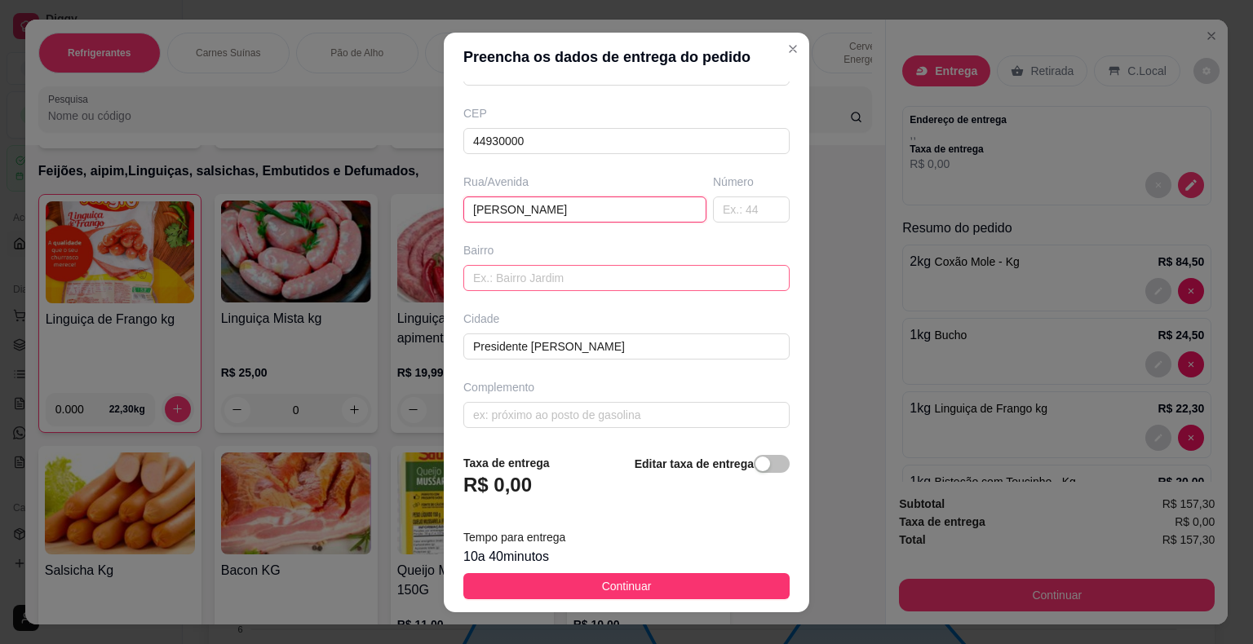
type input "[PERSON_NAME]"
click at [491, 280] on input "text" at bounding box center [626, 278] width 326 height 26
type input "VILA REAL"
click at [534, 417] on input "text" at bounding box center [626, 415] width 326 height 26
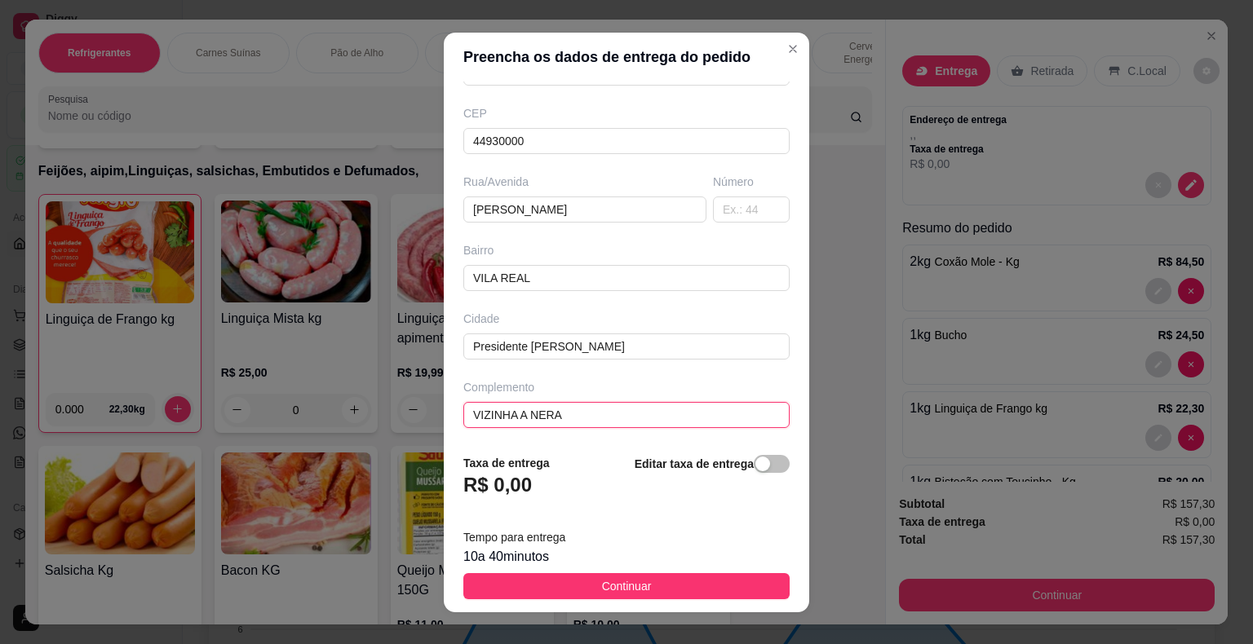
scroll to position [20, 0]
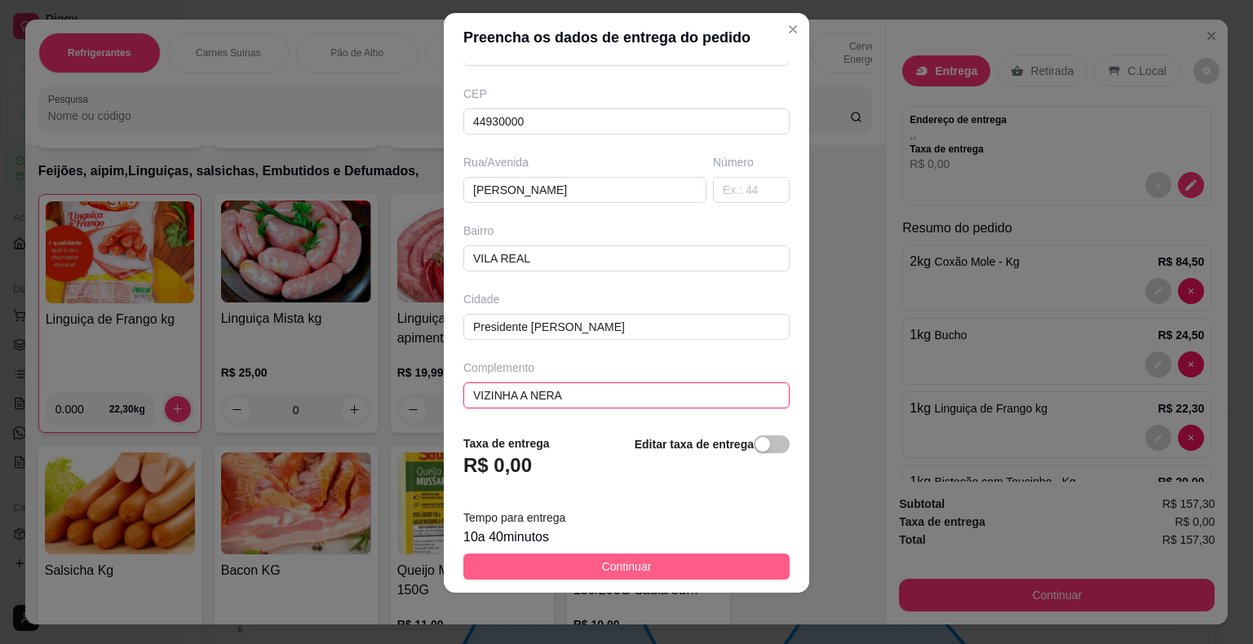
type input "VIZINHA A NERA"
click at [688, 560] on button "Continuar" at bounding box center [626, 567] width 326 height 26
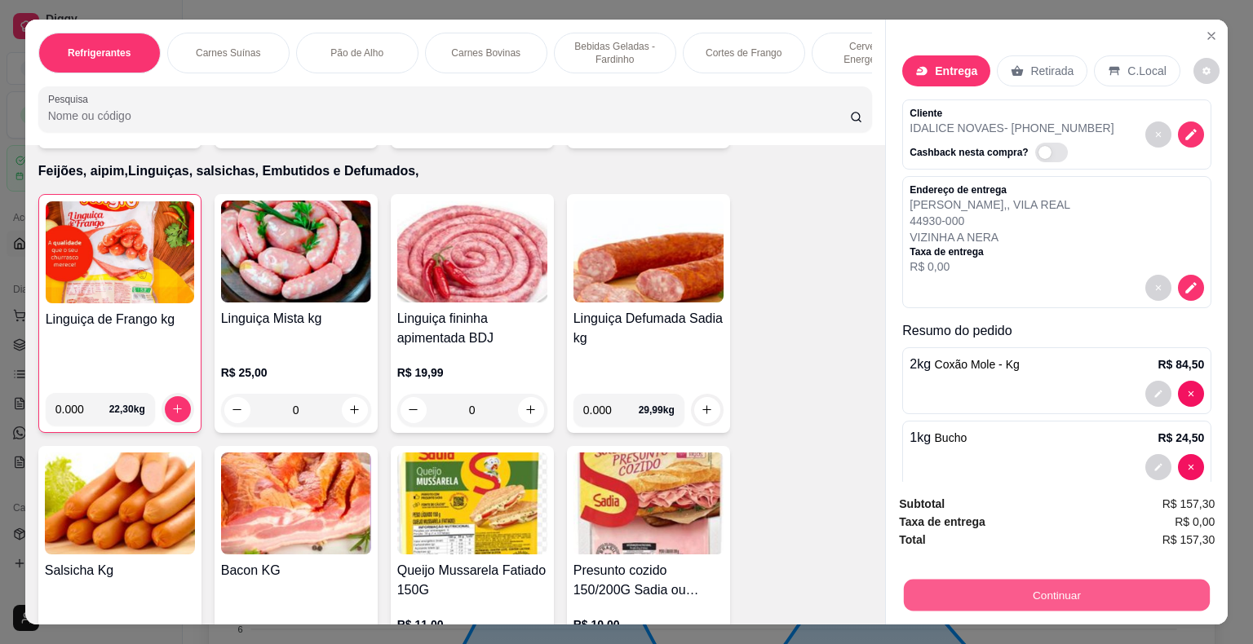
click at [720, 588] on button "Continuar" at bounding box center [1057, 596] width 306 height 32
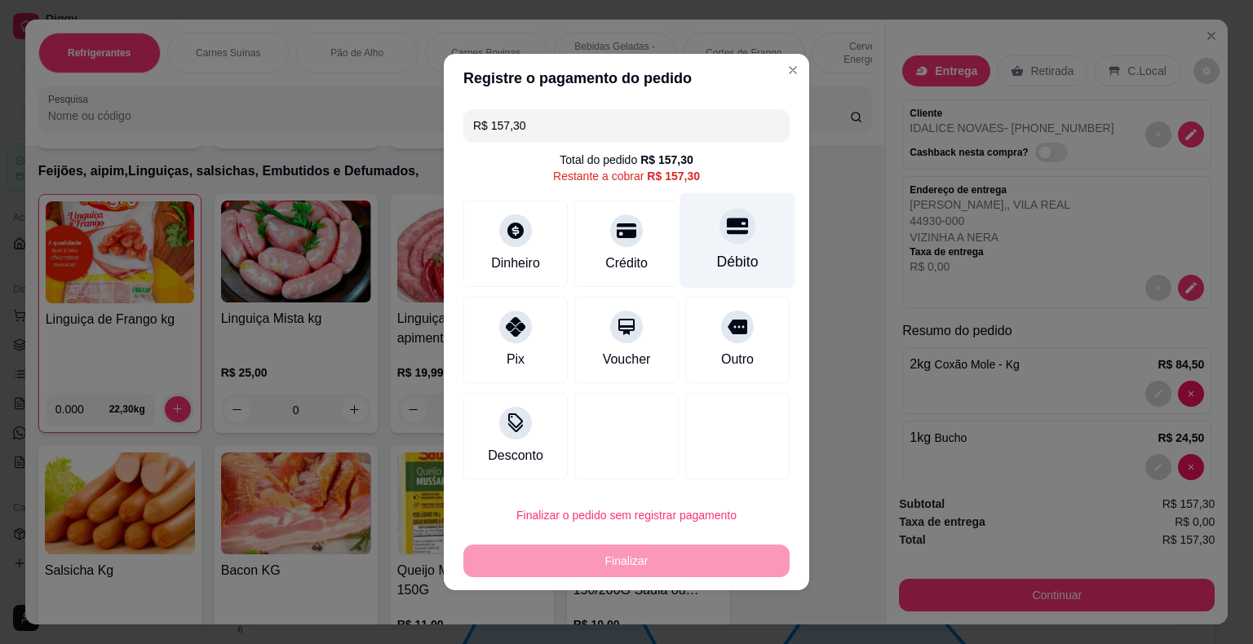
click at [720, 250] on div "Débito" at bounding box center [737, 240] width 115 height 95
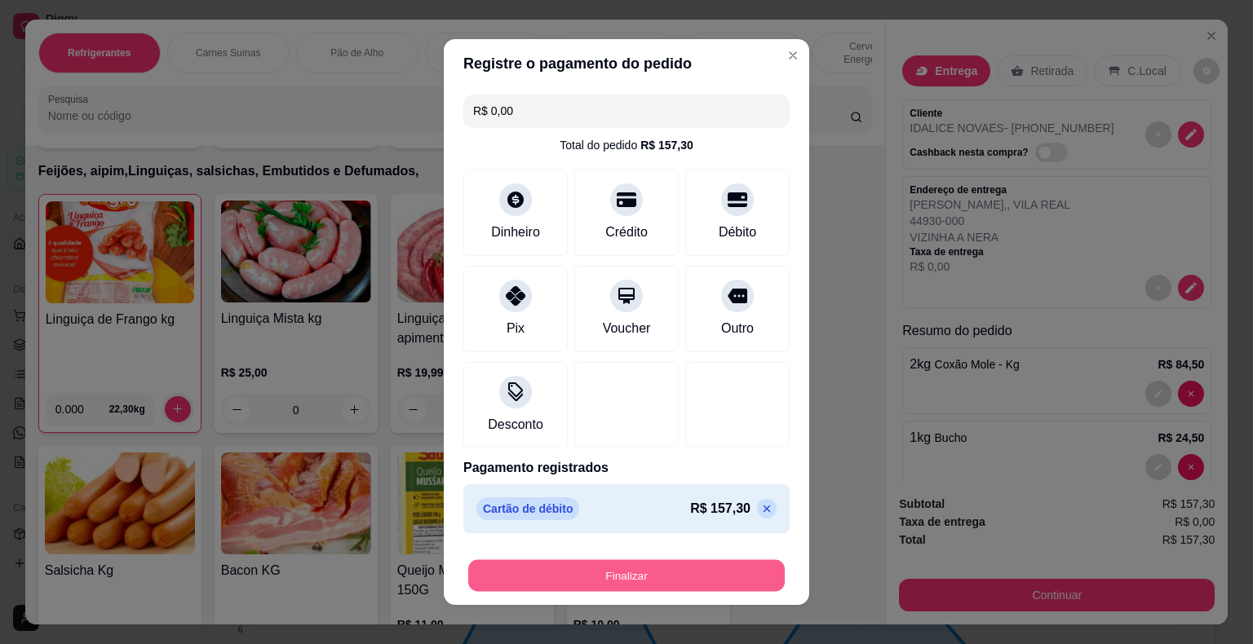
click at [605, 574] on button "Finalizar" at bounding box center [626, 576] width 317 height 32
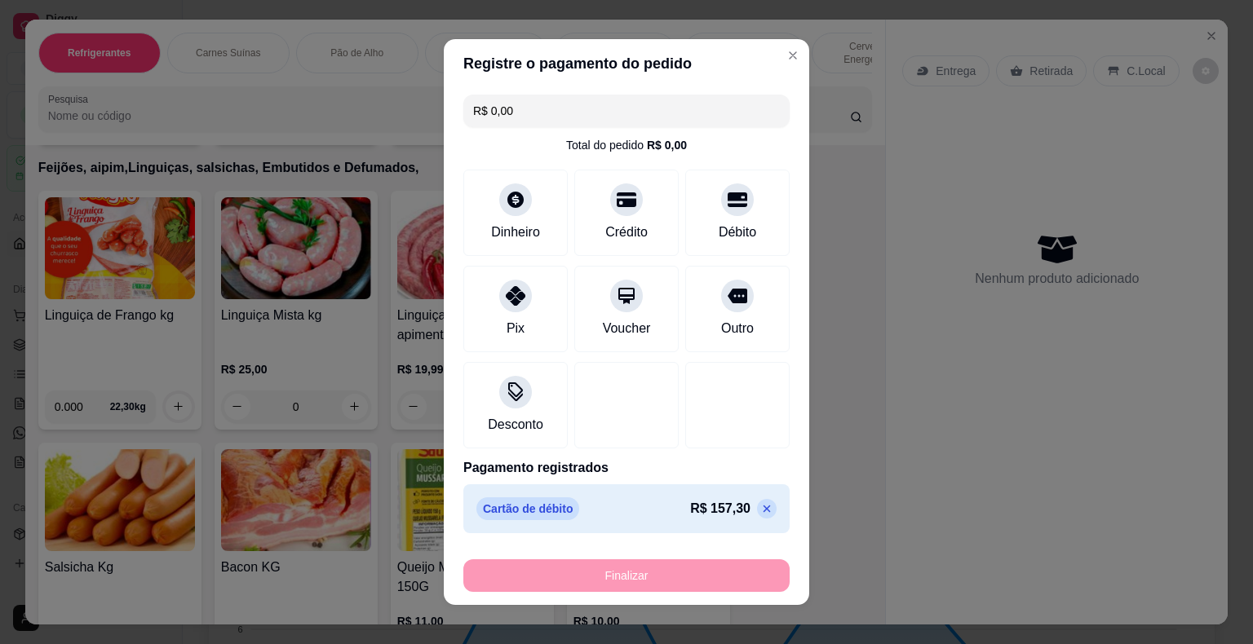
type input "-R$ 157,30"
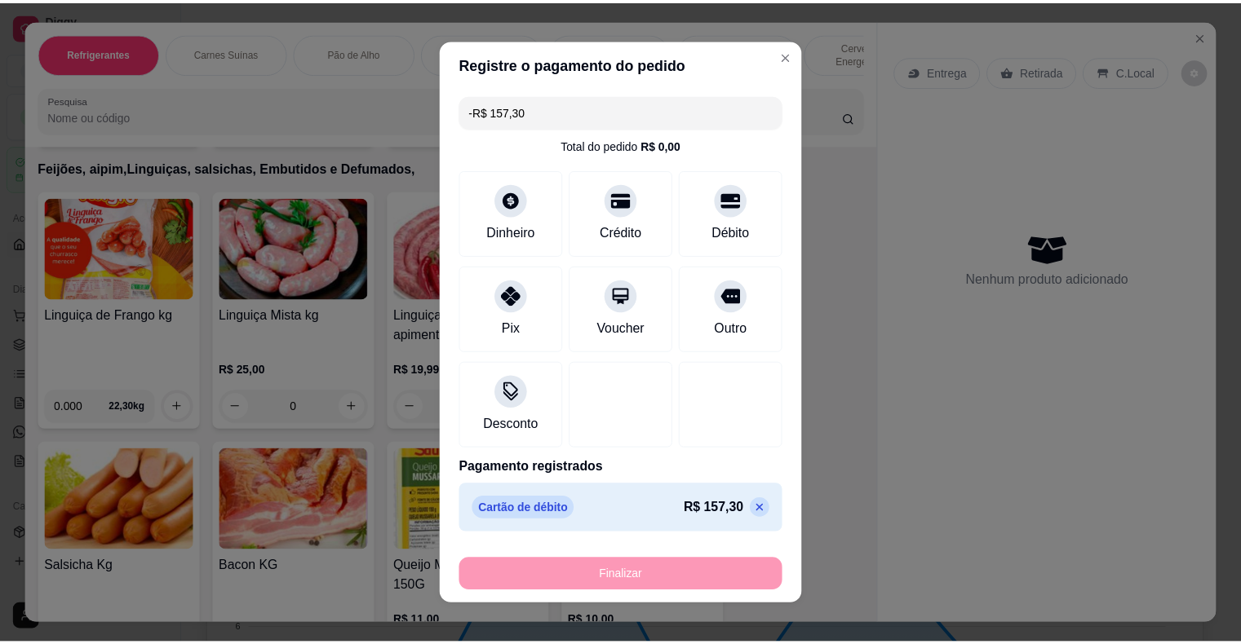
scroll to position [7339, 0]
